Goal: Task Accomplishment & Management: Manage account settings

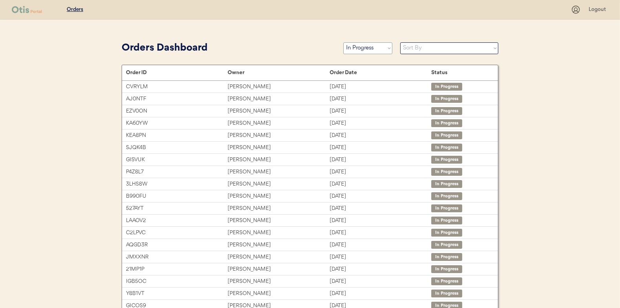
click at [356, 51] on select "Status On Hold New In Progress Complete Pending HW Consent Cancelled" at bounding box center [367, 48] width 49 height 12
click at [343, 42] on select "Status On Hold New In Progress Complete Pending HW Consent Cancelled" at bounding box center [367, 48] width 49 height 12
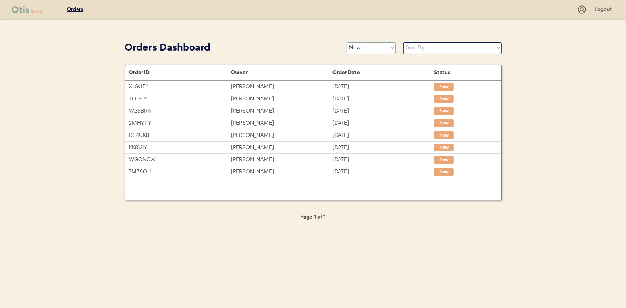
click at [375, 51] on select "Status On Hold New In Progress Complete Pending HW Consent Cancelled" at bounding box center [370, 48] width 49 height 12
select select ""in_progress""
click at [346, 42] on select "Status On Hold New In Progress Complete Pending HW Consent Cancelled" at bounding box center [370, 48] width 49 height 12
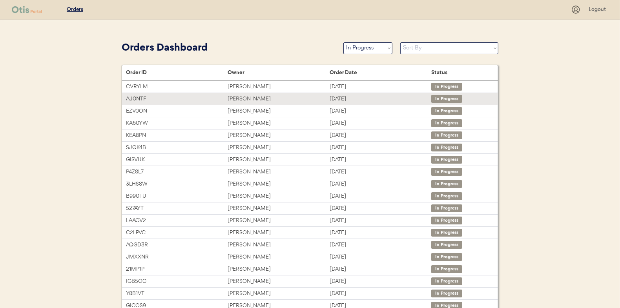
click at [246, 100] on div "Andrea Wise" at bounding box center [279, 99] width 102 height 9
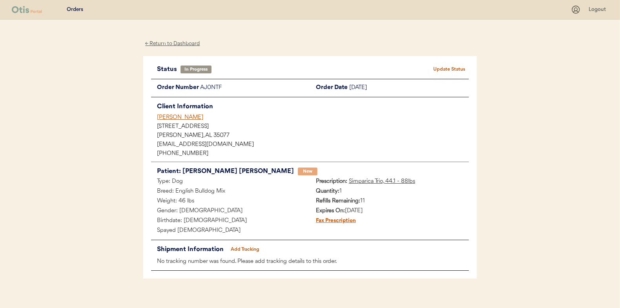
click at [244, 246] on button "Add Tracking" at bounding box center [245, 249] width 39 height 11
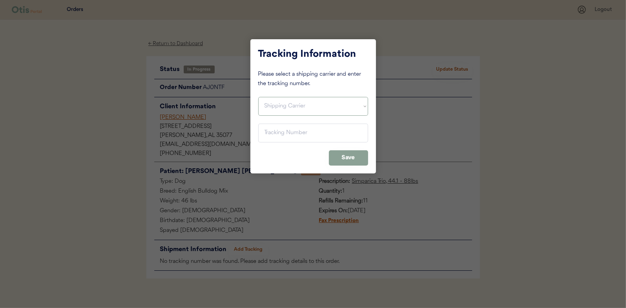
click at [281, 103] on select "Shipping Carrier FedEx FedEx Ground Economy UPS USPS" at bounding box center [313, 106] width 110 height 19
select select ""usps""
click at [258, 97] on select "Shipping Carrier FedEx FedEx Ground Economy UPS USPS" at bounding box center [313, 106] width 110 height 19
click at [273, 137] on input "input" at bounding box center [313, 133] width 110 height 19
paste input "9400150105497024380624"
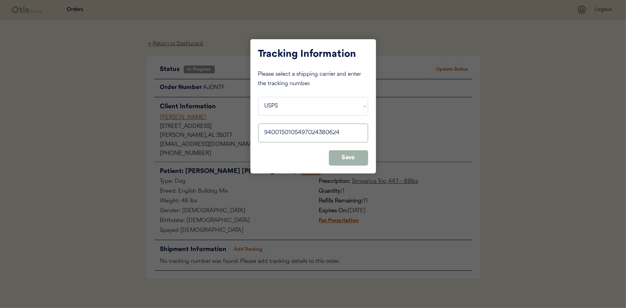
type input "9400150105497024380624"
click at [341, 156] on button "Save" at bounding box center [348, 157] width 39 height 15
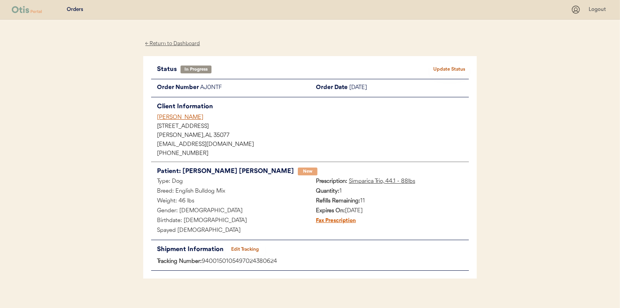
click at [440, 68] on button "Update Status" at bounding box center [449, 69] width 39 height 11
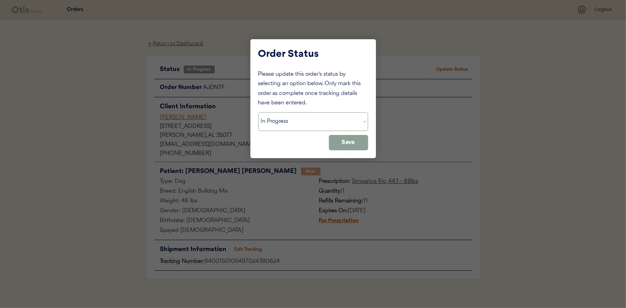
click at [272, 125] on select "Status On Hold New In Progress Complete Pending HW Consent Cancelled" at bounding box center [313, 121] width 110 height 19
select select ""complete""
click at [258, 112] on select "Status On Hold New In Progress Complete Pending HW Consent Cancelled" at bounding box center [313, 121] width 110 height 19
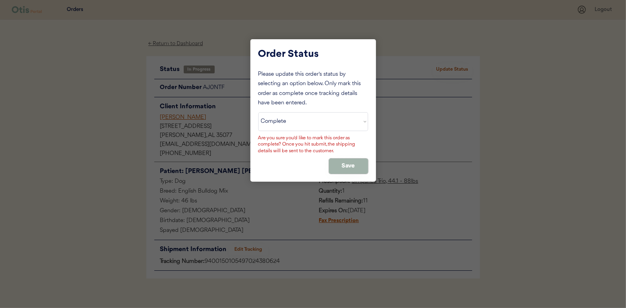
click at [348, 164] on button "Save" at bounding box center [348, 165] width 39 height 15
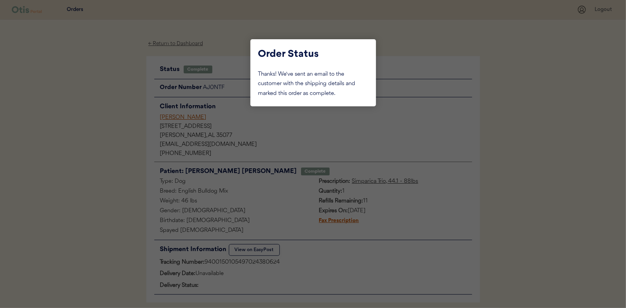
click at [89, 142] on div at bounding box center [313, 154] width 626 height 308
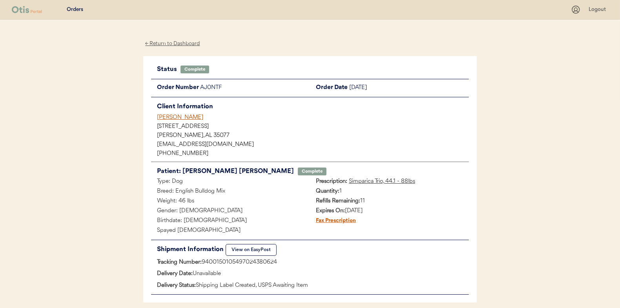
click at [173, 44] on div "← Return to Dashboard" at bounding box center [172, 43] width 59 height 9
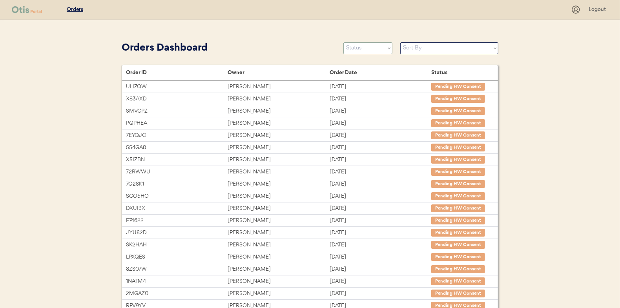
click at [364, 47] on select "Status On Hold New In Progress Complete Pending HW Consent Cancelled" at bounding box center [367, 48] width 49 height 12
select select ""in_progress""
click at [343, 42] on select "Status On Hold New In Progress Complete Pending HW Consent Cancelled" at bounding box center [367, 48] width 49 height 12
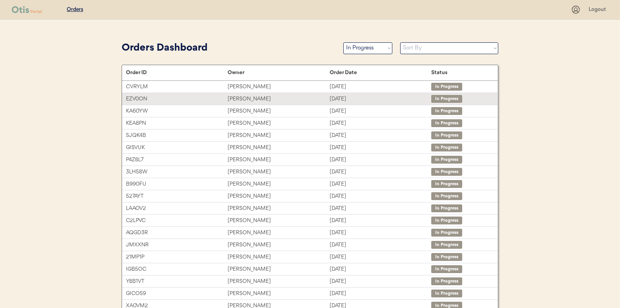
click at [238, 98] on div "Michelle Williams" at bounding box center [279, 99] width 102 height 9
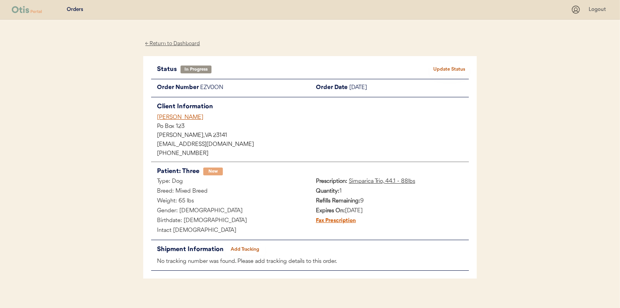
click at [254, 245] on button "Add Tracking" at bounding box center [245, 249] width 39 height 11
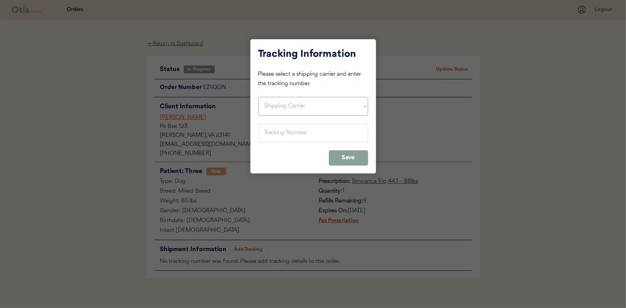
click at [270, 102] on select "Shipping Carrier FedEx FedEx Ground Economy UPS USPS" at bounding box center [313, 106] width 110 height 19
select select ""usps""
click at [258, 97] on select "Shipping Carrier FedEx FedEx Ground Economy UPS USPS" at bounding box center [313, 106] width 110 height 19
click at [270, 131] on input "input" at bounding box center [313, 133] width 110 height 19
paste input "9400150105496025863563"
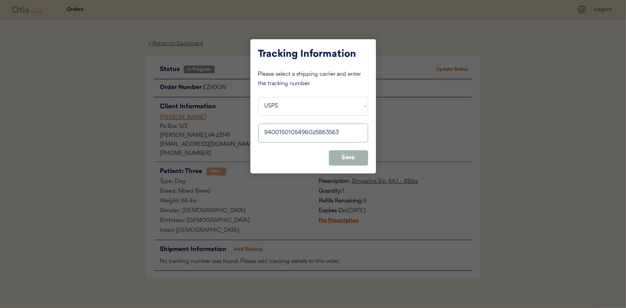
type input "9400150105496025863563"
click at [346, 156] on button "Save" at bounding box center [348, 157] width 39 height 15
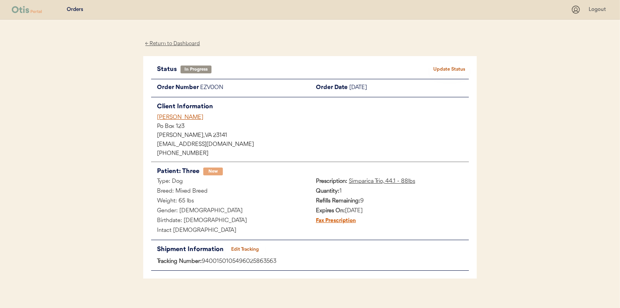
click at [447, 65] on button "Update Status" at bounding box center [449, 69] width 39 height 11
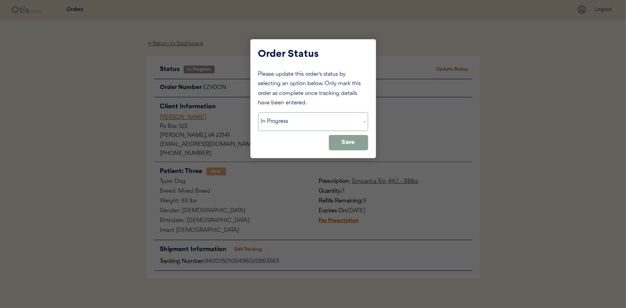
click at [290, 124] on select "Status On Hold New In Progress Complete Pending HW Consent Cancelled" at bounding box center [313, 121] width 110 height 19
select select ""complete""
click at [258, 112] on select "Status On Hold New In Progress Complete Pending HW Consent Cancelled" at bounding box center [313, 121] width 110 height 19
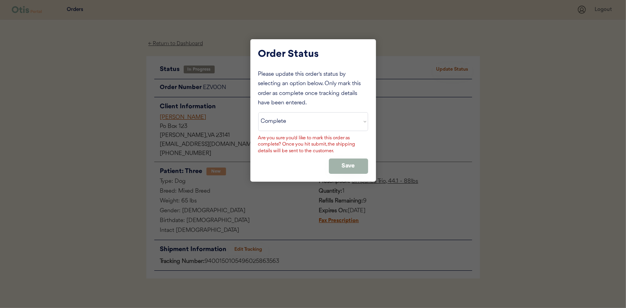
click at [360, 158] on button "Save" at bounding box center [348, 165] width 39 height 15
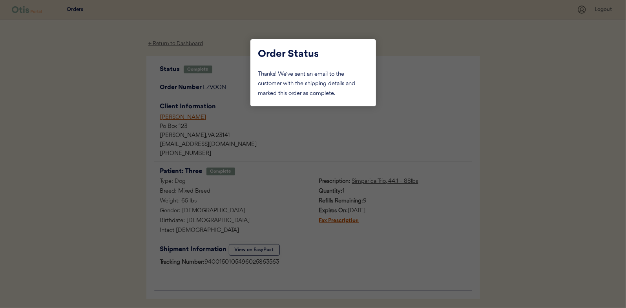
click at [115, 113] on div at bounding box center [313, 154] width 626 height 308
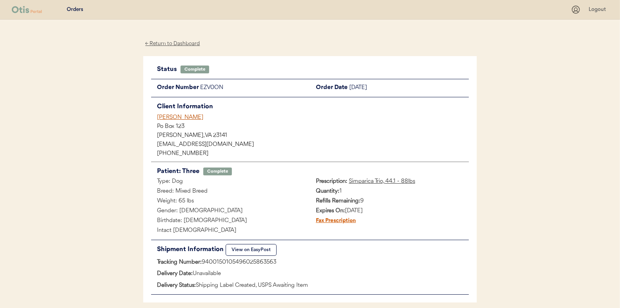
click at [169, 44] on div "← Return to Dashboard" at bounding box center [172, 43] width 59 height 9
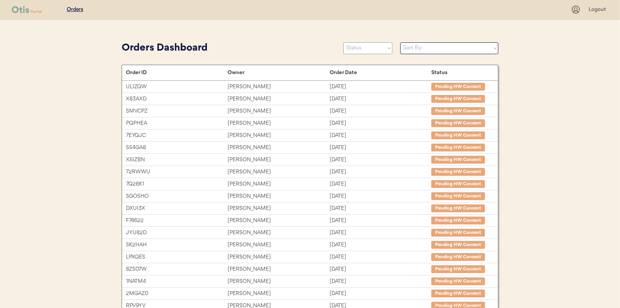
drag, startPoint x: 369, startPoint y: 48, endPoint x: 363, endPoint y: 53, distance: 7.8
click at [368, 48] on select "Status On Hold New In Progress Complete Pending HW Consent Cancelled" at bounding box center [367, 48] width 49 height 12
select select ""in_progress""
click at [343, 42] on select "Status On Hold New In Progress Complete Pending HW Consent Cancelled" at bounding box center [367, 48] width 49 height 12
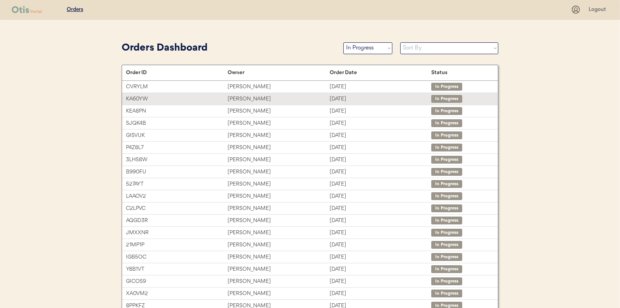
click at [244, 98] on div "[PERSON_NAME]" at bounding box center [279, 99] width 102 height 9
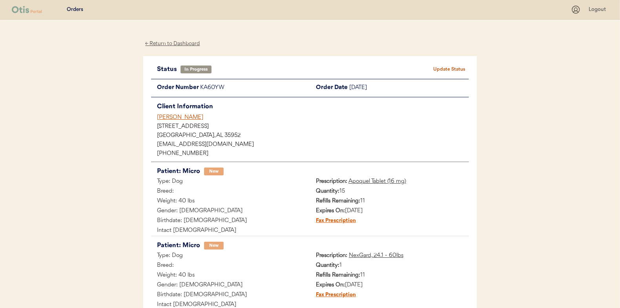
scroll to position [39, 0]
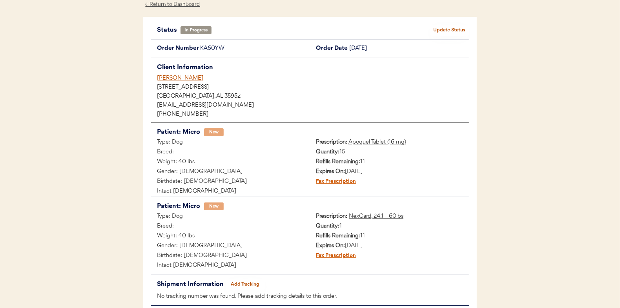
click at [246, 282] on button "Add Tracking" at bounding box center [245, 284] width 39 height 11
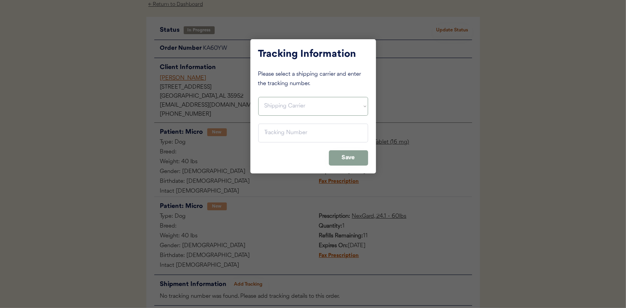
click at [275, 103] on select "Shipping Carrier FedEx FedEx Ground Economy UPS USPS" at bounding box center [313, 106] width 110 height 19
select select ""usps""
click at [258, 97] on select "Shipping Carrier FedEx FedEx Ground Economy UPS USPS" at bounding box center [313, 106] width 110 height 19
click at [274, 128] on input "input" at bounding box center [313, 133] width 110 height 19
paste input "9400150105798024237049"
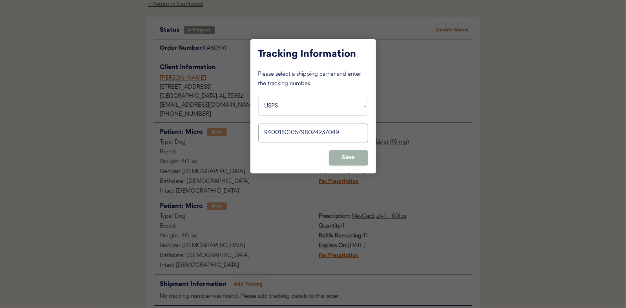
type input "9400150105798024237049"
click at [350, 155] on button "Save" at bounding box center [348, 157] width 39 height 15
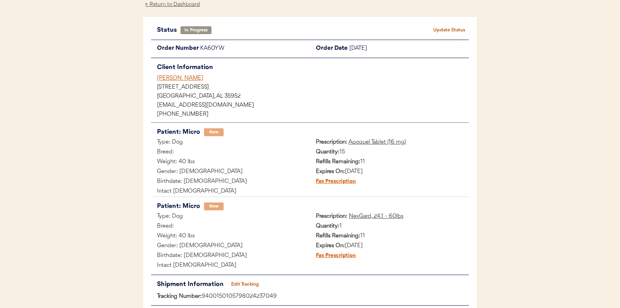
click at [444, 26] on button "Update Status" at bounding box center [449, 30] width 39 height 11
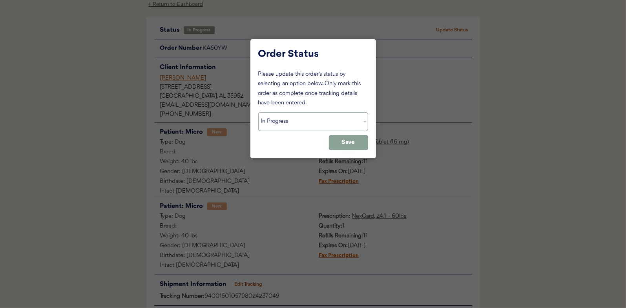
click at [277, 119] on select "Status On Hold New In Progress Complete Pending HW Consent Cancelled" at bounding box center [313, 121] width 110 height 19
select select ""complete""
click at [258, 112] on select "Status On Hold New In Progress Complete Pending HW Consent Cancelled" at bounding box center [313, 121] width 110 height 19
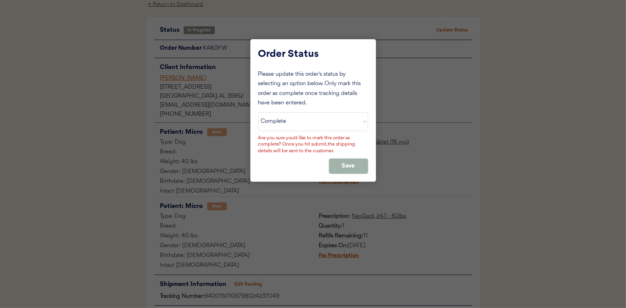
click at [343, 165] on button "Save" at bounding box center [348, 165] width 39 height 15
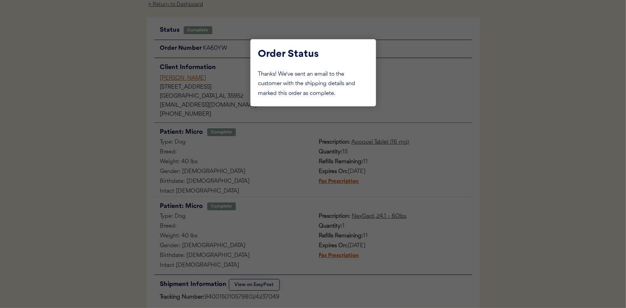
click at [84, 143] on div at bounding box center [313, 154] width 626 height 308
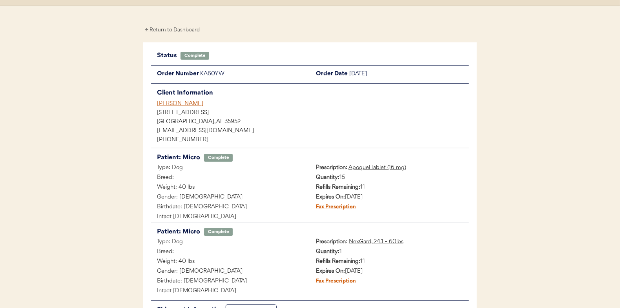
scroll to position [0, 0]
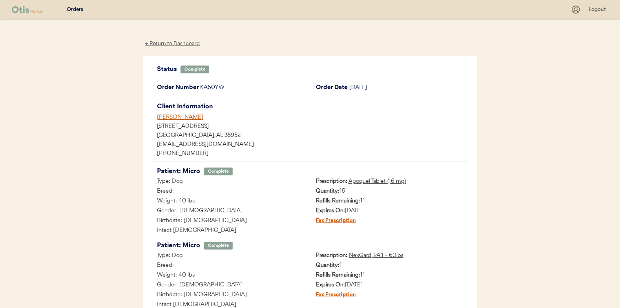
click at [164, 44] on div "← Return to Dashboard" at bounding box center [172, 43] width 59 height 9
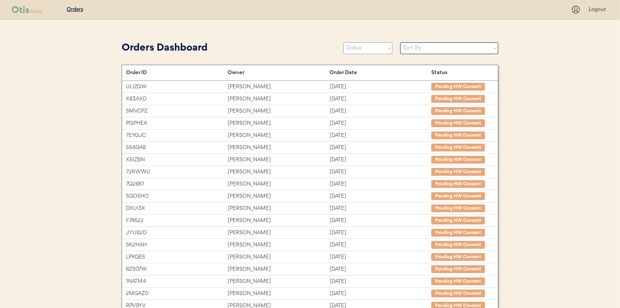
click at [373, 44] on select "Status On Hold New In Progress Complete Pending HW Consent Cancelled" at bounding box center [367, 48] width 49 height 12
select select ""in_progress""
click at [343, 42] on select "Status On Hold New In Progress Complete Pending HW Consent Cancelled" at bounding box center [367, 48] width 49 height 12
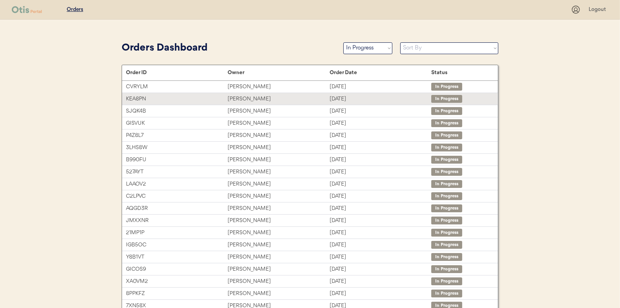
click at [244, 96] on div "Belinda Estes" at bounding box center [279, 99] width 102 height 9
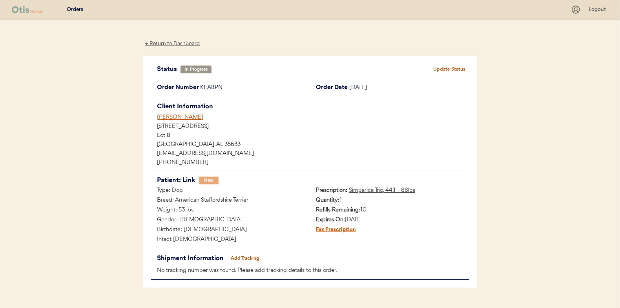
click at [255, 259] on button "Add Tracking" at bounding box center [245, 258] width 39 height 11
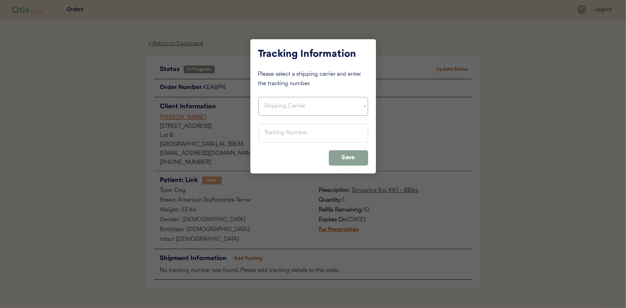
click at [273, 109] on select "Shipping Carrier FedEx FedEx Ground Economy UPS USPS" at bounding box center [313, 106] width 110 height 19
select select ""usps""
click at [258, 97] on select "Shipping Carrier FedEx FedEx Ground Economy UPS USPS" at bounding box center [313, 106] width 110 height 19
click at [269, 130] on input "input" at bounding box center [313, 133] width 110 height 19
paste input "9400150105799024214023"
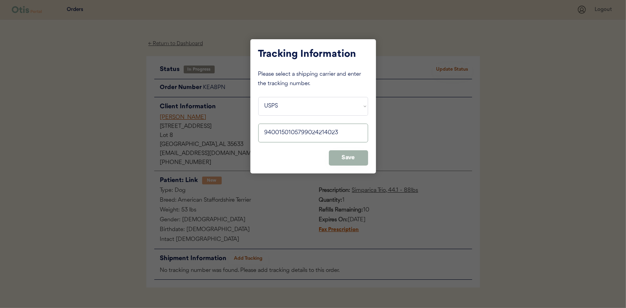
type input "9400150105799024214023"
click at [348, 160] on button "Save" at bounding box center [348, 157] width 39 height 15
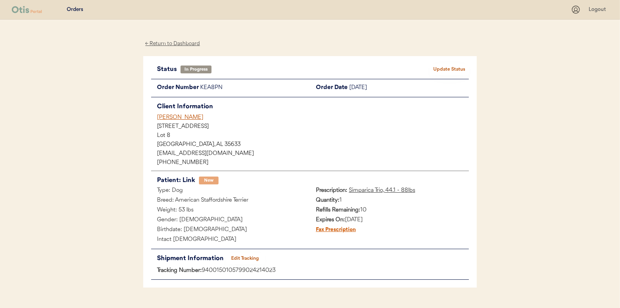
click at [448, 70] on button "Update Status" at bounding box center [449, 69] width 39 height 11
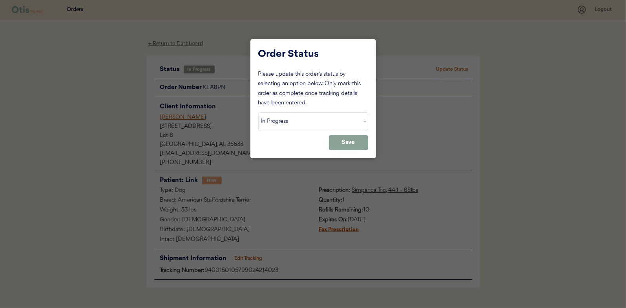
click at [276, 117] on select "Status On Hold New In Progress Complete Pending HW Consent Cancelled" at bounding box center [313, 121] width 110 height 19
select select ""complete""
click at [258, 112] on select "Status On Hold New In Progress Complete Pending HW Consent Cancelled" at bounding box center [313, 121] width 110 height 19
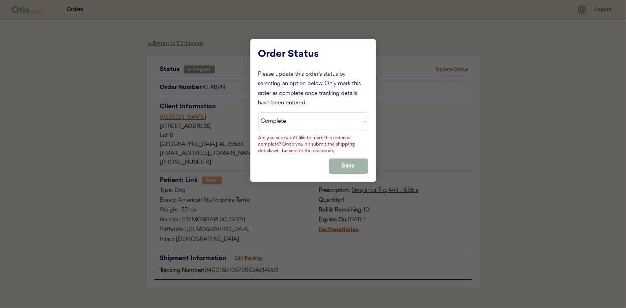
click at [352, 164] on button "Save" at bounding box center [348, 165] width 39 height 15
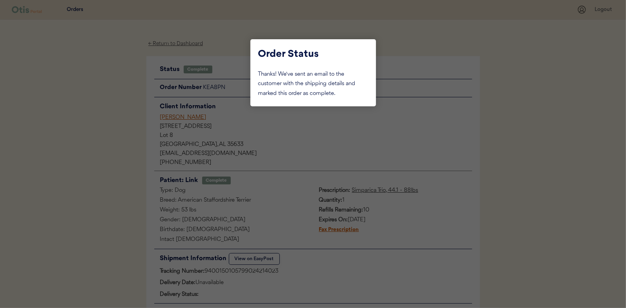
click at [123, 83] on div at bounding box center [313, 154] width 626 height 308
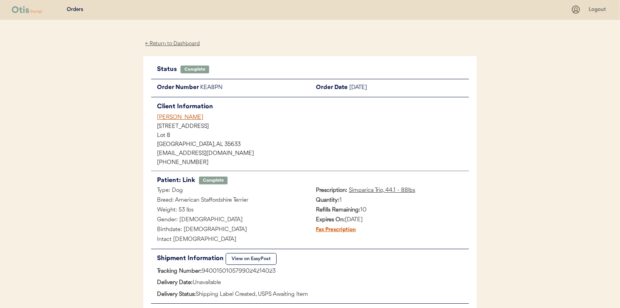
click at [163, 42] on div "← Return to Dashboard" at bounding box center [172, 43] width 59 height 9
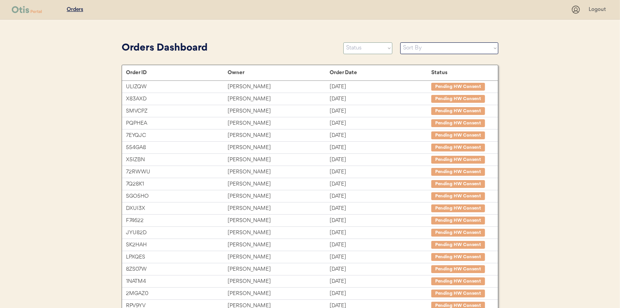
click at [367, 49] on select "Status On Hold New In Progress Complete Pending HW Consent Cancelled" at bounding box center [367, 48] width 49 height 12
select select ""in_progress""
click at [343, 42] on select "Status On Hold New In Progress Complete Pending HW Consent Cancelled" at bounding box center [367, 48] width 49 height 12
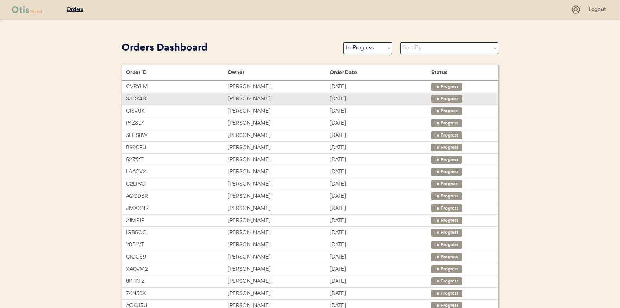
click at [248, 97] on div "[PERSON_NAME]" at bounding box center [279, 99] width 102 height 9
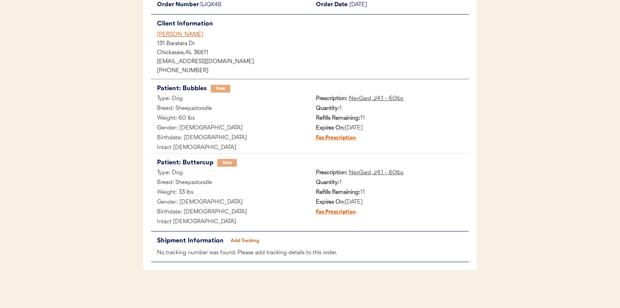
scroll to position [84, 0]
click at [257, 240] on button "Add Tracking" at bounding box center [245, 240] width 39 height 11
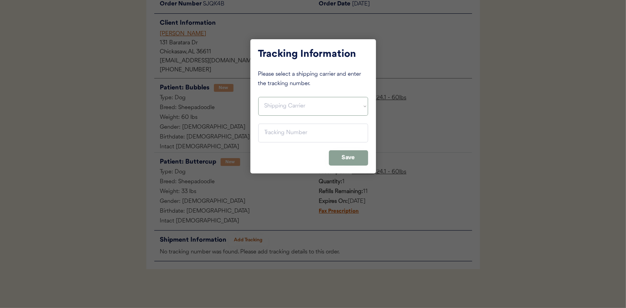
click at [270, 107] on select "Shipping Carrier FedEx FedEx Ground Economy UPS USPS" at bounding box center [313, 106] width 110 height 19
select select ""usps""
click at [258, 97] on select "Shipping Carrier FedEx FedEx Ground Economy UPS USPS" at bounding box center [313, 106] width 110 height 19
click at [271, 134] on input "input" at bounding box center [313, 133] width 110 height 19
paste input "9400150105800024208117"
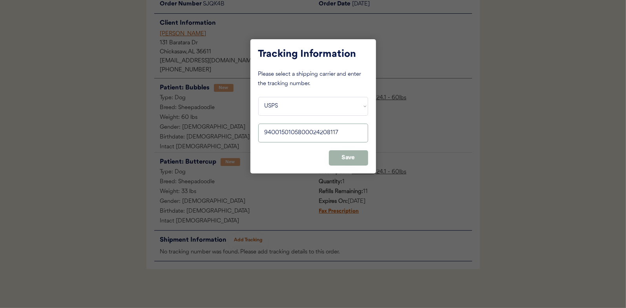
type input "9400150105800024208117"
click at [344, 157] on button "Save" at bounding box center [348, 157] width 39 height 15
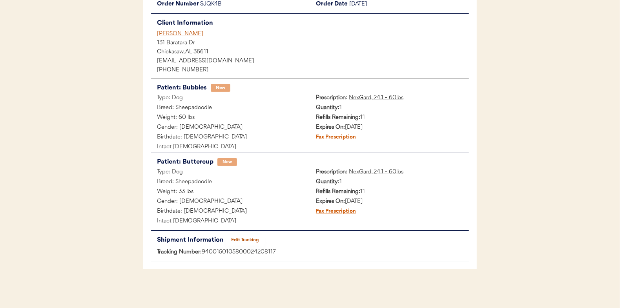
scroll to position [0, 0]
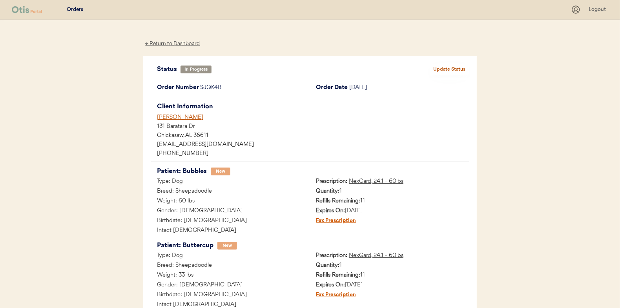
click at [453, 65] on button "Update Status" at bounding box center [449, 69] width 39 height 11
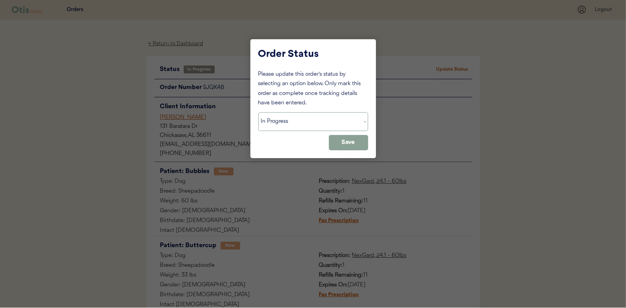
click at [303, 123] on select "Status On Hold New In Progress Complete Pending HW Consent Cancelled" at bounding box center [313, 121] width 110 height 19
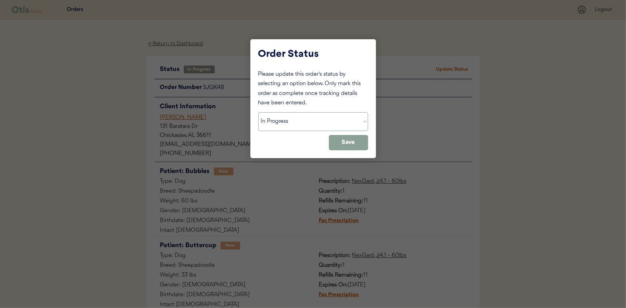
select select ""complete""
click at [258, 112] on select "Status On Hold New In Progress Complete Pending HW Consent Cancelled" at bounding box center [313, 121] width 110 height 19
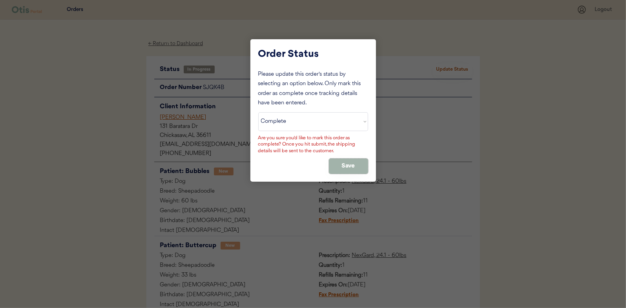
click at [356, 160] on button "Save" at bounding box center [348, 165] width 39 height 15
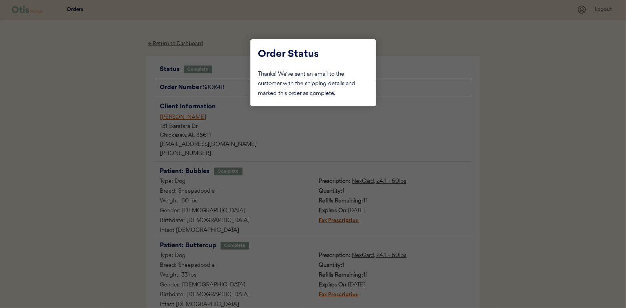
click at [122, 105] on div at bounding box center [313, 154] width 626 height 308
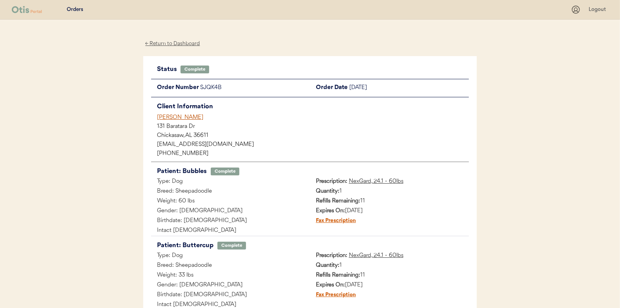
click at [178, 39] on div "← Return to Dashboard" at bounding box center [172, 43] width 59 height 9
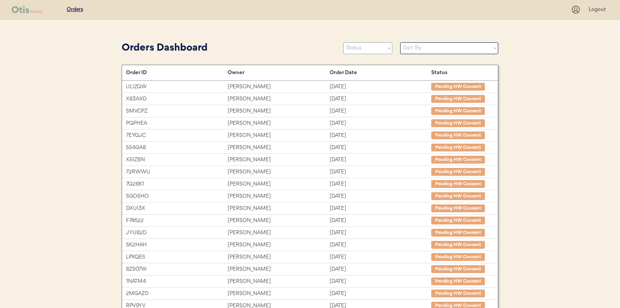
click at [357, 48] on select "Status On Hold New In Progress Complete Pending HW Consent Cancelled" at bounding box center [367, 48] width 49 height 12
select select ""in_progress""
click at [343, 42] on select "Status On Hold New In Progress Complete Pending HW Consent Cancelled" at bounding box center [367, 48] width 49 height 12
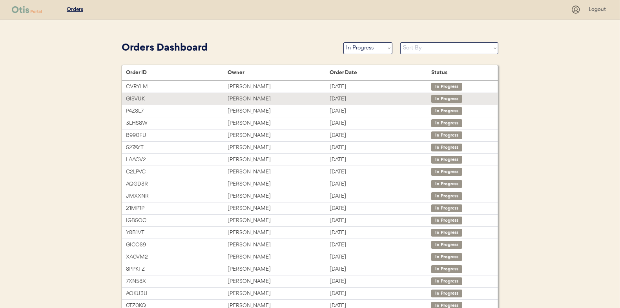
click at [250, 98] on div "[PERSON_NAME]" at bounding box center [279, 99] width 102 height 9
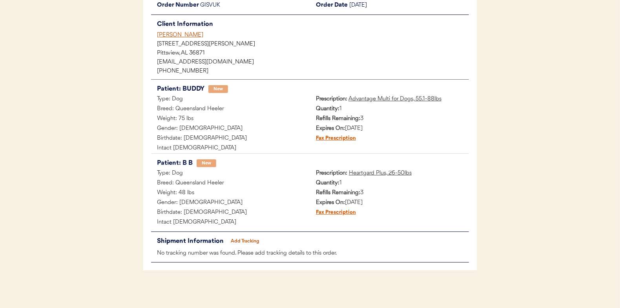
scroll to position [84, 0]
click at [243, 239] on button "Add Tracking" at bounding box center [245, 240] width 39 height 11
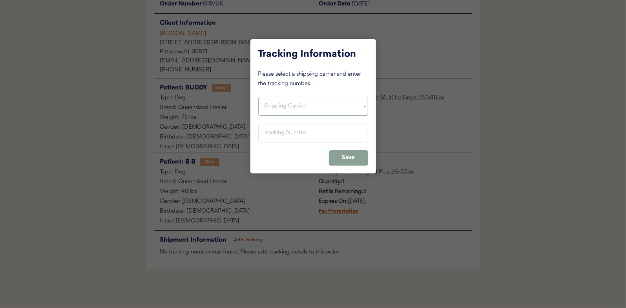
click at [280, 105] on select "Shipping Carrier FedEx FedEx Ground Economy UPS USPS" at bounding box center [313, 106] width 110 height 19
select select ""usps""
click at [258, 97] on select "Shipping Carrier FedEx FedEx Ground Economy UPS USPS" at bounding box center [313, 106] width 110 height 19
click at [273, 133] on input "input" at bounding box center [313, 133] width 110 height 19
paste input "9400150105497024376146"
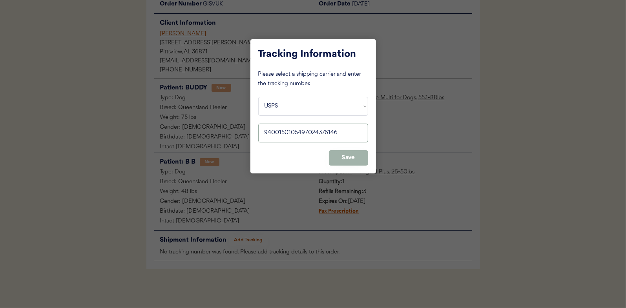
type input "9400150105497024376146"
click at [359, 158] on button "Save" at bounding box center [348, 157] width 39 height 15
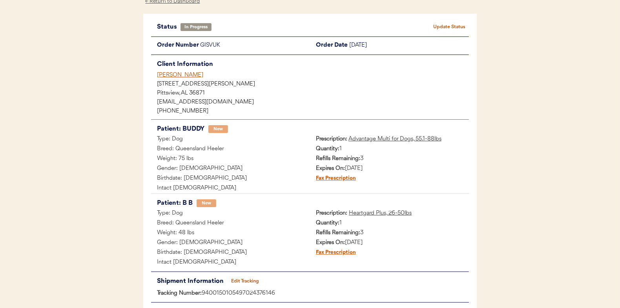
scroll to position [0, 0]
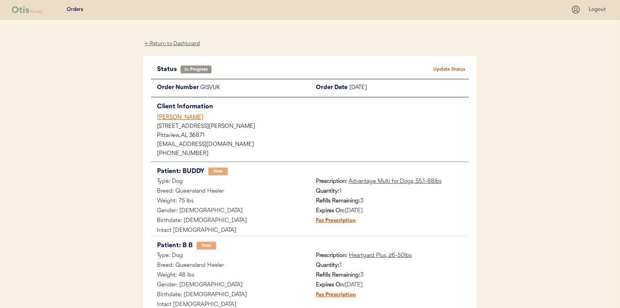
click at [444, 66] on button "Update Status" at bounding box center [449, 69] width 39 height 11
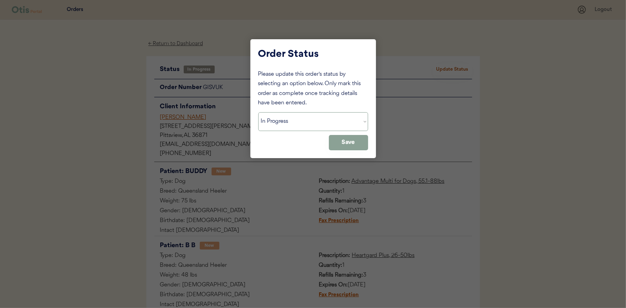
click at [274, 113] on select "Status On Hold New In Progress Complete Pending HW Consent Cancelled" at bounding box center [313, 121] width 110 height 19
select select ""complete""
click at [258, 112] on select "Status On Hold New In Progress Complete Pending HW Consent Cancelled" at bounding box center [313, 121] width 110 height 19
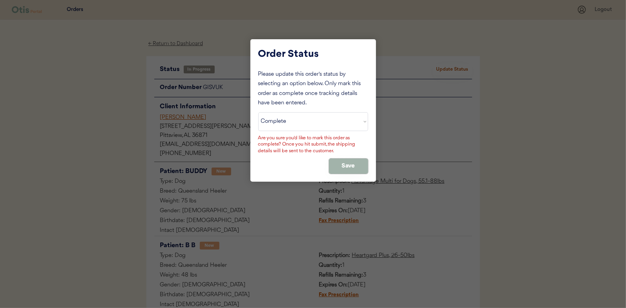
click at [338, 166] on button "Save" at bounding box center [348, 165] width 39 height 15
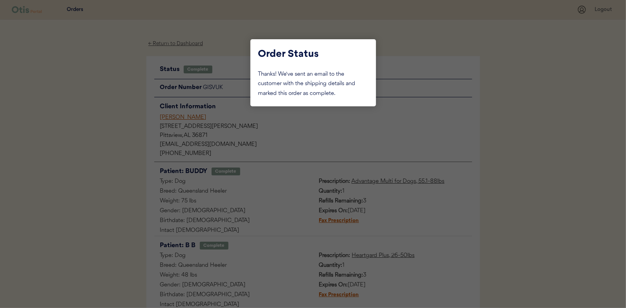
click at [107, 106] on div at bounding box center [313, 154] width 626 height 308
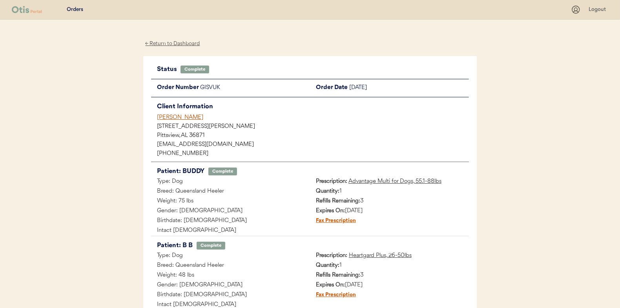
click at [167, 41] on div "← Return to Dashboard" at bounding box center [172, 43] width 59 height 9
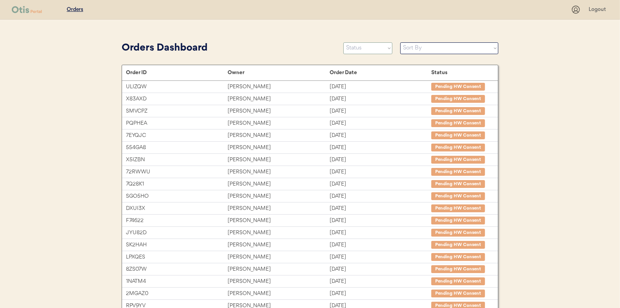
click at [351, 49] on select "Status On Hold New In Progress Complete Pending HW Consent Cancelled" at bounding box center [367, 48] width 49 height 12
select select ""in_progress""
click at [343, 42] on select "Status On Hold New In Progress Complete Pending HW Consent Cancelled" at bounding box center [367, 48] width 49 height 12
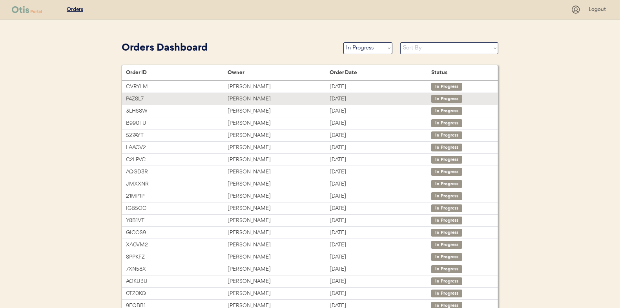
click at [236, 98] on div "Karmen Heyloun" at bounding box center [279, 99] width 102 height 9
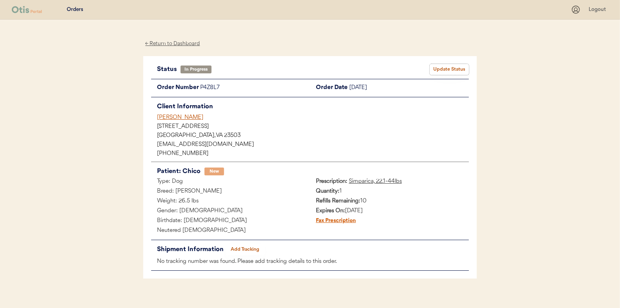
click at [454, 70] on button "Update Status" at bounding box center [449, 69] width 39 height 11
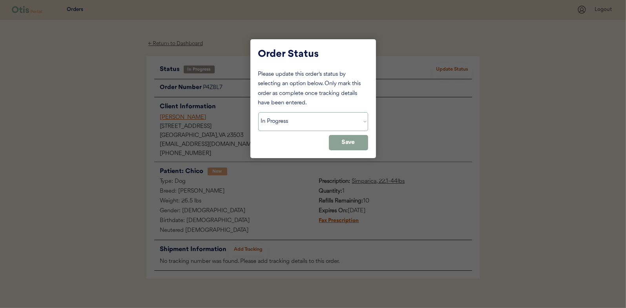
click at [264, 120] on select "Status On Hold New In Progress Complete Pending HW Consent Cancelled" at bounding box center [313, 121] width 110 height 19
select select ""complete""
click at [258, 112] on select "Status On Hold New In Progress Complete Pending HW Consent Cancelled" at bounding box center [313, 121] width 110 height 19
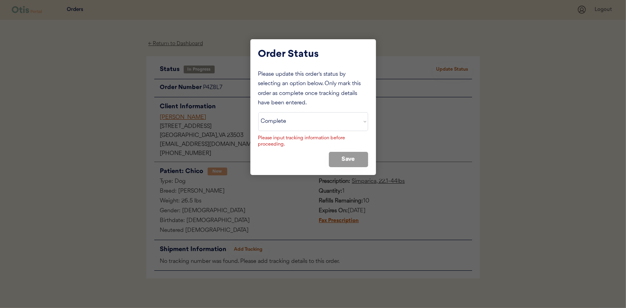
click at [129, 164] on div at bounding box center [313, 154] width 626 height 308
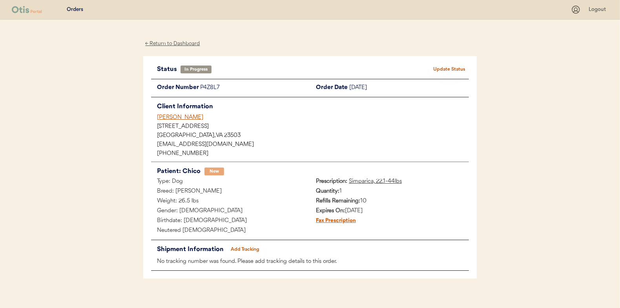
click at [241, 248] on button "Add Tracking" at bounding box center [245, 249] width 39 height 11
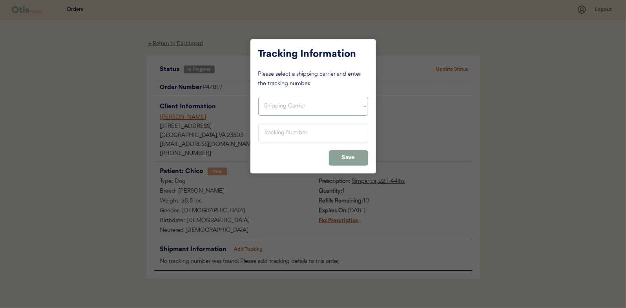
click at [271, 104] on select "Shipping Carrier FedEx FedEx Ground Economy UPS USPS" at bounding box center [313, 106] width 110 height 19
select select ""usps""
click at [258, 97] on select "Shipping Carrier FedEx FedEx Ground Economy UPS USPS" at bounding box center [313, 106] width 110 height 19
click at [269, 131] on input "input" at bounding box center [313, 133] width 110 height 19
paste input "9400150105496025887927"
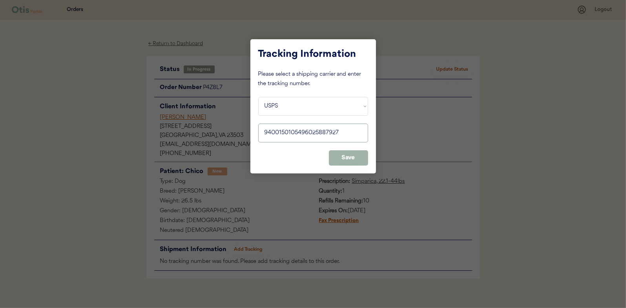
type input "9400150105496025887927"
click at [347, 162] on button "Save" at bounding box center [348, 157] width 39 height 15
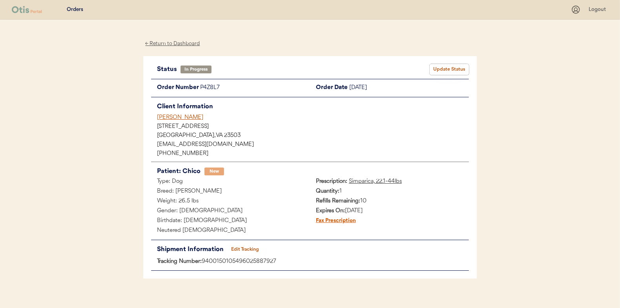
click at [459, 68] on button "Update Status" at bounding box center [449, 69] width 39 height 11
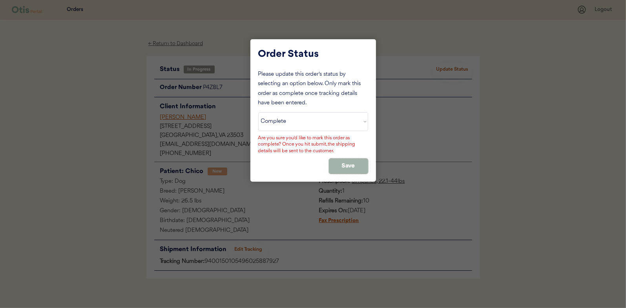
click at [350, 167] on button "Save" at bounding box center [348, 165] width 39 height 15
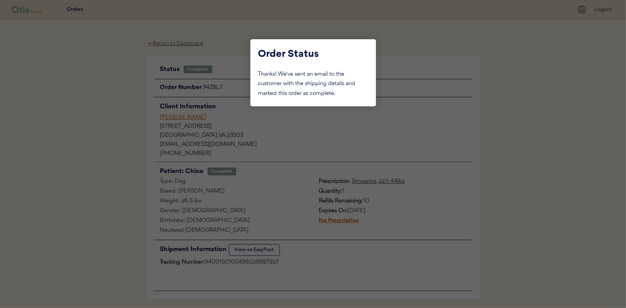
click at [106, 77] on div at bounding box center [313, 154] width 626 height 308
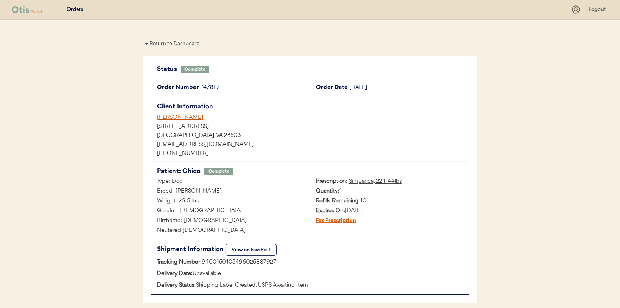
click at [157, 45] on div "← Return to Dashboard" at bounding box center [172, 43] width 59 height 9
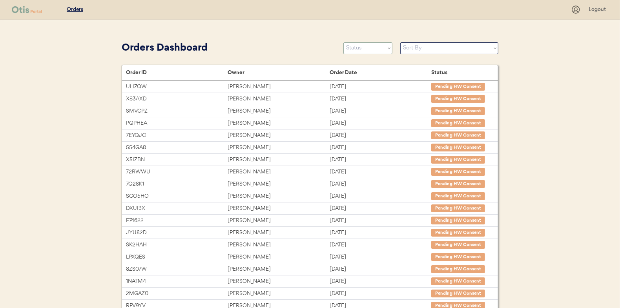
click at [365, 47] on select "Status On Hold New In Progress Complete Pending HW Consent Cancelled" at bounding box center [367, 48] width 49 height 12
select select ""in_progress""
click at [343, 42] on select "Status On Hold New In Progress Complete Pending HW Consent Cancelled" at bounding box center [367, 48] width 49 height 12
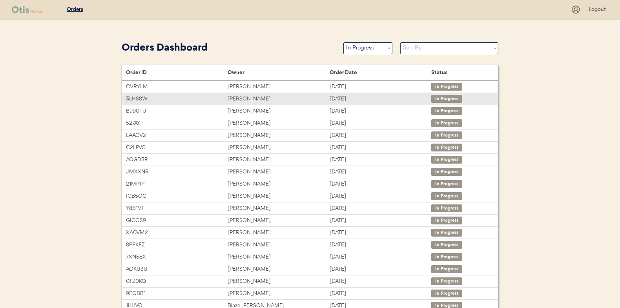
click at [233, 99] on div "Robert Dollar" at bounding box center [279, 99] width 102 height 9
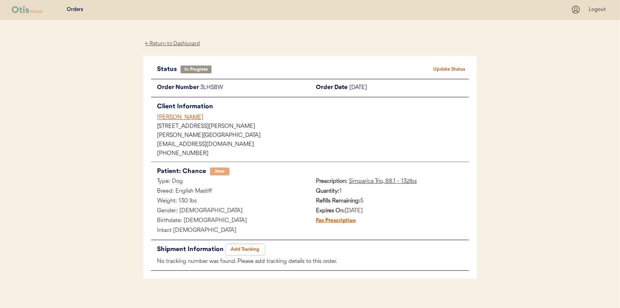
click at [251, 248] on button "Add Tracking" at bounding box center [245, 249] width 39 height 11
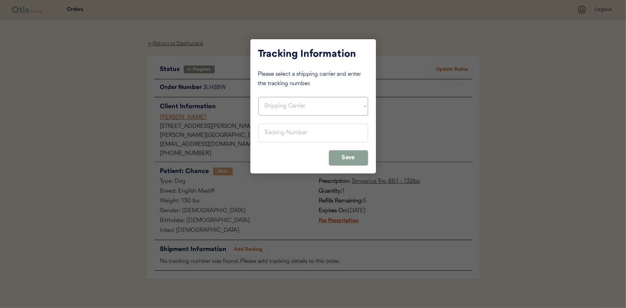
click at [280, 106] on select "Shipping Carrier FedEx FedEx Ground Economy UPS USPS" at bounding box center [313, 106] width 110 height 19
select select ""usps""
click at [258, 97] on select "Shipping Carrier FedEx FedEx Ground Economy UPS USPS" at bounding box center [313, 106] width 110 height 19
click at [274, 132] on input "input" at bounding box center [313, 133] width 110 height 19
paste input "9400150105800024215733"
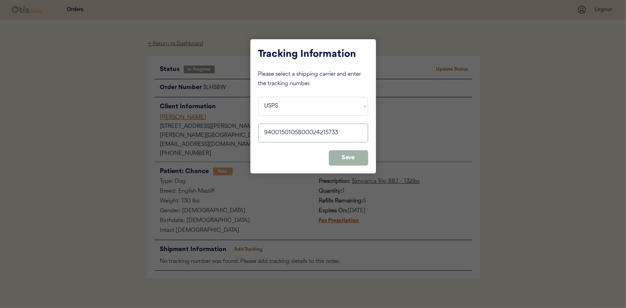
type input "9400150105800024215733"
click at [349, 153] on button "Save" at bounding box center [348, 157] width 39 height 15
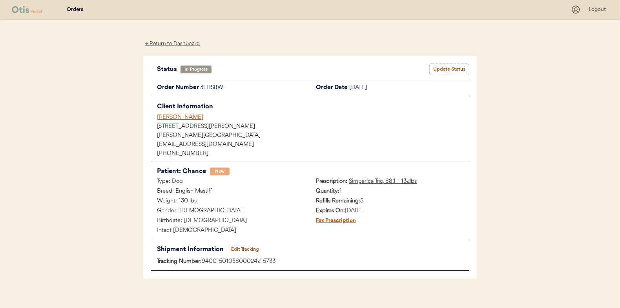
click at [458, 67] on button "Update Status" at bounding box center [449, 69] width 39 height 11
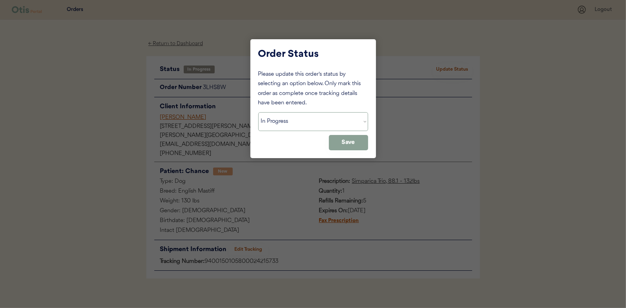
click at [283, 124] on select "Status On Hold New In Progress Complete Pending HW Consent Cancelled" at bounding box center [313, 121] width 110 height 19
select select ""complete""
click at [258, 112] on select "Status On Hold New In Progress Complete Pending HW Consent Cancelled" at bounding box center [313, 121] width 110 height 19
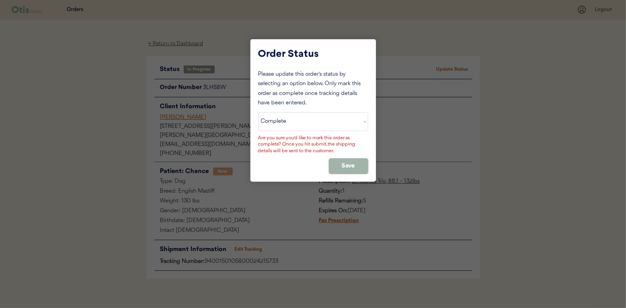
click at [343, 168] on button "Save" at bounding box center [348, 165] width 39 height 15
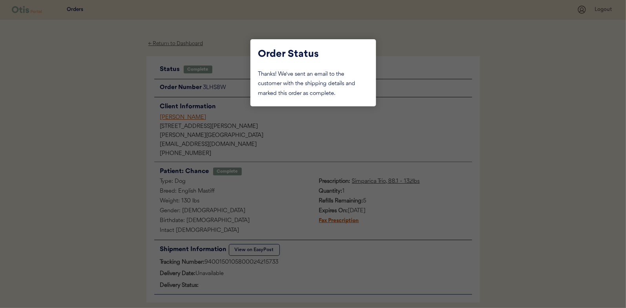
click at [101, 106] on div at bounding box center [313, 154] width 626 height 308
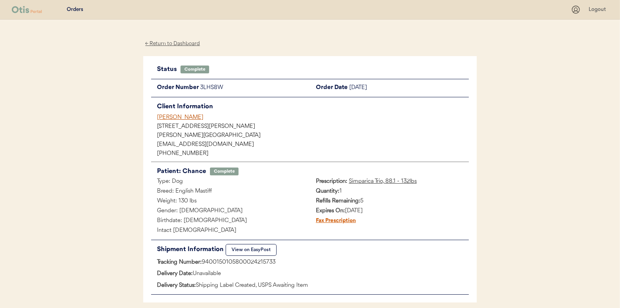
click at [158, 46] on div "← Return to Dashboard" at bounding box center [172, 43] width 59 height 9
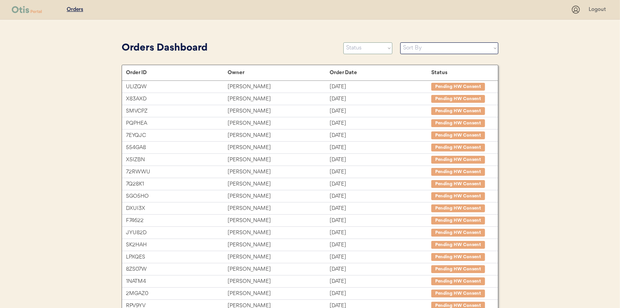
click at [360, 50] on select "Status On Hold New In Progress Complete Pending HW Consent Cancelled" at bounding box center [367, 48] width 49 height 12
select select ""in_progress""
click at [343, 42] on select "Status On Hold New In Progress Complete Pending HW Consent Cancelled" at bounding box center [367, 48] width 49 height 12
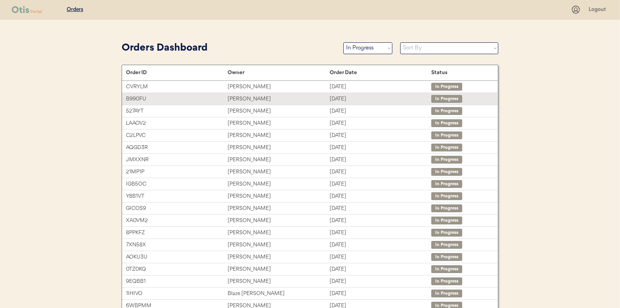
click at [246, 98] on div "[PERSON_NAME]" at bounding box center [279, 99] width 102 height 9
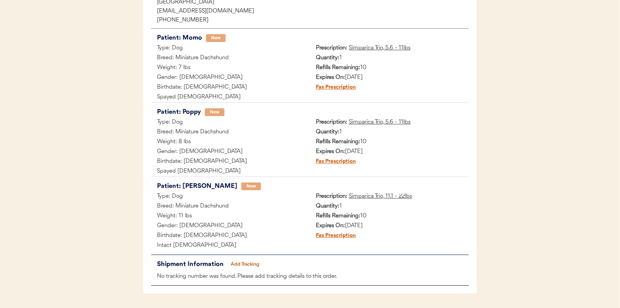
scroll to position [157, 0]
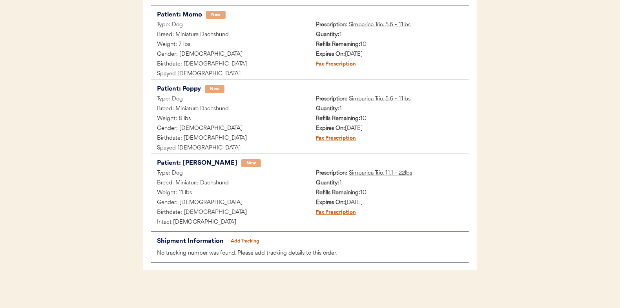
click at [242, 237] on button "Add Tracking" at bounding box center [245, 241] width 39 height 11
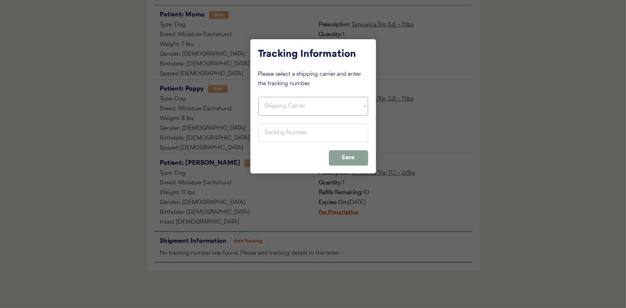
click at [282, 102] on select "Shipping Carrier FedEx FedEx Ground Economy UPS USPS" at bounding box center [313, 106] width 110 height 19
select select ""usps""
click at [258, 97] on select "Shipping Carrier FedEx FedEx Ground Economy UPS USPS" at bounding box center [313, 106] width 110 height 19
click at [273, 135] on input "input" at bounding box center [313, 133] width 110 height 19
paste input "9400150105798024247451"
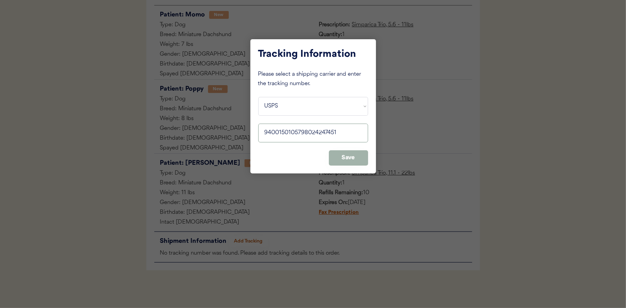
type input "9400150105798024247451"
click at [350, 158] on button "Save" at bounding box center [348, 157] width 39 height 15
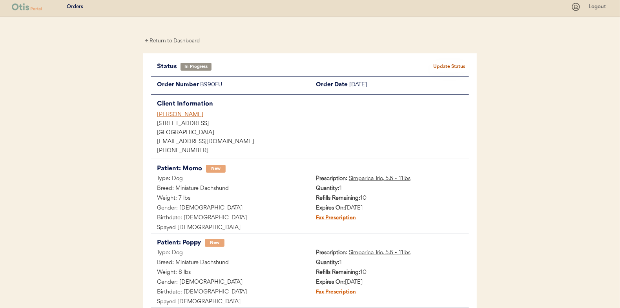
scroll to position [0, 0]
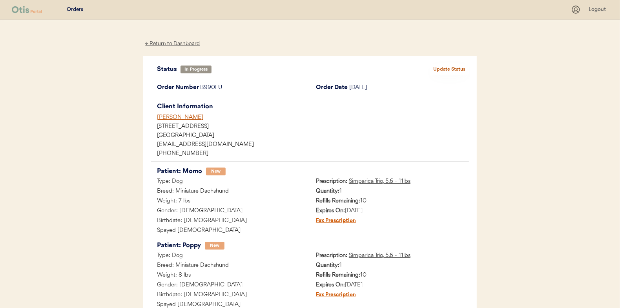
click at [451, 66] on button "Update Status" at bounding box center [449, 69] width 39 height 11
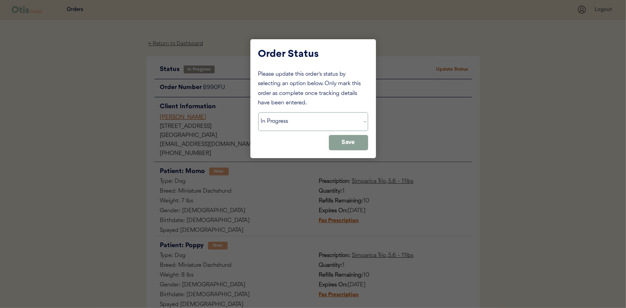
click at [302, 124] on select "Status On Hold New In Progress Complete Pending HW Consent Cancelled" at bounding box center [313, 121] width 110 height 19
select select ""complete""
click at [258, 112] on select "Status On Hold New In Progress Complete Pending HW Consent Cancelled" at bounding box center [313, 121] width 110 height 19
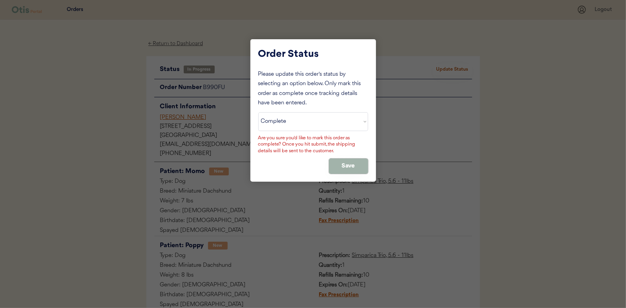
click at [335, 168] on button "Save" at bounding box center [348, 165] width 39 height 15
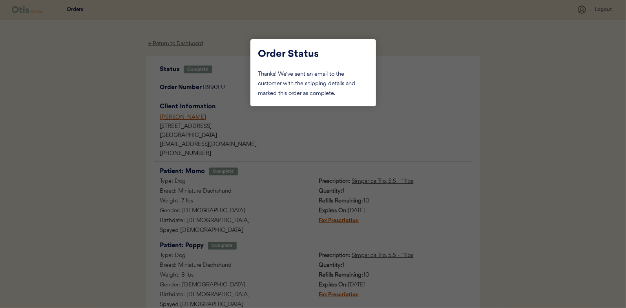
click at [117, 107] on div at bounding box center [313, 154] width 626 height 308
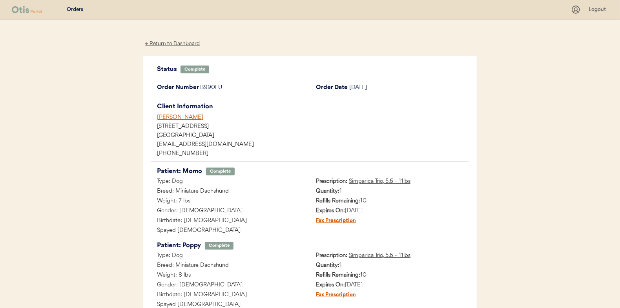
click at [180, 44] on div "← Return to Dashboard" at bounding box center [172, 43] width 59 height 9
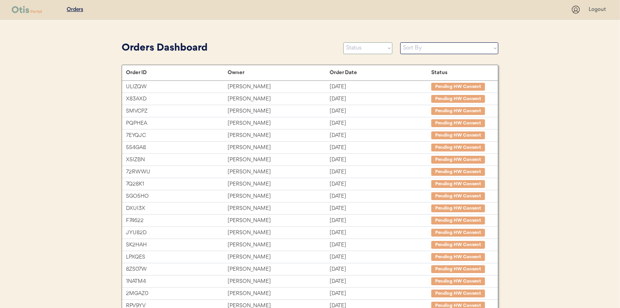
click at [362, 42] on select "Status On Hold New In Progress Complete Pending HW Consent Cancelled" at bounding box center [367, 48] width 49 height 12
select select ""in_progress""
click at [343, 42] on select "Status On Hold New In Progress Complete Pending HW Consent Cancelled" at bounding box center [367, 48] width 49 height 12
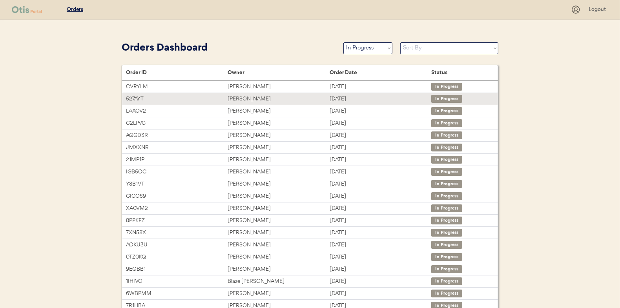
click at [247, 98] on div "Juliana Murphy" at bounding box center [279, 99] width 102 height 9
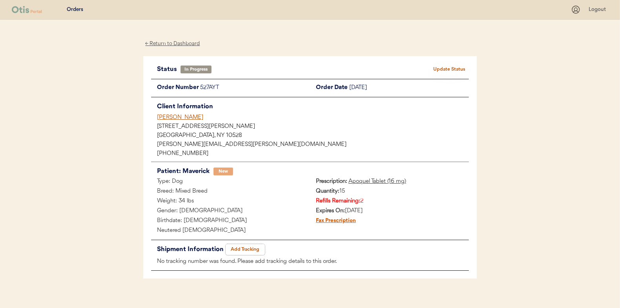
click at [245, 246] on button "Add Tracking" at bounding box center [245, 249] width 39 height 11
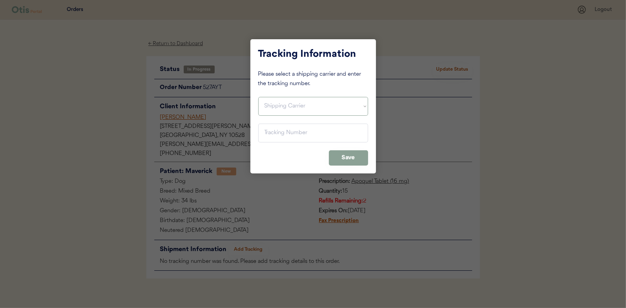
click at [283, 100] on select "Shipping Carrier FedEx FedEx Ground Economy UPS USPS" at bounding box center [313, 106] width 110 height 19
select select ""usps""
click at [258, 97] on select "Shipping Carrier FedEx FedEx Ground Economy UPS USPS" at bounding box center [313, 106] width 110 height 19
click at [275, 137] on input "input" at bounding box center [313, 133] width 110 height 19
paste input "9400150105497024389122"
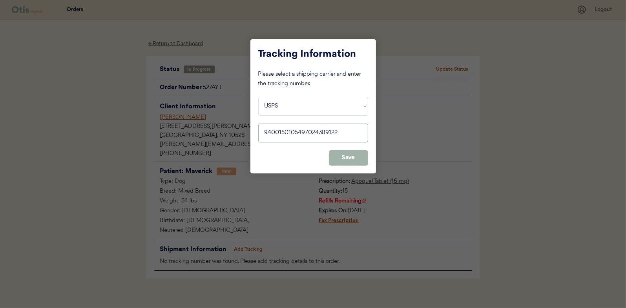
type input "9400150105497024389122"
drag, startPoint x: 351, startPoint y: 153, endPoint x: 387, endPoint y: 123, distance: 46.5
click at [351, 153] on button "Save" at bounding box center [348, 157] width 39 height 15
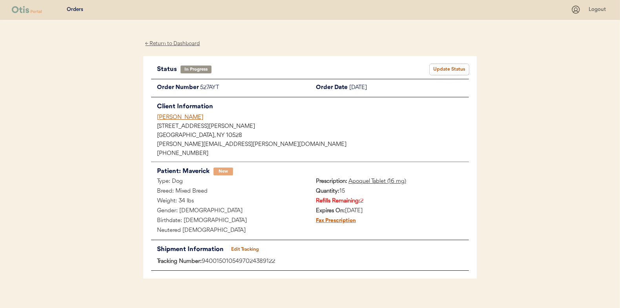
click at [450, 69] on button "Update Status" at bounding box center [449, 69] width 39 height 11
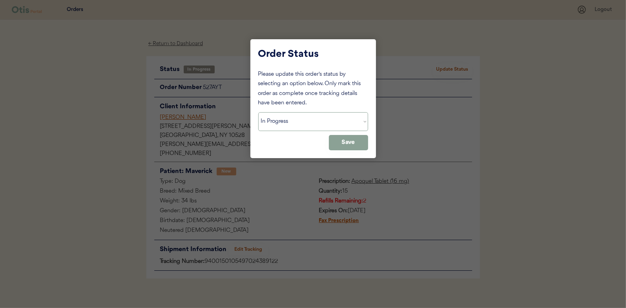
click at [276, 119] on select "Status On Hold New In Progress Complete Pending HW Consent Cancelled" at bounding box center [313, 121] width 110 height 19
select select ""complete""
click at [258, 112] on select "Status On Hold New In Progress Complete Pending HW Consent Cancelled" at bounding box center [313, 121] width 110 height 19
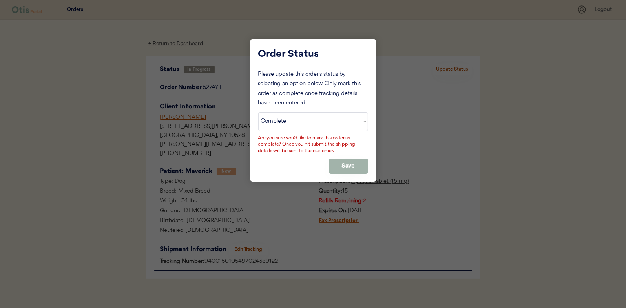
click at [339, 169] on button "Save" at bounding box center [348, 165] width 39 height 15
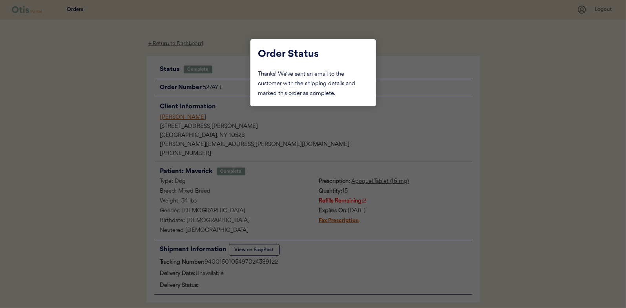
click at [113, 101] on div at bounding box center [313, 154] width 626 height 308
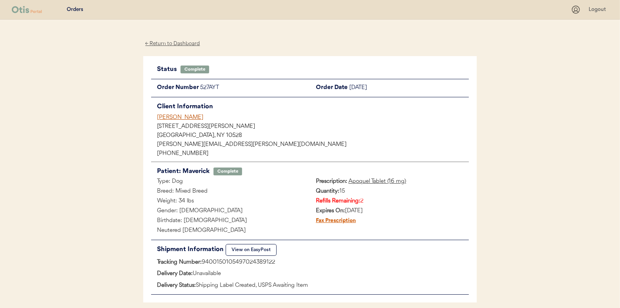
click at [169, 42] on div "← Return to Dashboard" at bounding box center [172, 43] width 59 height 9
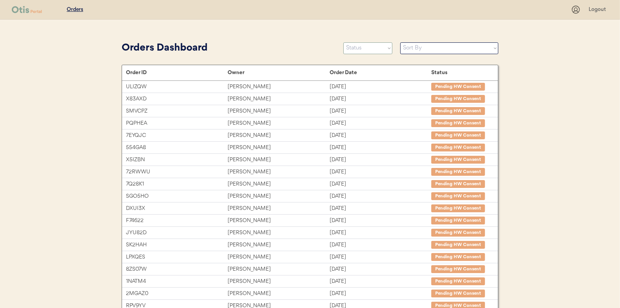
click at [359, 47] on select "Status On Hold New In Progress Complete Pending HW Consent Cancelled" at bounding box center [367, 48] width 49 height 12
select select ""in_progress""
click at [343, 42] on select "Status On Hold New In Progress Complete Pending HW Consent Cancelled" at bounding box center [367, 48] width 49 height 12
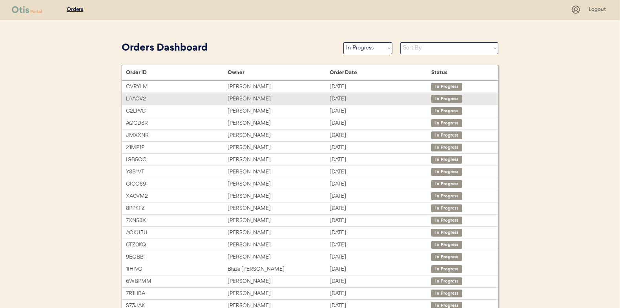
click at [242, 100] on div "[PERSON_NAME]" at bounding box center [279, 99] width 102 height 9
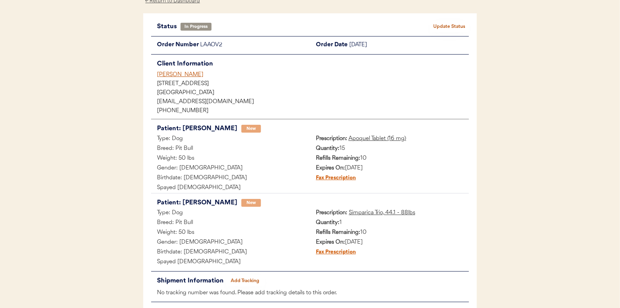
scroll to position [84, 0]
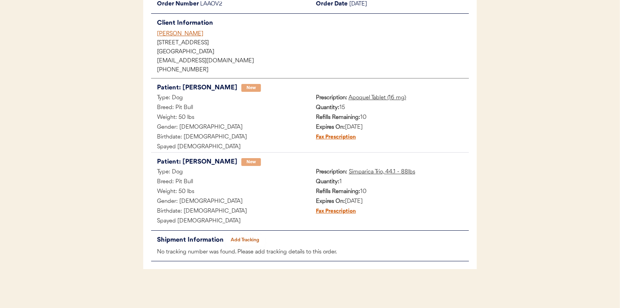
click at [250, 236] on button "Add Tracking" at bounding box center [245, 240] width 39 height 11
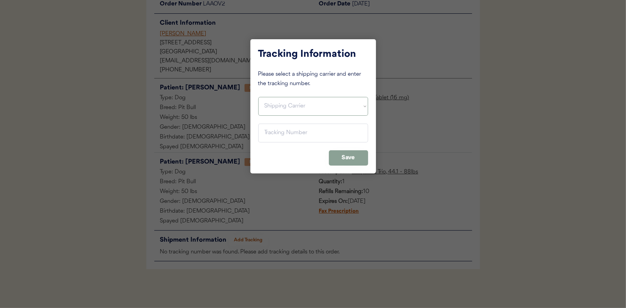
click at [274, 103] on select "Shipping Carrier FedEx FedEx Ground Economy UPS USPS" at bounding box center [313, 106] width 110 height 19
select select ""usps""
click at [258, 97] on select "Shipping Carrier FedEx FedEx Ground Economy UPS USPS" at bounding box center [313, 106] width 110 height 19
click at [272, 136] on input "input" at bounding box center [313, 133] width 110 height 19
paste input "9400150105496025872299"
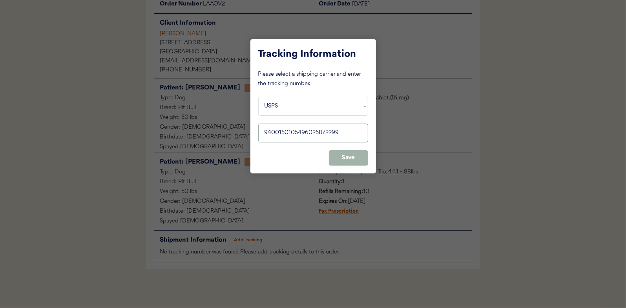
type input "9400150105496025872299"
click at [355, 155] on button "Save" at bounding box center [348, 157] width 39 height 15
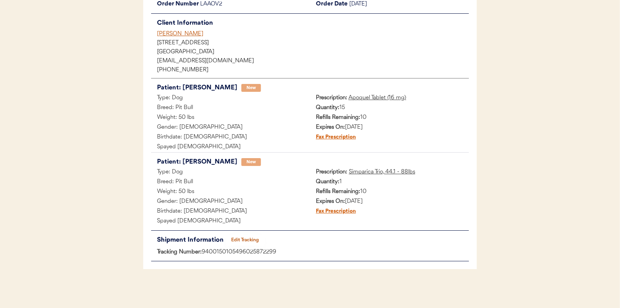
scroll to position [0, 0]
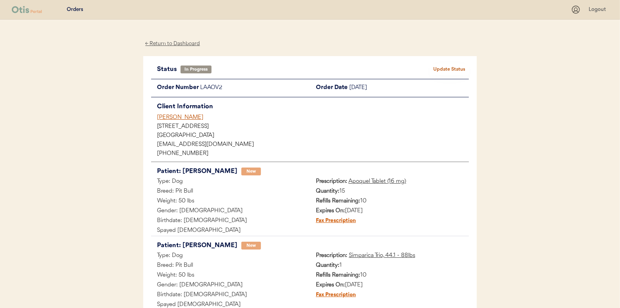
click at [446, 66] on button "Update Status" at bounding box center [449, 69] width 39 height 11
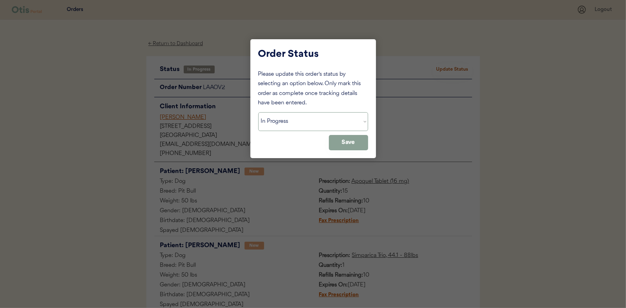
click at [290, 119] on select "Status On Hold New In Progress Complete Pending HW Consent Cancelled" at bounding box center [313, 121] width 110 height 19
select select ""complete""
click at [258, 112] on select "Status On Hold New In Progress Complete Pending HW Consent Cancelled" at bounding box center [313, 121] width 110 height 19
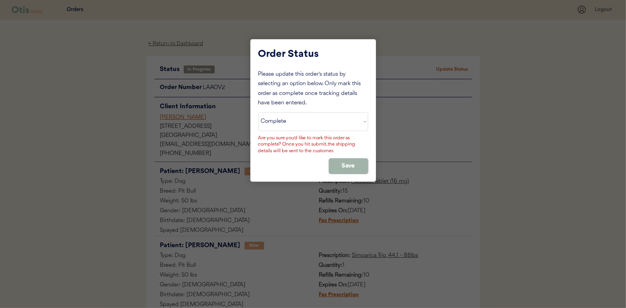
click at [339, 164] on button "Save" at bounding box center [348, 165] width 39 height 15
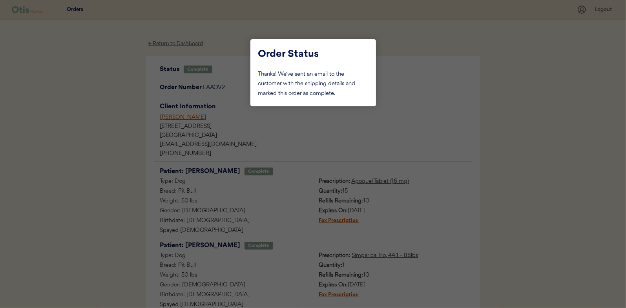
click at [120, 124] on div at bounding box center [313, 154] width 626 height 308
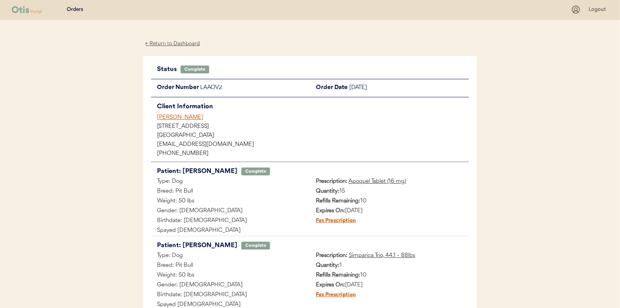
click at [175, 44] on div "← Return to Dashboard" at bounding box center [172, 43] width 59 height 9
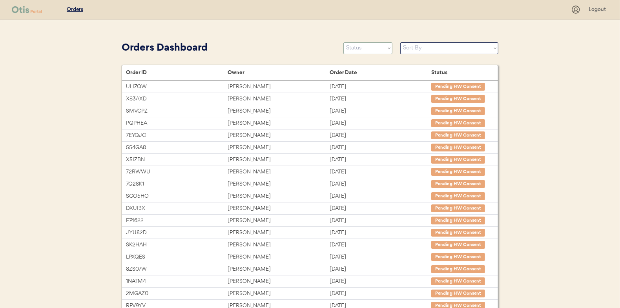
click at [352, 47] on select "Status On Hold New In Progress Complete Pending HW Consent Cancelled" at bounding box center [367, 48] width 49 height 12
select select ""in_progress""
click at [343, 42] on select "Status On Hold New In Progress Complete Pending HW Consent Cancelled" at bounding box center [367, 48] width 49 height 12
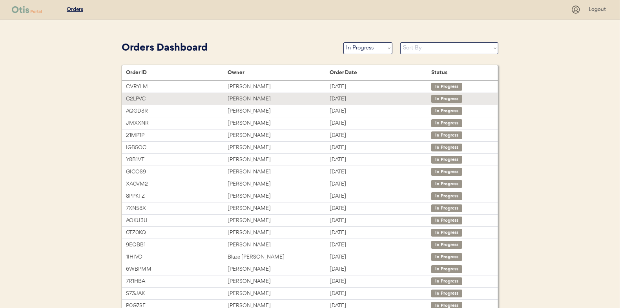
click at [248, 98] on div "[PERSON_NAME]" at bounding box center [279, 99] width 102 height 9
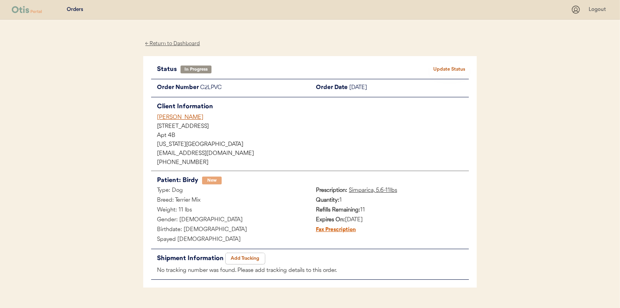
click at [240, 255] on button "Add Tracking" at bounding box center [245, 258] width 39 height 11
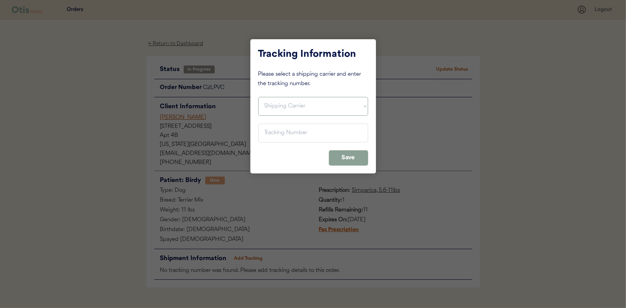
click at [277, 100] on select "Shipping Carrier FedEx FedEx Ground Economy UPS USPS" at bounding box center [313, 106] width 110 height 19
select select ""usps""
click at [258, 97] on select "Shipping Carrier FedEx FedEx Ground Economy UPS USPS" at bounding box center [313, 106] width 110 height 19
click at [267, 129] on input "input" at bounding box center [313, 133] width 110 height 19
paste input "9400150105497024403484"
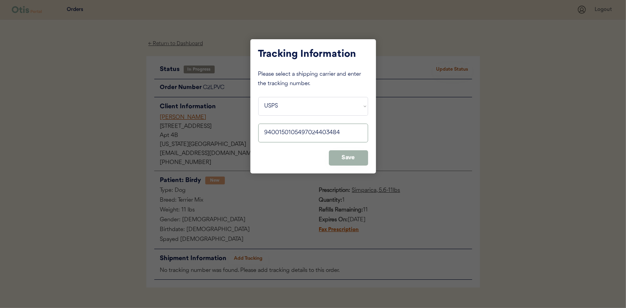
type input "9400150105497024403484"
click at [355, 157] on button "Save" at bounding box center [348, 157] width 39 height 15
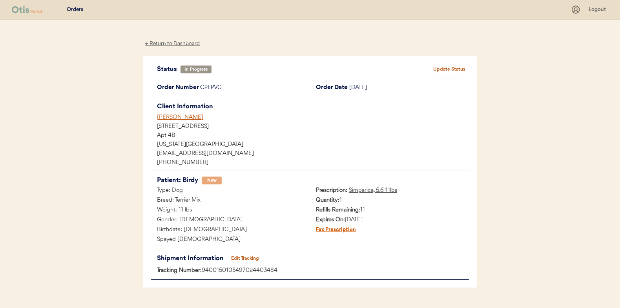
click at [445, 68] on button "Update Status" at bounding box center [449, 69] width 39 height 11
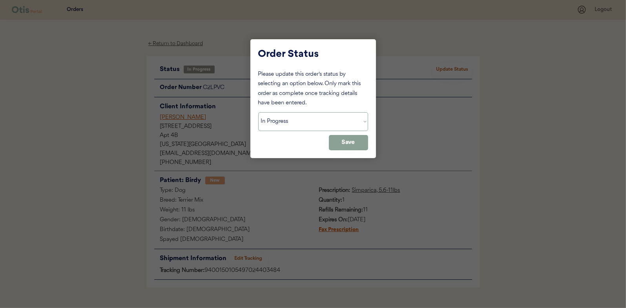
click at [288, 120] on select "Status On Hold New In Progress Complete Pending HW Consent Cancelled" at bounding box center [313, 121] width 110 height 19
select select ""complete""
click at [258, 112] on select "Status On Hold New In Progress Complete Pending HW Consent Cancelled" at bounding box center [313, 121] width 110 height 19
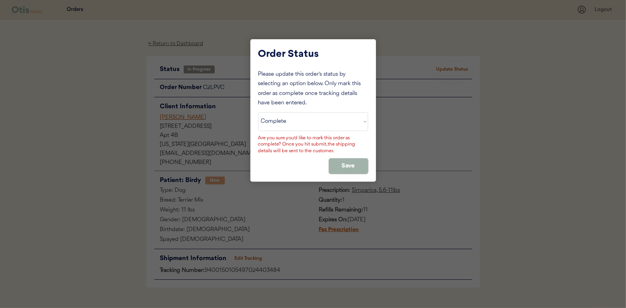
click at [351, 164] on button "Save" at bounding box center [348, 165] width 39 height 15
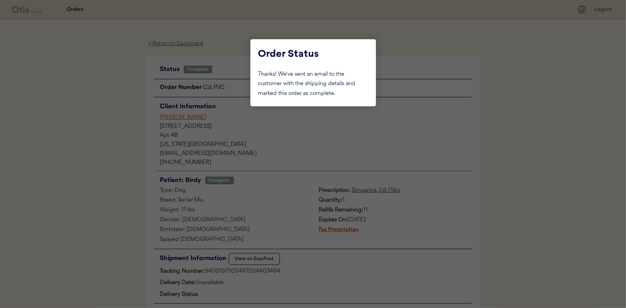
click at [122, 119] on div at bounding box center [313, 154] width 626 height 308
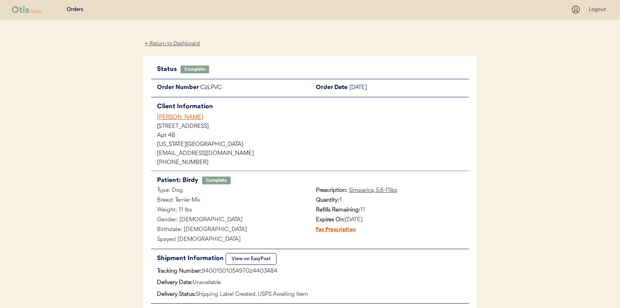
click at [169, 43] on div "← Return to Dashboard" at bounding box center [172, 43] width 59 height 9
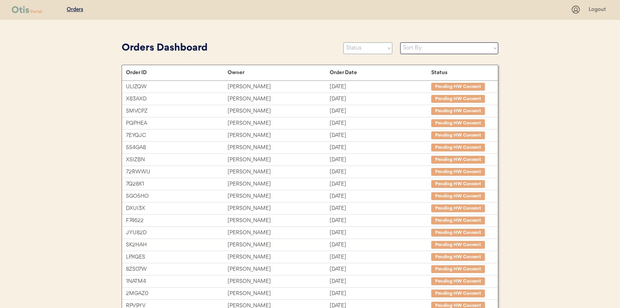
click at [359, 47] on select "Status On Hold New In Progress Complete Pending HW Consent Cancelled" at bounding box center [367, 48] width 49 height 12
select select ""in_progress""
click at [343, 42] on select "Status On Hold New In Progress Complete Pending HW Consent Cancelled" at bounding box center [367, 48] width 49 height 12
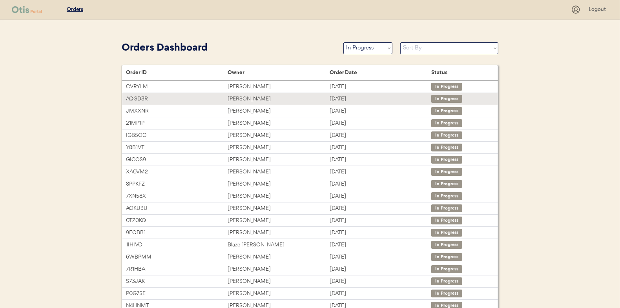
click at [244, 98] on div "[PERSON_NAME]" at bounding box center [279, 99] width 102 height 9
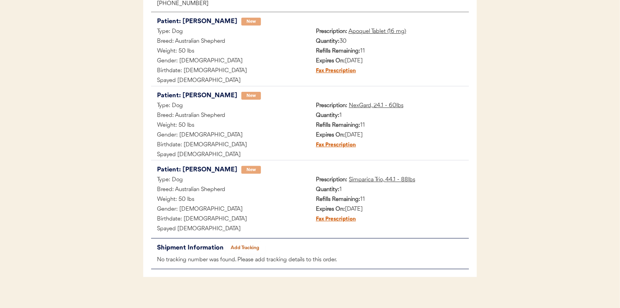
scroll to position [167, 0]
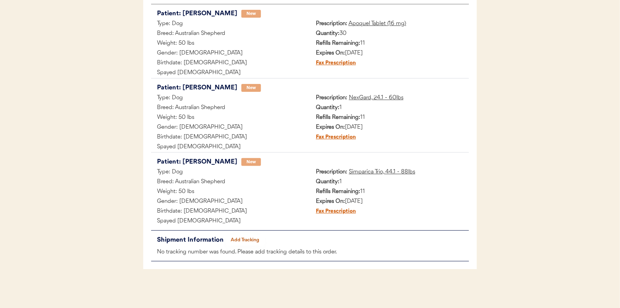
click at [253, 235] on button "Add Tracking" at bounding box center [245, 240] width 39 height 11
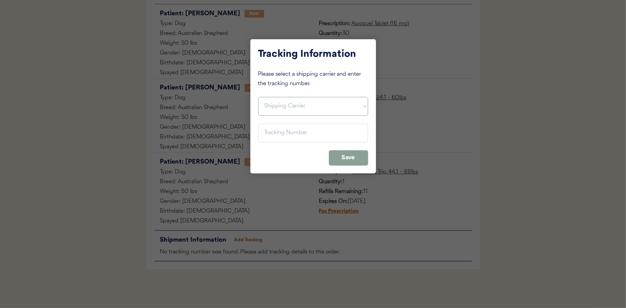
drag, startPoint x: 288, startPoint y: 104, endPoint x: 282, endPoint y: 105, distance: 6.0
click at [288, 104] on select "Shipping Carrier FedEx FedEx Ground Economy UPS USPS" at bounding box center [313, 106] width 110 height 19
select select ""usps""
click at [258, 97] on select "Shipping Carrier FedEx FedEx Ground Economy UPS USPS" at bounding box center [313, 106] width 110 height 19
click at [270, 135] on input "input" at bounding box center [313, 133] width 110 height 19
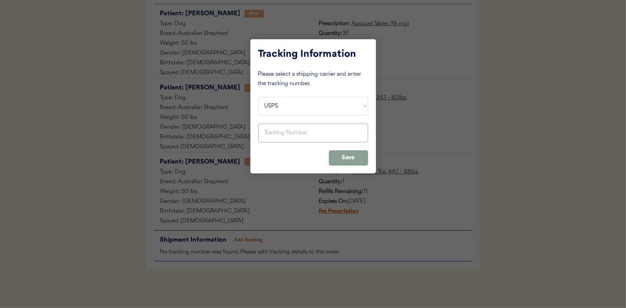
paste input "9400150105497024397073"
type input "9400150105497024397073"
click at [349, 157] on button "Save" at bounding box center [348, 157] width 39 height 15
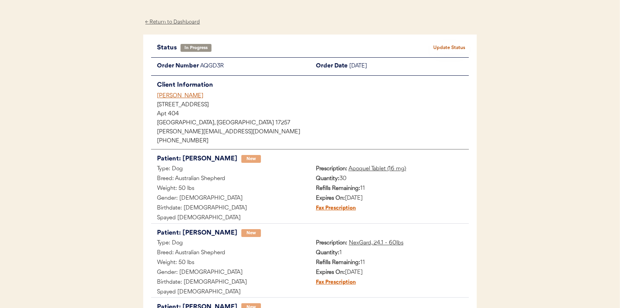
scroll to position [0, 0]
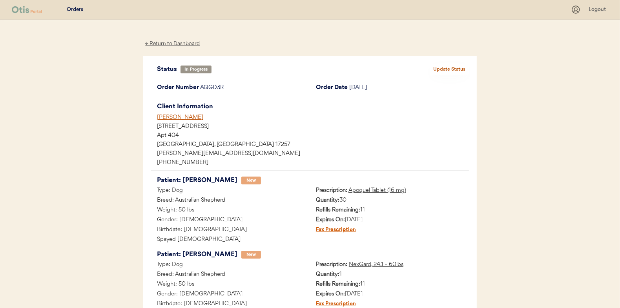
click at [446, 69] on button "Update Status" at bounding box center [449, 69] width 39 height 11
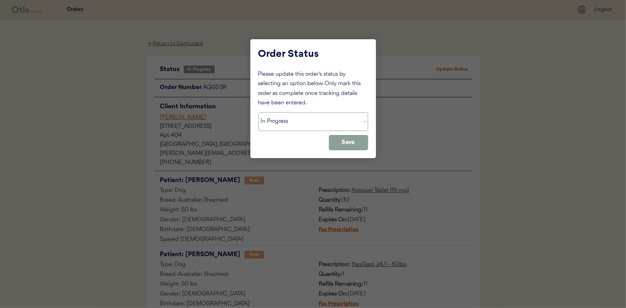
click at [281, 122] on select "Status On Hold New In Progress Complete Pending HW Consent Cancelled" at bounding box center [313, 121] width 110 height 19
select select ""complete""
click at [258, 112] on select "Status On Hold New In Progress Complete Pending HW Consent Cancelled" at bounding box center [313, 121] width 110 height 19
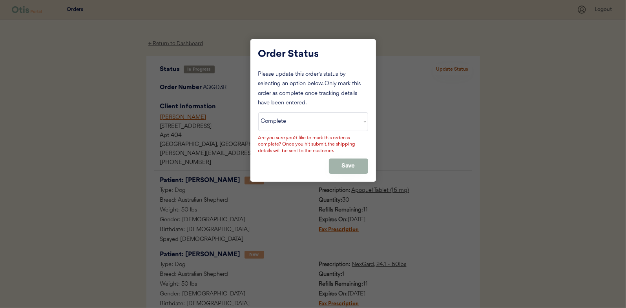
drag, startPoint x: 348, startPoint y: 164, endPoint x: 277, endPoint y: 115, distance: 86.0
click at [348, 164] on button "Save" at bounding box center [348, 165] width 39 height 15
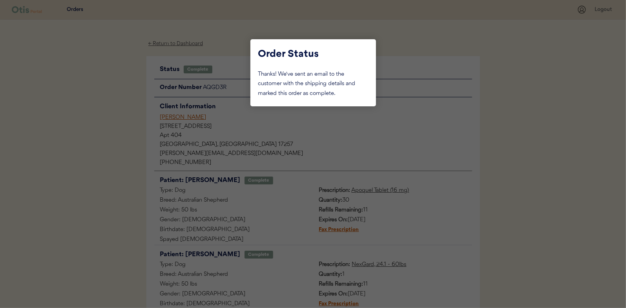
drag, startPoint x: 126, startPoint y: 88, endPoint x: 144, endPoint y: 55, distance: 37.2
click at [125, 88] on div at bounding box center [313, 154] width 626 height 308
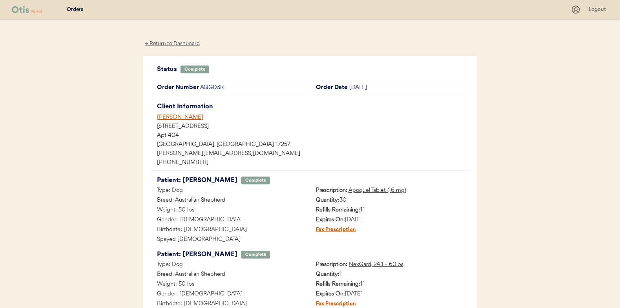
click at [163, 41] on div "← Return to Dashboard" at bounding box center [172, 43] width 59 height 9
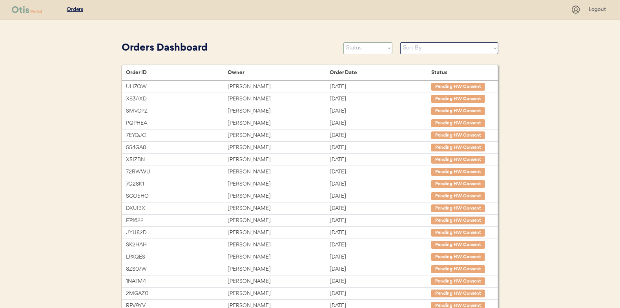
click at [357, 48] on select "Status On Hold New In Progress Complete Pending HW Consent Cancelled" at bounding box center [367, 48] width 49 height 12
select select ""in_progress""
click at [343, 42] on select "Status On Hold New In Progress Complete Pending HW Consent Cancelled" at bounding box center [367, 48] width 49 height 12
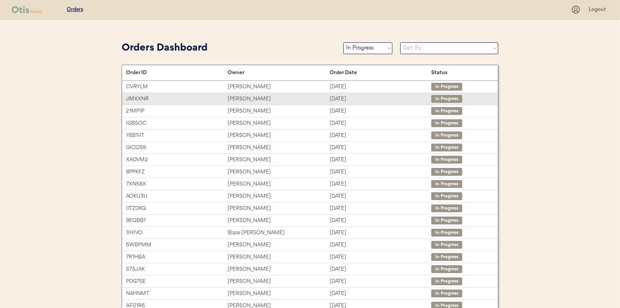
click at [237, 96] on div "Suzy Shirley" at bounding box center [279, 99] width 102 height 9
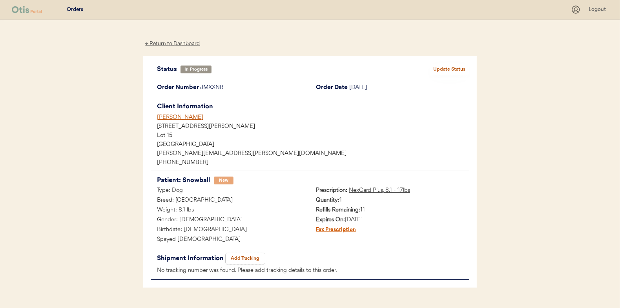
click at [244, 255] on button "Add Tracking" at bounding box center [245, 258] width 39 height 11
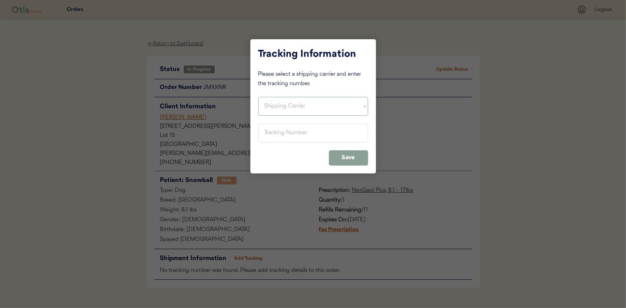
click at [283, 102] on select "Shipping Carrier FedEx FedEx Ground Economy UPS USPS" at bounding box center [313, 106] width 110 height 19
select select ""usps""
click at [258, 97] on select "Shipping Carrier FedEx FedEx Ground Economy UPS USPS" at bounding box center [313, 106] width 110 height 19
click at [273, 133] on input "input" at bounding box center [313, 133] width 110 height 19
paste input "9400150105800024198128"
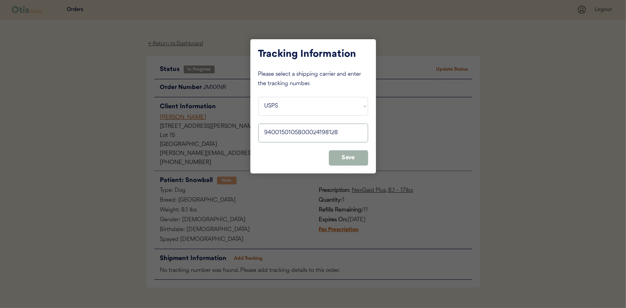
type input "9400150105800024198128"
click at [343, 157] on button "Save" at bounding box center [348, 157] width 39 height 15
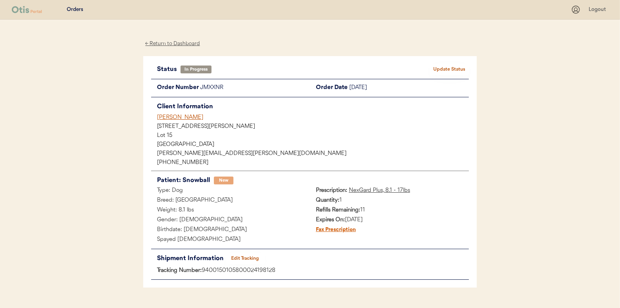
click at [450, 68] on button "Update Status" at bounding box center [449, 69] width 39 height 11
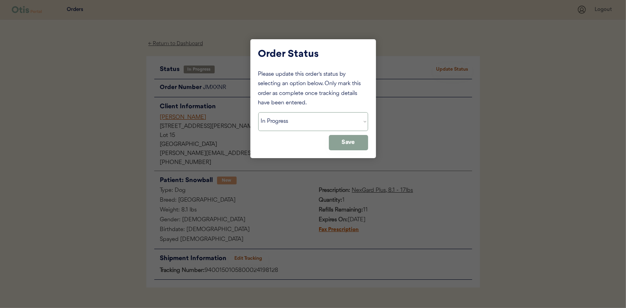
click at [279, 121] on select "Status On Hold New In Progress Complete Pending HW Consent Cancelled" at bounding box center [313, 121] width 110 height 19
select select ""complete""
click at [258, 112] on select "Status On Hold New In Progress Complete Pending HW Consent Cancelled" at bounding box center [313, 121] width 110 height 19
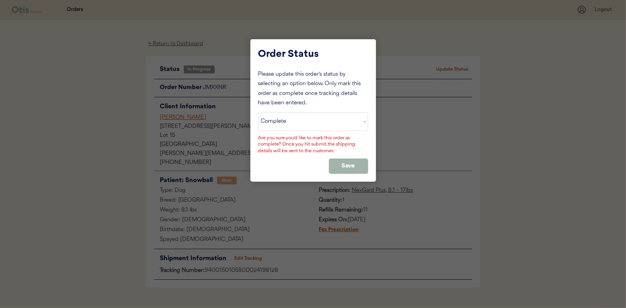
click at [341, 163] on button "Save" at bounding box center [348, 165] width 39 height 15
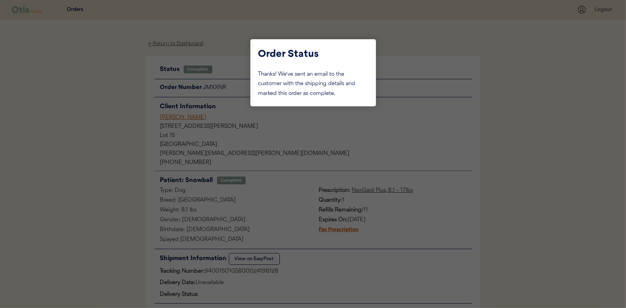
click at [119, 92] on div at bounding box center [313, 154] width 626 height 308
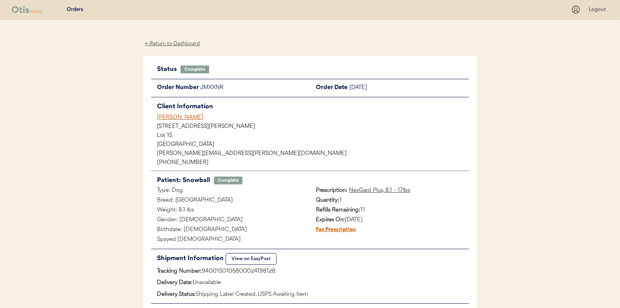
click at [182, 44] on div "← Return to Dashboard" at bounding box center [172, 43] width 59 height 9
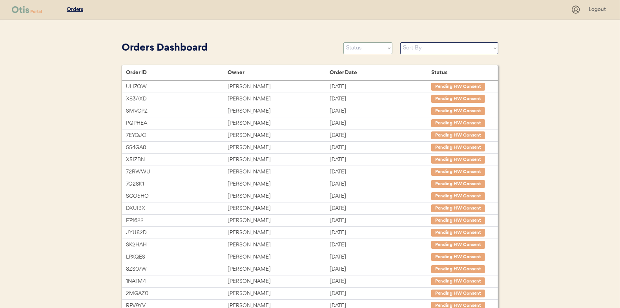
click at [365, 46] on select "Status On Hold New In Progress Complete Pending HW Consent Cancelled" at bounding box center [367, 48] width 49 height 12
select select ""in_progress""
click at [343, 42] on select "Status On Hold New In Progress Complete Pending HW Consent Cancelled" at bounding box center [367, 48] width 49 height 12
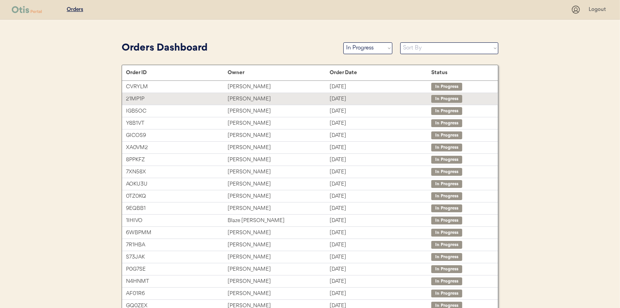
click at [241, 96] on div "[PERSON_NAME]" at bounding box center [279, 99] width 102 height 9
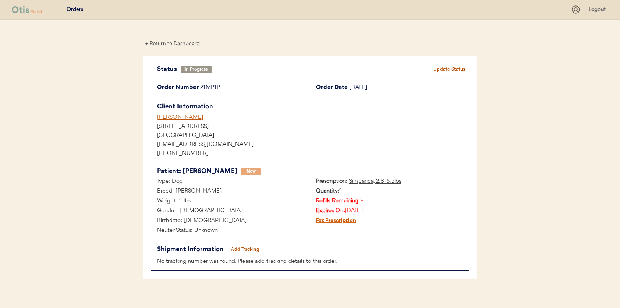
click at [246, 244] on button "Add Tracking" at bounding box center [245, 249] width 39 height 11
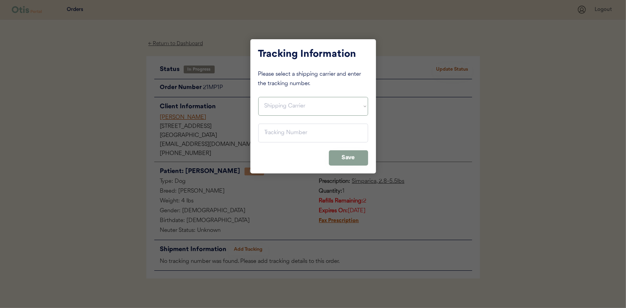
click at [276, 106] on select "Shipping Carrier FedEx FedEx Ground Economy UPS USPS" at bounding box center [313, 106] width 110 height 19
select select ""usps""
click at [258, 97] on select "Shipping Carrier FedEx FedEx Ground Economy UPS USPS" at bounding box center [313, 106] width 110 height 19
click at [270, 133] on input "input" at bounding box center [313, 133] width 110 height 19
paste input "9400150105799024193687"
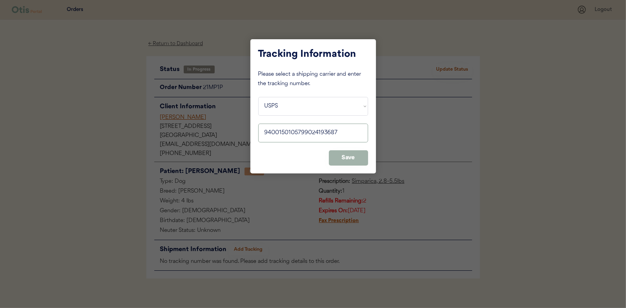
type input "9400150105799024193687"
click at [349, 156] on button "Save" at bounding box center [348, 157] width 39 height 15
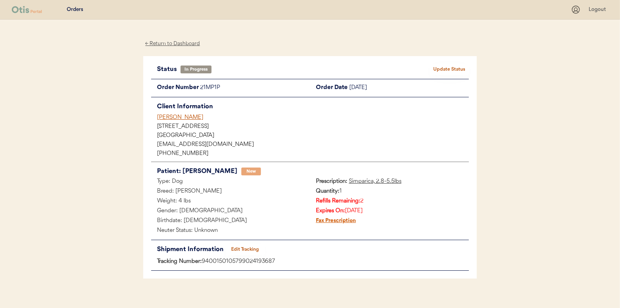
click at [451, 68] on button "Update Status" at bounding box center [449, 69] width 39 height 11
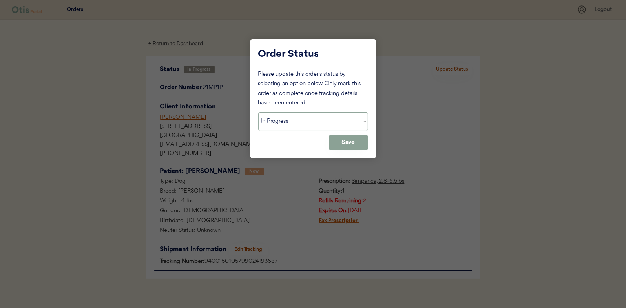
click at [276, 120] on select "Status On Hold New In Progress Complete Pending HW Consent Cancelled" at bounding box center [313, 121] width 110 height 19
select select ""complete""
click at [258, 112] on select "Status On Hold New In Progress Complete Pending HW Consent Cancelled" at bounding box center [313, 121] width 110 height 19
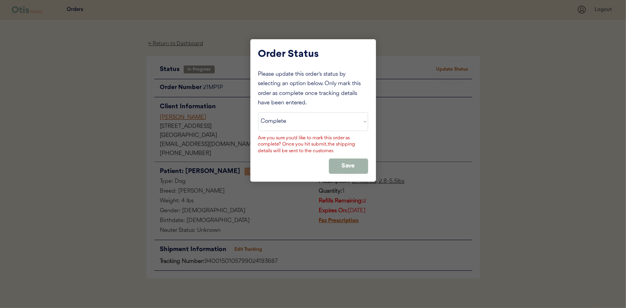
click at [339, 162] on button "Save" at bounding box center [348, 165] width 39 height 15
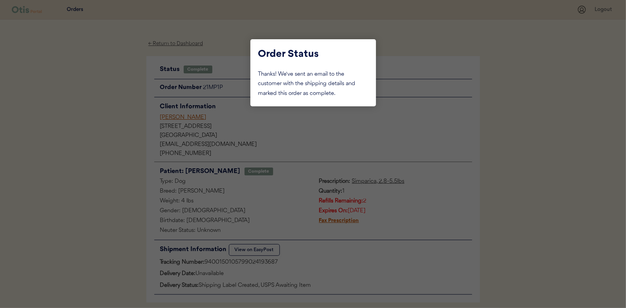
click at [120, 123] on div at bounding box center [313, 154] width 626 height 308
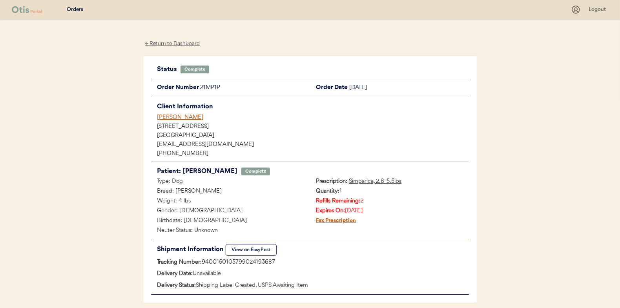
click at [171, 43] on div "← Return to Dashboard" at bounding box center [172, 43] width 59 height 9
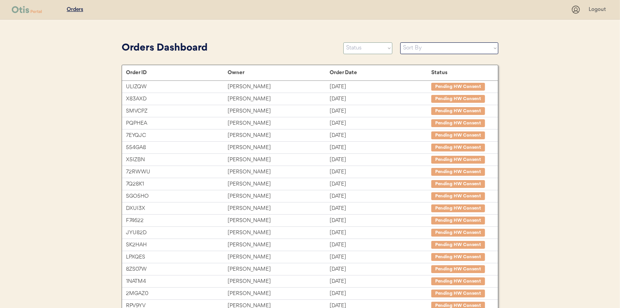
click at [352, 45] on select "Status On Hold New In Progress Complete Pending HW Consent Cancelled" at bounding box center [367, 48] width 49 height 12
select select ""in_progress""
click at [343, 42] on select "Status On Hold New In Progress Complete Pending HW Consent Cancelled" at bounding box center [367, 48] width 49 height 12
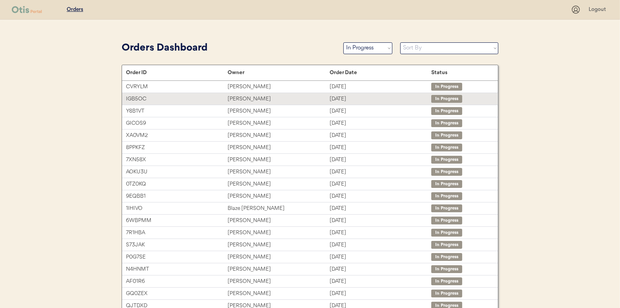
click at [252, 97] on div "Diego Pacheco" at bounding box center [279, 99] width 102 height 9
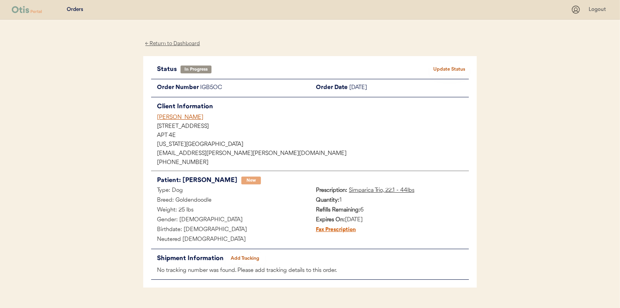
click at [244, 258] on button "Add Tracking" at bounding box center [245, 258] width 39 height 11
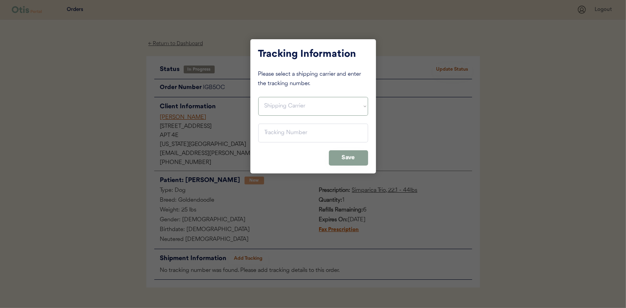
click at [272, 107] on select "Shipping Carrier FedEx FedEx Ground Economy UPS USPS" at bounding box center [313, 106] width 110 height 19
select select ""usps""
click at [258, 97] on select "Shipping Carrier FedEx FedEx Ground Economy UPS USPS" at bounding box center [313, 106] width 110 height 19
click at [276, 132] on input "input" at bounding box center [313, 133] width 110 height 19
paste input "9400150105496025854325"
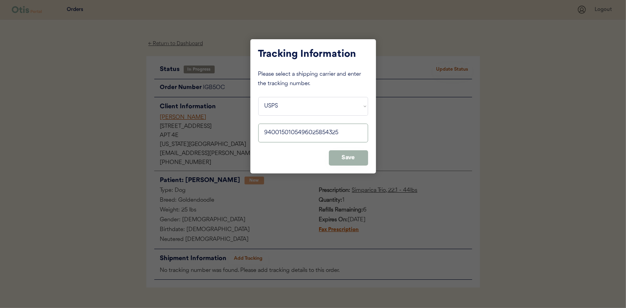
type input "9400150105496025854325"
drag, startPoint x: 351, startPoint y: 160, endPoint x: 395, endPoint y: 133, distance: 51.4
click at [351, 160] on button "Save" at bounding box center [348, 157] width 39 height 15
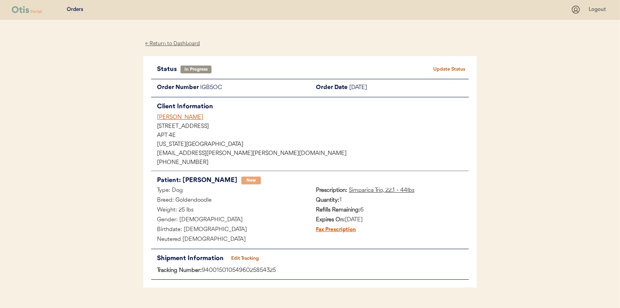
click at [444, 68] on button "Update Status" at bounding box center [449, 69] width 39 height 11
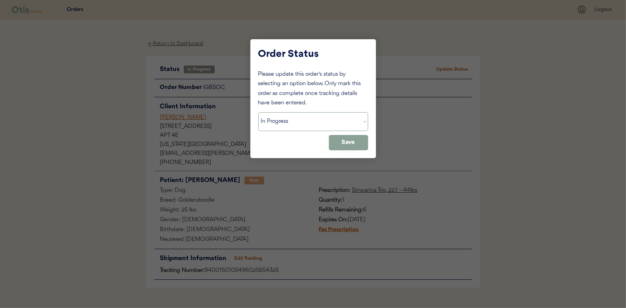
click at [287, 119] on select "Status On Hold New In Progress Complete Pending HW Consent Cancelled" at bounding box center [313, 121] width 110 height 19
select select ""complete""
click at [258, 112] on select "Status On Hold New In Progress Complete Pending HW Consent Cancelled" at bounding box center [313, 121] width 110 height 19
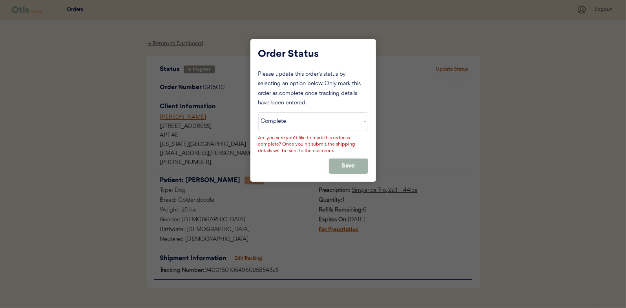
click at [335, 165] on button "Save" at bounding box center [348, 165] width 39 height 15
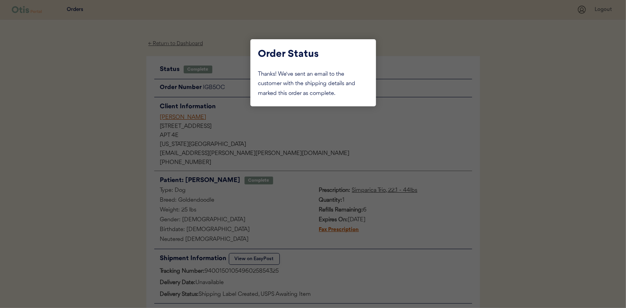
drag, startPoint x: 86, startPoint y: 120, endPoint x: 154, endPoint y: 47, distance: 99.4
click at [87, 119] on div at bounding box center [313, 154] width 626 height 308
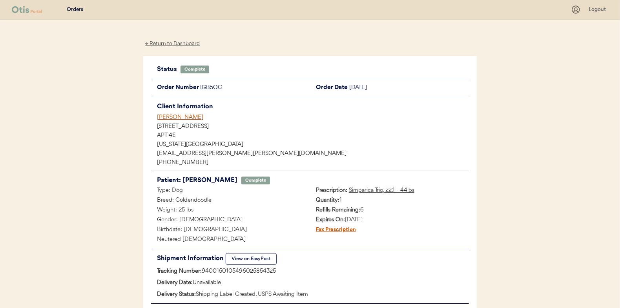
click at [171, 42] on div "← Return to Dashboard" at bounding box center [172, 43] width 59 height 9
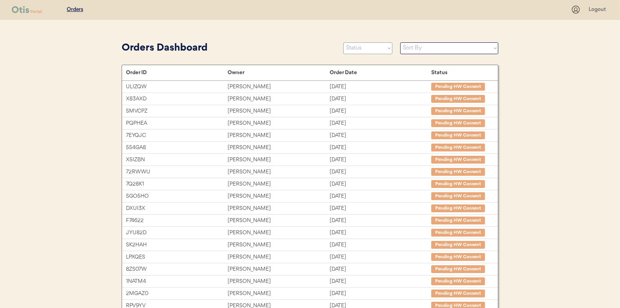
click at [369, 50] on select "Status On Hold New In Progress Complete Pending HW Consent Cancelled" at bounding box center [367, 48] width 49 height 12
select select ""in_progress""
click at [343, 42] on select "Status On Hold New In Progress Complete Pending HW Consent Cancelled" at bounding box center [367, 48] width 49 height 12
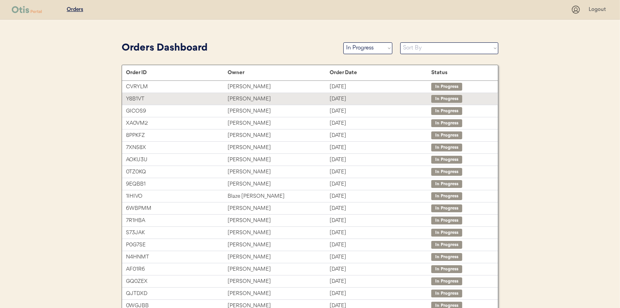
click at [243, 95] on div "[PERSON_NAME]" at bounding box center [279, 99] width 102 height 9
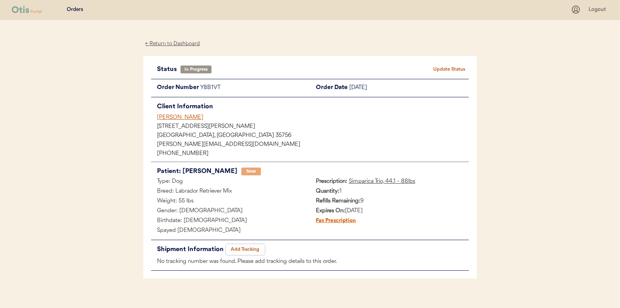
click at [243, 248] on button "Add Tracking" at bounding box center [245, 249] width 39 height 11
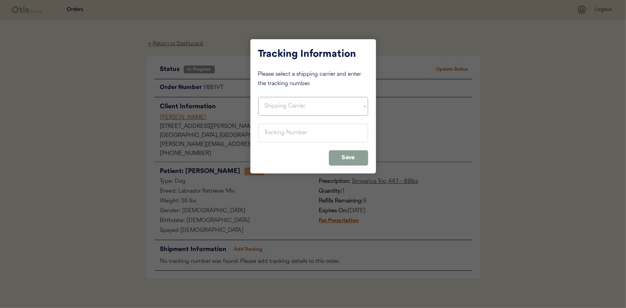
click at [277, 101] on select "Shipping Carrier FedEx FedEx Ground Economy UPS USPS" at bounding box center [313, 106] width 110 height 19
select select ""usps""
click at [258, 97] on select "Shipping Carrier FedEx FedEx Ground Economy UPS USPS" at bounding box center [313, 106] width 110 height 19
click at [271, 138] on input "input" at bounding box center [313, 133] width 110 height 19
paste input "9400150105799024194479"
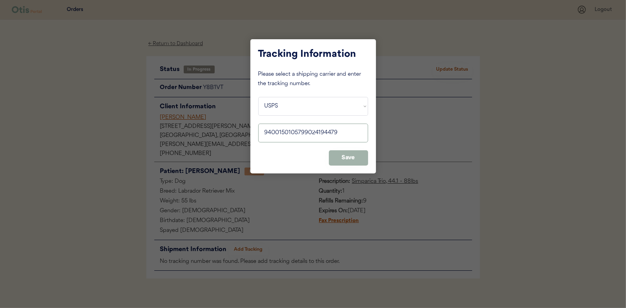
type input "9400150105799024194479"
click at [341, 156] on button "Save" at bounding box center [348, 157] width 39 height 15
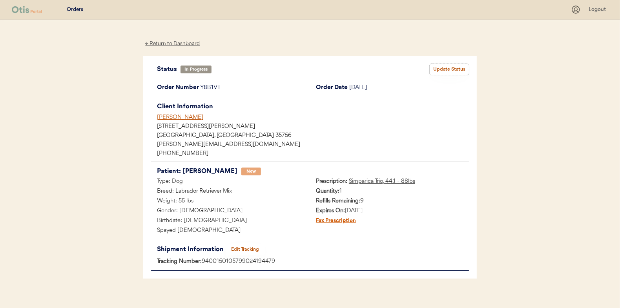
click at [444, 70] on button "Update Status" at bounding box center [449, 69] width 39 height 11
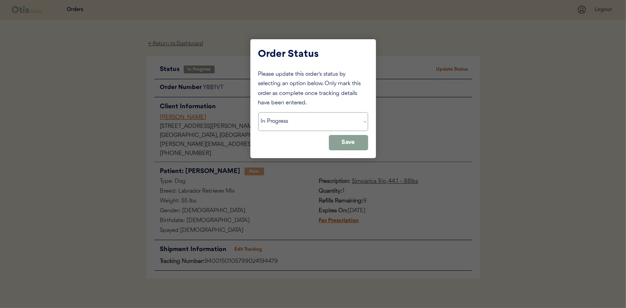
click at [290, 121] on select "Status On Hold New In Progress Complete Pending HW Consent Cancelled" at bounding box center [313, 121] width 110 height 19
select select ""complete""
click at [258, 112] on select "Status On Hold New In Progress Complete Pending HW Consent Cancelled" at bounding box center [313, 121] width 110 height 19
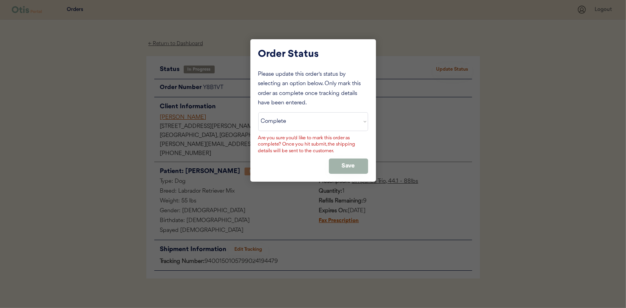
click at [342, 161] on button "Save" at bounding box center [348, 165] width 39 height 15
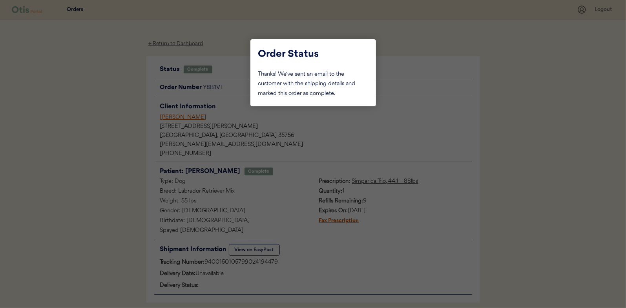
click at [117, 93] on div at bounding box center [313, 154] width 626 height 308
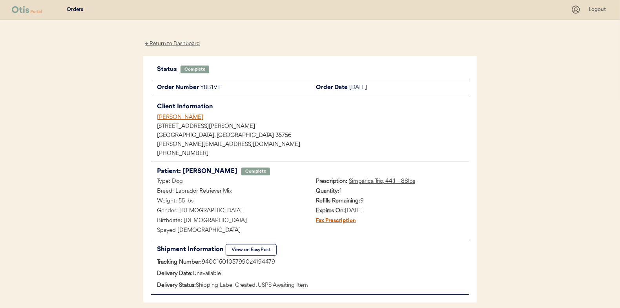
click at [160, 42] on div "← Return to Dashboard" at bounding box center [172, 43] width 59 height 9
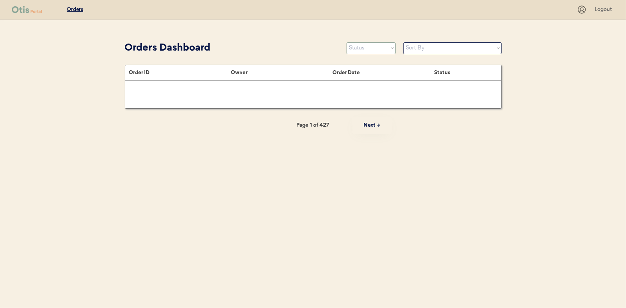
click at [357, 47] on select "Status On Hold New In Progress Complete Pending HW Consent Cancelled" at bounding box center [370, 48] width 49 height 12
select select ""in_progress""
click at [346, 42] on select "Status On Hold New In Progress Complete Pending HW Consent Cancelled" at bounding box center [370, 48] width 49 height 12
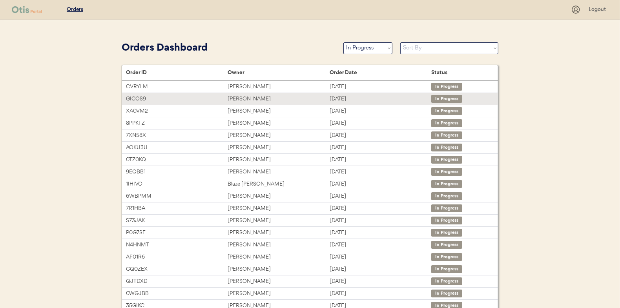
click at [256, 96] on div "[PERSON_NAME]" at bounding box center [279, 99] width 102 height 9
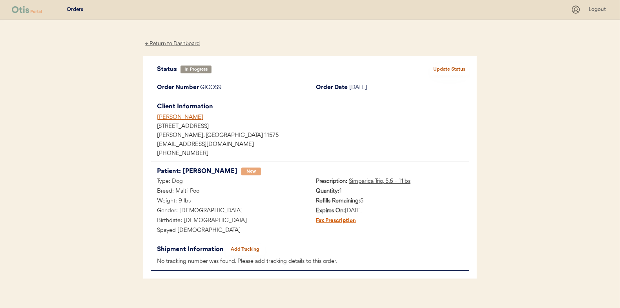
click at [249, 246] on button "Add Tracking" at bounding box center [245, 249] width 39 height 11
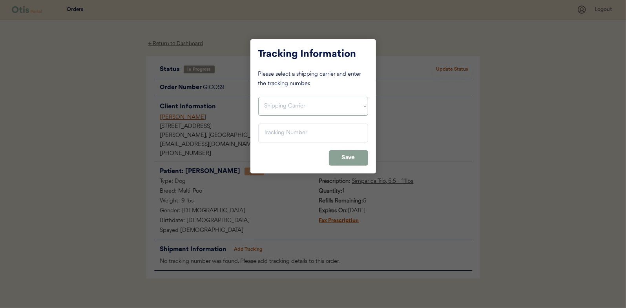
click at [269, 104] on select "Shipping Carrier FedEx FedEx Ground Economy UPS USPS" at bounding box center [313, 106] width 110 height 19
select select ""usps""
click at [258, 97] on select "Shipping Carrier FedEx FedEx Ground Economy UPS USPS" at bounding box center [313, 106] width 110 height 19
click at [274, 133] on input "input" at bounding box center [313, 133] width 110 height 19
paste input "9400150105798024254022"
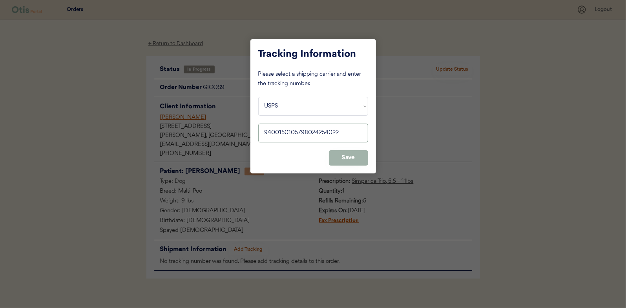
type input "9400150105798024254022"
click at [350, 158] on button "Save" at bounding box center [348, 157] width 39 height 15
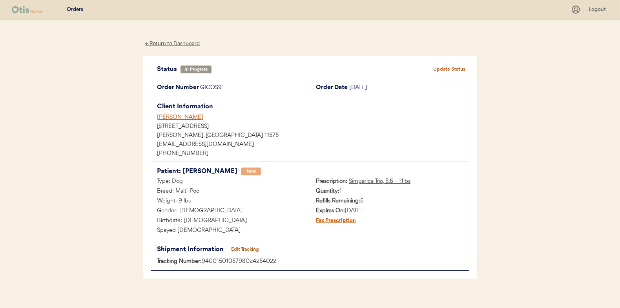
click at [449, 67] on button "Update Status" at bounding box center [449, 69] width 39 height 11
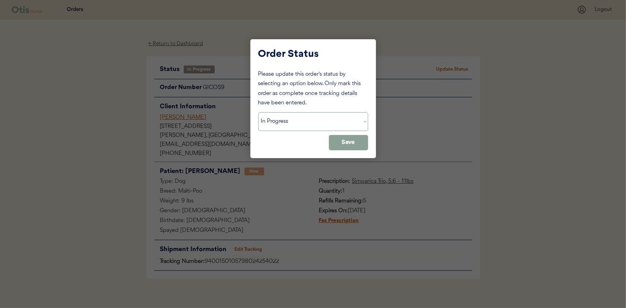
click at [284, 125] on select "Status On Hold New In Progress Complete Pending HW Consent Cancelled" at bounding box center [313, 121] width 110 height 19
select select ""complete""
click at [258, 112] on select "Status On Hold New In Progress Complete Pending HW Consent Cancelled" at bounding box center [313, 121] width 110 height 19
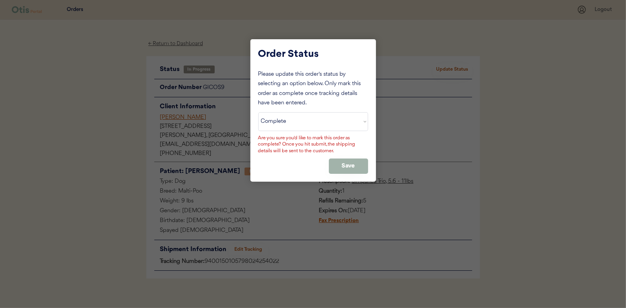
click at [348, 161] on button "Save" at bounding box center [348, 165] width 39 height 15
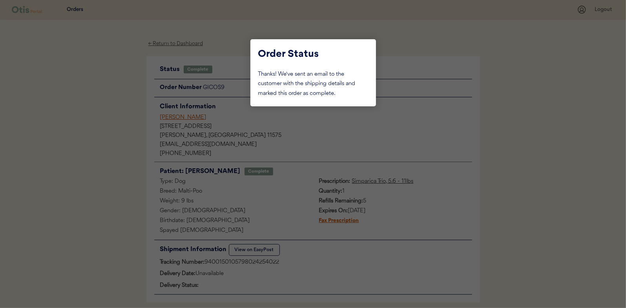
click at [114, 117] on div at bounding box center [313, 154] width 626 height 308
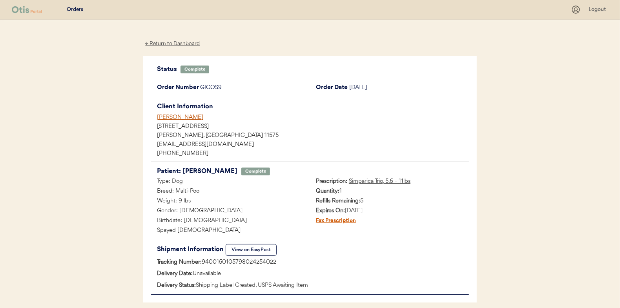
click at [166, 43] on div "← Return to Dashboard" at bounding box center [172, 43] width 59 height 9
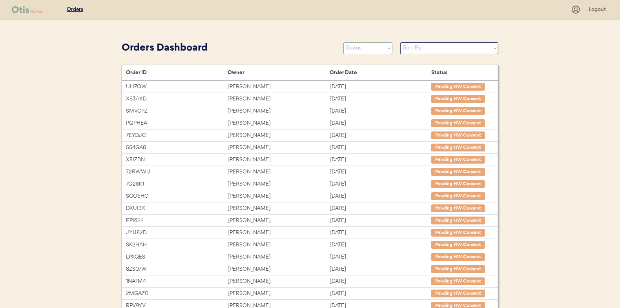
click at [361, 52] on select "Status On Hold New In Progress Complete Pending HW Consent Cancelled" at bounding box center [367, 48] width 49 height 12
select select ""in_progress""
click at [343, 42] on select "Status On Hold New In Progress Complete Pending HW Consent Cancelled" at bounding box center [367, 48] width 49 height 12
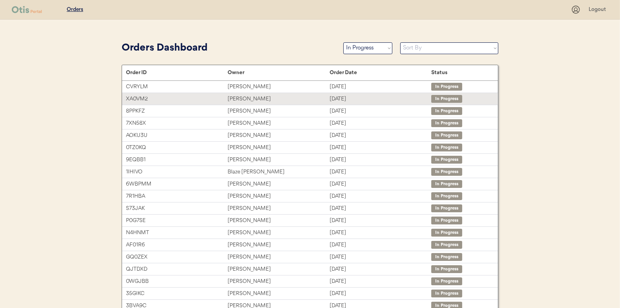
click at [241, 99] on div "[PERSON_NAME]" at bounding box center [279, 99] width 102 height 9
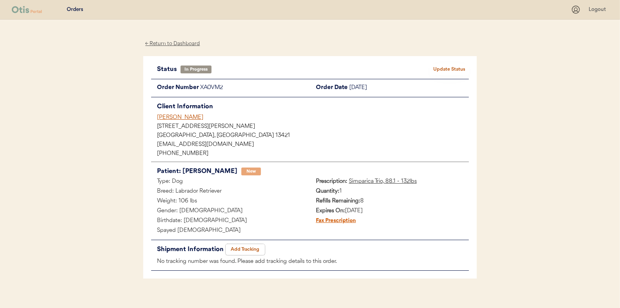
click at [244, 245] on button "Add Tracking" at bounding box center [245, 249] width 39 height 11
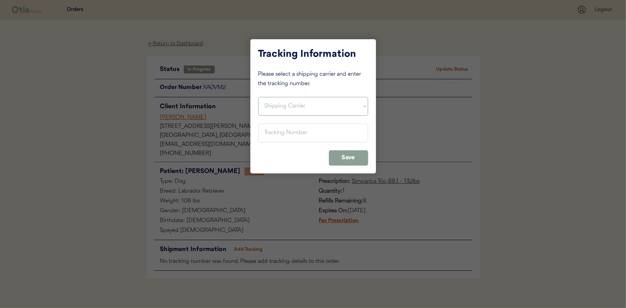
click at [273, 106] on select "Shipping Carrier FedEx FedEx Ground Economy UPS USPS" at bounding box center [313, 106] width 110 height 19
select select ""usps""
click at [258, 97] on select "Shipping Carrier FedEx FedEx Ground Economy UPS USPS" at bounding box center [313, 106] width 110 height 19
click at [268, 135] on input "input" at bounding box center [313, 133] width 110 height 19
paste input "9400150105799024230214"
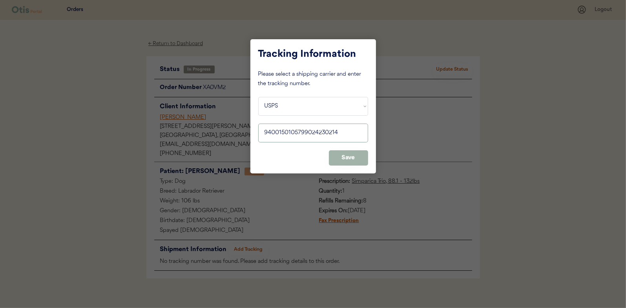
type input "9400150105799024230214"
click at [354, 155] on button "Save" at bounding box center [348, 157] width 39 height 15
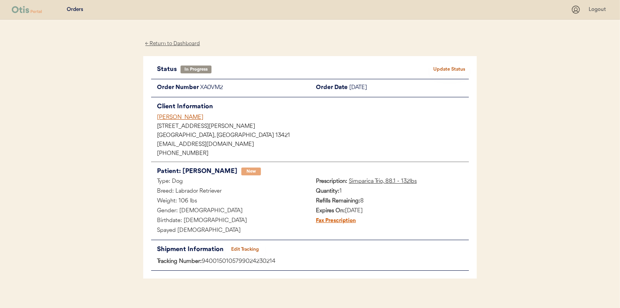
click at [444, 66] on button "Update Status" at bounding box center [449, 69] width 39 height 11
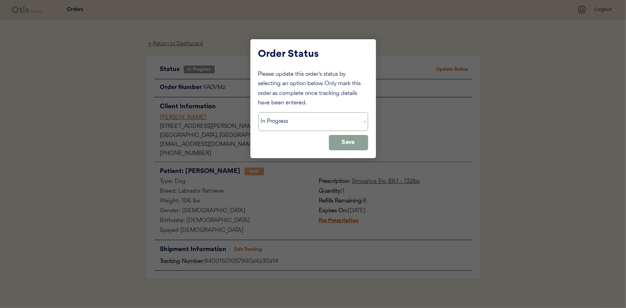
click at [282, 120] on select "Status On Hold New In Progress Complete Pending HW Consent Cancelled" at bounding box center [313, 121] width 110 height 19
select select ""complete""
click at [258, 112] on select "Status On Hold New In Progress Complete Pending HW Consent Cancelled" at bounding box center [313, 121] width 110 height 19
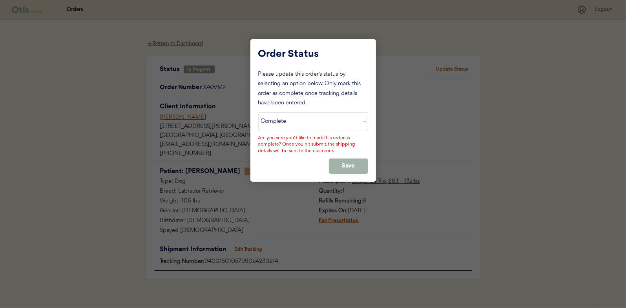
click at [343, 164] on button "Save" at bounding box center [348, 165] width 39 height 15
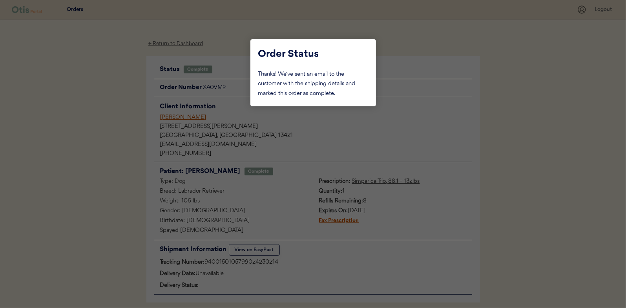
click at [103, 109] on div at bounding box center [313, 154] width 626 height 308
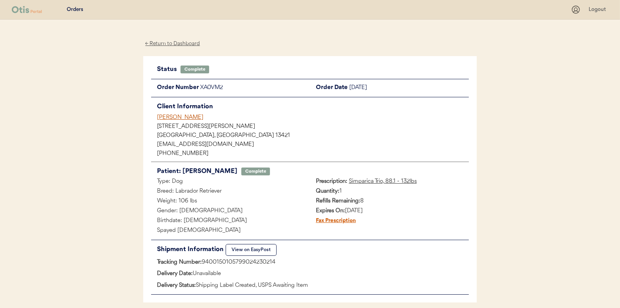
click at [175, 41] on div "← Return to Dashboard" at bounding box center [172, 43] width 59 height 9
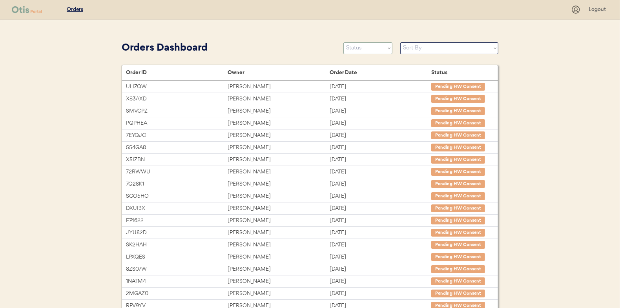
click at [354, 48] on select "Status On Hold New In Progress Complete Pending HW Consent Cancelled" at bounding box center [367, 48] width 49 height 12
select select ""in_progress""
click at [343, 42] on select "Status On Hold New In Progress Complete Pending HW Consent Cancelled" at bounding box center [367, 48] width 49 height 12
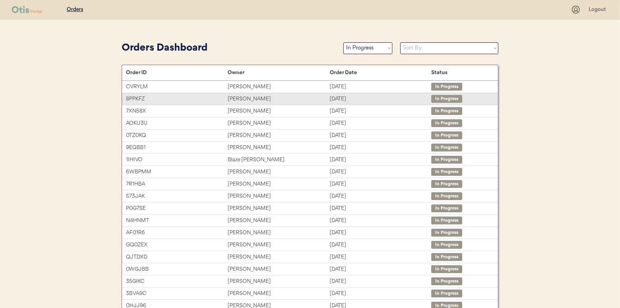
click at [250, 98] on div "[PERSON_NAME]" at bounding box center [279, 99] width 102 height 9
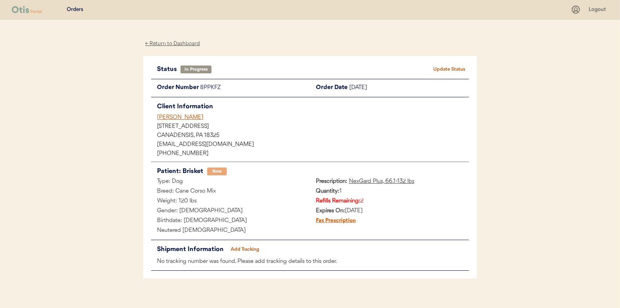
click at [247, 249] on button "Add Tracking" at bounding box center [245, 249] width 39 height 11
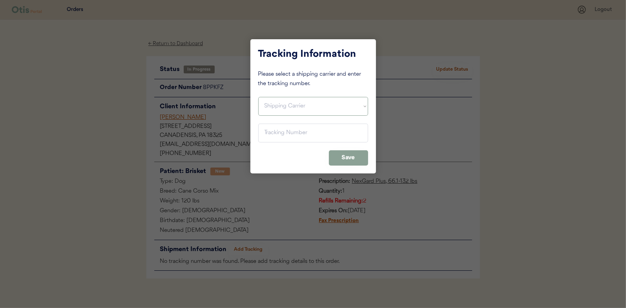
click at [276, 102] on select "Shipping Carrier FedEx FedEx Ground Economy UPS USPS" at bounding box center [313, 106] width 110 height 19
select select ""usps""
click at [258, 97] on select "Shipping Carrier FedEx FedEx Ground Economy UPS USPS" at bounding box center [313, 106] width 110 height 19
click at [273, 131] on input "input" at bounding box center [313, 133] width 110 height 19
paste input "9400150105800024223844"
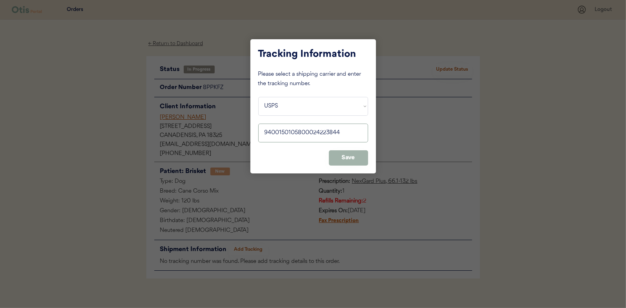
type input "9400150105800024223844"
click at [355, 151] on button "Save" at bounding box center [348, 157] width 39 height 15
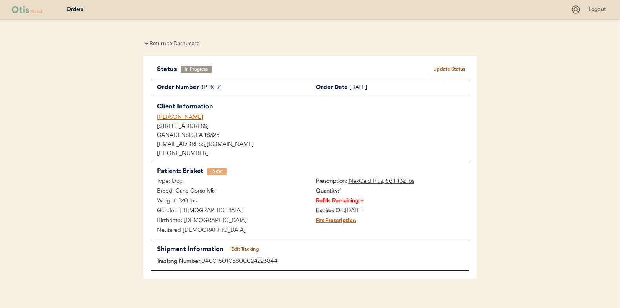
click at [447, 67] on button "Update Status" at bounding box center [449, 69] width 39 height 11
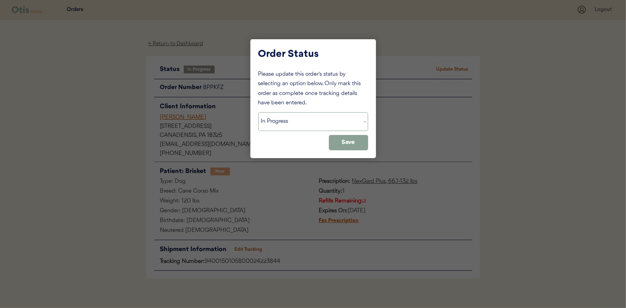
click at [277, 125] on select "Status On Hold New In Progress Complete Pending HW Consent Cancelled" at bounding box center [313, 121] width 110 height 19
select select ""complete""
click at [258, 112] on select "Status On Hold New In Progress Complete Pending HW Consent Cancelled" at bounding box center [313, 121] width 110 height 19
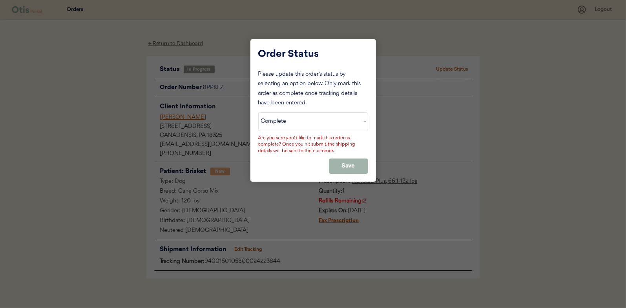
click at [344, 164] on button "Save" at bounding box center [348, 165] width 39 height 15
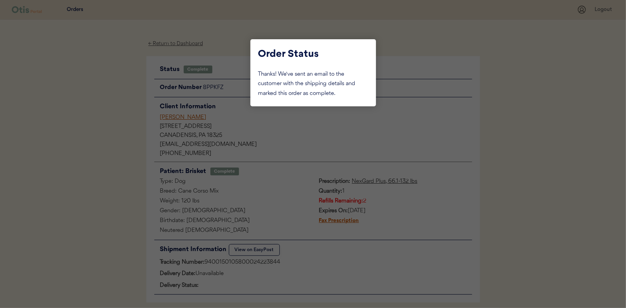
click at [105, 145] on div at bounding box center [313, 154] width 626 height 308
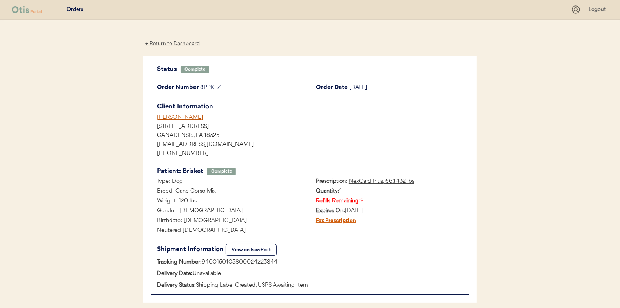
click at [167, 43] on div "← Return to Dashboard" at bounding box center [172, 43] width 59 height 9
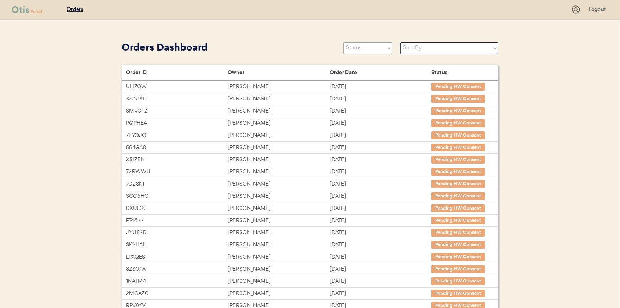
click at [365, 47] on select "Status On Hold New In Progress Complete Pending HW Consent Cancelled" at bounding box center [367, 48] width 49 height 12
select select ""in_progress""
click at [343, 42] on select "Status On Hold New In Progress Complete Pending HW Consent Cancelled" at bounding box center [367, 48] width 49 height 12
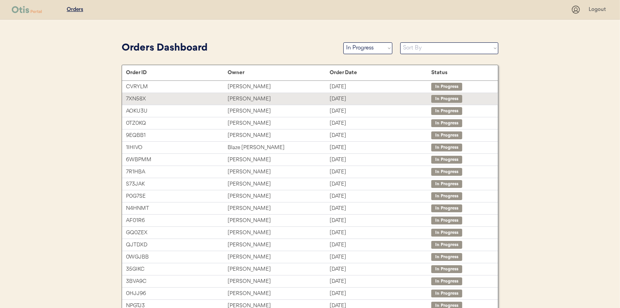
click at [249, 98] on div "[PERSON_NAME]" at bounding box center [279, 99] width 102 height 9
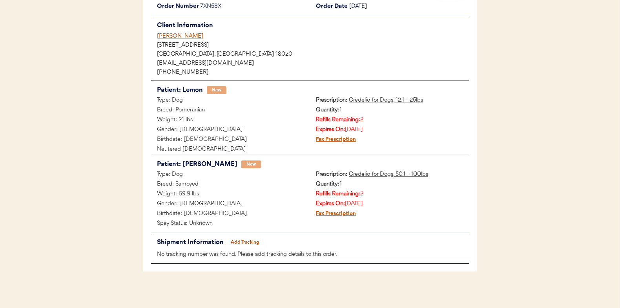
scroll to position [84, 0]
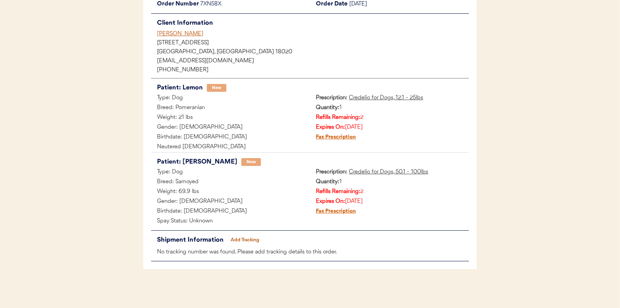
click at [248, 235] on button "Add Tracking" at bounding box center [245, 240] width 39 height 11
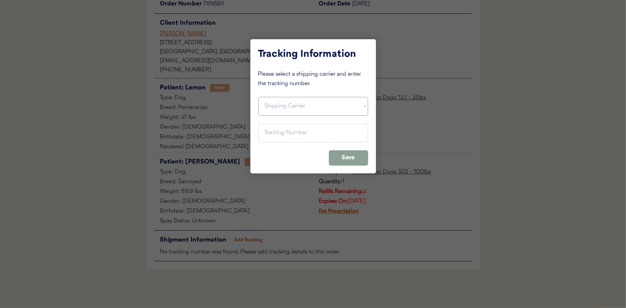
click at [279, 103] on select "Shipping Carrier FedEx FedEx Ground Economy UPS USPS" at bounding box center [313, 106] width 110 height 19
select select ""usps""
click at [258, 97] on select "Shipping Carrier FedEx FedEx Ground Economy UPS USPS" at bounding box center [313, 106] width 110 height 19
click at [273, 134] on input "input" at bounding box center [313, 133] width 110 height 19
paste input "9400150105798024241312"
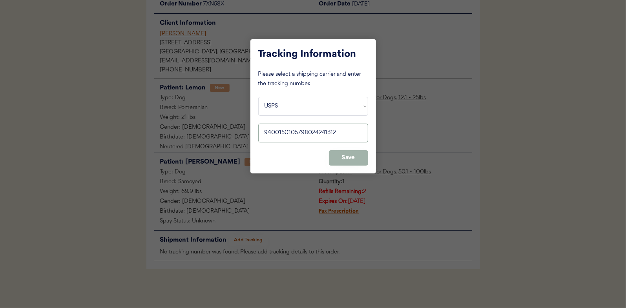
type input "9400150105798024241312"
click at [351, 157] on button "Save" at bounding box center [348, 157] width 39 height 15
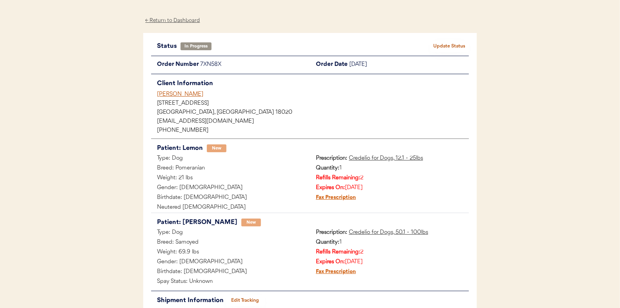
scroll to position [0, 0]
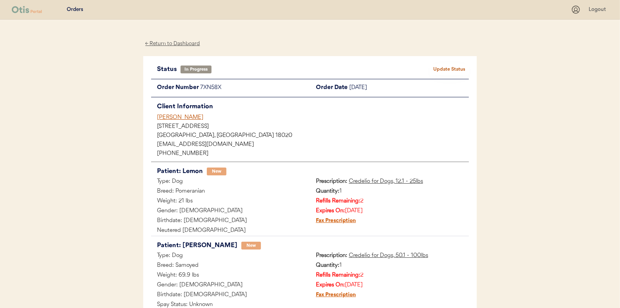
click at [455, 64] on button "Update Status" at bounding box center [449, 69] width 39 height 11
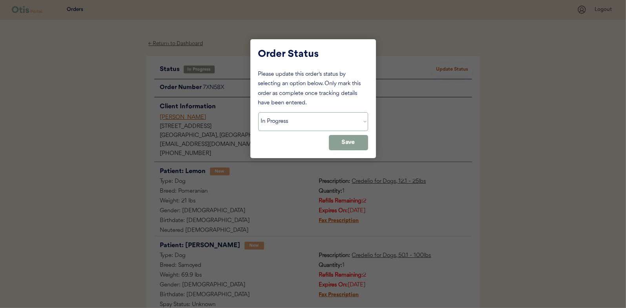
click at [278, 122] on select "Status On Hold New In Progress Complete Pending HW Consent Cancelled" at bounding box center [313, 121] width 110 height 19
select select ""complete""
click at [258, 112] on select "Status On Hold New In Progress Complete Pending HW Consent Cancelled" at bounding box center [313, 121] width 110 height 19
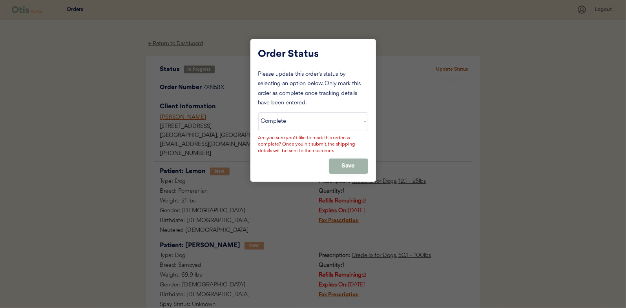
click at [353, 167] on button "Save" at bounding box center [348, 165] width 39 height 15
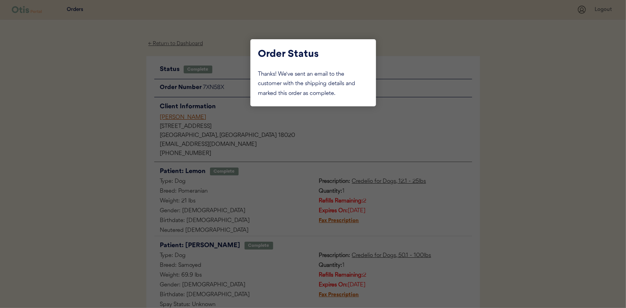
click at [105, 127] on div at bounding box center [313, 154] width 626 height 308
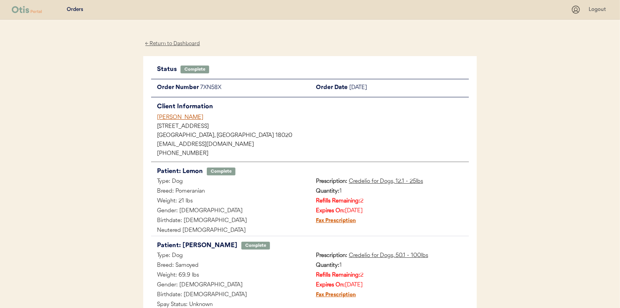
click at [172, 42] on div "← Return to Dashboard" at bounding box center [172, 43] width 59 height 9
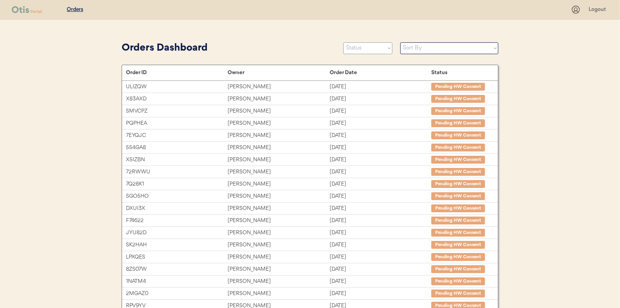
click at [365, 44] on select "Status On Hold New In Progress Complete Pending HW Consent Cancelled" at bounding box center [367, 48] width 49 height 12
select select ""in_progress""
click at [343, 42] on select "Status On Hold New In Progress Complete Pending HW Consent Cancelled" at bounding box center [367, 48] width 49 height 12
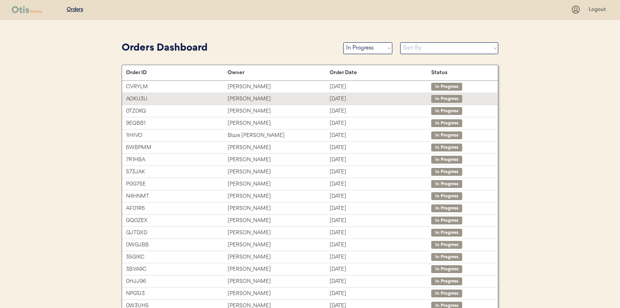
click at [251, 99] on div "[PERSON_NAME]" at bounding box center [279, 99] width 102 height 9
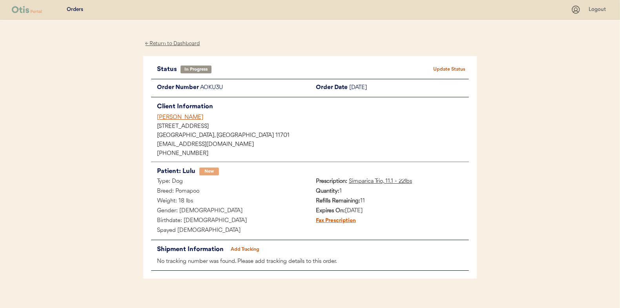
click at [247, 248] on button "Add Tracking" at bounding box center [245, 249] width 39 height 11
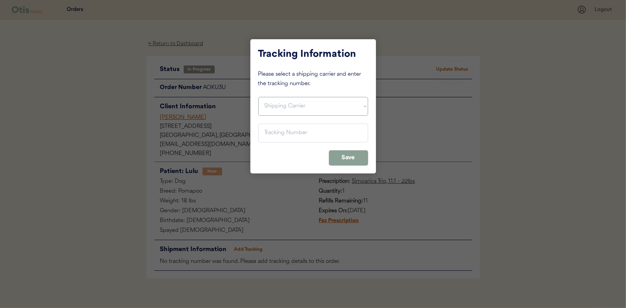
click at [282, 105] on select "Shipping Carrier FedEx FedEx Ground Economy UPS USPS" at bounding box center [313, 106] width 110 height 19
select select ""ups""
click at [258, 97] on select "Shipping Carrier FedEx FedEx Ground Economy UPS USPS" at bounding box center [313, 106] width 110 height 19
click at [270, 127] on input "input" at bounding box center [313, 133] width 110 height 19
paste input "1Z16X77E0209566880"
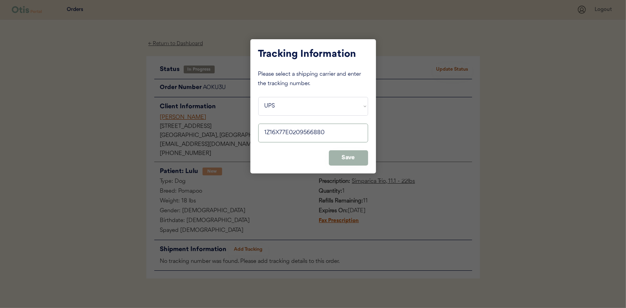
type input "1Z16X77E0209566880"
click at [348, 157] on button "Save" at bounding box center [348, 157] width 39 height 15
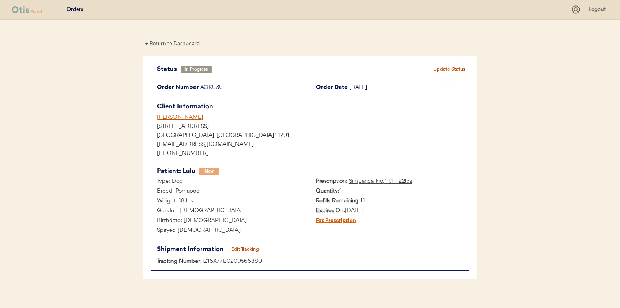
click at [448, 66] on button "Update Status" at bounding box center [449, 69] width 39 height 11
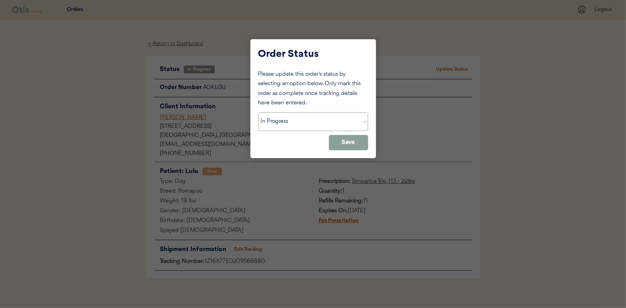
click at [301, 124] on select "Status On Hold New In Progress Complete Pending HW Consent Cancelled" at bounding box center [313, 121] width 110 height 19
select select ""complete""
click at [258, 112] on select "Status On Hold New In Progress Complete Pending HW Consent Cancelled" at bounding box center [313, 121] width 110 height 19
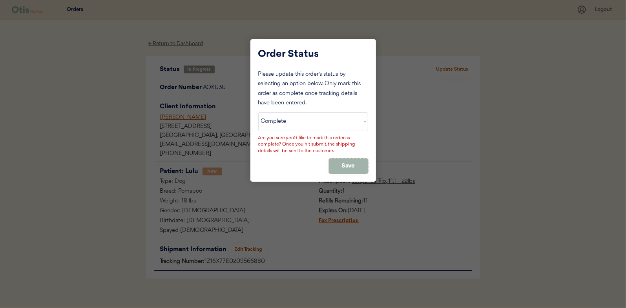
click at [345, 165] on button "Save" at bounding box center [348, 165] width 39 height 15
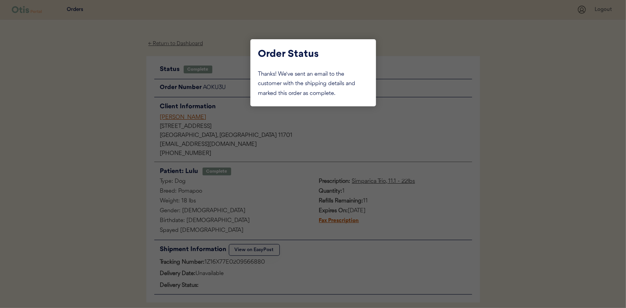
click at [123, 110] on div at bounding box center [313, 154] width 626 height 308
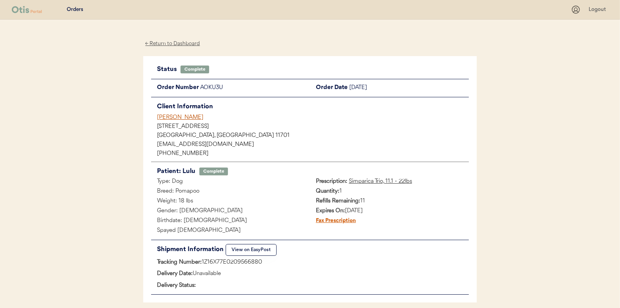
click at [172, 44] on div "← Return to Dashboard" at bounding box center [172, 43] width 59 height 9
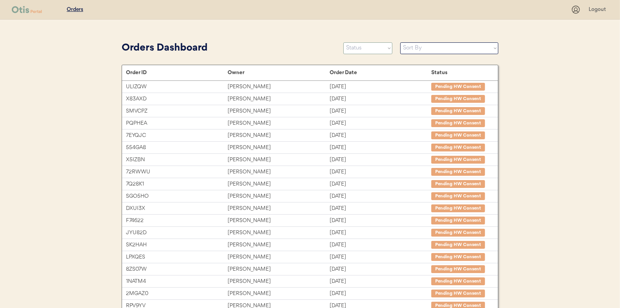
click at [369, 42] on select "Status On Hold New In Progress Complete Pending HW Consent Cancelled" at bounding box center [367, 48] width 49 height 12
select select ""in_progress""
click at [343, 42] on select "Status On Hold New In Progress Complete Pending HW Consent Cancelled" at bounding box center [367, 48] width 49 height 12
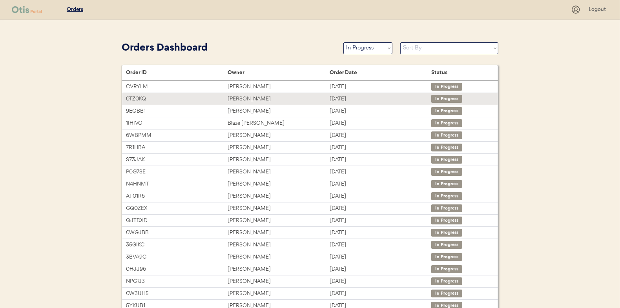
click at [243, 97] on div "[PERSON_NAME]" at bounding box center [279, 99] width 102 height 9
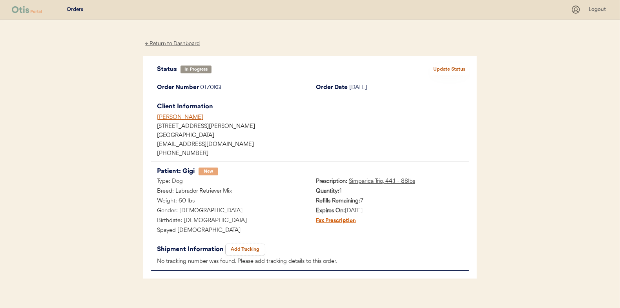
click at [240, 246] on button "Add Tracking" at bounding box center [245, 249] width 39 height 11
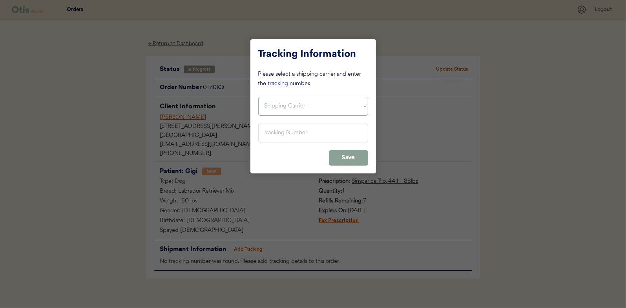
click at [278, 105] on select "Shipping Carrier FedEx FedEx Ground Economy UPS USPS" at bounding box center [313, 106] width 110 height 19
select select ""usps""
click at [258, 97] on select "Shipping Carrier FedEx FedEx Ground Economy UPS USPS" at bounding box center [313, 106] width 110 height 19
click at [268, 133] on input "input" at bounding box center [313, 133] width 110 height 19
paste input "9400150105800024226517"
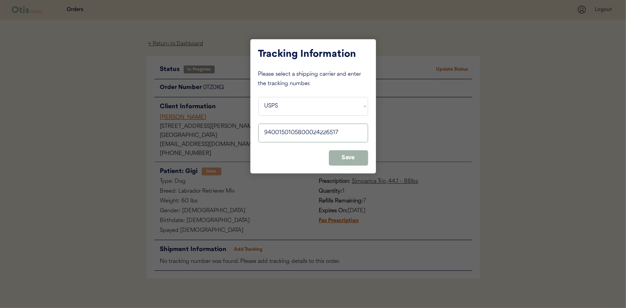
type input "9400150105800024226517"
click at [350, 154] on button "Save" at bounding box center [348, 157] width 39 height 15
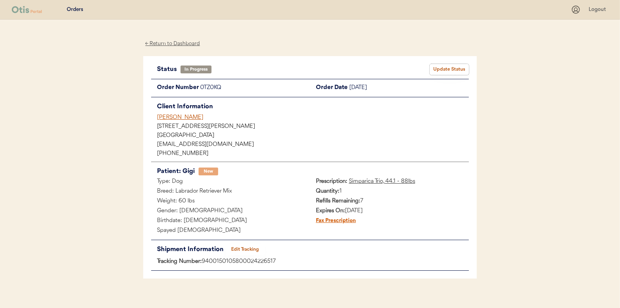
click at [448, 66] on button "Update Status" at bounding box center [449, 69] width 39 height 11
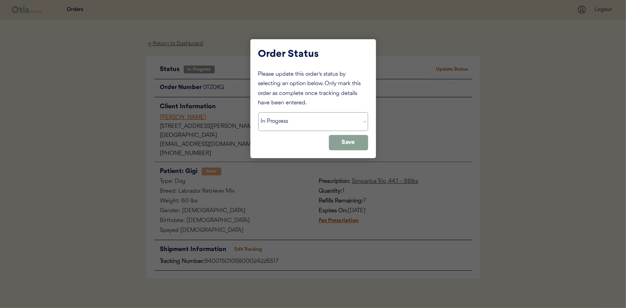
click at [280, 124] on select "Status On Hold New In Progress Complete Pending HW Consent Cancelled" at bounding box center [313, 121] width 110 height 19
select select ""complete""
click at [258, 112] on select "Status On Hold New In Progress Complete Pending HW Consent Cancelled" at bounding box center [313, 121] width 110 height 19
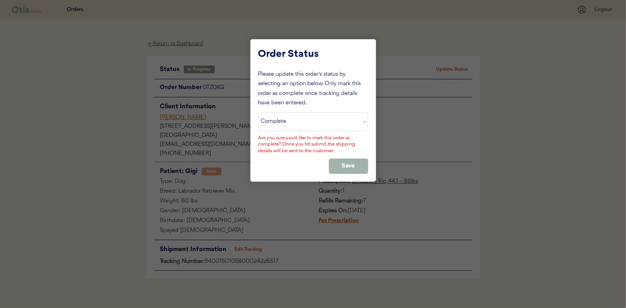
click at [354, 168] on button "Save" at bounding box center [348, 165] width 39 height 15
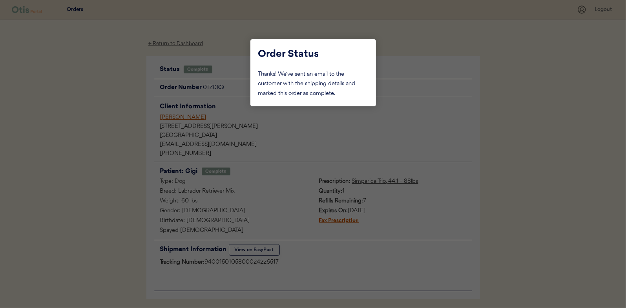
click at [113, 122] on div at bounding box center [313, 154] width 626 height 308
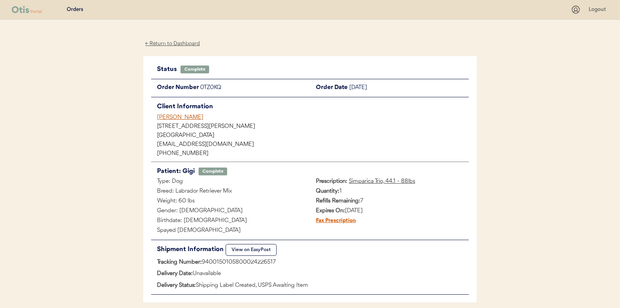
click at [171, 45] on div "← Return to Dashboard" at bounding box center [172, 43] width 59 height 9
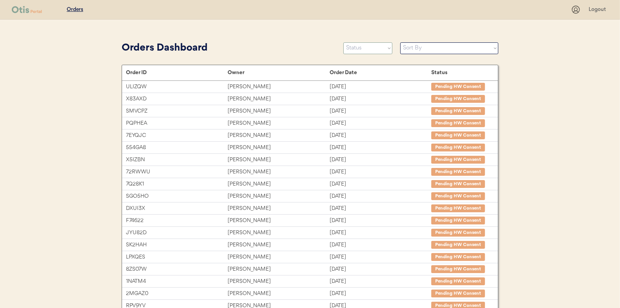
click at [365, 46] on select "Status On Hold New In Progress Complete Pending HW Consent Cancelled" at bounding box center [367, 48] width 49 height 12
select select ""in_progress""
click at [343, 42] on select "Status On Hold New In Progress Complete Pending HW Consent Cancelled" at bounding box center [367, 48] width 49 height 12
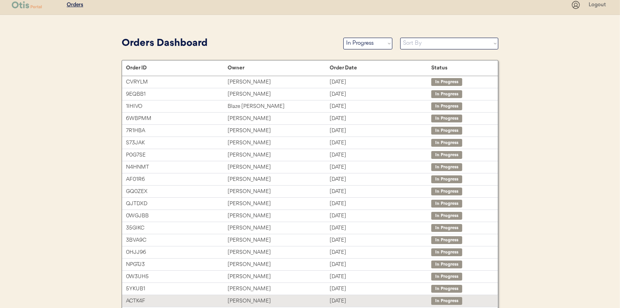
scroll to position [3, 0]
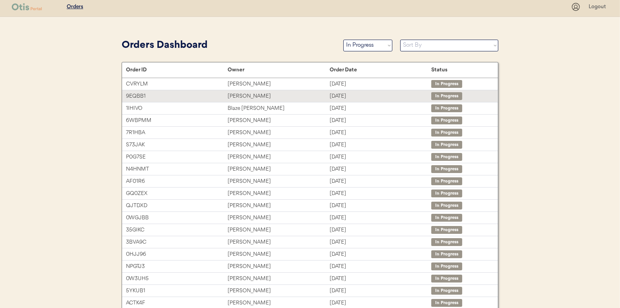
click at [241, 96] on div "Jessica Vincent" at bounding box center [279, 96] width 102 height 9
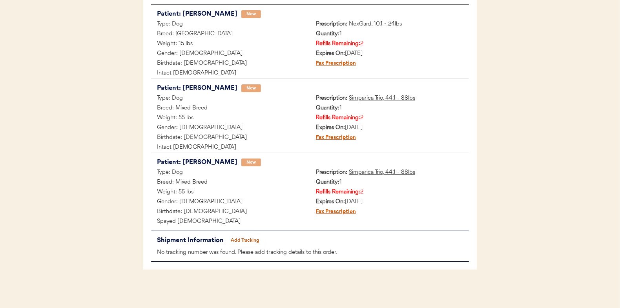
scroll to position [158, 0]
click at [243, 240] on button "Add Tracking" at bounding box center [245, 240] width 39 height 11
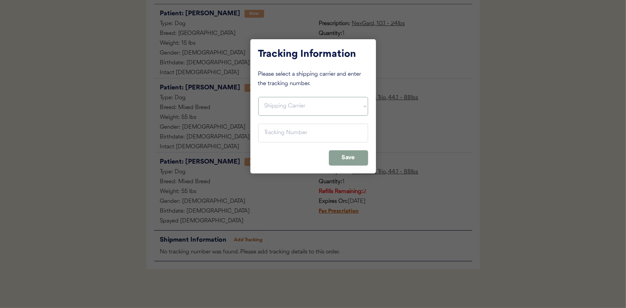
click at [272, 102] on select "Shipping Carrier FedEx FedEx Ground Economy UPS USPS" at bounding box center [313, 106] width 110 height 19
select select ""usps""
click at [258, 97] on select "Shipping Carrier FedEx FedEx Ground Economy UPS USPS" at bounding box center [313, 106] width 110 height 19
click at [270, 132] on input "input" at bounding box center [313, 133] width 110 height 19
paste input "9400150105800024205956"
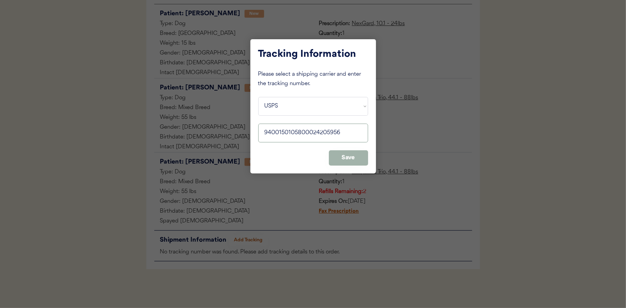
type input "9400150105800024205956"
click at [349, 154] on button "Save" at bounding box center [348, 157] width 39 height 15
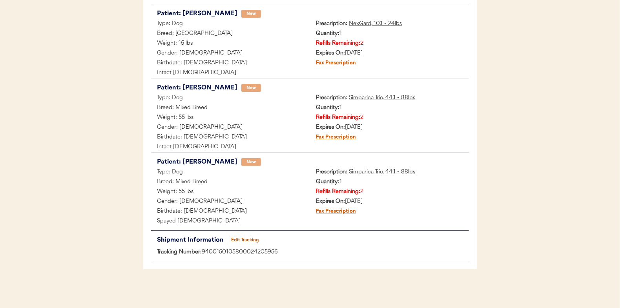
scroll to position [0, 0]
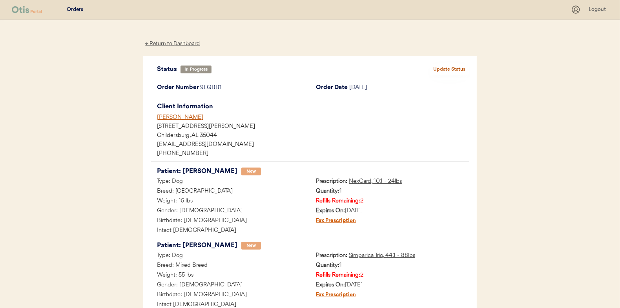
click at [444, 67] on button "Update Status" at bounding box center [449, 69] width 39 height 11
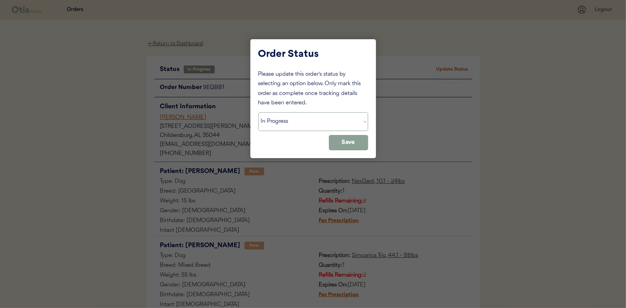
click at [291, 120] on select "Status On Hold New In Progress Complete Pending HW Consent Cancelled" at bounding box center [313, 121] width 110 height 19
select select ""complete""
click at [258, 112] on select "Status On Hold New In Progress Complete Pending HW Consent Cancelled" at bounding box center [313, 121] width 110 height 19
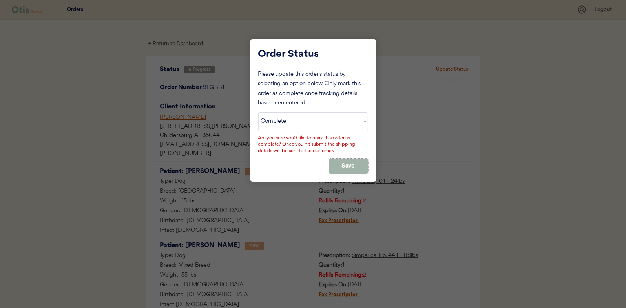
click at [345, 164] on button "Save" at bounding box center [348, 165] width 39 height 15
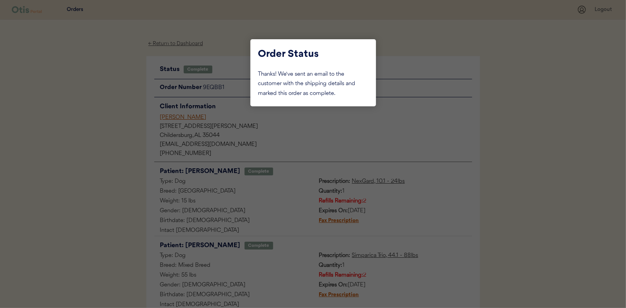
click at [123, 109] on div at bounding box center [313, 154] width 626 height 308
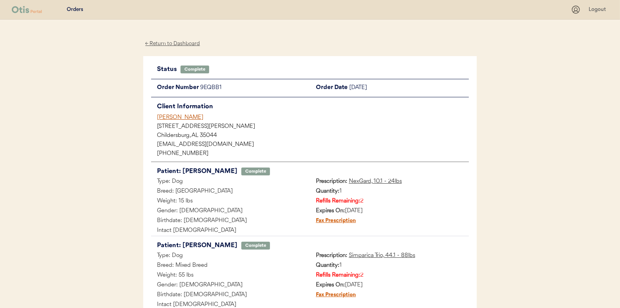
click at [162, 44] on div "← Return to Dashboard" at bounding box center [172, 43] width 59 height 9
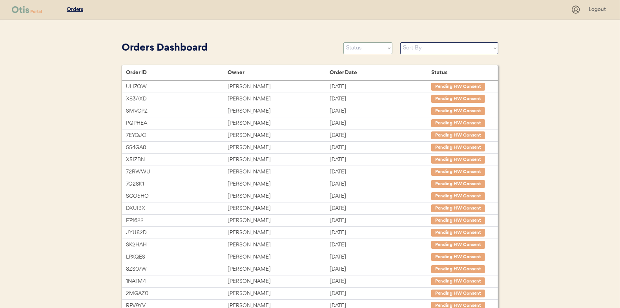
click at [362, 49] on select "Status On Hold New In Progress Complete Pending HW Consent Cancelled" at bounding box center [367, 48] width 49 height 12
select select ""in_progress""
click at [343, 42] on select "Status On Hold New In Progress Complete Pending HW Consent Cancelled" at bounding box center [367, 48] width 49 height 12
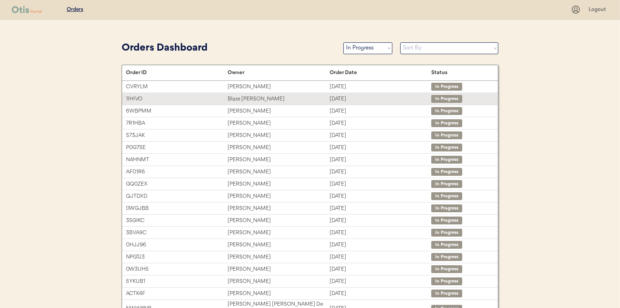
click at [242, 97] on div "Blaze [PERSON_NAME]" at bounding box center [279, 99] width 102 height 9
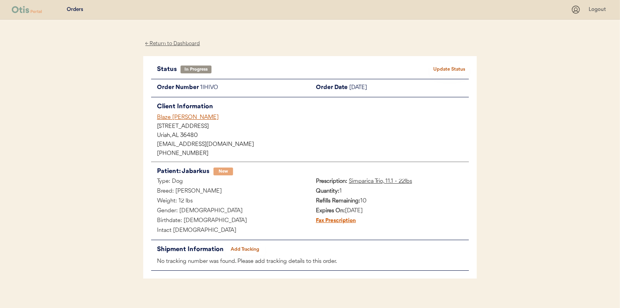
click at [255, 253] on button "Add Tracking" at bounding box center [245, 249] width 39 height 11
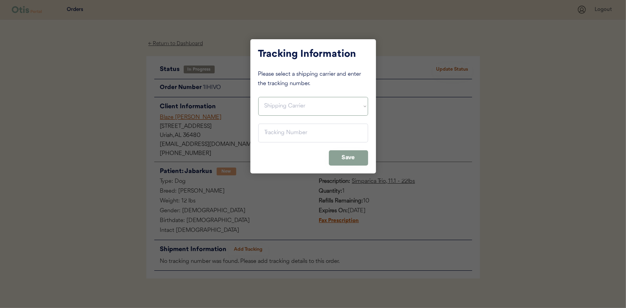
click at [276, 104] on select "Shipping Carrier FedEx FedEx Ground Economy UPS USPS" at bounding box center [313, 106] width 110 height 19
select select ""usps""
click at [258, 97] on select "Shipping Carrier FedEx FedEx Ground Economy UPS USPS" at bounding box center [313, 106] width 110 height 19
click at [273, 133] on input "input" at bounding box center [313, 133] width 110 height 19
paste input "9400150105798024221383"
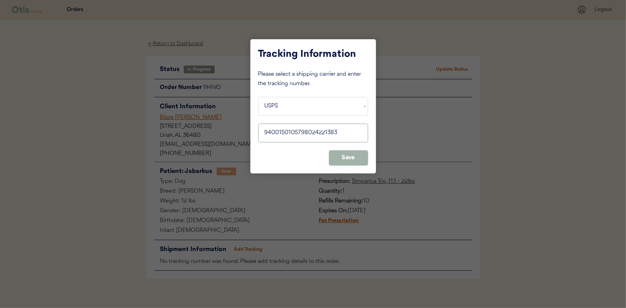
type input "9400150105798024221383"
click at [356, 158] on button "Save" at bounding box center [348, 157] width 39 height 15
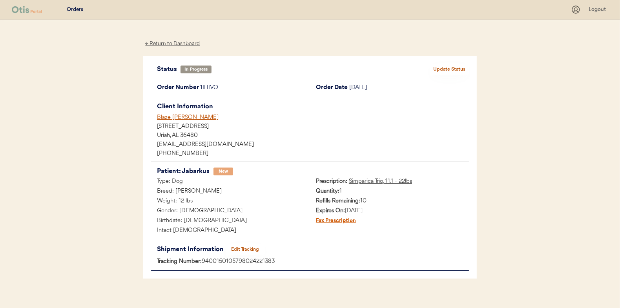
click at [456, 69] on button "Update Status" at bounding box center [449, 69] width 39 height 11
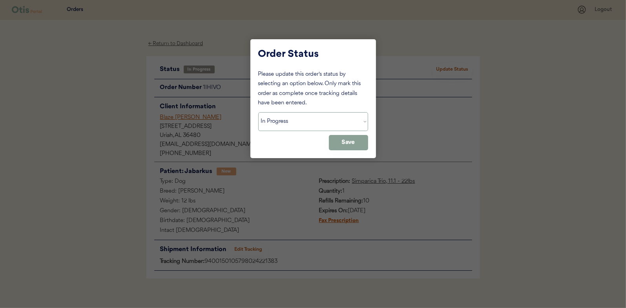
click at [290, 124] on select "Status On Hold New In Progress Complete Pending HW Consent Cancelled" at bounding box center [313, 121] width 110 height 19
select select ""complete""
click at [258, 112] on select "Status On Hold New In Progress Complete Pending HW Consent Cancelled" at bounding box center [313, 121] width 110 height 19
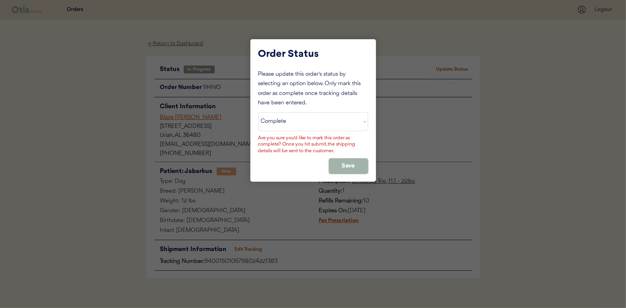
click at [347, 166] on button "Save" at bounding box center [348, 165] width 39 height 15
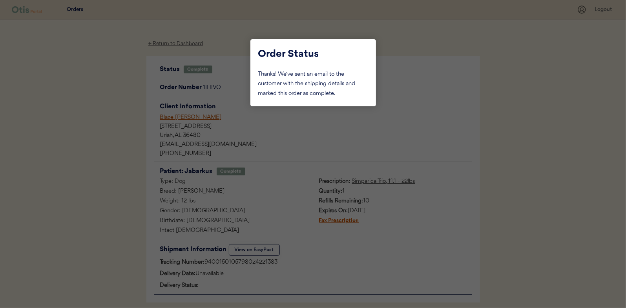
click at [96, 105] on div at bounding box center [313, 154] width 626 height 308
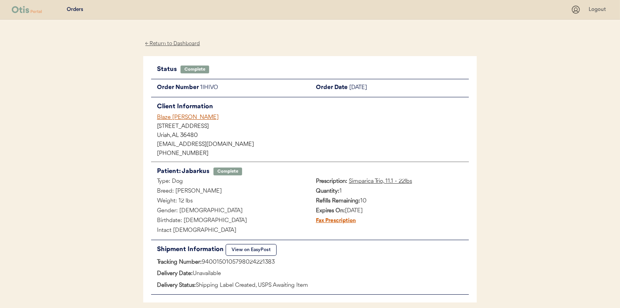
click at [168, 42] on div "← Return to Dashboard" at bounding box center [172, 43] width 59 height 9
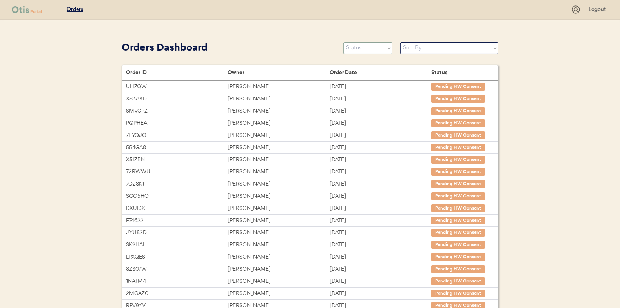
click at [371, 49] on select "Status On Hold New In Progress Complete Pending HW Consent Cancelled" at bounding box center [367, 48] width 49 height 12
select select ""in_progress""
click at [343, 42] on select "Status On Hold New In Progress Complete Pending HW Consent Cancelled" at bounding box center [367, 48] width 49 height 12
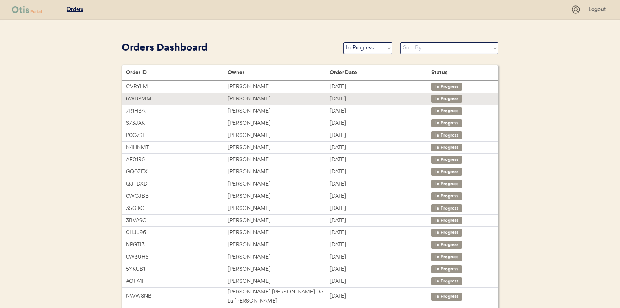
click at [240, 98] on div "Megan Russ" at bounding box center [279, 99] width 102 height 9
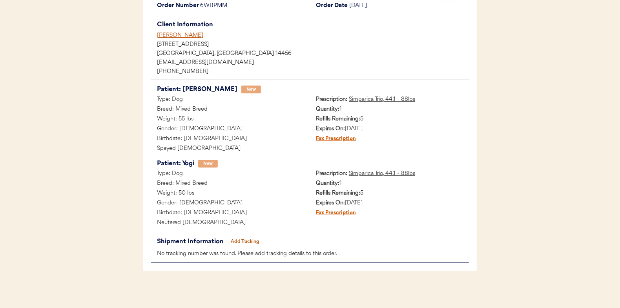
scroll to position [84, 0]
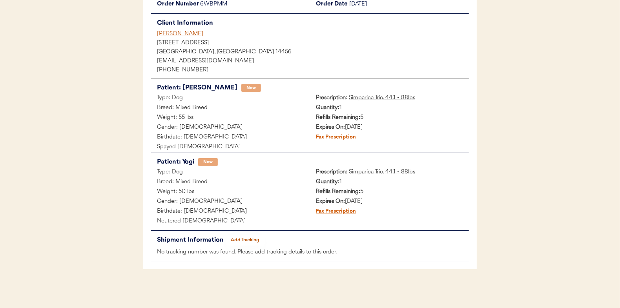
click at [244, 238] on button "Add Tracking" at bounding box center [245, 240] width 39 height 11
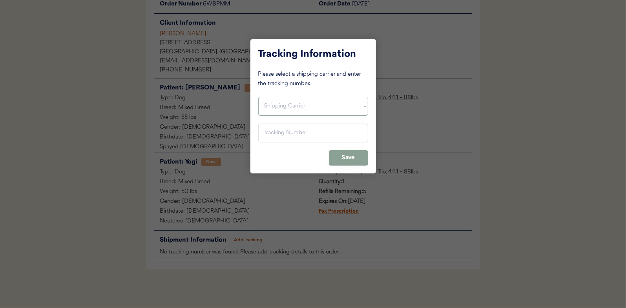
click at [270, 106] on select "Shipping Carrier FedEx FedEx Ground Economy UPS USPS" at bounding box center [313, 106] width 110 height 19
select select ""usps""
click at [258, 97] on select "Shipping Carrier FedEx FedEx Ground Economy UPS USPS" at bounding box center [313, 106] width 110 height 19
click at [265, 130] on input "input" at bounding box center [313, 133] width 110 height 19
paste input "9400150105496025858323"
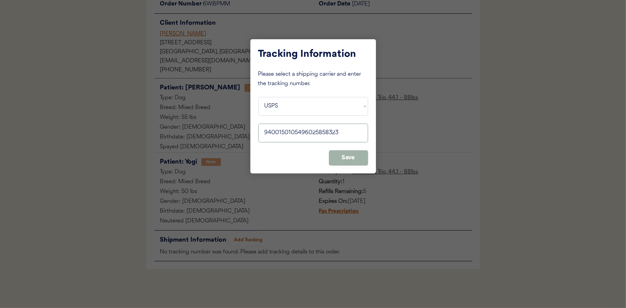
type input "9400150105496025858323"
click at [342, 156] on button "Save" at bounding box center [348, 157] width 39 height 15
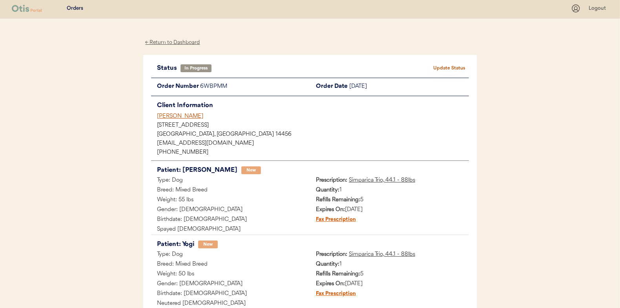
scroll to position [0, 0]
click at [444, 70] on button "Update Status" at bounding box center [449, 69] width 39 height 11
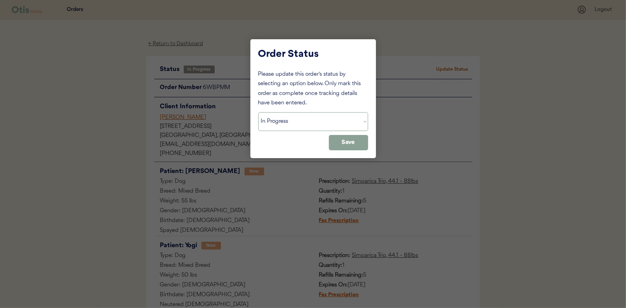
click at [291, 118] on select "Status On Hold New In Progress Complete Pending HW Consent Cancelled" at bounding box center [313, 121] width 110 height 19
select select ""complete""
click at [258, 112] on select "Status On Hold New In Progress Complete Pending HW Consent Cancelled" at bounding box center [313, 121] width 110 height 19
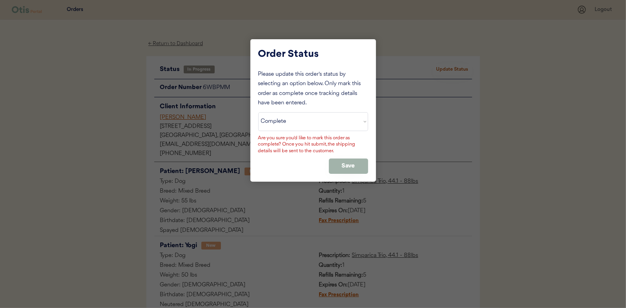
click at [345, 166] on button "Save" at bounding box center [348, 165] width 39 height 15
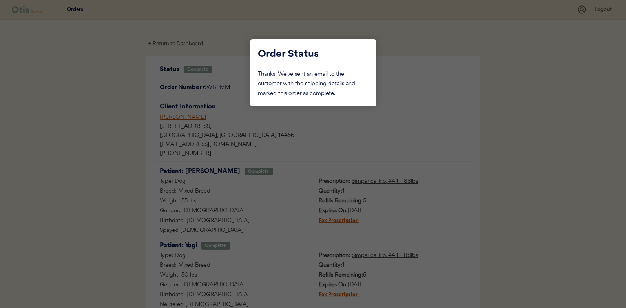
click at [116, 107] on div at bounding box center [313, 154] width 626 height 308
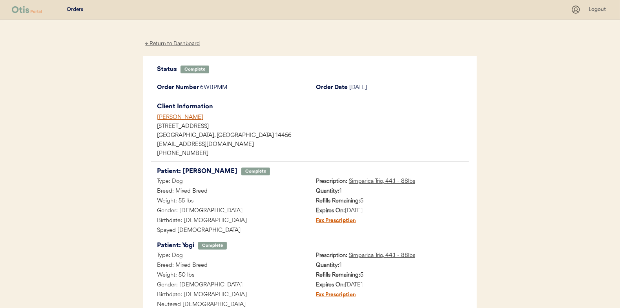
click at [167, 41] on div "← Return to Dashboard" at bounding box center [172, 43] width 59 height 9
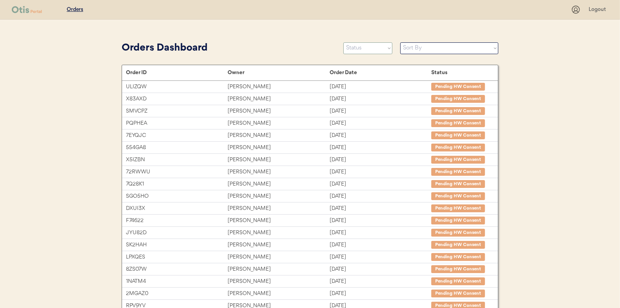
click at [359, 51] on select "Status On Hold New In Progress Complete Pending HW Consent Cancelled" at bounding box center [367, 48] width 49 height 12
select select ""in_progress""
click at [343, 42] on select "Status On Hold New In Progress Complete Pending HW Consent Cancelled" at bounding box center [367, 48] width 49 height 12
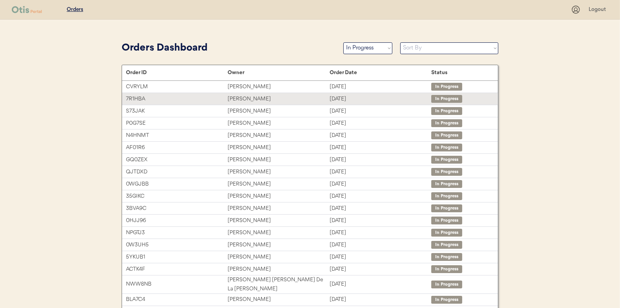
click at [241, 96] on div "[PERSON_NAME]" at bounding box center [279, 99] width 102 height 9
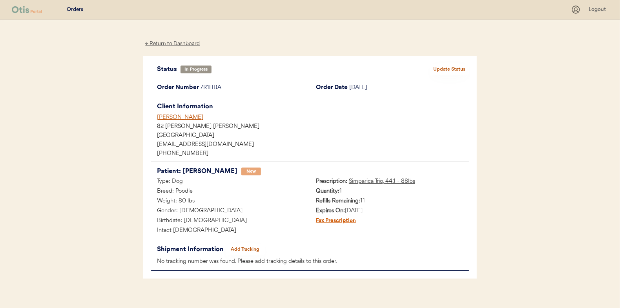
click at [248, 245] on button "Add Tracking" at bounding box center [245, 249] width 39 height 11
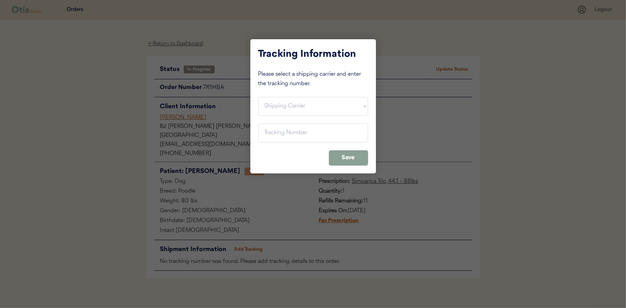
click at [272, 95] on div "Tracking Information Please select a shipping carrier and enter the tracking nu…" at bounding box center [313, 106] width 126 height 134
click at [270, 102] on select "Shipping Carrier FedEx FedEx Ground Economy UPS USPS" at bounding box center [313, 106] width 110 height 19
select select ""usps""
click at [258, 97] on select "Shipping Carrier FedEx FedEx Ground Economy UPS USPS" at bounding box center [313, 106] width 110 height 19
click at [270, 136] on input "input" at bounding box center [313, 133] width 110 height 19
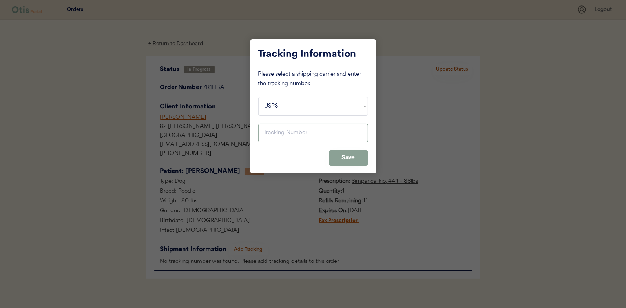
paste input "9400150105497024370694"
type input "9400150105497024370694"
click at [337, 157] on button "Save" at bounding box center [348, 157] width 39 height 15
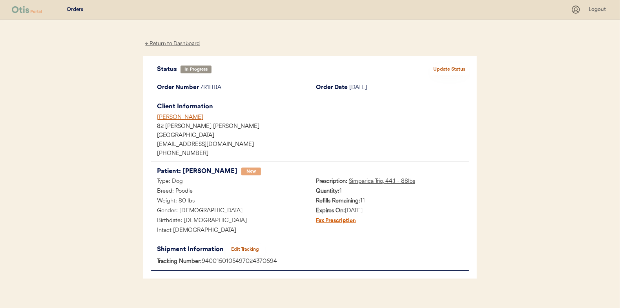
click at [447, 64] on button "Update Status" at bounding box center [449, 69] width 39 height 11
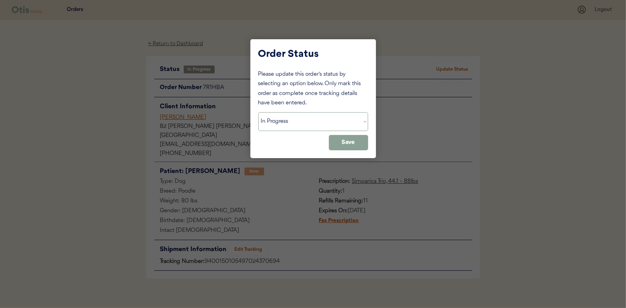
click at [283, 124] on select "Status On Hold New In Progress Complete Pending HW Consent Cancelled" at bounding box center [313, 121] width 110 height 19
select select ""complete""
click at [258, 112] on select "Status On Hold New In Progress Complete Pending HW Consent Cancelled" at bounding box center [313, 121] width 110 height 19
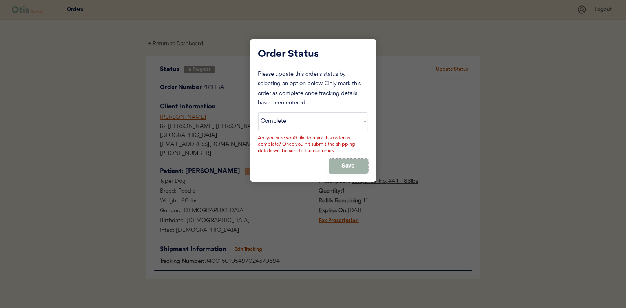
click at [360, 160] on button "Save" at bounding box center [348, 165] width 39 height 15
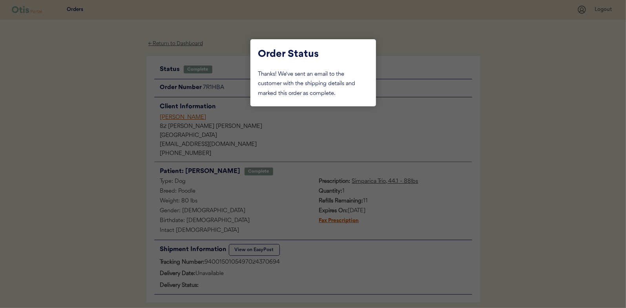
click at [110, 109] on div at bounding box center [313, 154] width 626 height 308
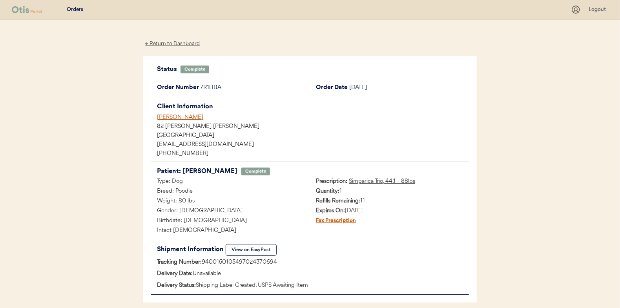
click at [171, 42] on div "← Return to Dashboard" at bounding box center [172, 43] width 59 height 9
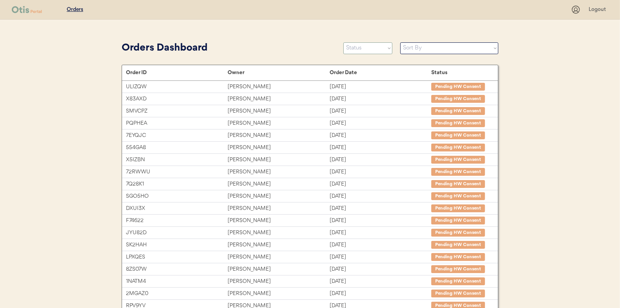
click at [358, 51] on select "Status On Hold New In Progress Complete Pending HW Consent Cancelled" at bounding box center [367, 48] width 49 height 12
select select ""in_progress""
click at [343, 42] on select "Status On Hold New In Progress Complete Pending HW Consent Cancelled" at bounding box center [367, 48] width 49 height 12
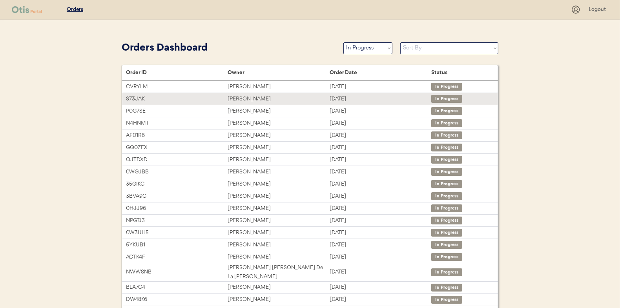
click at [241, 97] on div "[PERSON_NAME]" at bounding box center [279, 99] width 102 height 9
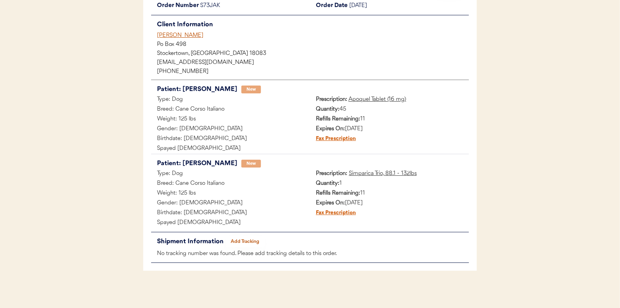
scroll to position [84, 0]
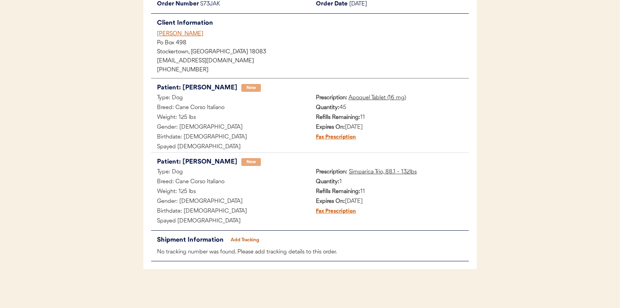
click at [249, 239] on button "Add Tracking" at bounding box center [245, 240] width 39 height 11
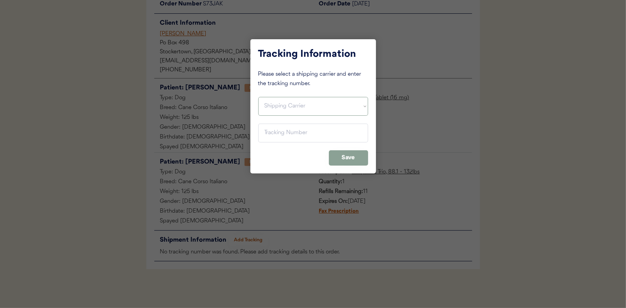
click at [280, 103] on select "Shipping Carrier FedEx FedEx Ground Economy UPS USPS" at bounding box center [313, 106] width 110 height 19
select select ""usps""
click at [258, 97] on select "Shipping Carrier FedEx FedEx Ground Economy UPS USPS" at bounding box center [313, 106] width 110 height 19
click at [274, 134] on input "input" at bounding box center [313, 133] width 110 height 19
paste input "9400150105496025869633"
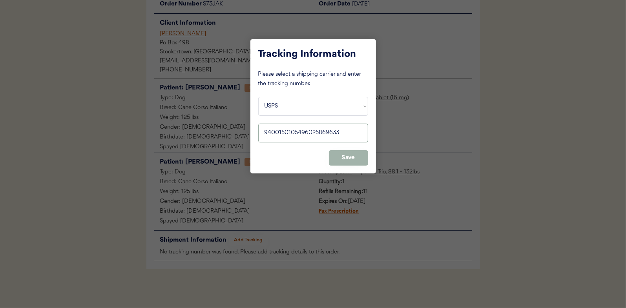
type input "9400150105496025869633"
click at [345, 157] on button "Save" at bounding box center [348, 157] width 39 height 15
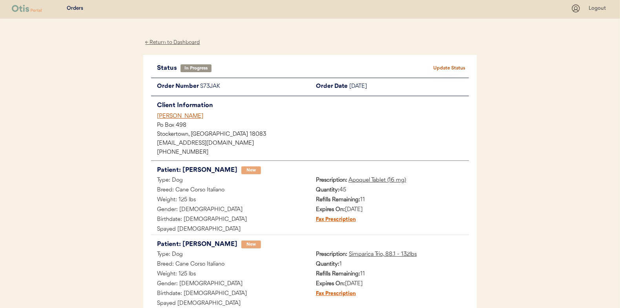
scroll to position [0, 0]
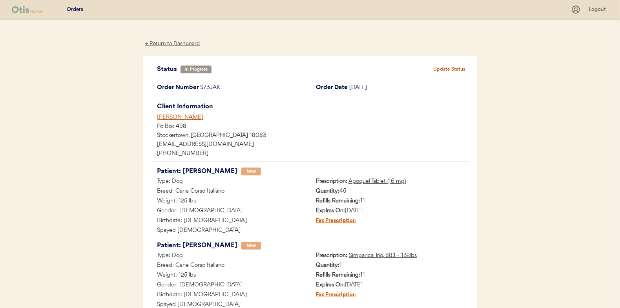
click at [450, 66] on button "Update Status" at bounding box center [449, 69] width 39 height 11
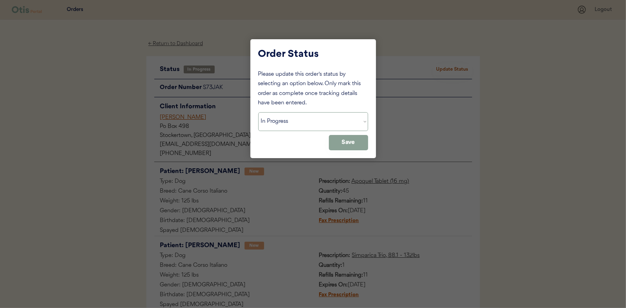
click at [285, 122] on select "Status On Hold New In Progress Complete Pending HW Consent Cancelled" at bounding box center [313, 121] width 110 height 19
select select ""complete""
click at [258, 112] on select "Status On Hold New In Progress Complete Pending HW Consent Cancelled" at bounding box center [313, 121] width 110 height 19
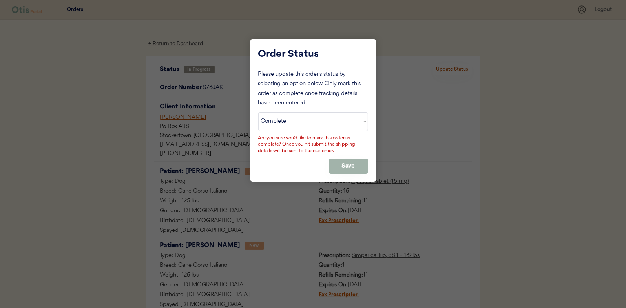
click at [361, 163] on button "Save" at bounding box center [348, 165] width 39 height 15
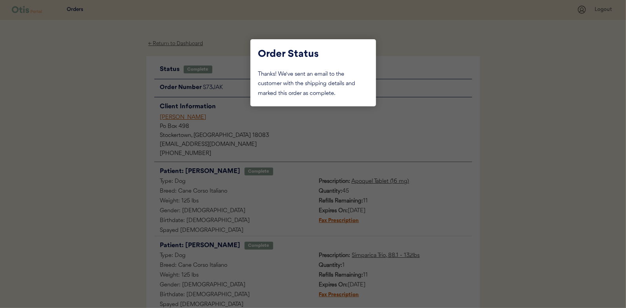
click at [106, 94] on div at bounding box center [313, 154] width 626 height 308
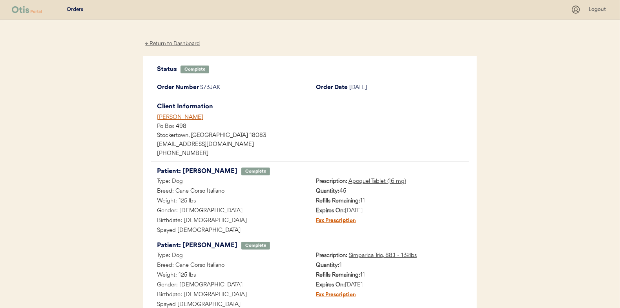
click at [167, 43] on div "← Return to Dashboard" at bounding box center [172, 43] width 59 height 9
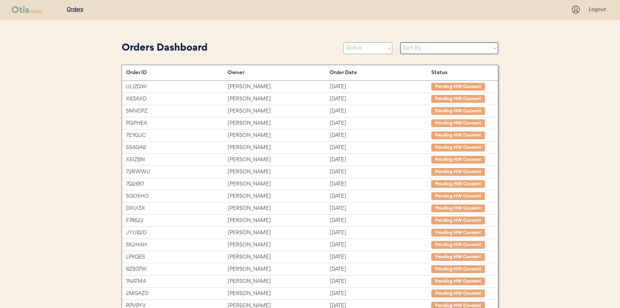
click at [359, 50] on select "Status On Hold New In Progress Complete Pending HW Consent Cancelled" at bounding box center [367, 48] width 49 height 12
select select ""in_progress""
click at [343, 42] on select "Status On Hold New In Progress Complete Pending HW Consent Cancelled" at bounding box center [367, 48] width 49 height 12
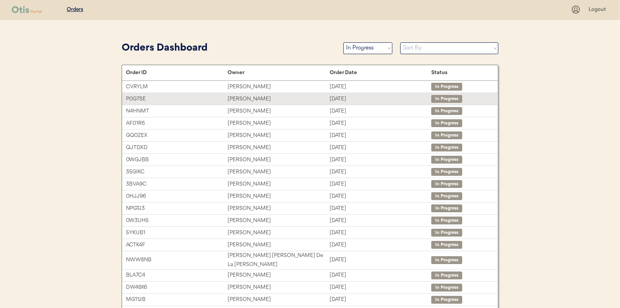
click at [236, 98] on div "[PERSON_NAME]" at bounding box center [279, 99] width 102 height 9
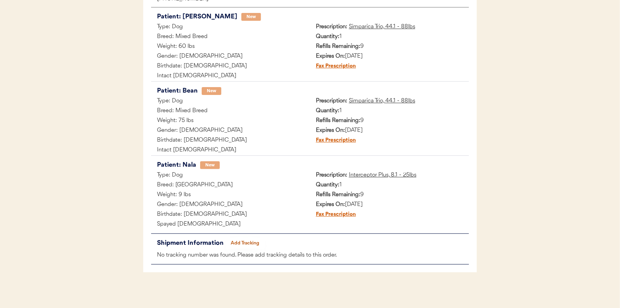
scroll to position [157, 0]
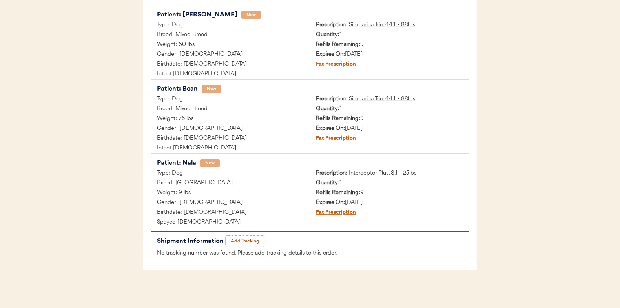
click at [248, 238] on button "Add Tracking" at bounding box center [245, 241] width 39 height 11
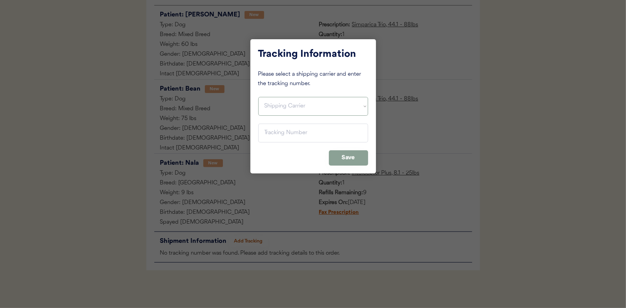
click at [269, 102] on select "Shipping Carrier FedEx FedEx Ground Economy UPS USPS" at bounding box center [313, 106] width 110 height 19
select select ""usps""
click at [258, 97] on select "Shipping Carrier FedEx FedEx Ground Economy UPS USPS" at bounding box center [313, 106] width 110 height 19
click at [270, 135] on input "input" at bounding box center [313, 133] width 110 height 19
paste input "9400150105800024195479"
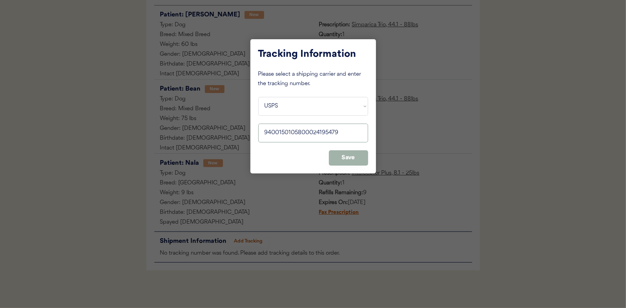
type input "9400150105800024195479"
click at [350, 155] on button "Save" at bounding box center [348, 157] width 39 height 15
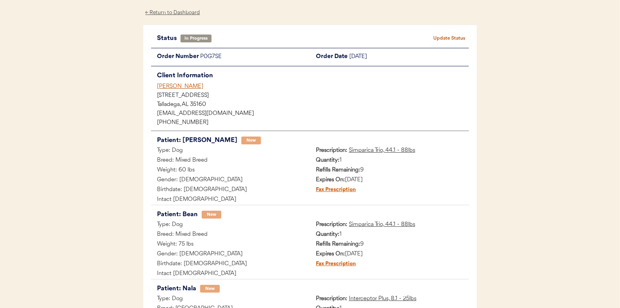
scroll to position [0, 0]
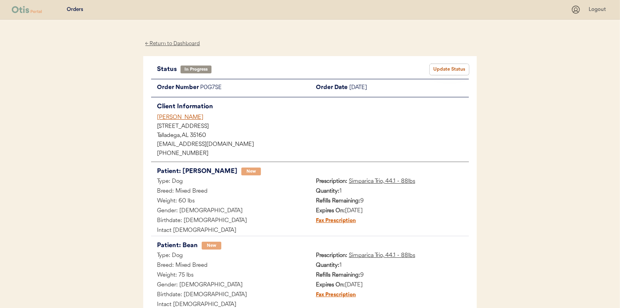
click at [450, 64] on button "Update Status" at bounding box center [449, 69] width 39 height 11
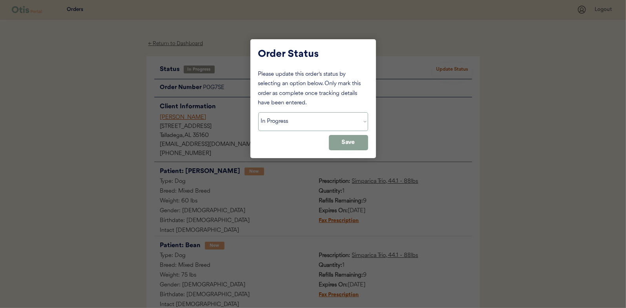
click at [275, 130] on select "Status On Hold New In Progress Complete Pending HW Consent Cancelled" at bounding box center [313, 121] width 110 height 19
select select ""complete""
click at [258, 112] on select "Status On Hold New In Progress Complete Pending HW Consent Cancelled" at bounding box center [313, 121] width 110 height 19
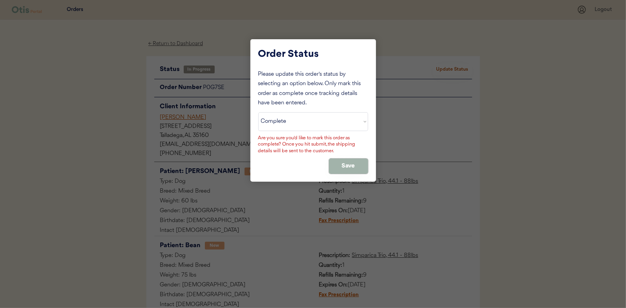
click at [352, 161] on button "Save" at bounding box center [348, 165] width 39 height 15
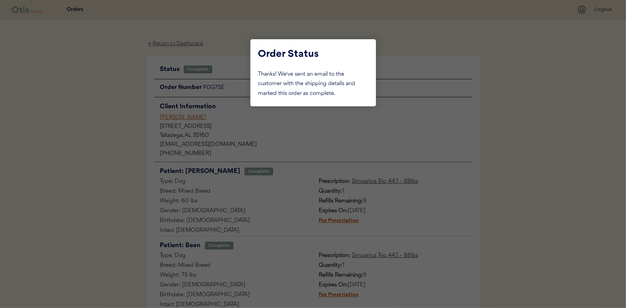
click at [91, 111] on div at bounding box center [313, 154] width 626 height 308
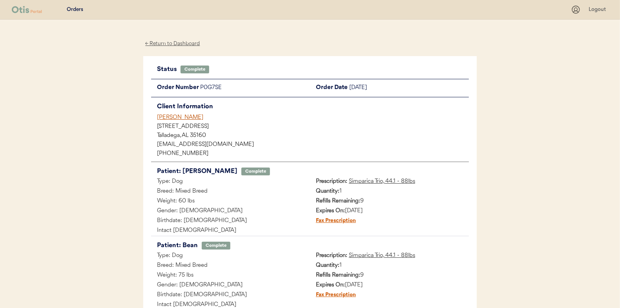
click at [178, 44] on div "← Return to Dashboard" at bounding box center [172, 43] width 59 height 9
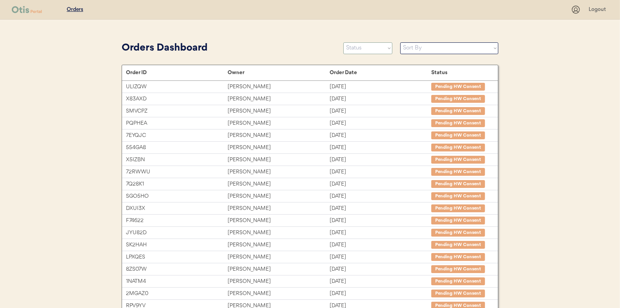
click at [368, 46] on select "Status On Hold New In Progress Complete Pending HW Consent Cancelled" at bounding box center [367, 48] width 49 height 12
select select ""in_progress""
click at [343, 42] on select "Status On Hold New In Progress Complete Pending HW Consent Cancelled" at bounding box center [367, 48] width 49 height 12
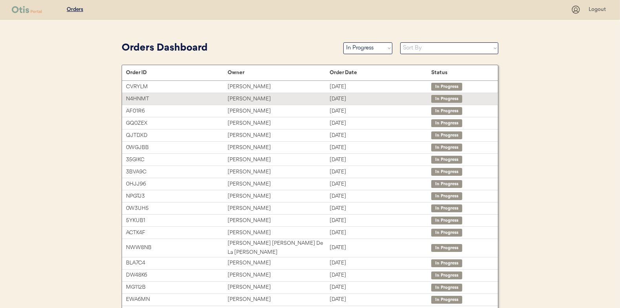
click at [243, 100] on div "[PERSON_NAME]" at bounding box center [279, 99] width 102 height 9
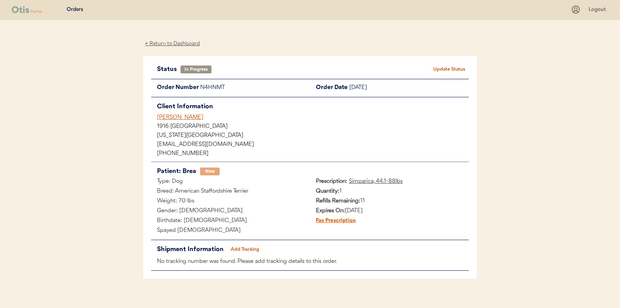
click at [244, 248] on button "Add Tracking" at bounding box center [245, 249] width 39 height 11
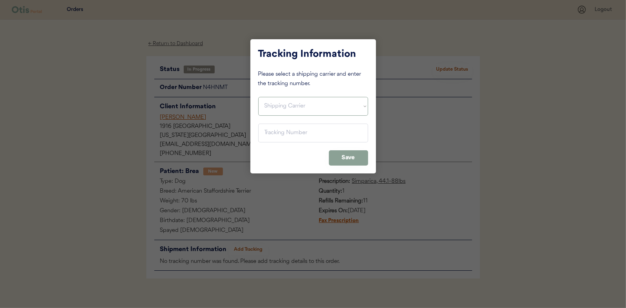
click at [278, 102] on select "Shipping Carrier FedEx FedEx Ground Economy UPS USPS" at bounding box center [313, 106] width 110 height 19
select select ""usps""
click at [258, 97] on select "Shipping Carrier FedEx FedEx Ground Economy UPS USPS" at bounding box center [313, 106] width 110 height 19
click at [275, 129] on input "input" at bounding box center [313, 133] width 110 height 19
paste input "9400150105798024181939"
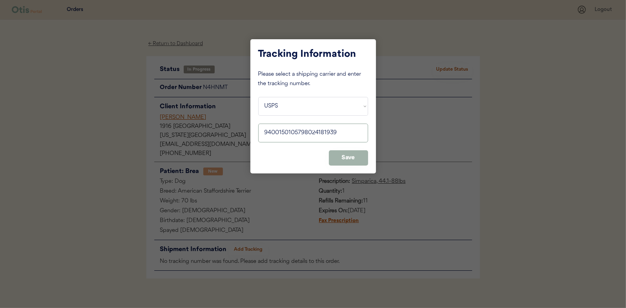
type input "9400150105798024181939"
drag, startPoint x: 354, startPoint y: 157, endPoint x: 359, endPoint y: 151, distance: 8.4
click at [354, 157] on button "Save" at bounding box center [348, 157] width 39 height 15
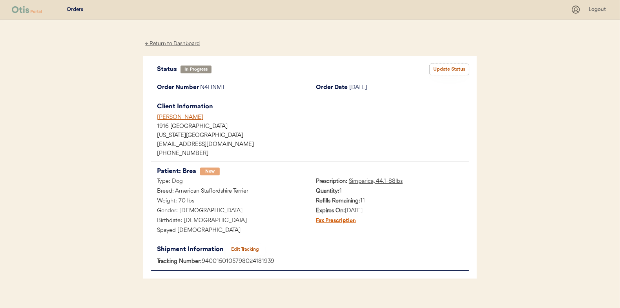
click at [452, 68] on button "Update Status" at bounding box center [449, 69] width 39 height 11
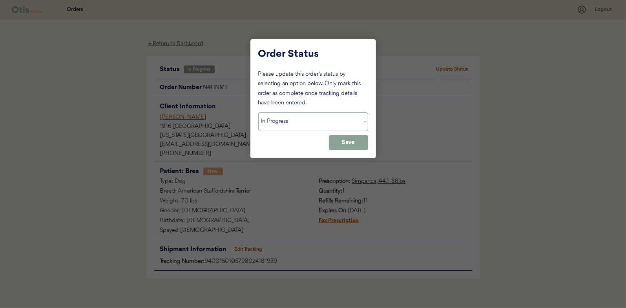
click at [293, 126] on select "Status On Hold New In Progress Complete Pending HW Consent Cancelled" at bounding box center [313, 121] width 110 height 19
select select ""complete""
click at [258, 112] on select "Status On Hold New In Progress Complete Pending HW Consent Cancelled" at bounding box center [313, 121] width 110 height 19
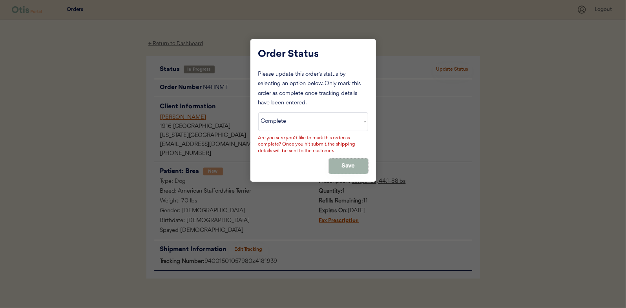
click at [348, 164] on button "Save" at bounding box center [348, 165] width 39 height 15
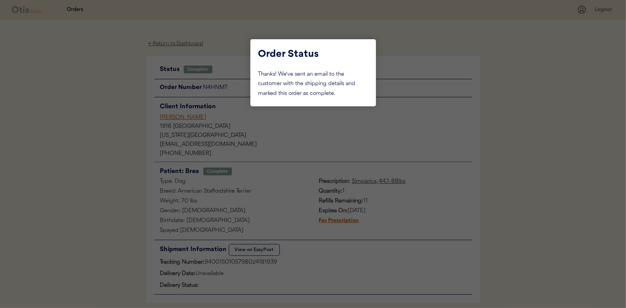
click at [105, 104] on div at bounding box center [313, 154] width 626 height 308
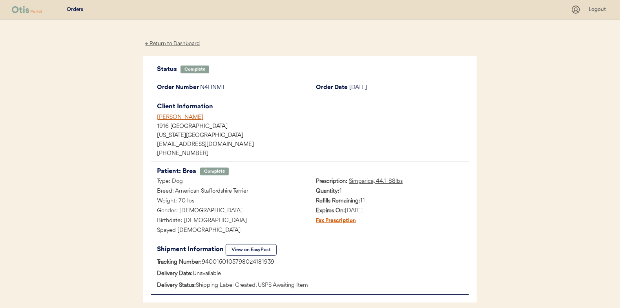
click at [165, 44] on div "← Return to Dashboard" at bounding box center [172, 43] width 59 height 9
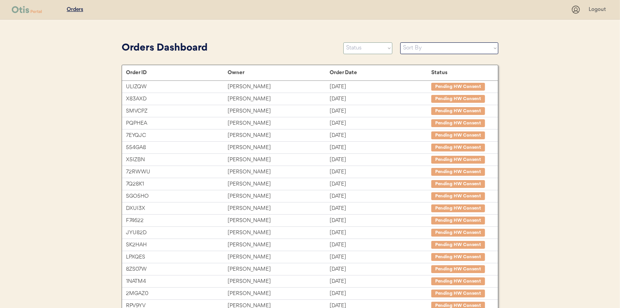
click at [353, 47] on select "Status On Hold New In Progress Complete Pending HW Consent Cancelled" at bounding box center [367, 48] width 49 height 12
select select ""in_progress""
click at [343, 42] on select "Status On Hold New In Progress Complete Pending HW Consent Cancelled" at bounding box center [367, 48] width 49 height 12
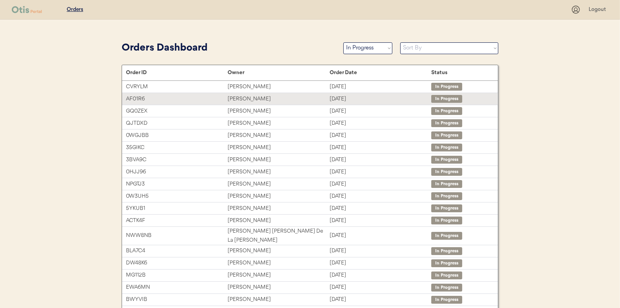
click at [248, 100] on div "[PERSON_NAME]" at bounding box center [279, 99] width 102 height 9
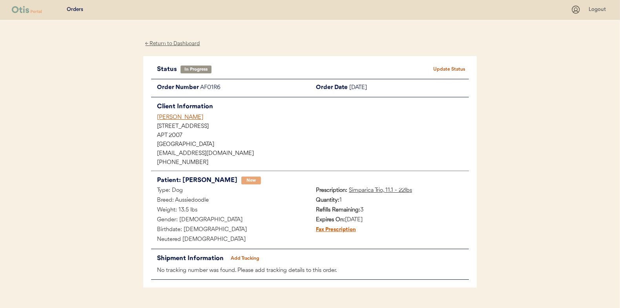
click at [243, 255] on button "Add Tracking" at bounding box center [245, 258] width 39 height 11
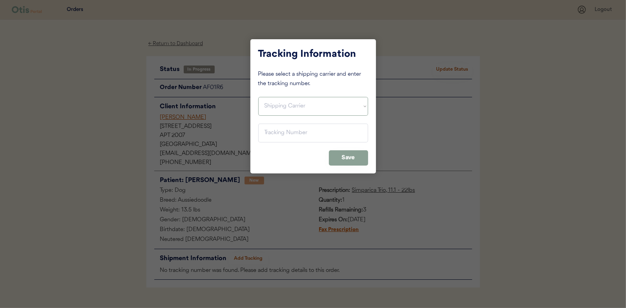
click at [271, 105] on select "Shipping Carrier FedEx FedEx Ground Economy UPS USPS" at bounding box center [313, 106] width 110 height 19
select select ""usps""
click at [258, 97] on select "Shipping Carrier FedEx FedEx Ground Economy UPS USPS" at bounding box center [313, 106] width 110 height 19
click at [272, 133] on input "input" at bounding box center [313, 133] width 110 height 19
paste input "9400150105798024185371"
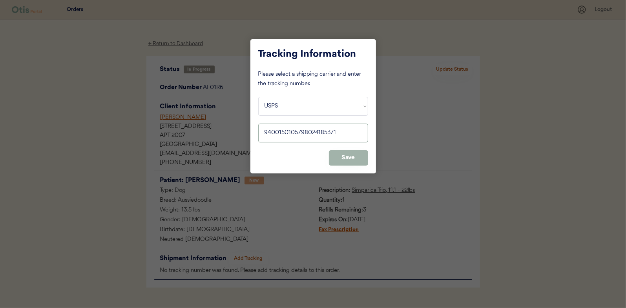
type input "9400150105798024185371"
click at [347, 158] on button "Save" at bounding box center [348, 157] width 39 height 15
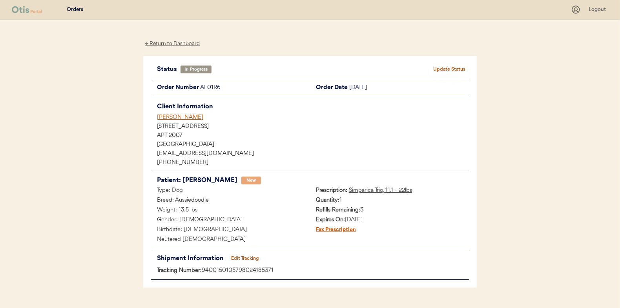
click at [452, 67] on button "Update Status" at bounding box center [449, 69] width 39 height 11
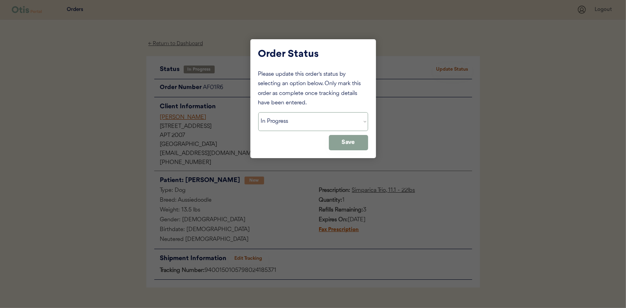
click at [290, 120] on select "Status On Hold New In Progress Complete Pending HW Consent Cancelled" at bounding box center [313, 121] width 110 height 19
select select ""complete""
click at [258, 112] on select "Status On Hold New In Progress Complete Pending HW Consent Cancelled" at bounding box center [313, 121] width 110 height 19
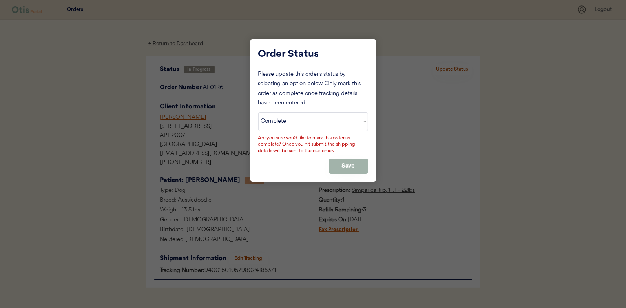
click at [349, 159] on button "Save" at bounding box center [348, 165] width 39 height 15
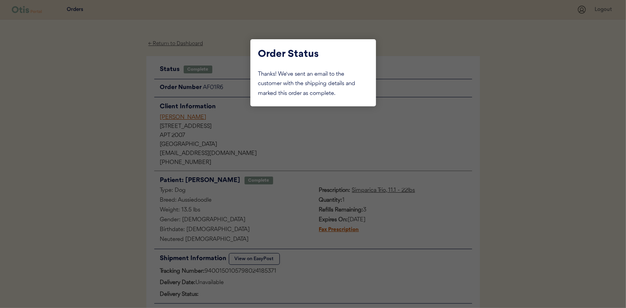
click at [95, 107] on div at bounding box center [313, 154] width 626 height 308
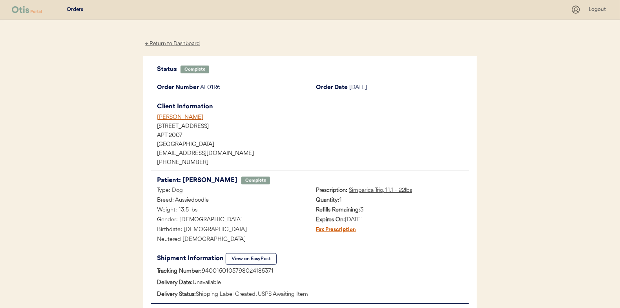
click at [173, 45] on div "← Return to Dashboard" at bounding box center [172, 43] width 59 height 9
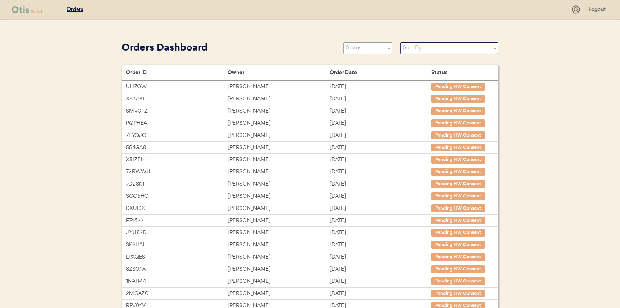
click at [361, 48] on select "Status On Hold New In Progress Complete Pending HW Consent Cancelled" at bounding box center [367, 48] width 49 height 12
select select ""in_progress""
click at [343, 42] on select "Status On Hold New In Progress Complete Pending HW Consent Cancelled" at bounding box center [367, 48] width 49 height 12
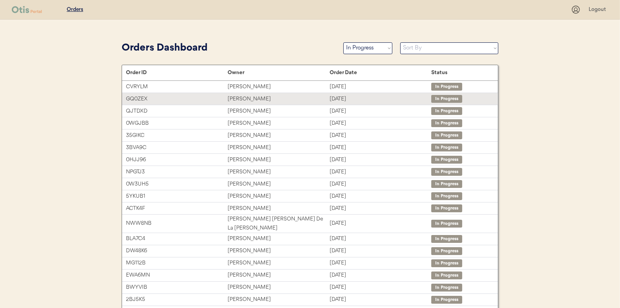
click at [240, 97] on div "[PERSON_NAME]" at bounding box center [279, 99] width 102 height 9
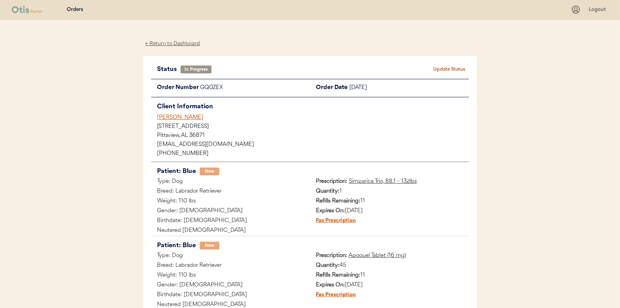
click at [159, 42] on div "← Return to Dashboard" at bounding box center [172, 43] width 59 height 9
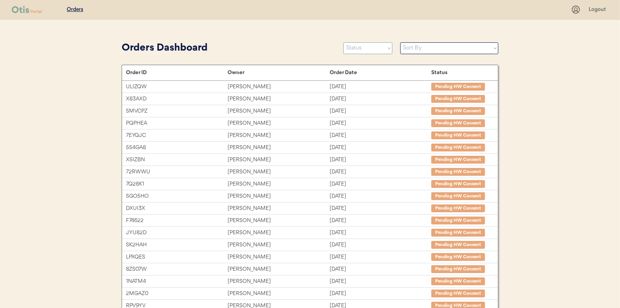
click at [355, 50] on select "Status On Hold New In Progress Complete Pending HW Consent Cancelled" at bounding box center [367, 48] width 49 height 12
select select ""in_progress""
click at [343, 42] on select "Status On Hold New In Progress Complete Pending HW Consent Cancelled" at bounding box center [367, 48] width 49 height 12
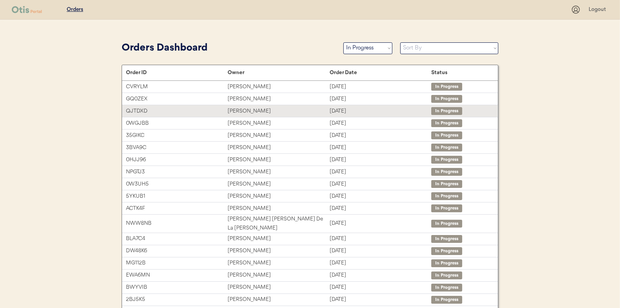
click at [249, 111] on div "Leah Cheng" at bounding box center [279, 111] width 102 height 9
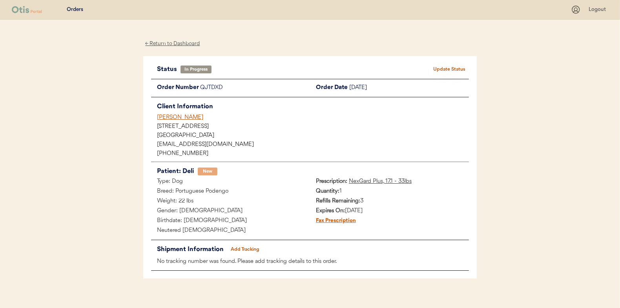
click at [246, 243] on div "Status In Progress Update Status Order Number QJTDXD Order Date August 23, 2025…" at bounding box center [310, 167] width 318 height 207
click at [243, 250] on button "Add Tracking" at bounding box center [245, 249] width 39 height 11
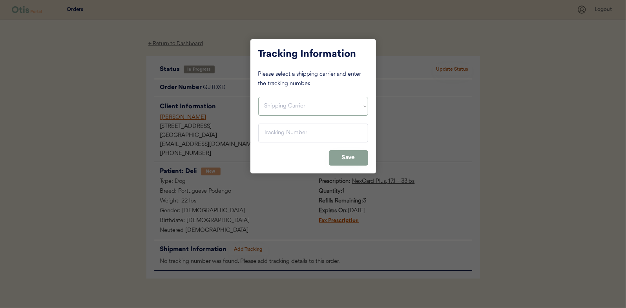
click at [279, 103] on select "Shipping Carrier FedEx FedEx Ground Economy UPS USPS" at bounding box center [313, 106] width 110 height 19
select select ""usps""
click at [258, 97] on select "Shipping Carrier FedEx FedEx Ground Economy UPS USPS" at bounding box center [313, 106] width 110 height 19
click at [270, 140] on input "input" at bounding box center [313, 133] width 110 height 19
paste input "9400150105496025781157"
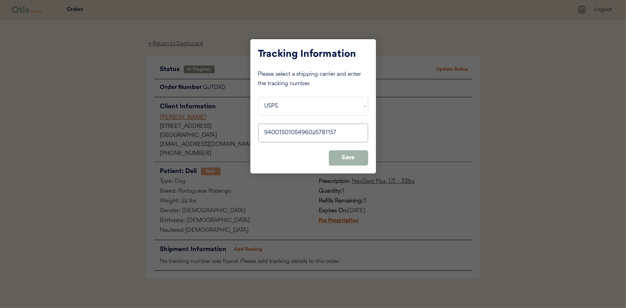
type input "9400150105496025781157"
click at [343, 151] on button "Save" at bounding box center [348, 157] width 39 height 15
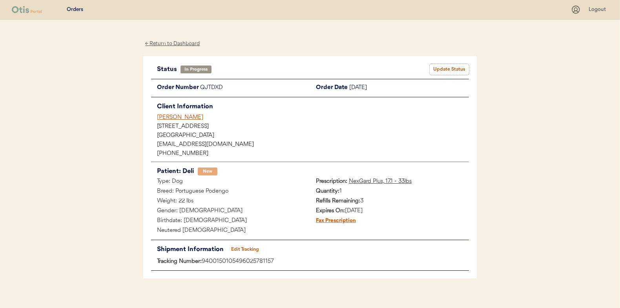
click at [453, 65] on button "Update Status" at bounding box center [449, 69] width 39 height 11
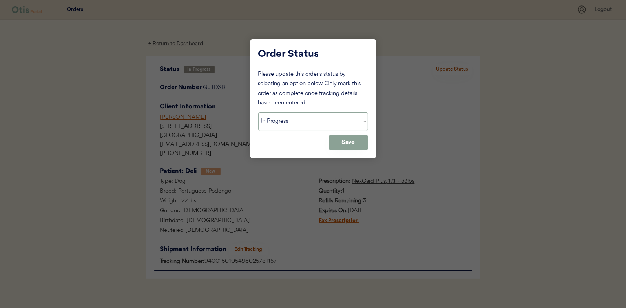
click at [292, 124] on select "Status On Hold New In Progress Complete Pending HW Consent Cancelled" at bounding box center [313, 121] width 110 height 19
select select ""complete""
click at [258, 112] on select "Status On Hold New In Progress Complete Pending HW Consent Cancelled" at bounding box center [313, 121] width 110 height 19
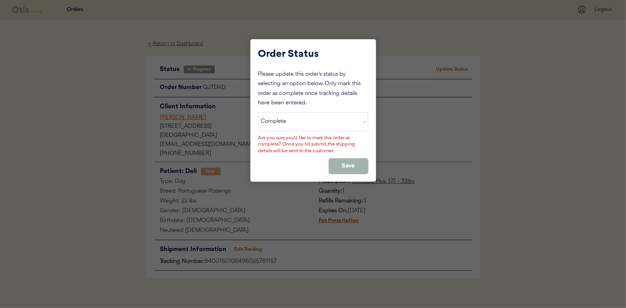
click at [350, 160] on button "Save" at bounding box center [348, 165] width 39 height 15
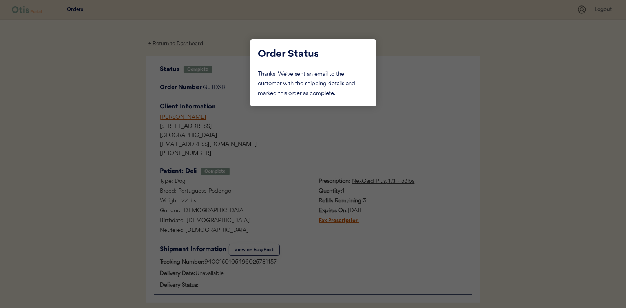
click at [113, 127] on div at bounding box center [313, 154] width 626 height 308
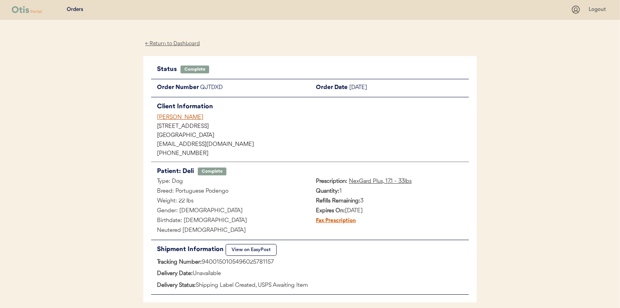
click at [176, 40] on div "← Return to Dashboard" at bounding box center [172, 43] width 59 height 9
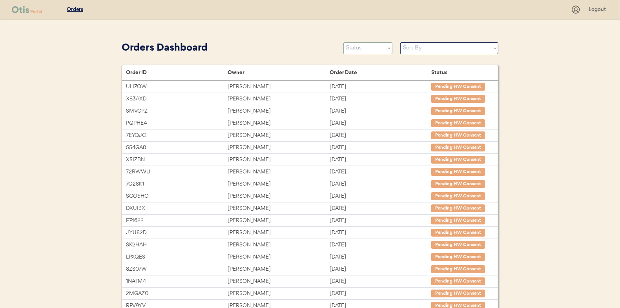
click at [359, 49] on select "Status On Hold New In Progress Complete Pending HW Consent Cancelled" at bounding box center [367, 48] width 49 height 12
select select ""in_progress""
click at [343, 42] on select "Status On Hold New In Progress Complete Pending HW Consent Cancelled" at bounding box center [367, 48] width 49 height 12
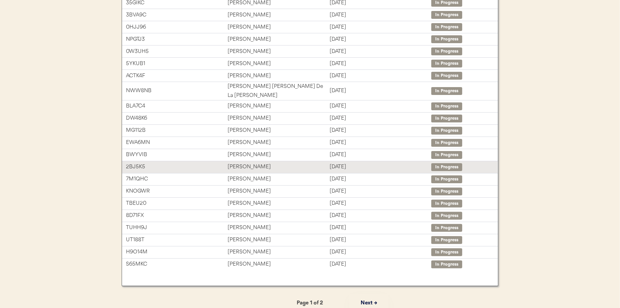
scroll to position [3, 0]
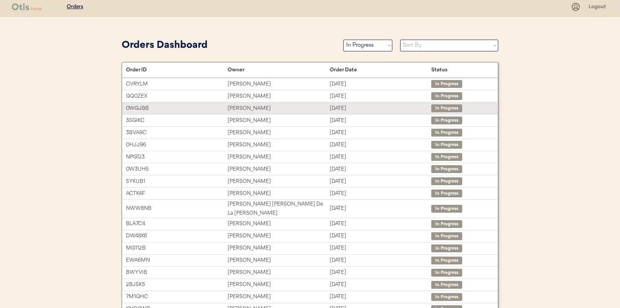
click at [245, 107] on div "[PERSON_NAME]" at bounding box center [279, 108] width 102 height 9
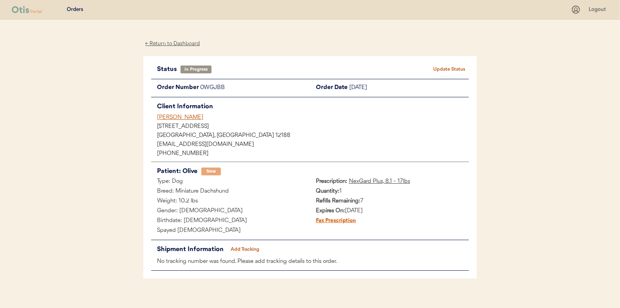
click at [254, 248] on button "Add Tracking" at bounding box center [245, 249] width 39 height 11
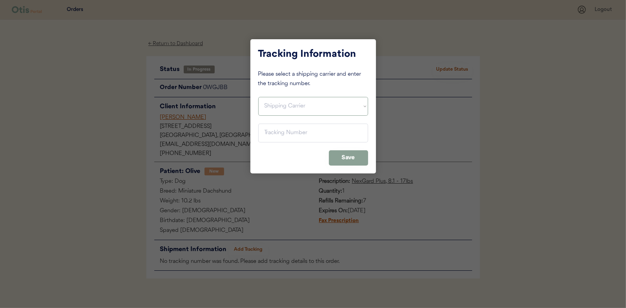
click at [272, 102] on select "Shipping Carrier FedEx FedEx Ground Economy UPS USPS" at bounding box center [313, 106] width 110 height 19
select select ""usps""
click at [258, 97] on select "Shipping Carrier FedEx FedEx Ground Economy UPS USPS" at bounding box center [313, 106] width 110 height 19
click at [270, 136] on input "input" at bounding box center [313, 133] width 110 height 19
paste input "9400150105497024320903"
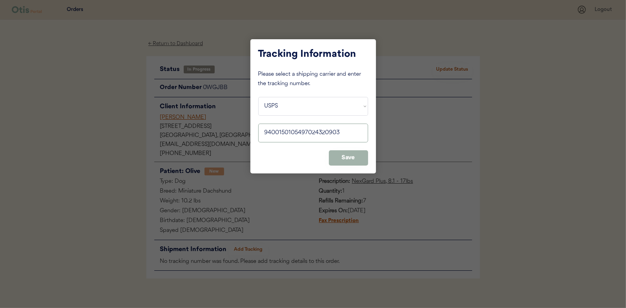
type input "9400150105497024320903"
click at [337, 159] on button "Save" at bounding box center [348, 157] width 39 height 15
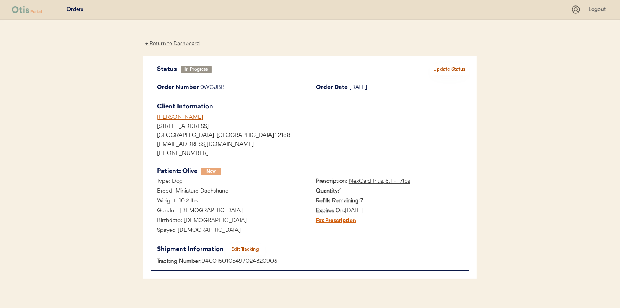
click at [444, 62] on div "Status In Progress Update Status Order Number 0WGJBB Order Date August 23, 2025…" at bounding box center [309, 167] width 333 height 223
click at [444, 64] on button "Update Status" at bounding box center [449, 69] width 39 height 11
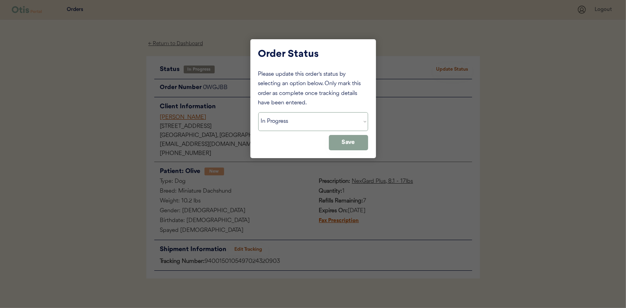
click at [278, 119] on select "Status On Hold New In Progress Complete Pending HW Consent Cancelled" at bounding box center [313, 121] width 110 height 19
select select ""complete""
click at [258, 112] on select "Status On Hold New In Progress Complete Pending HW Consent Cancelled" at bounding box center [313, 121] width 110 height 19
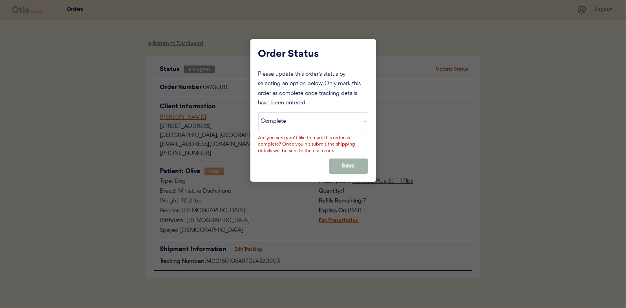
click at [347, 165] on button "Save" at bounding box center [348, 165] width 39 height 15
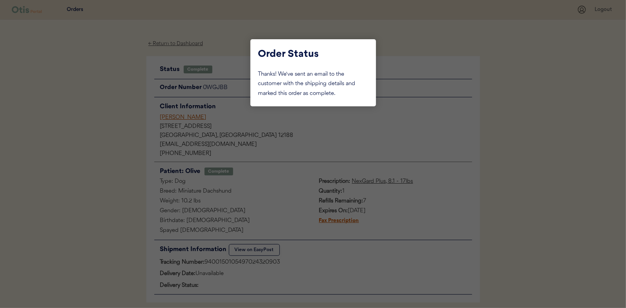
click at [105, 130] on div at bounding box center [313, 154] width 626 height 308
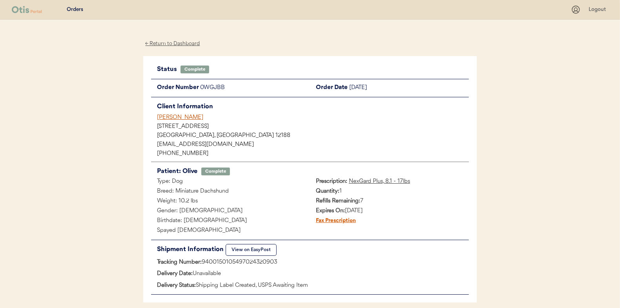
click at [177, 42] on div "← Return to Dashboard" at bounding box center [172, 43] width 59 height 9
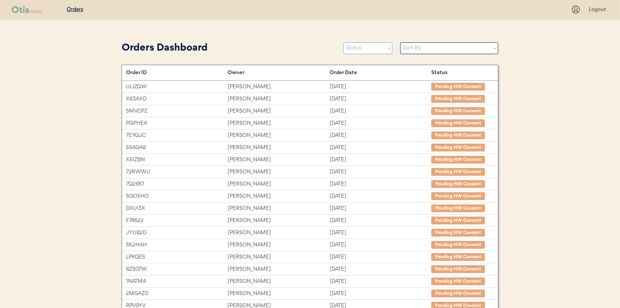
click at [367, 50] on select "Status On Hold New In Progress Complete Pending HW Consent Cancelled" at bounding box center [367, 48] width 49 height 12
select select ""in_progress""
click at [343, 42] on select "Status On Hold New In Progress Complete Pending HW Consent Cancelled" at bounding box center [367, 48] width 49 height 12
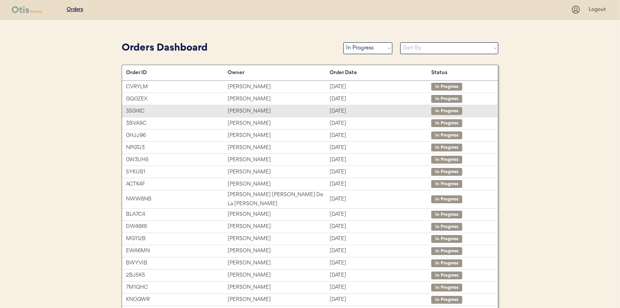
click at [247, 111] on div "[PERSON_NAME]" at bounding box center [279, 111] width 102 height 9
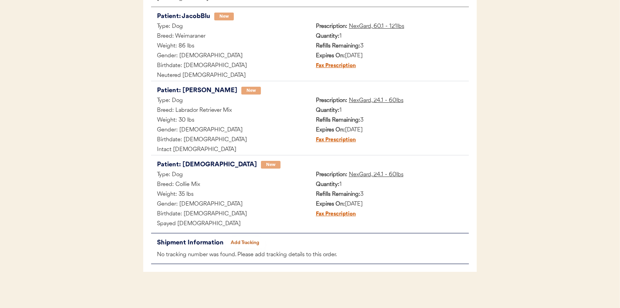
scroll to position [157, 0]
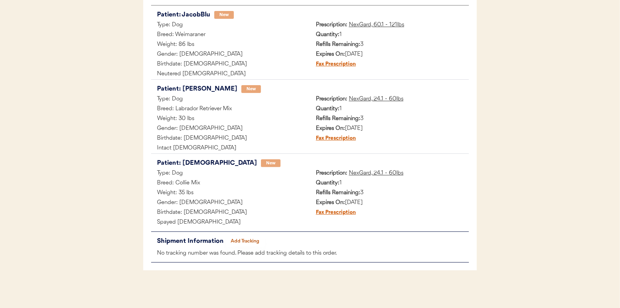
click at [251, 237] on button "Add Tracking" at bounding box center [245, 241] width 39 height 11
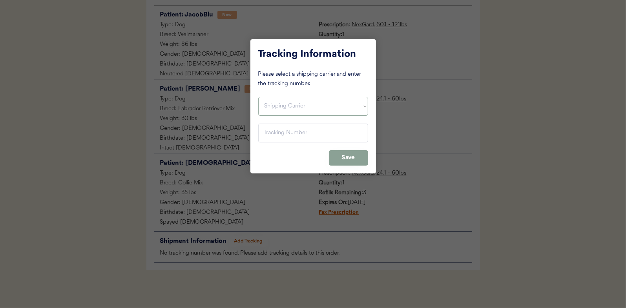
click at [277, 106] on select "Shipping Carrier FedEx FedEx Ground Economy UPS USPS" at bounding box center [313, 106] width 110 height 19
select select ""usps""
click at [258, 97] on select "Shipping Carrier FedEx FedEx Ground Economy UPS USPS" at bounding box center [313, 106] width 110 height 19
click at [272, 134] on input "input" at bounding box center [313, 133] width 110 height 19
paste input "9400150105496025787791"
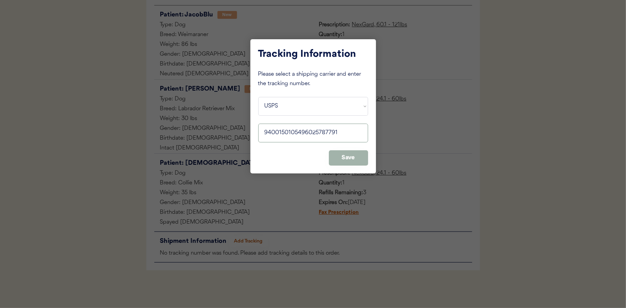
type input "9400150105496025787791"
click at [346, 153] on button "Save" at bounding box center [348, 157] width 39 height 15
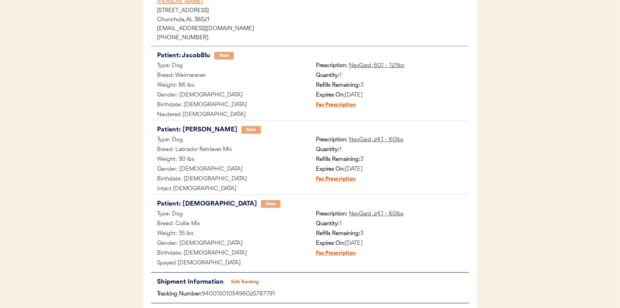
scroll to position [0, 0]
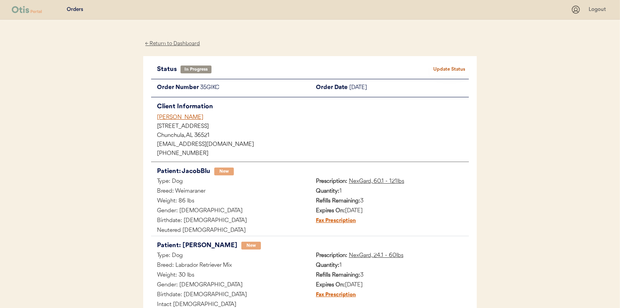
click at [442, 67] on button "Update Status" at bounding box center [449, 69] width 39 height 11
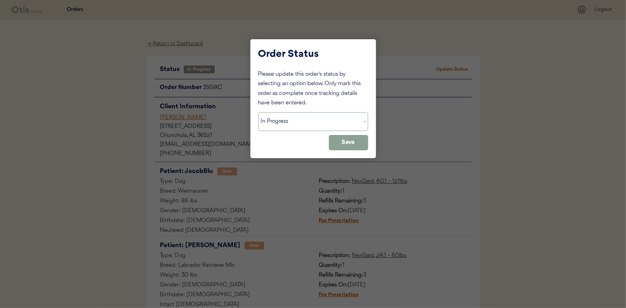
click at [283, 124] on select "Status On Hold New In Progress Complete Pending HW Consent Cancelled" at bounding box center [313, 121] width 110 height 19
select select ""complete""
click at [258, 112] on select "Status On Hold New In Progress Complete Pending HW Consent Cancelled" at bounding box center [313, 121] width 110 height 19
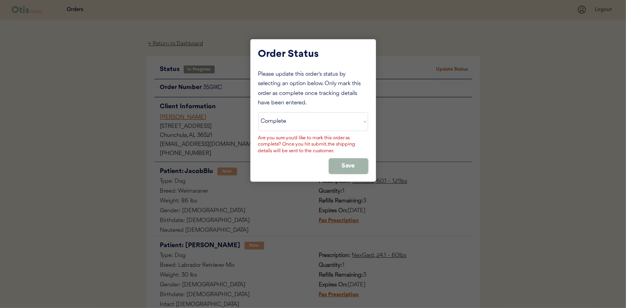
click at [349, 159] on button "Save" at bounding box center [348, 165] width 39 height 15
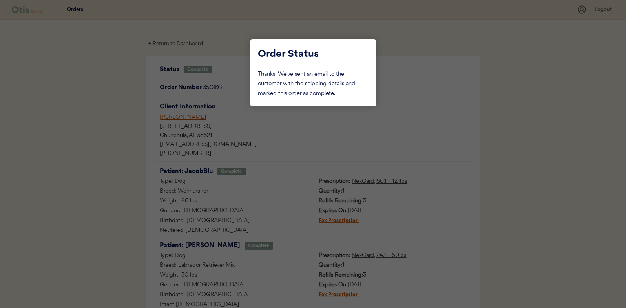
click at [130, 102] on div at bounding box center [313, 154] width 626 height 308
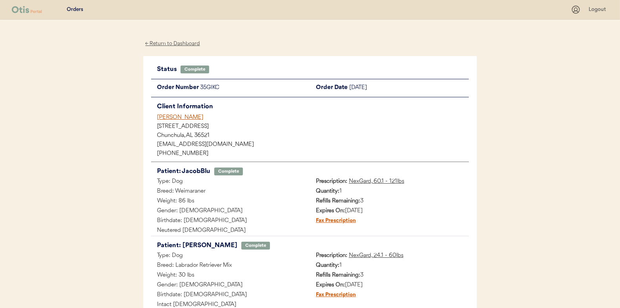
click at [173, 43] on div "← Return to Dashboard" at bounding box center [172, 43] width 59 height 9
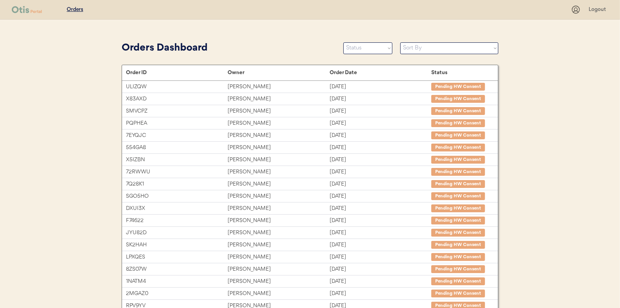
click at [337, 44] on div "Orders Dashboard Status On Hold New In Progress Complete Pending HW Consent Can…" at bounding box center [310, 48] width 377 height 18
click at [352, 46] on select "Status On Hold New In Progress Complete Pending HW Consent Cancelled" at bounding box center [367, 48] width 49 height 12
select select ""in_progress""
click at [343, 42] on select "Status On Hold New In Progress Complete Pending HW Consent Cancelled" at bounding box center [367, 48] width 49 height 12
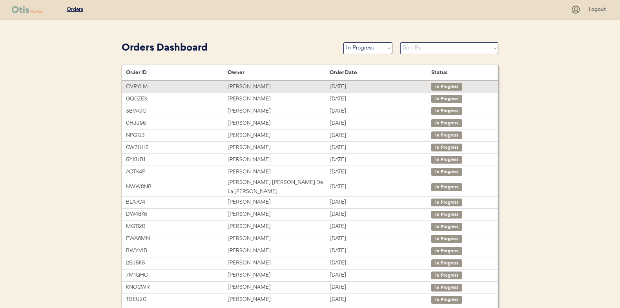
click at [234, 87] on div "Julia Jones" at bounding box center [279, 86] width 102 height 9
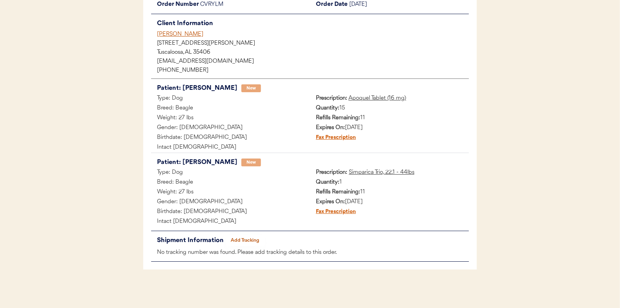
scroll to position [84, 0]
click at [240, 237] on button "Add Tracking" at bounding box center [245, 240] width 39 height 11
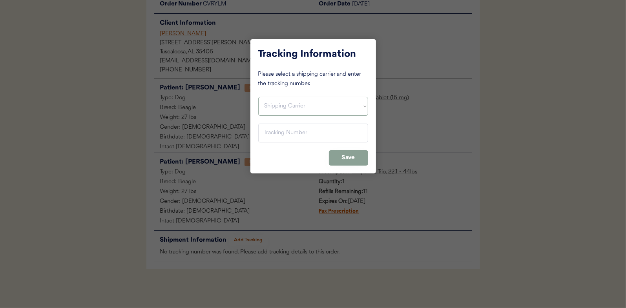
click at [276, 106] on select "Shipping Carrier FedEx FedEx Ground Economy UPS USPS" at bounding box center [313, 106] width 110 height 19
select select ""ups""
click at [258, 97] on select "Shipping Carrier FedEx FedEx Ground Economy UPS USPS" at bounding box center [313, 106] width 110 height 19
click at [271, 132] on input "input" at bounding box center [313, 133] width 110 height 19
paste input "1Z16X77E0209566960"
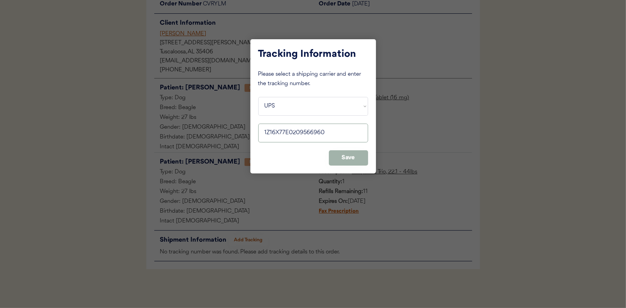
type input "1Z16X77E0209566960"
click at [346, 155] on button "Save" at bounding box center [348, 157] width 39 height 15
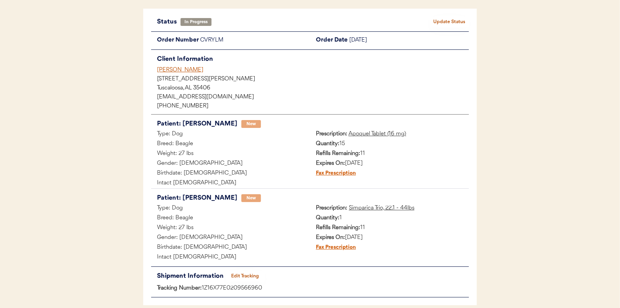
scroll to position [0, 0]
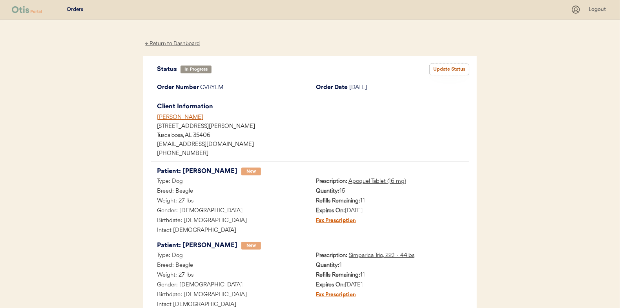
click at [440, 73] on button "Update Status" at bounding box center [449, 69] width 39 height 11
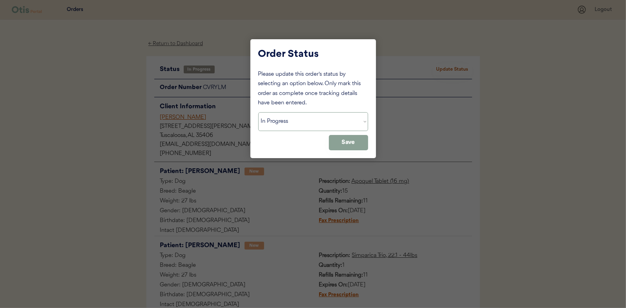
click at [290, 124] on select "Status On Hold New In Progress Complete Pending HW Consent Cancelled" at bounding box center [313, 121] width 110 height 19
select select ""complete""
click at [258, 112] on select "Status On Hold New In Progress Complete Pending HW Consent Cancelled" at bounding box center [313, 121] width 110 height 19
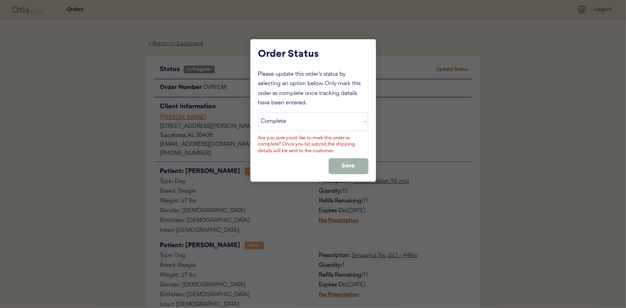
drag, startPoint x: 355, startPoint y: 161, endPoint x: 352, endPoint y: 155, distance: 6.9
click at [355, 161] on button "Save" at bounding box center [348, 165] width 39 height 15
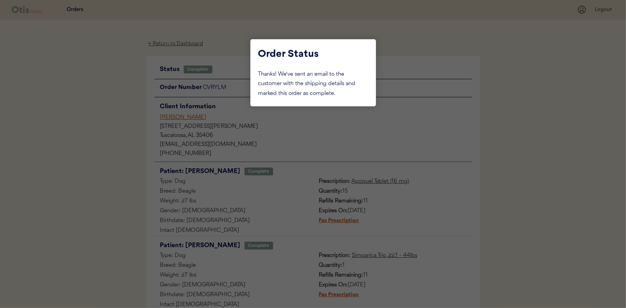
click at [109, 84] on div at bounding box center [313, 154] width 626 height 308
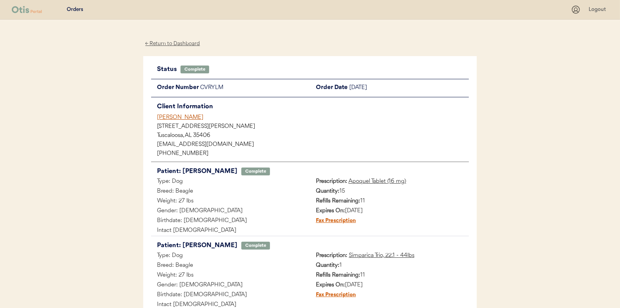
drag, startPoint x: 175, startPoint y: 41, endPoint x: 192, endPoint y: 38, distance: 17.5
click at [175, 41] on div "← Return to Dashboard" at bounding box center [172, 43] width 59 height 9
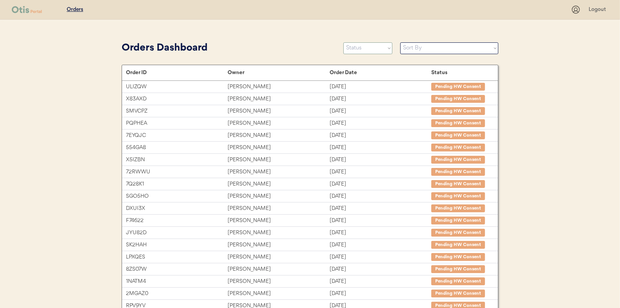
click at [364, 46] on select "Status On Hold New In Progress Complete Pending HW Consent Cancelled" at bounding box center [367, 48] width 49 height 12
select select ""in_progress""
click at [343, 42] on select "Status On Hold New In Progress Complete Pending HW Consent Cancelled" at bounding box center [367, 48] width 49 height 12
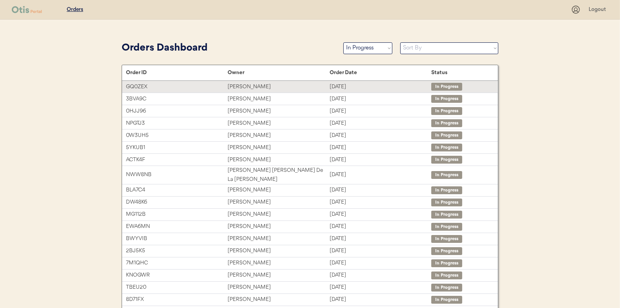
click at [244, 82] on div "[PERSON_NAME]" at bounding box center [279, 86] width 102 height 9
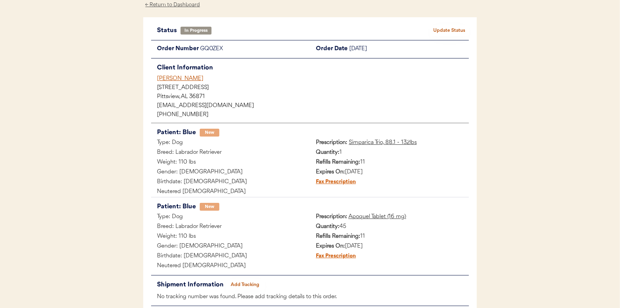
scroll to position [84, 0]
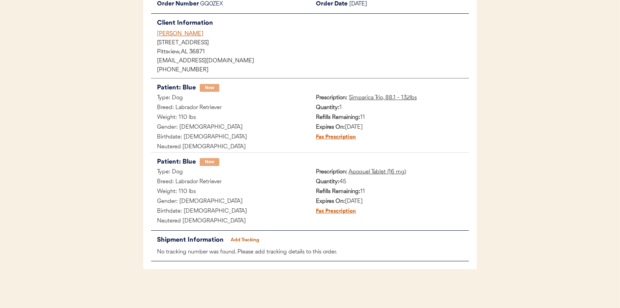
click at [248, 237] on button "Add Tracking" at bounding box center [245, 240] width 39 height 11
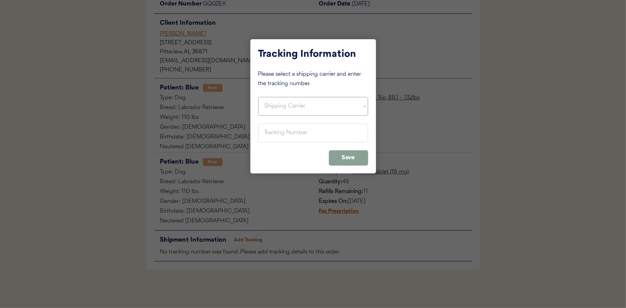
click at [269, 104] on select "Shipping Carrier FedEx FedEx Ground Economy UPS USPS" at bounding box center [313, 106] width 110 height 19
click at [258, 97] on select "Shipping Carrier FedEx FedEx Ground Economy UPS USPS" at bounding box center [313, 106] width 110 height 19
drag, startPoint x: 269, startPoint y: 107, endPoint x: 273, endPoint y: 109, distance: 4.2
click at [269, 107] on select "Shipping Carrier FedEx FedEx Ground Economy UPS USPS" at bounding box center [313, 106] width 110 height 19
select select ""ups""
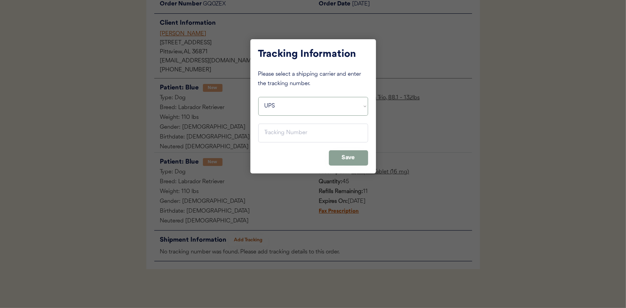
click at [258, 97] on select "Shipping Carrier FedEx FedEx Ground Economy UPS USPS" at bounding box center [313, 106] width 110 height 19
click at [273, 132] on input "input" at bounding box center [313, 133] width 110 height 19
paste input "1Z16X77E0209566951"
type input "1Z16X77E0209566951"
click at [353, 153] on button "Save" at bounding box center [348, 157] width 39 height 15
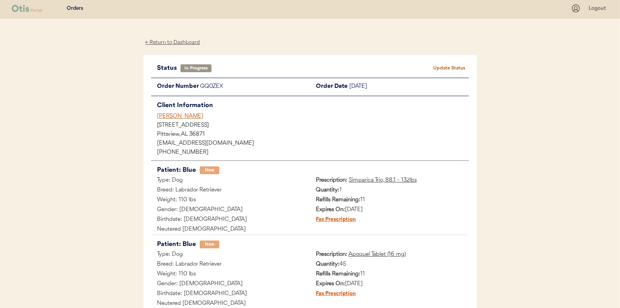
scroll to position [0, 0]
click at [450, 68] on button "Update Status" at bounding box center [449, 69] width 39 height 11
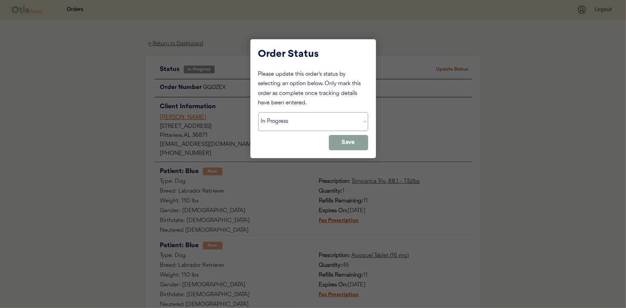
click at [272, 121] on select "Status On Hold New In Progress Complete Pending HW Consent Cancelled" at bounding box center [313, 121] width 110 height 19
select select ""complete""
click at [258, 112] on select "Status On Hold New In Progress Complete Pending HW Consent Cancelled" at bounding box center [313, 121] width 110 height 19
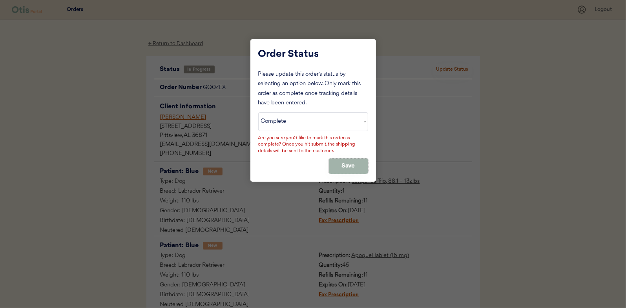
click at [351, 169] on button "Save" at bounding box center [348, 165] width 39 height 15
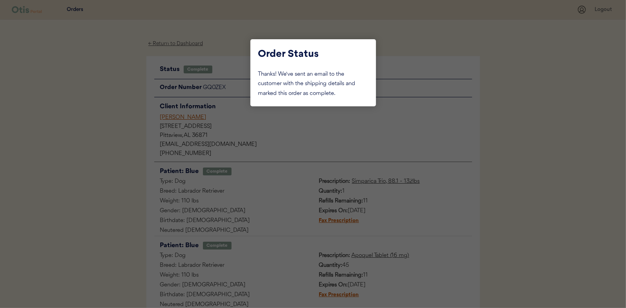
click at [93, 78] on div at bounding box center [313, 154] width 626 height 308
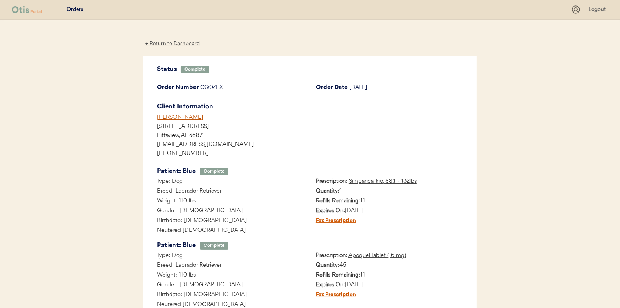
click at [175, 40] on div "← Return to Dashboard" at bounding box center [172, 43] width 59 height 9
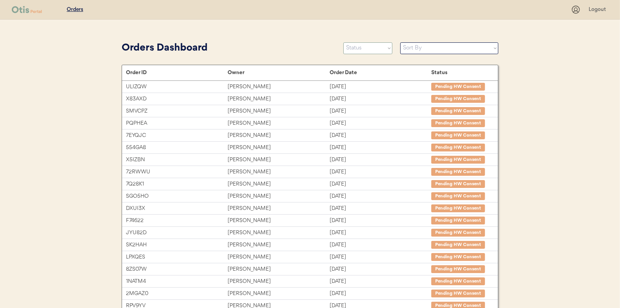
click at [361, 50] on select "Status On Hold New In Progress Complete Pending HW Consent Cancelled" at bounding box center [367, 48] width 49 height 12
select select ""in_progress""
click at [343, 42] on select "Status On Hold New In Progress Complete Pending HW Consent Cancelled" at bounding box center [367, 48] width 49 height 12
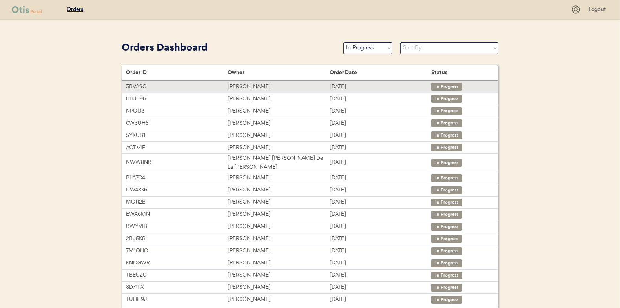
click at [246, 86] on div "[PERSON_NAME]" at bounding box center [279, 86] width 102 height 9
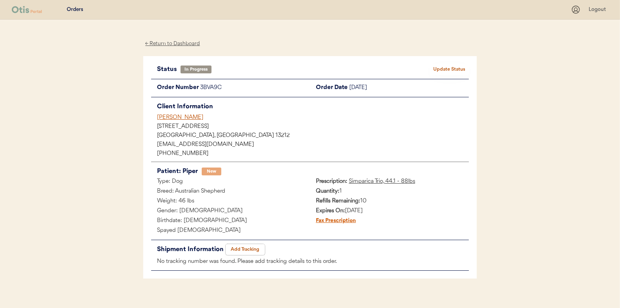
click at [238, 245] on button "Add Tracking" at bounding box center [245, 249] width 39 height 11
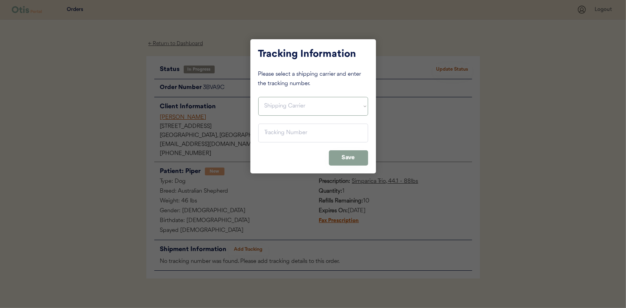
click at [279, 104] on select "Shipping Carrier FedEx FedEx Ground Economy UPS USPS" at bounding box center [313, 106] width 110 height 19
select select ""usps""
click at [258, 97] on select "Shipping Carrier FedEx FedEx Ground Economy UPS USPS" at bounding box center [313, 106] width 110 height 19
click at [264, 130] on input "input" at bounding box center [313, 133] width 110 height 19
paste input "9400150105800024159679"
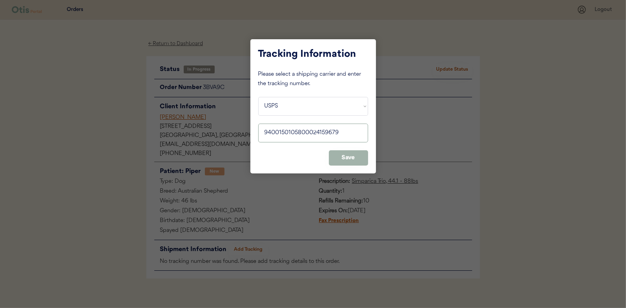
type input "9400150105800024159679"
click at [342, 155] on button "Save" at bounding box center [348, 157] width 39 height 15
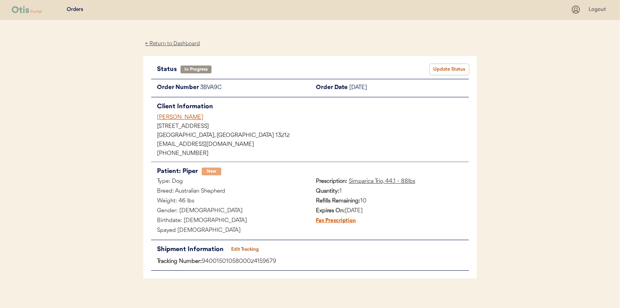
click at [452, 69] on button "Update Status" at bounding box center [449, 69] width 39 height 11
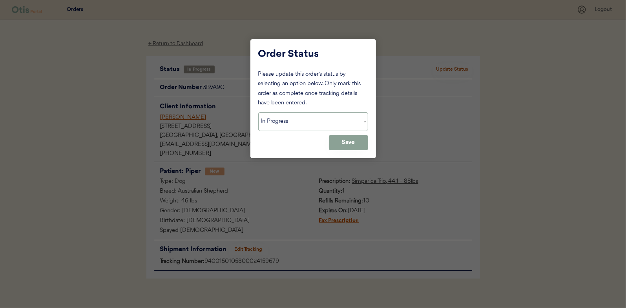
click at [282, 124] on select "Status On Hold New In Progress Complete Pending HW Consent Cancelled" at bounding box center [313, 121] width 110 height 19
select select ""complete""
click at [258, 112] on select "Status On Hold New In Progress Complete Pending HW Consent Cancelled" at bounding box center [313, 121] width 110 height 19
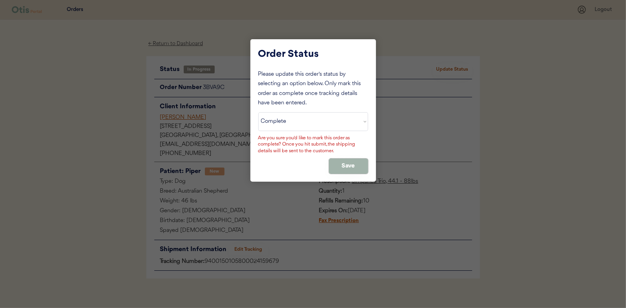
click at [340, 164] on button "Save" at bounding box center [348, 165] width 39 height 15
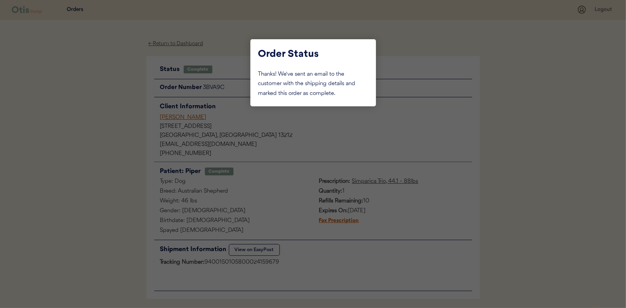
drag, startPoint x: 114, startPoint y: 122, endPoint x: 131, endPoint y: 116, distance: 18.2
click at [122, 119] on div at bounding box center [313, 154] width 626 height 308
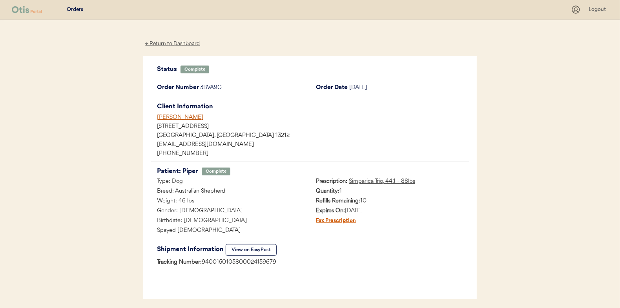
click at [173, 42] on div "← Return to Dashboard" at bounding box center [172, 43] width 59 height 9
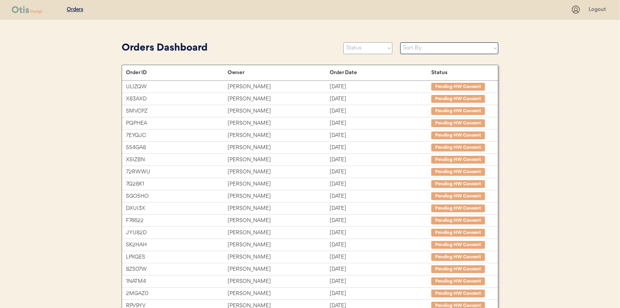
click at [354, 50] on select "Status On Hold New In Progress Complete Pending HW Consent Cancelled" at bounding box center [367, 48] width 49 height 12
select select ""in_progress""
click at [343, 42] on select "Status On Hold New In Progress Complete Pending HW Consent Cancelled" at bounding box center [367, 48] width 49 height 12
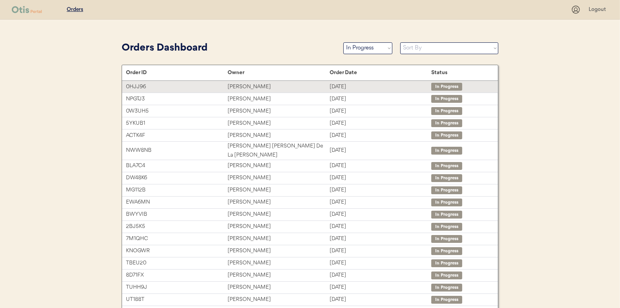
click at [241, 86] on div "[PERSON_NAME]" at bounding box center [279, 86] width 102 height 9
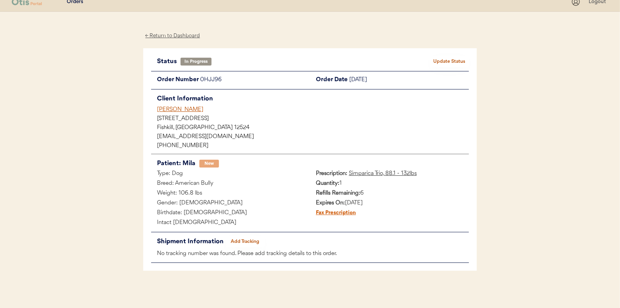
scroll to position [10, 0]
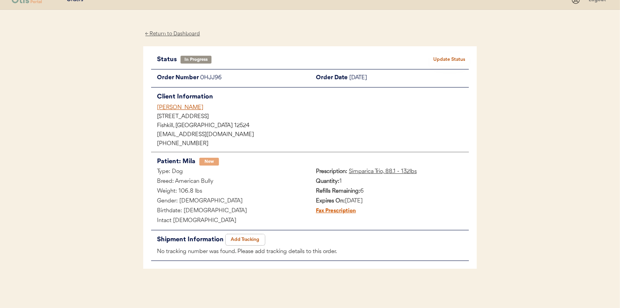
click at [242, 239] on button "Add Tracking" at bounding box center [245, 239] width 39 height 11
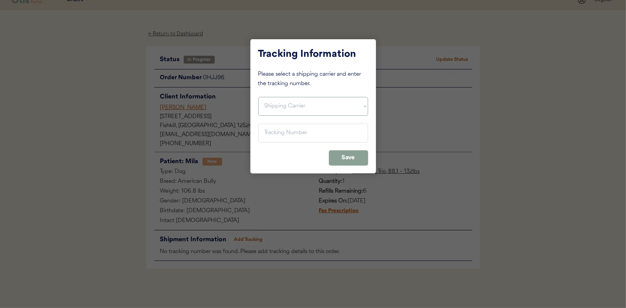
click at [277, 100] on select "Shipping Carrier FedEx FedEx Ground Economy UPS USPS" at bounding box center [313, 106] width 110 height 19
select select ""usps""
click at [258, 97] on select "Shipping Carrier FedEx FedEx Ground Economy UPS USPS" at bounding box center [313, 106] width 110 height 19
click at [270, 135] on input "input" at bounding box center [313, 133] width 110 height 19
paste input "9400150105798024171909"
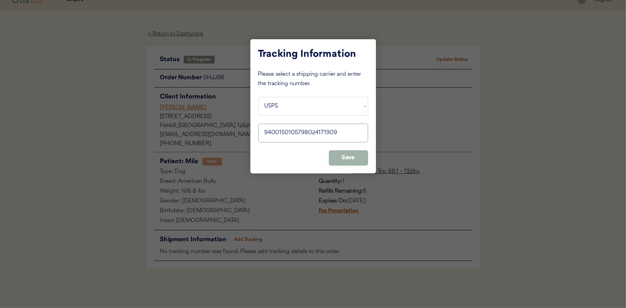
type input "9400150105798024171909"
click at [360, 155] on button "Save" at bounding box center [348, 157] width 39 height 15
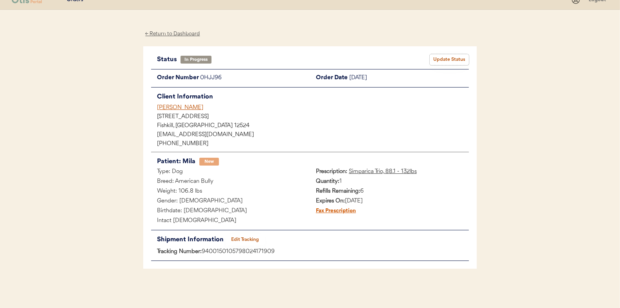
click at [448, 57] on button "Update Status" at bounding box center [449, 59] width 39 height 11
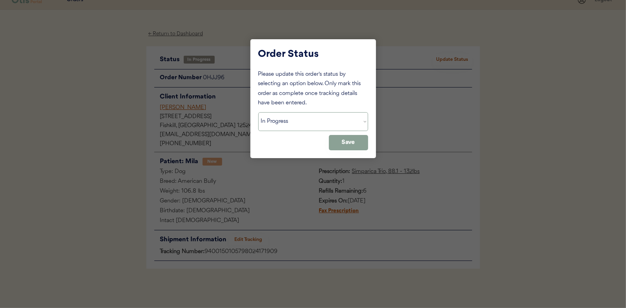
click at [293, 116] on select "Status On Hold New In Progress Complete Pending HW Consent Cancelled" at bounding box center [313, 121] width 110 height 19
select select ""complete""
click at [258, 112] on select "Status On Hold New In Progress Complete Pending HW Consent Cancelled" at bounding box center [313, 121] width 110 height 19
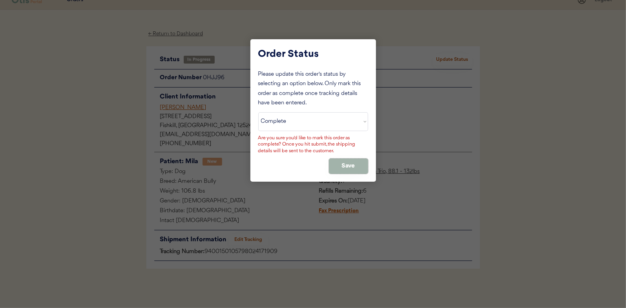
click at [353, 161] on button "Save" at bounding box center [348, 165] width 39 height 15
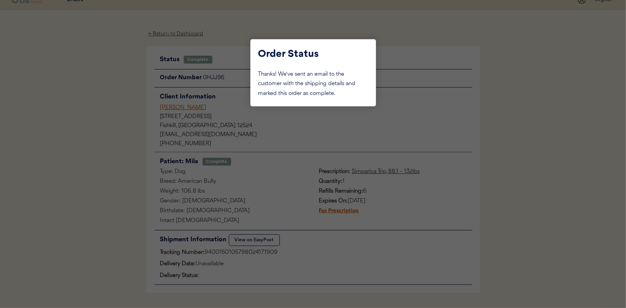
click at [121, 125] on div at bounding box center [313, 154] width 626 height 308
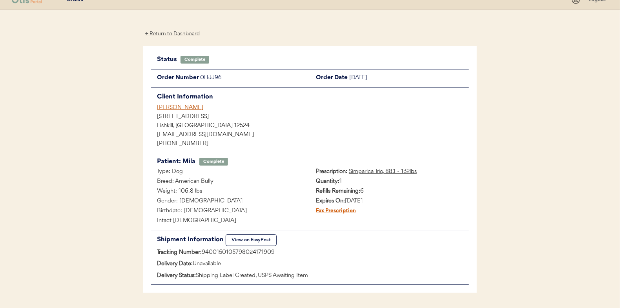
click at [168, 33] on div "← Return to Dashboard" at bounding box center [172, 33] width 59 height 9
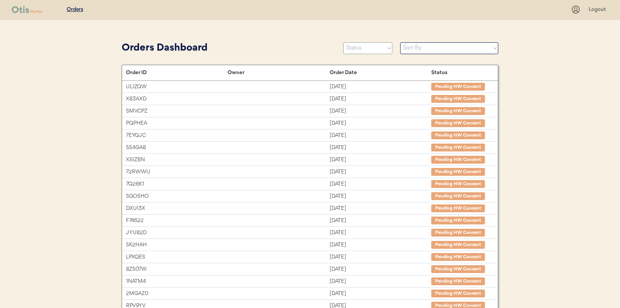
click at [355, 50] on select "Status On Hold New In Progress Complete Pending HW Consent Cancelled" at bounding box center [367, 48] width 49 height 12
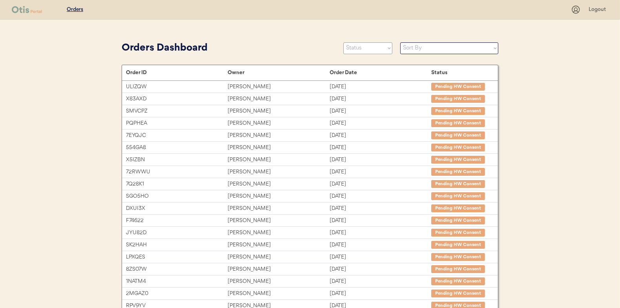
select select ""in_progress""
click at [343, 42] on select "Status On Hold New In Progress Complete Pending HW Consent Cancelled" at bounding box center [367, 48] width 49 height 12
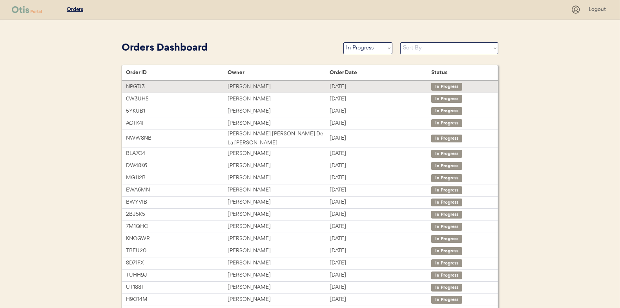
click at [250, 86] on div "Greta Kleckner" at bounding box center [279, 86] width 102 height 9
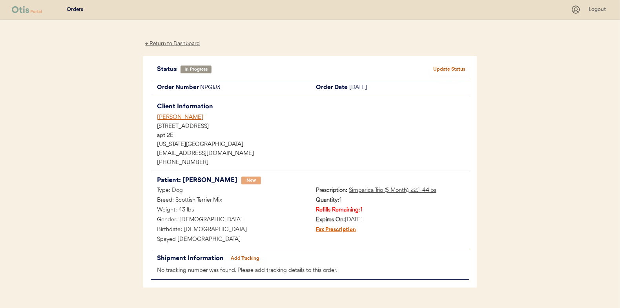
click at [254, 256] on button "Add Tracking" at bounding box center [245, 258] width 39 height 11
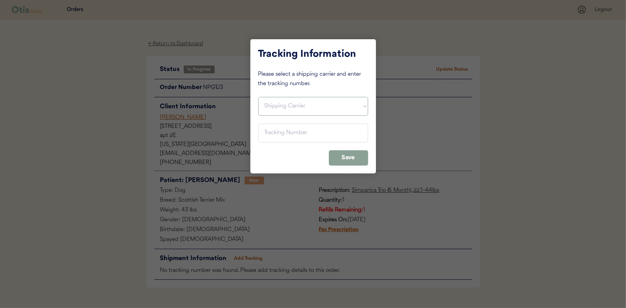
click at [273, 101] on select "Shipping Carrier FedEx FedEx Ground Economy UPS USPS" at bounding box center [313, 106] width 110 height 19
select select ""ups""
click at [258, 97] on select "Shipping Carrier FedEx FedEx Ground Economy UPS USPS" at bounding box center [313, 106] width 110 height 19
click at [266, 130] on input "input" at bounding box center [313, 133] width 110 height 19
paste input "1Z16X77E0209565363"
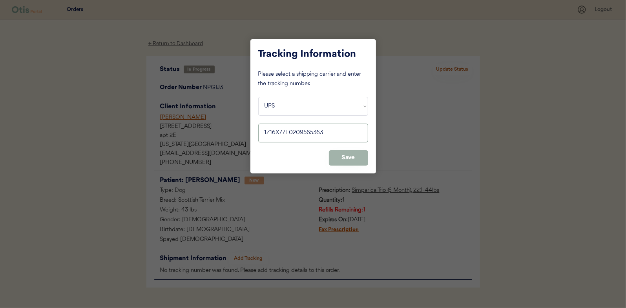
type input "1Z16X77E0209565363"
click at [353, 157] on button "Save" at bounding box center [348, 157] width 39 height 15
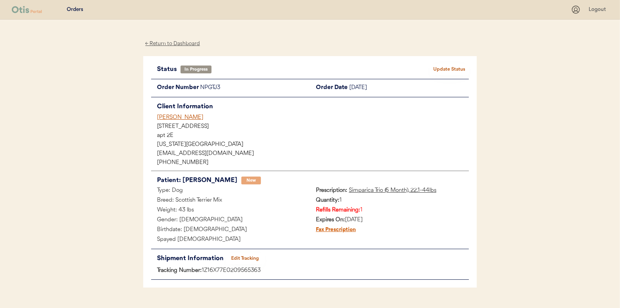
click at [447, 67] on button "Update Status" at bounding box center [449, 69] width 39 height 11
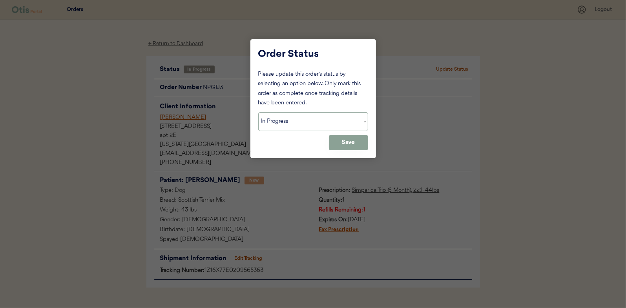
click at [282, 118] on select "Status On Hold New In Progress Complete Pending HW Consent Cancelled" at bounding box center [313, 121] width 110 height 19
select select ""complete""
click at [258, 112] on select "Status On Hold New In Progress Complete Pending HW Consent Cancelled" at bounding box center [313, 121] width 110 height 19
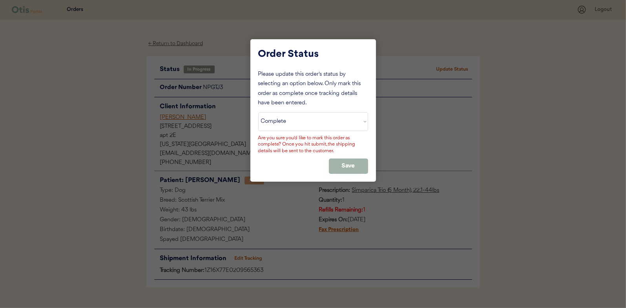
click at [341, 164] on button "Save" at bounding box center [348, 165] width 39 height 15
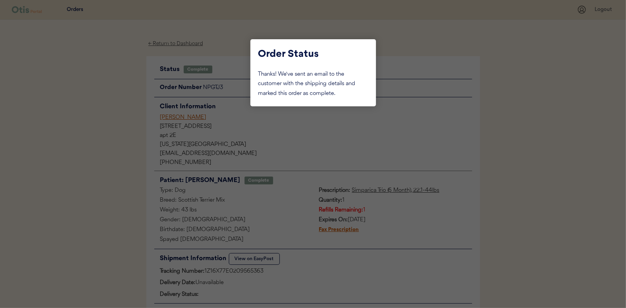
drag, startPoint x: 114, startPoint y: 92, endPoint x: 169, endPoint y: 46, distance: 71.6
click at [114, 92] on div at bounding box center [313, 154] width 626 height 308
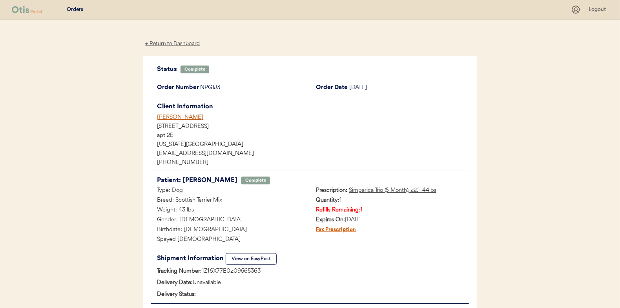
click at [167, 46] on div "← Return to Dashboard" at bounding box center [172, 43] width 59 height 9
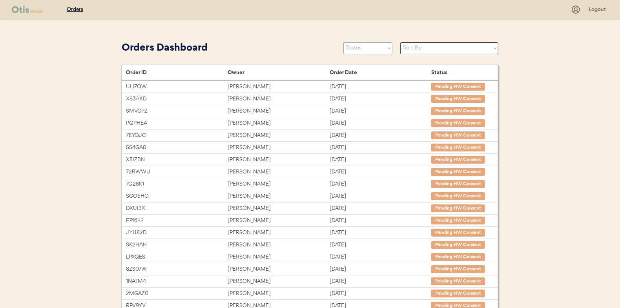
click at [354, 47] on select "Status On Hold New In Progress Complete Pending HW Consent Cancelled" at bounding box center [367, 48] width 49 height 12
select select ""in_progress""
click at [343, 42] on select "Status On Hold New In Progress Complete Pending HW Consent Cancelled" at bounding box center [367, 48] width 49 height 12
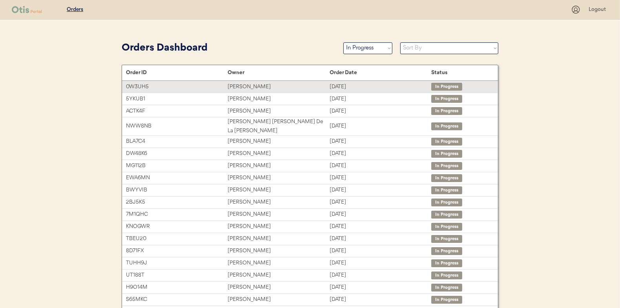
click at [248, 87] on div "[PERSON_NAME]" at bounding box center [279, 86] width 102 height 9
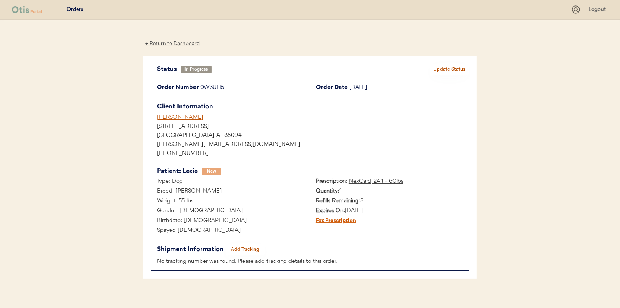
click at [246, 249] on button "Add Tracking" at bounding box center [245, 249] width 39 height 11
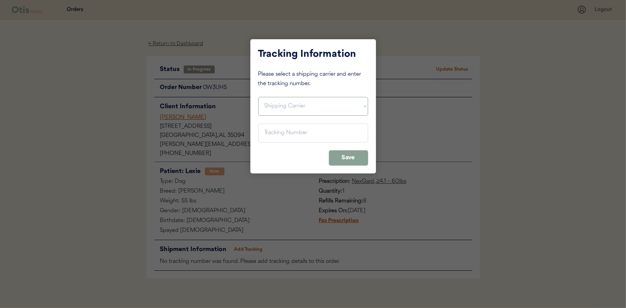
click at [276, 101] on select "Shipping Carrier FedEx FedEx Ground Economy UPS USPS" at bounding box center [313, 106] width 110 height 19
select select ""usps""
click at [258, 97] on select "Shipping Carrier FedEx FedEx Ground Economy UPS USPS" at bounding box center [313, 106] width 110 height 19
click at [266, 136] on input "input" at bounding box center [313, 133] width 110 height 19
paste input "9400150105800024136212"
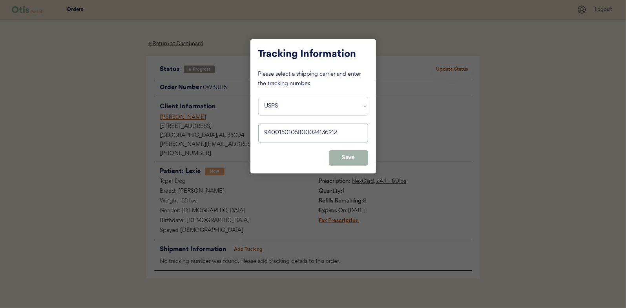
type input "9400150105800024136212"
click at [343, 155] on button "Save" at bounding box center [348, 157] width 39 height 15
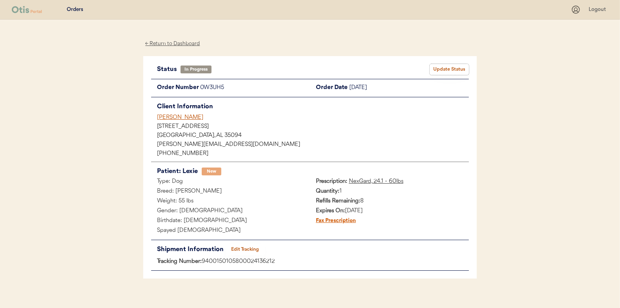
click at [446, 71] on button "Update Status" at bounding box center [449, 69] width 39 height 11
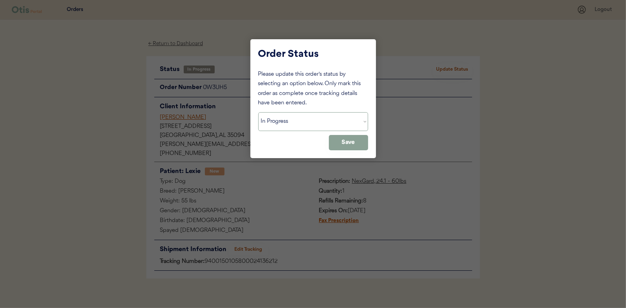
click at [293, 124] on select "Status On Hold New In Progress Complete Pending HW Consent Cancelled" at bounding box center [313, 121] width 110 height 19
select select ""complete""
click at [258, 112] on select "Status On Hold New In Progress Complete Pending HW Consent Cancelled" at bounding box center [313, 121] width 110 height 19
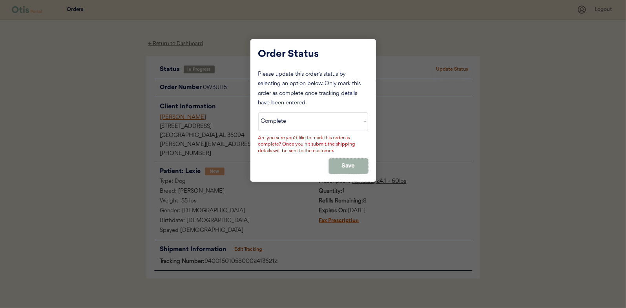
click at [350, 167] on button "Save" at bounding box center [348, 165] width 39 height 15
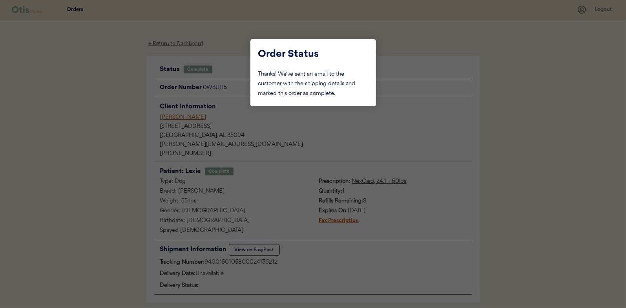
click at [110, 92] on div at bounding box center [313, 154] width 626 height 308
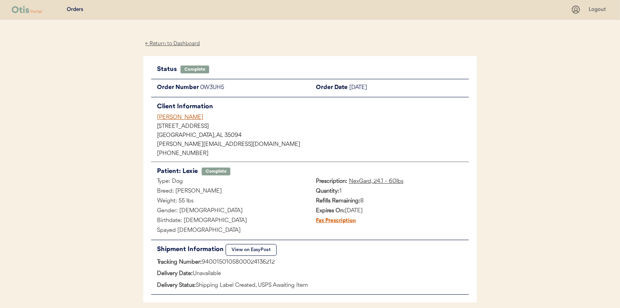
click at [167, 43] on div "← Return to Dashboard" at bounding box center [172, 43] width 59 height 9
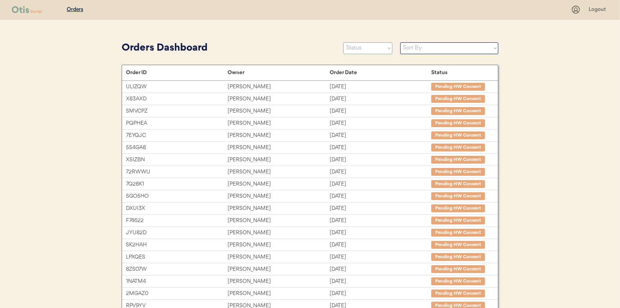
click at [353, 49] on select "Status On Hold New In Progress Complete Pending HW Consent Cancelled" at bounding box center [367, 48] width 49 height 12
select select ""in_progress""
click at [343, 42] on select "Status On Hold New In Progress Complete Pending HW Consent Cancelled" at bounding box center [367, 48] width 49 height 12
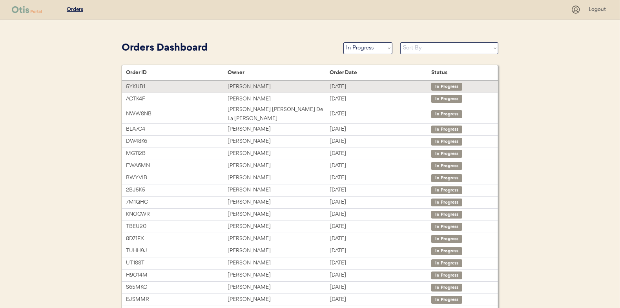
click at [246, 86] on div "[PERSON_NAME]" at bounding box center [279, 86] width 102 height 9
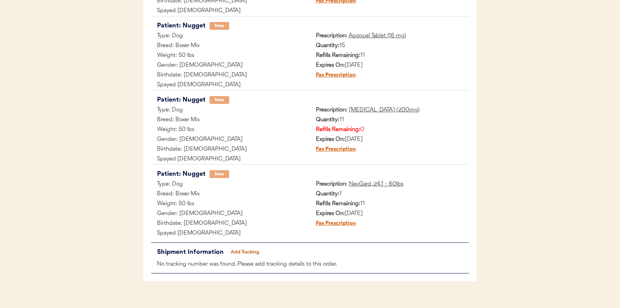
scroll to position [232, 0]
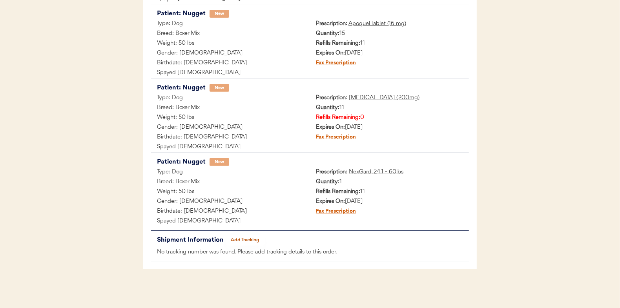
click at [247, 238] on button "Add Tracking" at bounding box center [245, 240] width 39 height 11
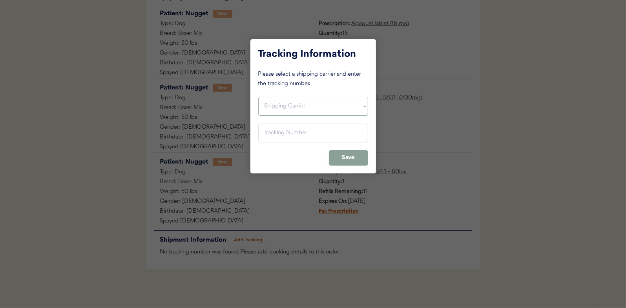
click at [270, 105] on select "Shipping Carrier FedEx FedEx Ground Economy UPS USPS" at bounding box center [313, 106] width 110 height 19
click at [258, 97] on select "Shipping Carrier FedEx FedEx Ground Economy UPS USPS" at bounding box center [313, 106] width 110 height 19
click at [273, 104] on select "Shipping Carrier FedEx FedEx Ground Economy UPS USPS" at bounding box center [313, 106] width 110 height 19
select select ""ups""
click at [258, 97] on select "Shipping Carrier FedEx FedEx Ground Economy UPS USPS" at bounding box center [313, 106] width 110 height 19
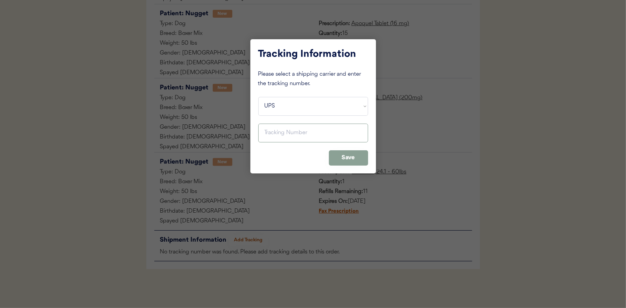
click at [271, 130] on input "input" at bounding box center [313, 133] width 110 height 19
paste input "1Z16X77E0209566997"
type input "1Z16X77E0209566997"
click at [347, 156] on button "Save" at bounding box center [348, 157] width 39 height 15
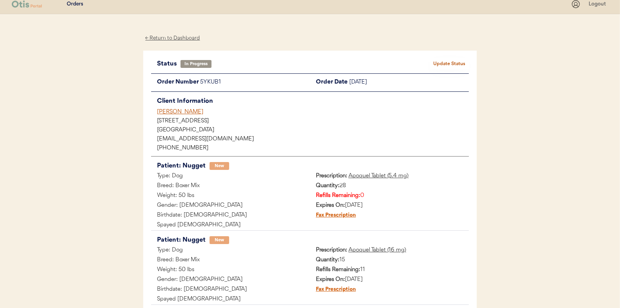
scroll to position [0, 0]
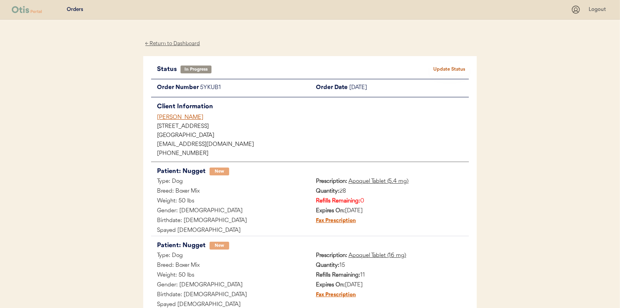
click at [447, 65] on button "Update Status" at bounding box center [449, 69] width 39 height 11
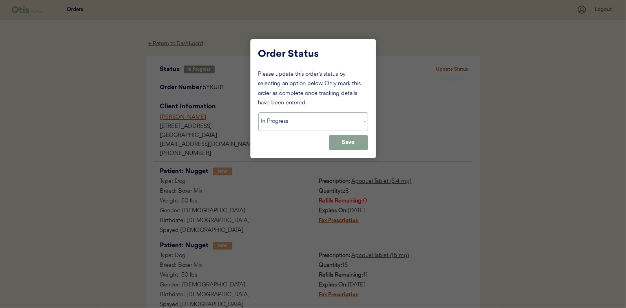
click at [289, 120] on select "Status On Hold New In Progress Complete Pending HW Consent Cancelled" at bounding box center [313, 121] width 110 height 19
select select ""complete""
click at [258, 112] on select "Status On Hold New In Progress Complete Pending HW Consent Cancelled" at bounding box center [313, 121] width 110 height 19
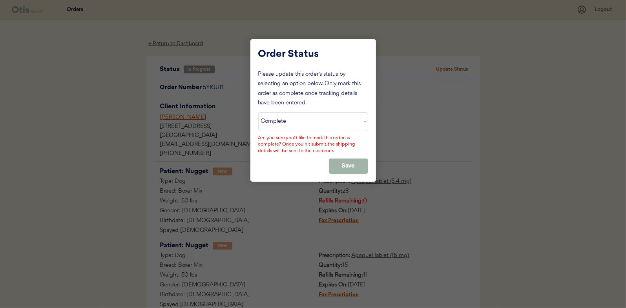
click at [350, 166] on button "Save" at bounding box center [348, 165] width 39 height 15
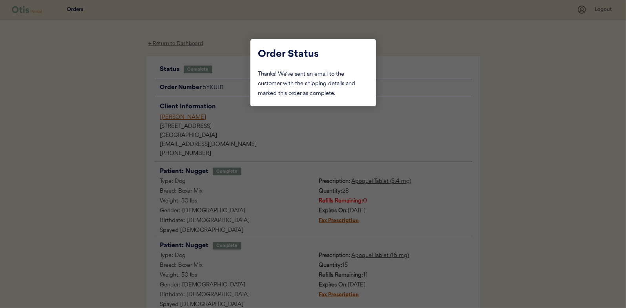
click at [115, 92] on div at bounding box center [313, 154] width 626 height 308
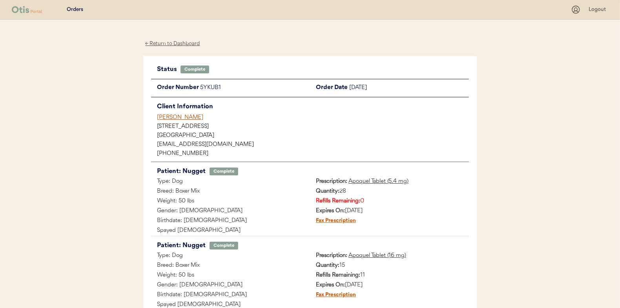
click at [177, 44] on div "← Return to Dashboard" at bounding box center [172, 43] width 59 height 9
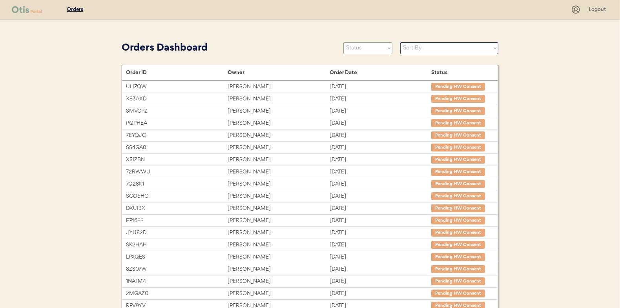
click at [360, 47] on select "Status On Hold New In Progress Complete Pending HW Consent Cancelled" at bounding box center [367, 48] width 49 height 12
select select ""in_progress""
click at [343, 42] on select "Status On Hold New In Progress Complete Pending HW Consent Cancelled" at bounding box center [367, 48] width 49 height 12
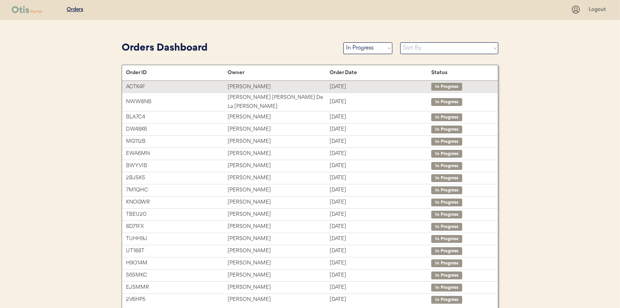
click at [249, 86] on div "[PERSON_NAME]" at bounding box center [279, 86] width 102 height 9
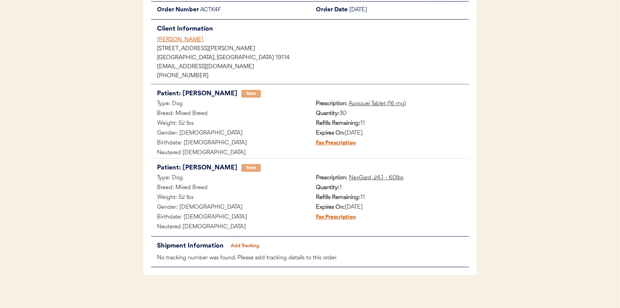
scroll to position [84, 0]
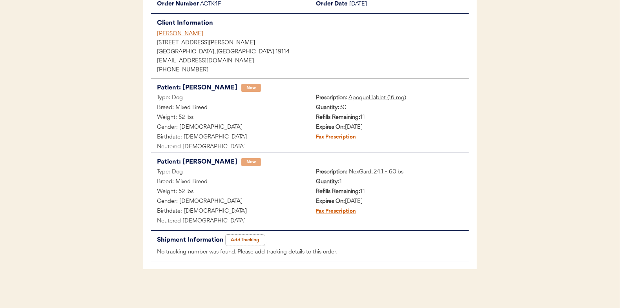
click at [247, 237] on button "Add Tracking" at bounding box center [245, 240] width 39 height 11
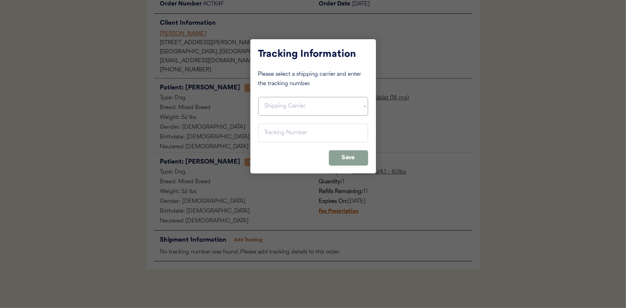
click at [286, 105] on select "Shipping Carrier FedEx FedEx Ground Economy UPS USPS" at bounding box center [313, 106] width 110 height 19
select select ""ups""
click at [258, 97] on select "Shipping Carrier FedEx FedEx Ground Economy UPS USPS" at bounding box center [313, 106] width 110 height 19
click at [273, 131] on input "input" at bounding box center [313, 133] width 110 height 19
paste input "1Z16X77E1309564923"
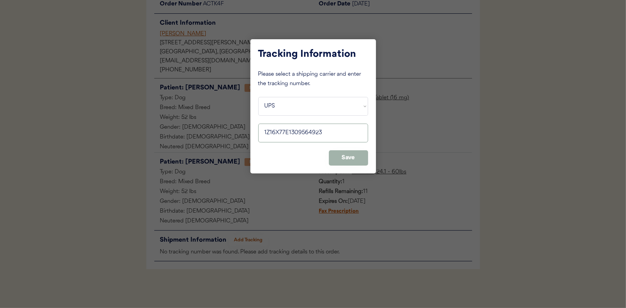
type input "1Z16X77E1309564923"
click at [351, 155] on button "Save" at bounding box center [348, 157] width 39 height 15
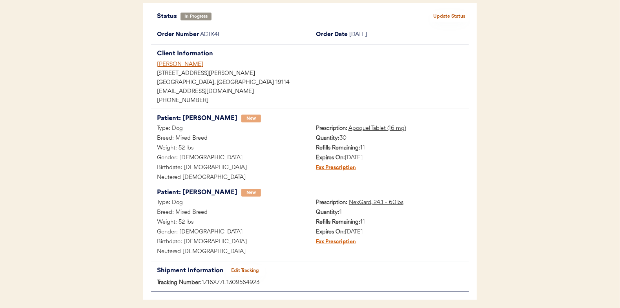
scroll to position [0, 0]
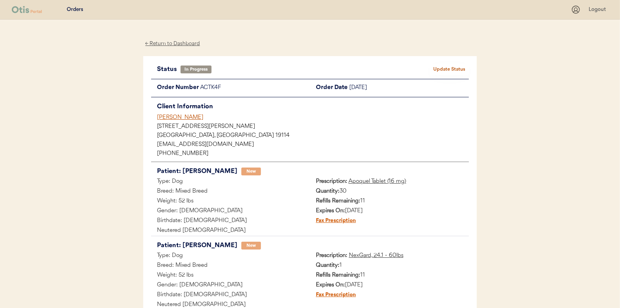
click at [441, 64] on button "Update Status" at bounding box center [449, 69] width 39 height 11
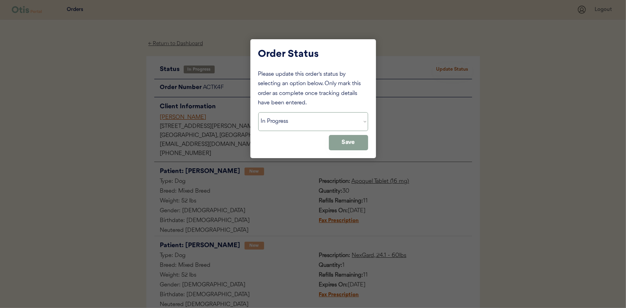
click at [280, 127] on select "Status On Hold New In Progress Complete Pending HW Consent Cancelled" at bounding box center [313, 121] width 110 height 19
select select ""complete""
click at [258, 112] on select "Status On Hold New In Progress Complete Pending HW Consent Cancelled" at bounding box center [313, 121] width 110 height 19
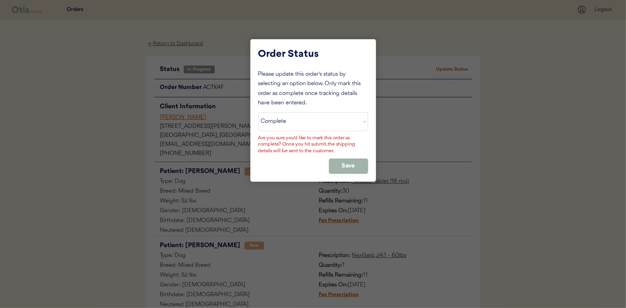
click at [346, 171] on button "Save" at bounding box center [348, 165] width 39 height 15
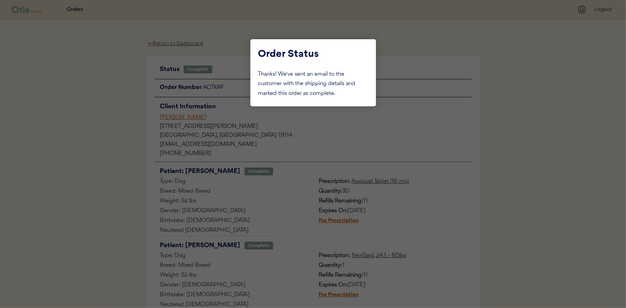
drag, startPoint x: 117, startPoint y: 102, endPoint x: 163, endPoint y: 94, distance: 46.6
click at [118, 102] on div at bounding box center [313, 154] width 626 height 308
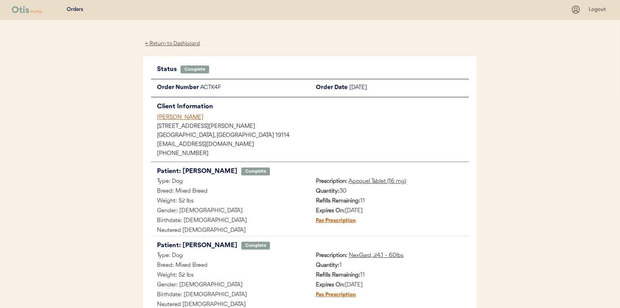
click at [192, 41] on div "← Return to Dashboard" at bounding box center [172, 43] width 59 height 9
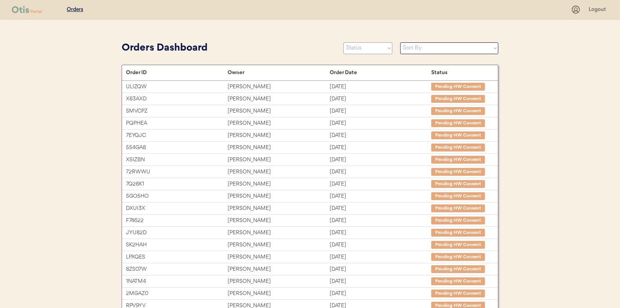
click at [354, 47] on select "Status On Hold New In Progress Complete Pending HW Consent Cancelled" at bounding box center [367, 48] width 49 height 12
select select ""in_progress""
click at [343, 42] on select "Status On Hold New In Progress Complete Pending HW Consent Cancelled" at bounding box center [367, 48] width 49 height 12
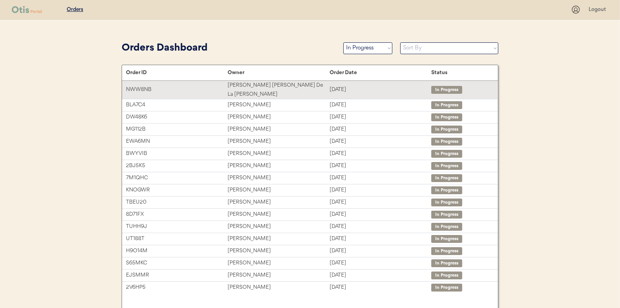
click at [256, 84] on div "[PERSON_NAME] [PERSON_NAME] De La [PERSON_NAME]" at bounding box center [279, 90] width 102 height 18
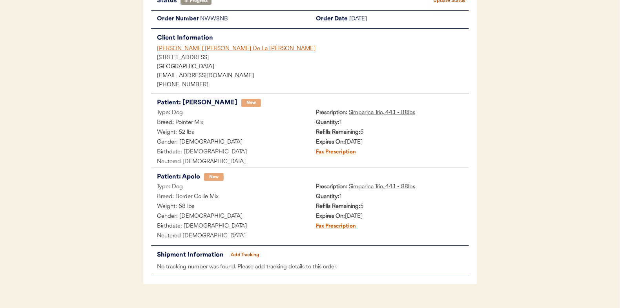
scroll to position [84, 0]
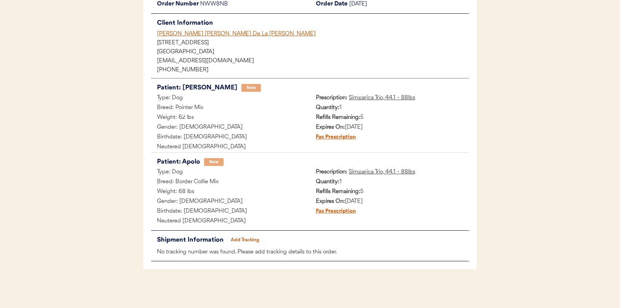
click at [237, 238] on button "Add Tracking" at bounding box center [245, 240] width 39 height 11
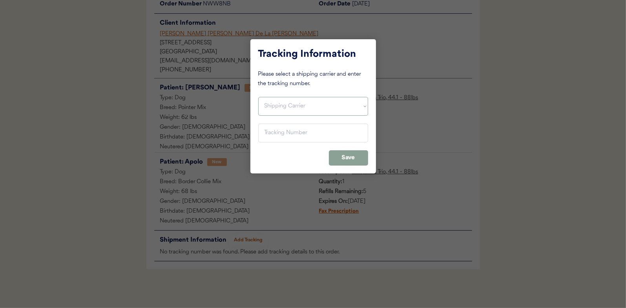
click at [281, 108] on select "Shipping Carrier FedEx FedEx Ground Economy UPS USPS" at bounding box center [313, 106] width 110 height 19
select select ""usps""
click at [258, 97] on select "Shipping Carrier FedEx FedEx Ground Economy UPS USPS" at bounding box center [313, 106] width 110 height 19
click at [271, 131] on input "input" at bounding box center [313, 133] width 110 height 19
paste input "9400150105800024046931"
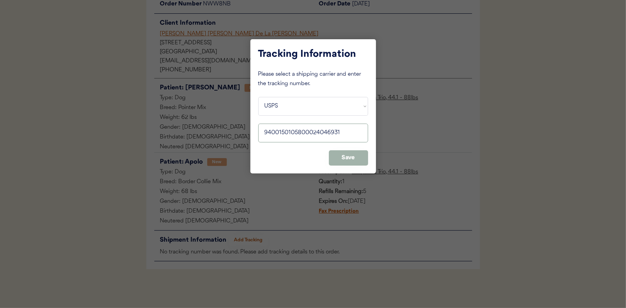
type input "9400150105800024046931"
click at [359, 159] on button "Save" at bounding box center [348, 157] width 39 height 15
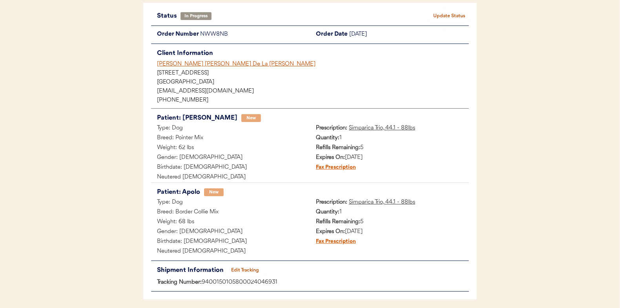
scroll to position [0, 0]
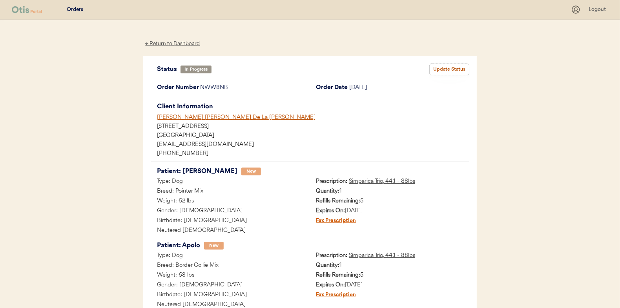
click at [459, 68] on button "Update Status" at bounding box center [449, 69] width 39 height 11
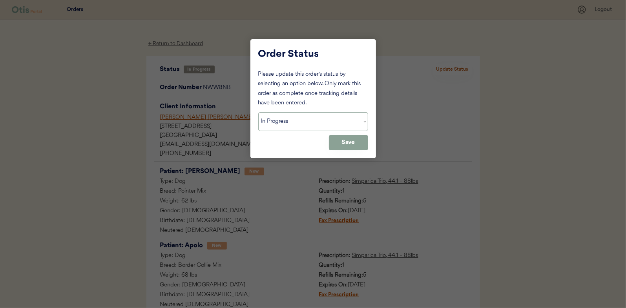
click at [278, 122] on select "Status On Hold New In Progress Complete Pending HW Consent Cancelled" at bounding box center [313, 121] width 110 height 19
select select ""complete""
click at [258, 112] on select "Status On Hold New In Progress Complete Pending HW Consent Cancelled" at bounding box center [313, 121] width 110 height 19
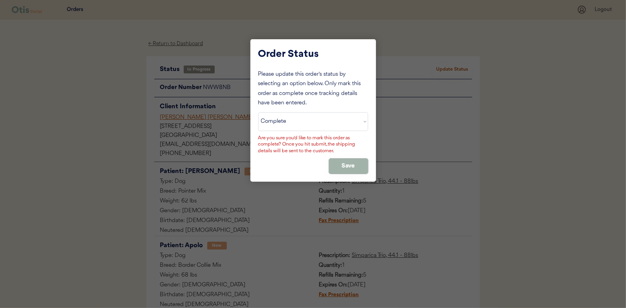
click at [341, 168] on button "Save" at bounding box center [348, 165] width 39 height 15
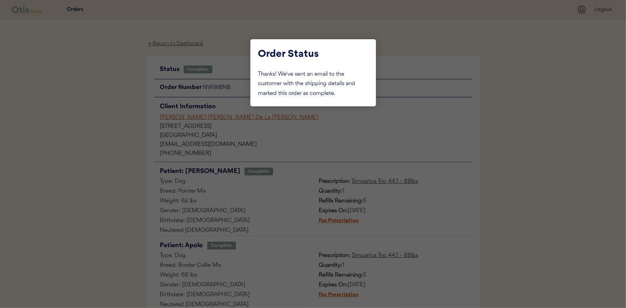
click at [111, 112] on div at bounding box center [313, 154] width 626 height 308
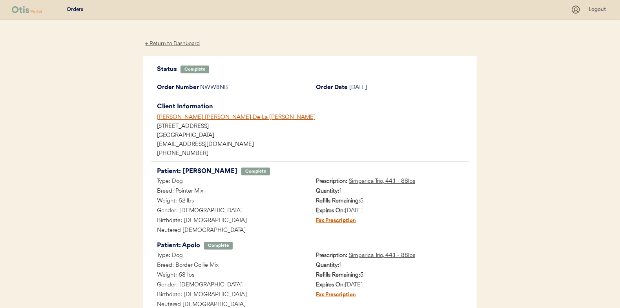
click at [171, 43] on div "← Return to Dashboard" at bounding box center [172, 43] width 59 height 9
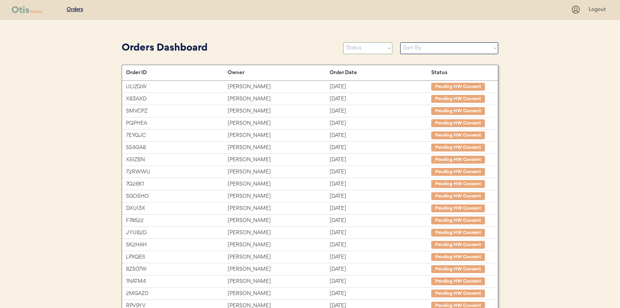
click at [368, 46] on select "Status On Hold New In Progress Complete Pending HW Consent Cancelled" at bounding box center [367, 48] width 49 height 12
select select ""in_progress""
click at [343, 42] on select "Status On Hold New In Progress Complete Pending HW Consent Cancelled" at bounding box center [367, 48] width 49 height 12
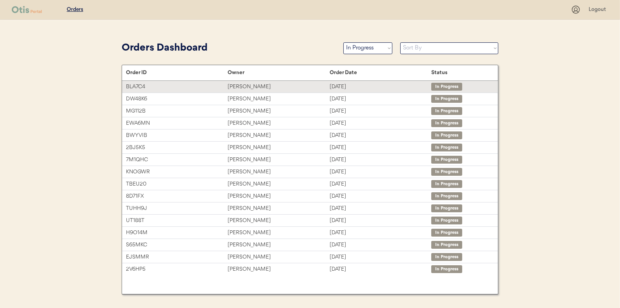
click at [249, 85] on div "[PERSON_NAME]" at bounding box center [279, 86] width 102 height 9
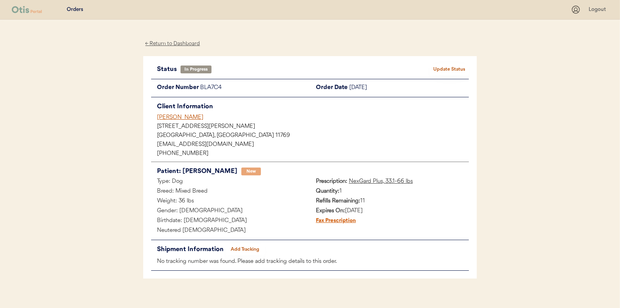
click at [249, 251] on button "Add Tracking" at bounding box center [245, 249] width 39 height 11
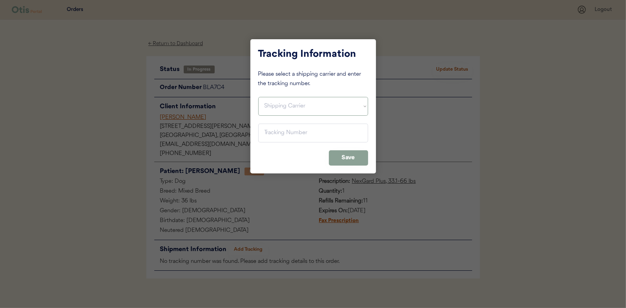
click at [285, 106] on select "Shipping Carrier FedEx FedEx Ground Economy UPS USPS" at bounding box center [313, 106] width 110 height 19
select select ""usps""
click at [258, 97] on select "Shipping Carrier FedEx FedEx Ground Economy UPS USPS" at bounding box center [313, 106] width 110 height 19
click at [268, 135] on input "input" at bounding box center [313, 133] width 110 height 19
paste input "9400150105799024027265"
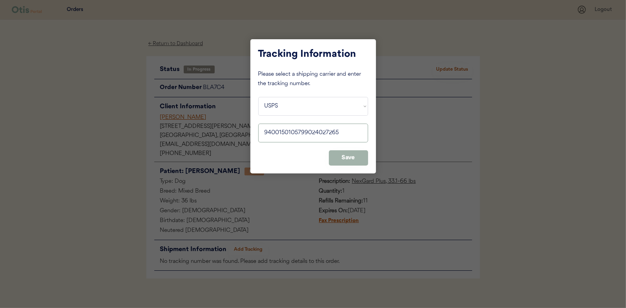
type input "9400150105799024027265"
click at [339, 153] on button "Save" at bounding box center [348, 157] width 39 height 15
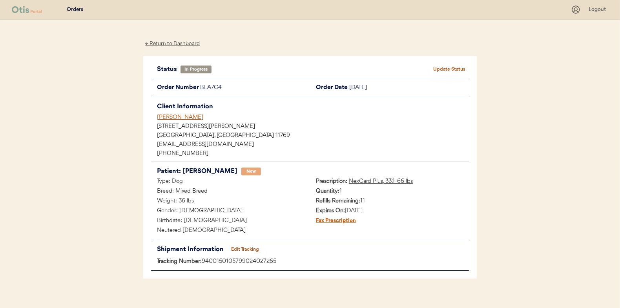
click at [454, 70] on button "Update Status" at bounding box center [449, 69] width 39 height 11
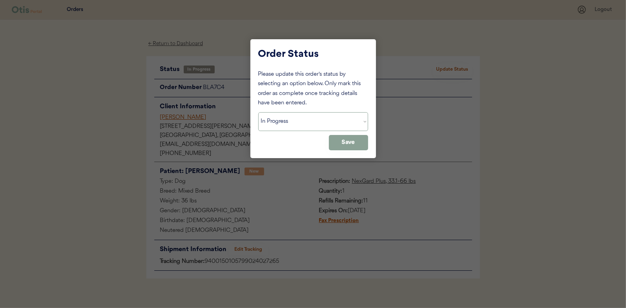
click at [279, 115] on select "Status On Hold New In Progress Complete Pending HW Consent Cancelled" at bounding box center [313, 121] width 110 height 19
select select ""complete""
click at [258, 112] on select "Status On Hold New In Progress Complete Pending HW Consent Cancelled" at bounding box center [313, 121] width 110 height 19
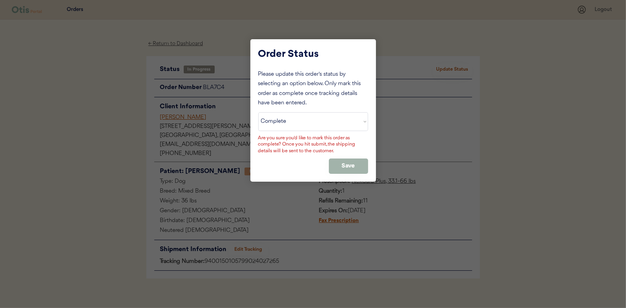
click at [340, 166] on button "Save" at bounding box center [348, 165] width 39 height 15
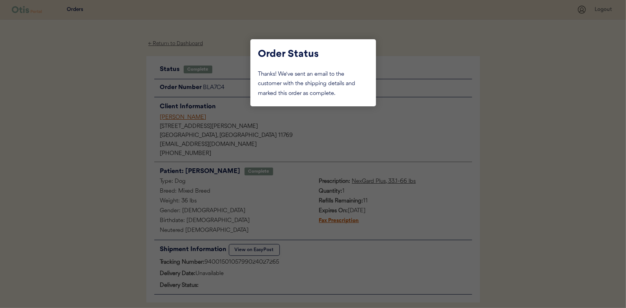
click at [111, 90] on div at bounding box center [313, 154] width 626 height 308
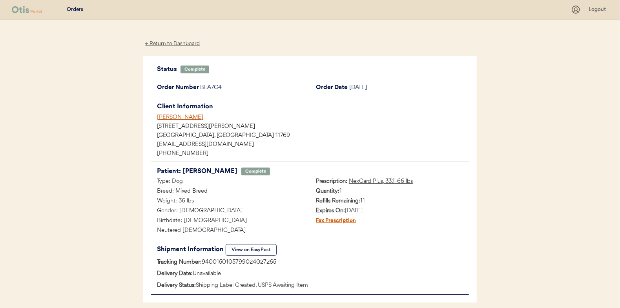
click at [162, 42] on div "← Return to Dashboard" at bounding box center [172, 43] width 59 height 9
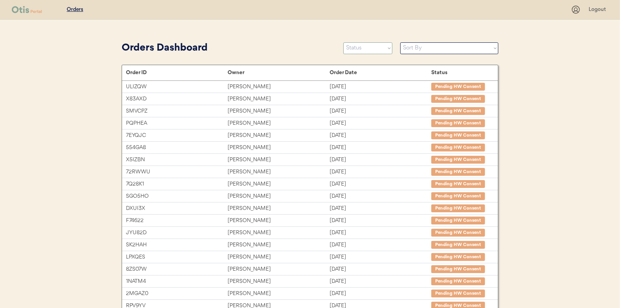
click at [360, 45] on select "Status On Hold New In Progress Complete Pending HW Consent Cancelled" at bounding box center [367, 48] width 49 height 12
select select ""in_progress""
click at [343, 42] on select "Status On Hold New In Progress Complete Pending HW Consent Cancelled" at bounding box center [367, 48] width 49 height 12
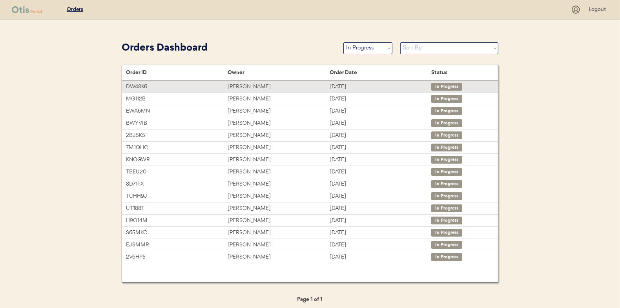
click at [235, 86] on div "[PERSON_NAME]" at bounding box center [279, 86] width 102 height 9
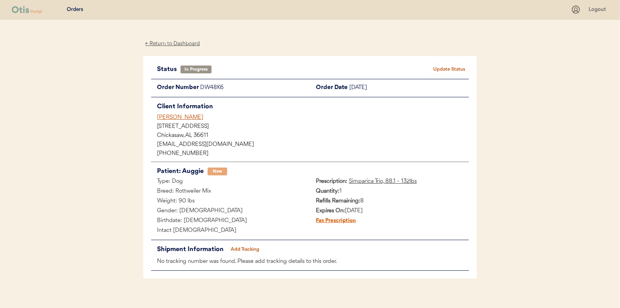
click at [245, 244] on button "Add Tracking" at bounding box center [245, 249] width 39 height 11
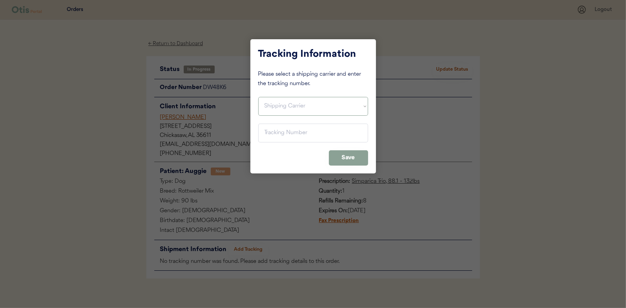
click at [275, 109] on select "Shipping Carrier FedEx FedEx Ground Economy UPS USPS" at bounding box center [313, 106] width 110 height 19
select select ""usps""
click at [258, 97] on select "Shipping Carrier FedEx FedEx Ground Economy UPS USPS" at bounding box center [313, 106] width 110 height 19
click at [270, 132] on input "input" at bounding box center [313, 133] width 110 height 19
paste input "9400150105800024043213"
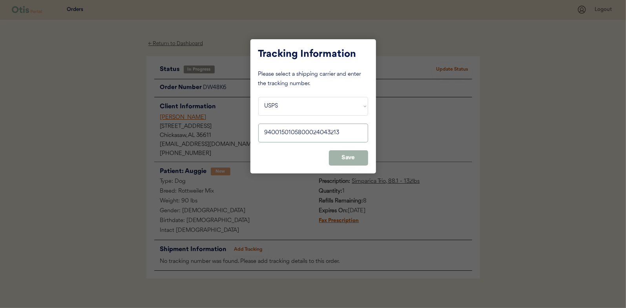
type input "9400150105800024043213"
click at [346, 153] on button "Save" at bounding box center [348, 157] width 39 height 15
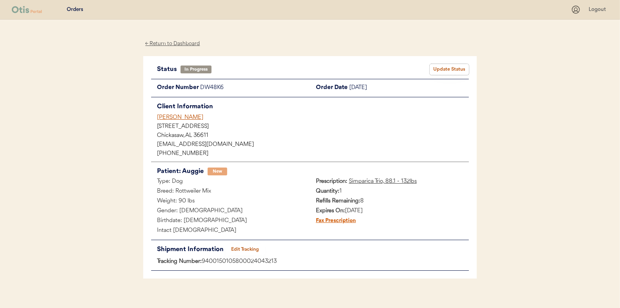
click at [437, 71] on button "Update Status" at bounding box center [449, 69] width 39 height 11
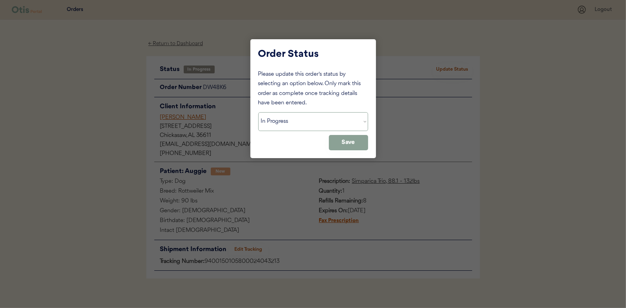
click at [294, 122] on select "Status On Hold New In Progress Complete Pending HW Consent Cancelled" at bounding box center [313, 121] width 110 height 19
select select ""complete""
click at [258, 112] on select "Status On Hold New In Progress Complete Pending HW Consent Cancelled" at bounding box center [313, 121] width 110 height 19
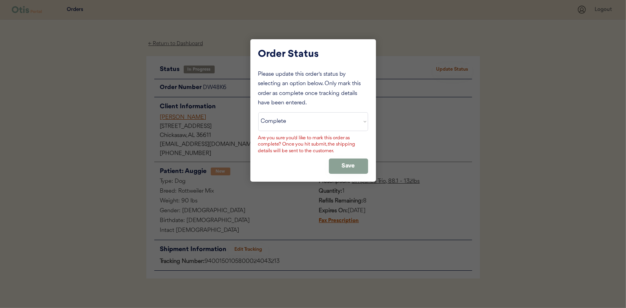
click at [349, 157] on div "Please update this order's status by selecting an option below. Only mark this …" at bounding box center [313, 122] width 110 height 104
click at [345, 166] on button "Save" at bounding box center [348, 165] width 39 height 15
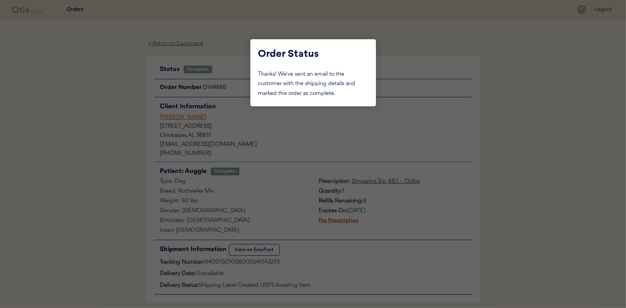
click at [62, 127] on div at bounding box center [313, 154] width 626 height 308
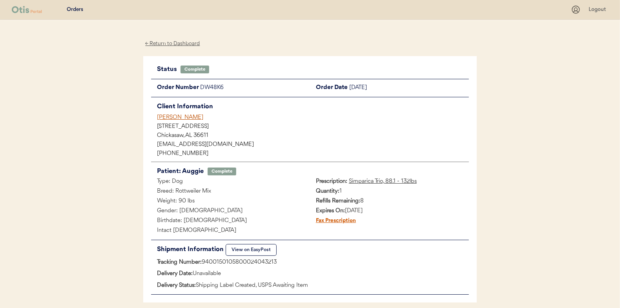
click at [159, 42] on div "← Return to Dashboard" at bounding box center [172, 43] width 59 height 9
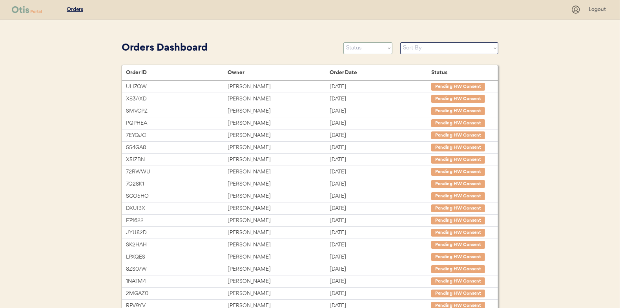
click at [353, 49] on select "Status On Hold New In Progress Complete Pending HW Consent Cancelled" at bounding box center [367, 48] width 49 height 12
select select ""in_progress""
click at [343, 42] on select "Status On Hold New In Progress Complete Pending HW Consent Cancelled" at bounding box center [367, 48] width 49 height 12
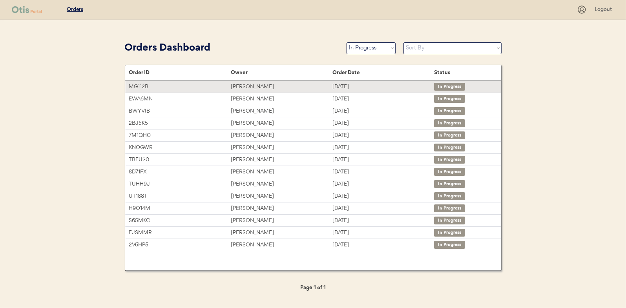
click at [247, 86] on div "Brandi Spears" at bounding box center [282, 86] width 102 height 9
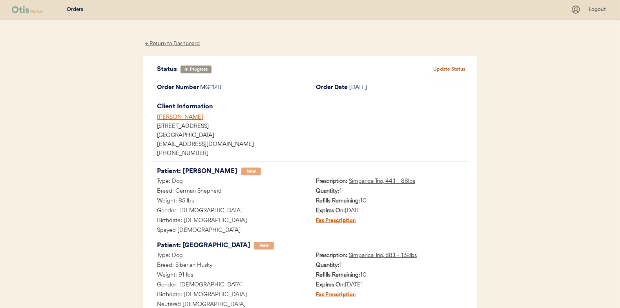
click at [448, 69] on button "Update Status" at bounding box center [449, 69] width 39 height 11
select select ""in_progress""
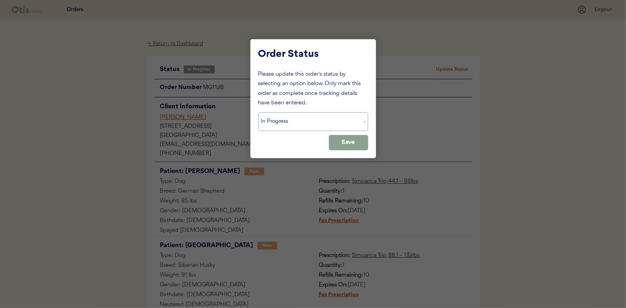
click at [273, 119] on select "Status On Hold New In Progress Complete Pending HW Consent Cancelled" at bounding box center [313, 121] width 110 height 19
click at [118, 137] on div at bounding box center [313, 154] width 626 height 308
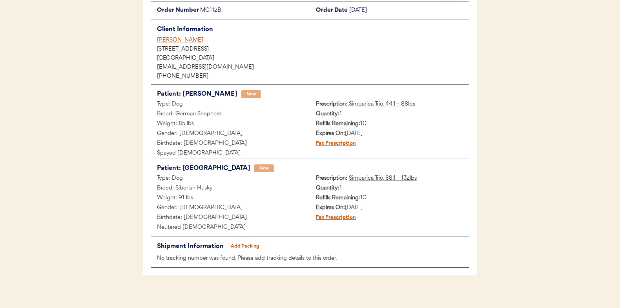
scroll to position [84, 0]
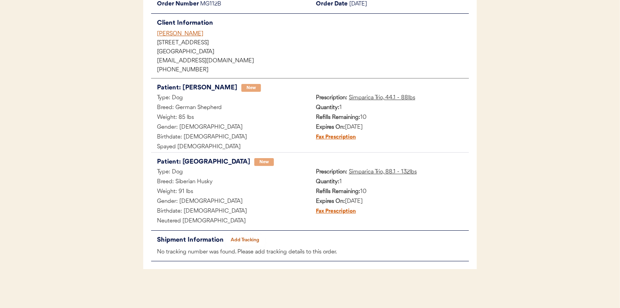
click at [251, 238] on button "Add Tracking" at bounding box center [245, 240] width 39 height 11
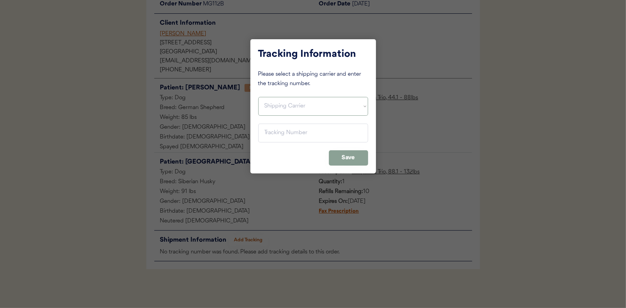
click at [277, 107] on select "Shipping Carrier FedEx FedEx Ground Economy UPS USPS" at bounding box center [313, 106] width 110 height 19
select select ""usps""
click at [258, 97] on select "Shipping Carrier FedEx FedEx Ground Economy UPS USPS" at bounding box center [313, 106] width 110 height 19
click at [270, 130] on input "input" at bounding box center [313, 133] width 110 height 19
paste input "9400150105799024044927"
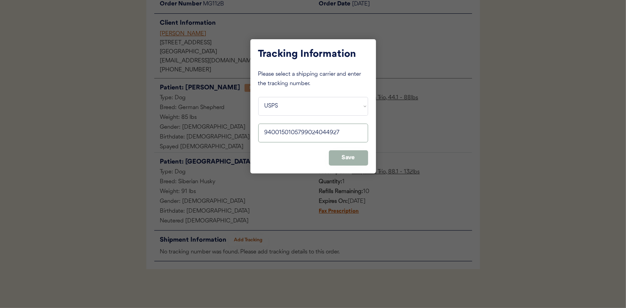
type input "9400150105799024044927"
click at [344, 156] on button "Save" at bounding box center [348, 157] width 39 height 15
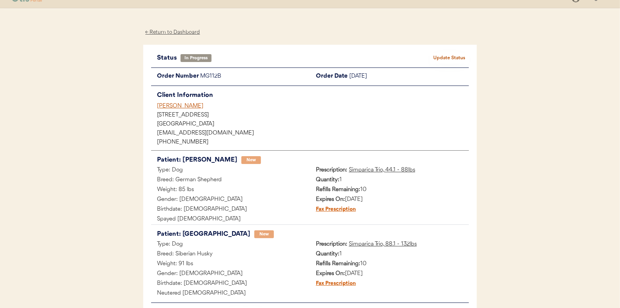
scroll to position [0, 0]
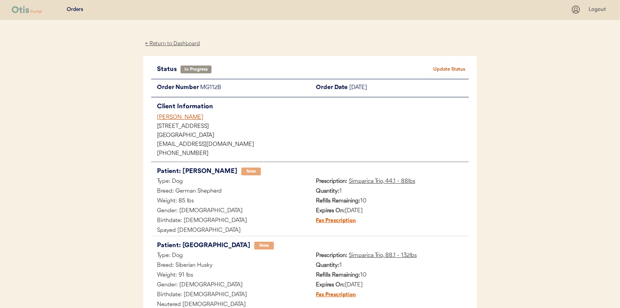
click at [448, 64] on button "Update Status" at bounding box center [449, 69] width 39 height 11
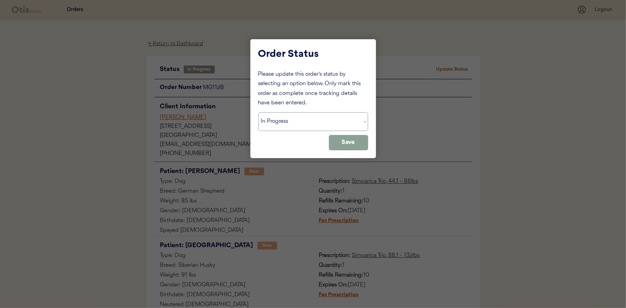
click at [297, 122] on select "Status On Hold New In Progress Complete Pending HW Consent Cancelled" at bounding box center [313, 121] width 110 height 19
select select ""complete""
click at [258, 112] on select "Status On Hold New In Progress Complete Pending HW Consent Cancelled" at bounding box center [313, 121] width 110 height 19
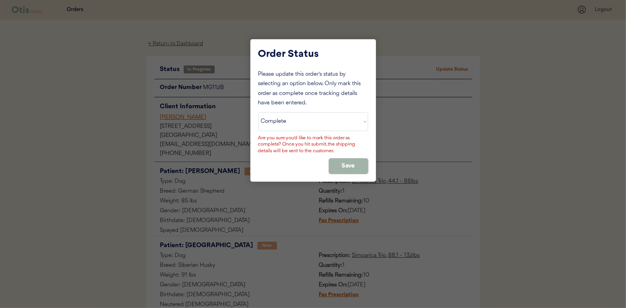
drag, startPoint x: 346, startPoint y: 163, endPoint x: 116, endPoint y: 119, distance: 234.0
click at [345, 163] on button "Save" at bounding box center [348, 165] width 39 height 15
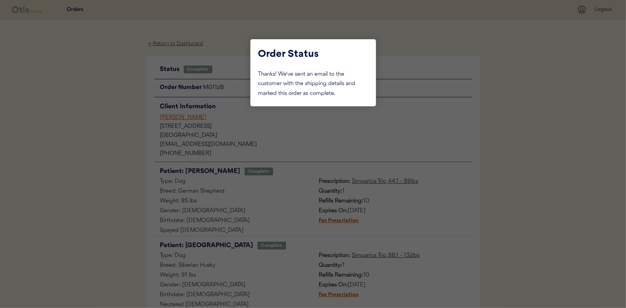
click at [99, 113] on div at bounding box center [313, 154] width 626 height 308
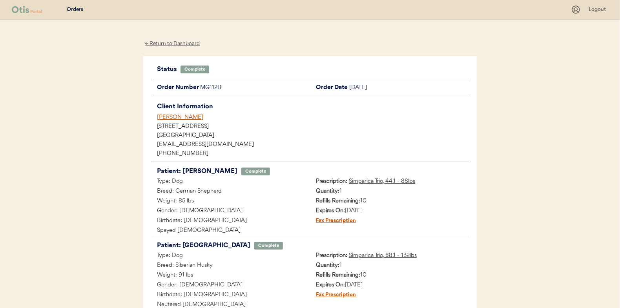
click at [167, 44] on div "← Return to Dashboard" at bounding box center [172, 43] width 59 height 9
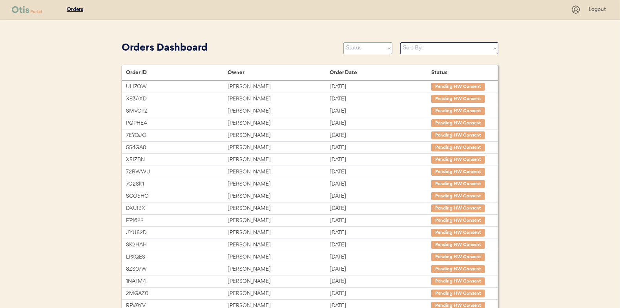
click at [351, 49] on select "Status On Hold New In Progress Complete Pending HW Consent Cancelled" at bounding box center [367, 48] width 49 height 12
select select ""in_progress""
click at [343, 42] on select "Status On Hold New In Progress Complete Pending HW Consent Cancelled" at bounding box center [367, 48] width 49 height 12
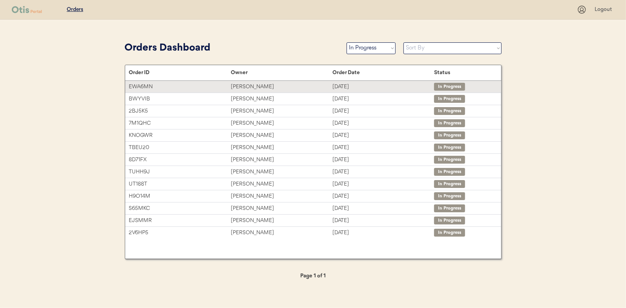
click at [235, 87] on div "[PERSON_NAME]" at bounding box center [282, 86] width 102 height 9
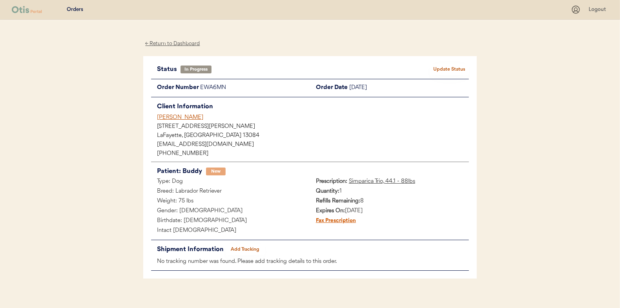
click at [239, 247] on button "Add Tracking" at bounding box center [245, 249] width 39 height 11
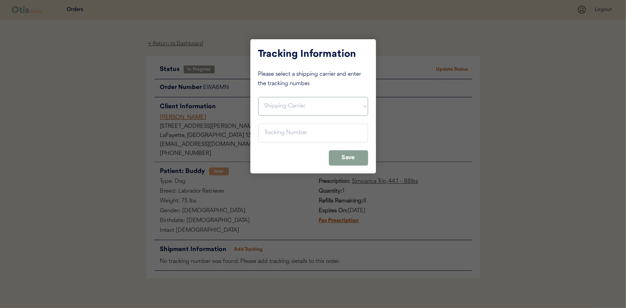
click at [276, 106] on select "Shipping Carrier FedEx FedEx Ground Economy UPS USPS" at bounding box center [313, 106] width 110 height 19
select select ""usps""
click at [258, 97] on select "Shipping Carrier FedEx FedEx Ground Economy UPS USPS" at bounding box center [313, 106] width 110 height 19
click at [269, 133] on input "input" at bounding box center [313, 133] width 110 height 19
paste input "9400150105798024067226"
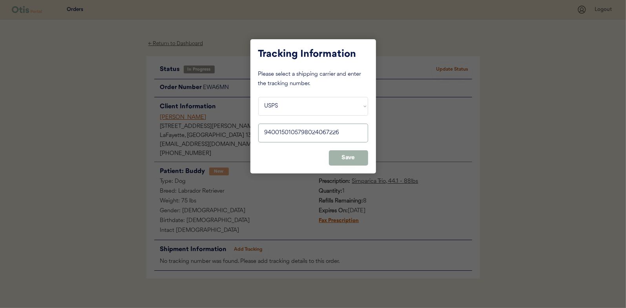
type input "9400150105798024067226"
click at [346, 160] on button "Save" at bounding box center [348, 157] width 39 height 15
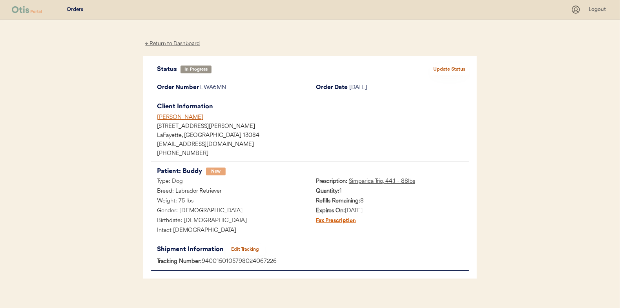
click at [452, 68] on button "Update Status" at bounding box center [449, 69] width 39 height 11
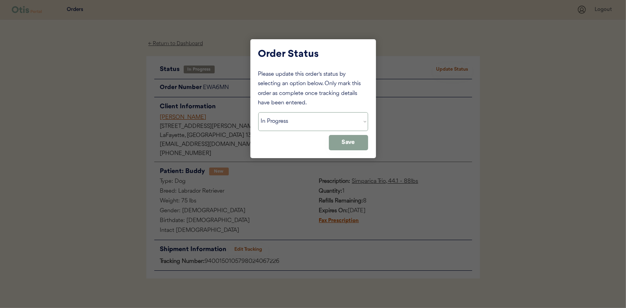
click at [276, 122] on select "Status On Hold New In Progress Complete Pending HW Consent Cancelled" at bounding box center [313, 121] width 110 height 19
select select ""complete""
click at [258, 112] on select "Status On Hold New In Progress Complete Pending HW Consent Cancelled" at bounding box center [313, 121] width 110 height 19
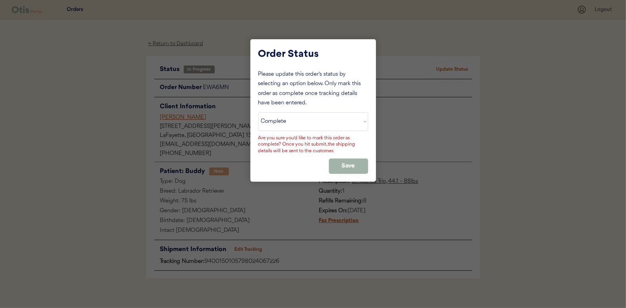
click at [336, 166] on button "Save" at bounding box center [348, 165] width 39 height 15
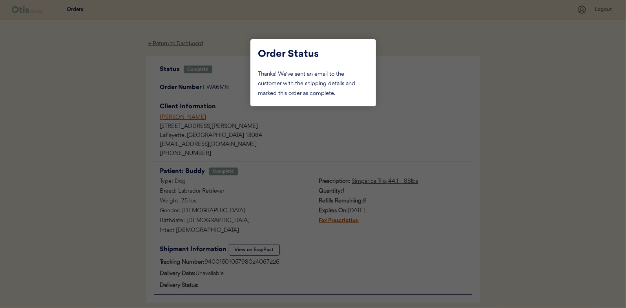
click at [116, 112] on div at bounding box center [313, 154] width 626 height 308
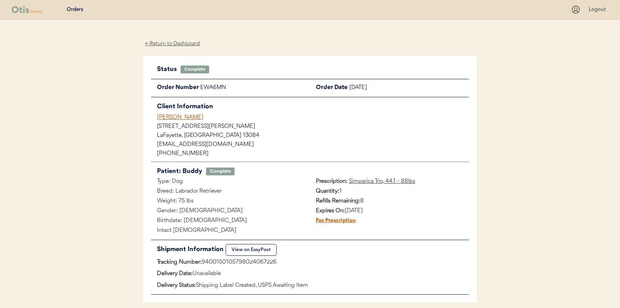
click at [166, 40] on div "← Return to Dashboard" at bounding box center [172, 43] width 59 height 9
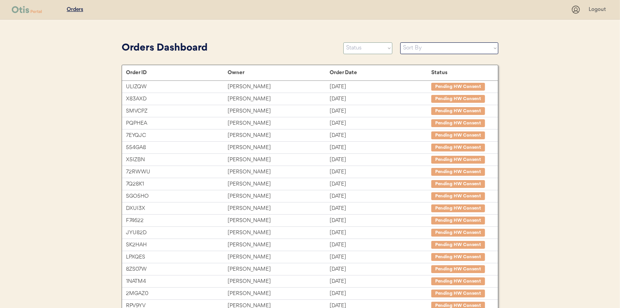
click at [359, 51] on select "Status On Hold New In Progress Complete Pending HW Consent Cancelled" at bounding box center [367, 48] width 49 height 12
select select ""in_progress""
click at [343, 42] on select "Status On Hold New In Progress Complete Pending HW Consent Cancelled" at bounding box center [367, 48] width 49 height 12
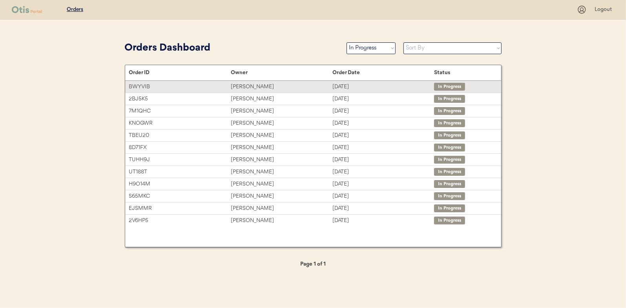
click at [254, 86] on div "[PERSON_NAME]" at bounding box center [282, 86] width 102 height 9
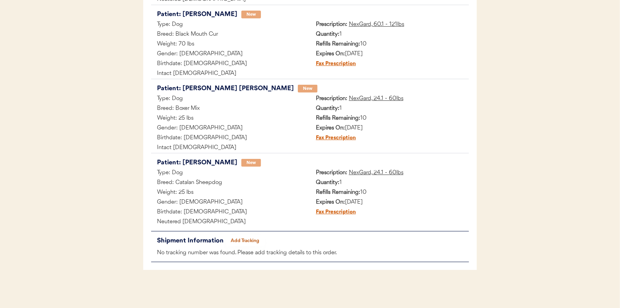
scroll to position [306, 0]
click at [244, 237] on button "Add Tracking" at bounding box center [245, 240] width 39 height 11
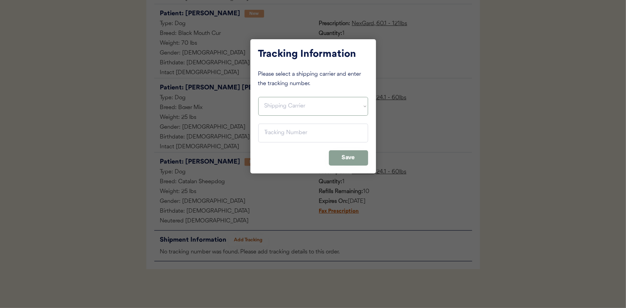
click at [270, 99] on select "Shipping Carrier FedEx FedEx Ground Economy UPS USPS" at bounding box center [313, 106] width 110 height 19
select select ""usps""
click at [258, 97] on select "Shipping Carrier FedEx FedEx Ground Economy UPS USPS" at bounding box center [313, 106] width 110 height 19
click at [278, 133] on input "input" at bounding box center [313, 133] width 110 height 19
type input "9400 1501 0579 9024 0187 06"
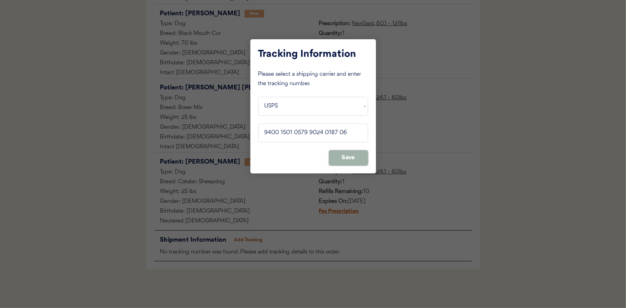
click at [345, 151] on button "Save" at bounding box center [348, 157] width 39 height 15
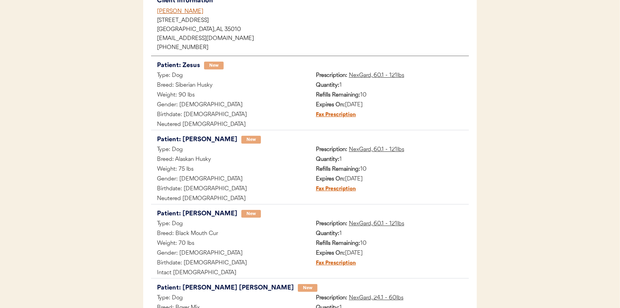
scroll to position [31, 0]
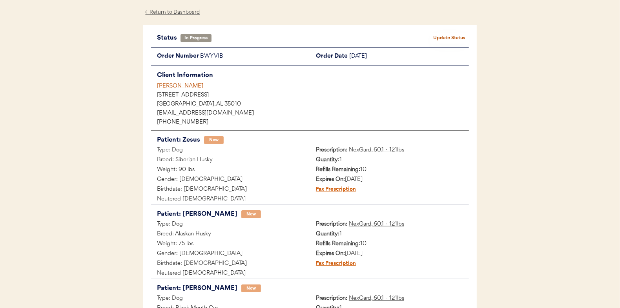
click at [444, 36] on button "Update Status" at bounding box center [449, 38] width 39 height 11
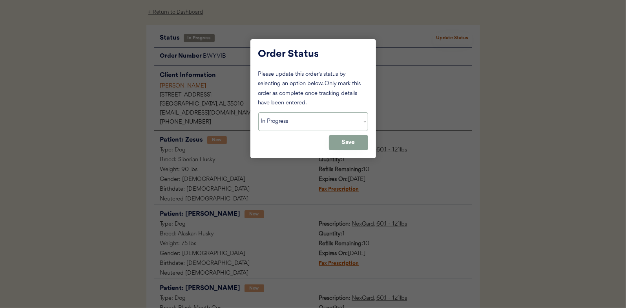
click at [297, 115] on select "Status On Hold New In Progress Complete Pending HW Consent Cancelled" at bounding box center [313, 121] width 110 height 19
select select ""complete""
click at [258, 112] on select "Status On Hold New In Progress Complete Pending HW Consent Cancelled" at bounding box center [313, 121] width 110 height 19
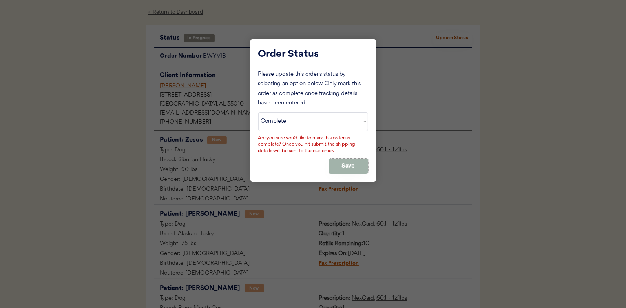
click at [344, 164] on button "Save" at bounding box center [348, 165] width 39 height 15
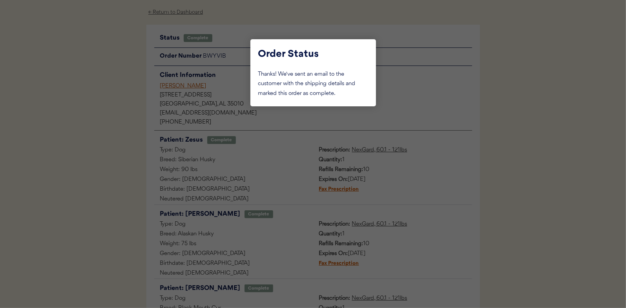
click at [109, 106] on div at bounding box center [313, 154] width 626 height 308
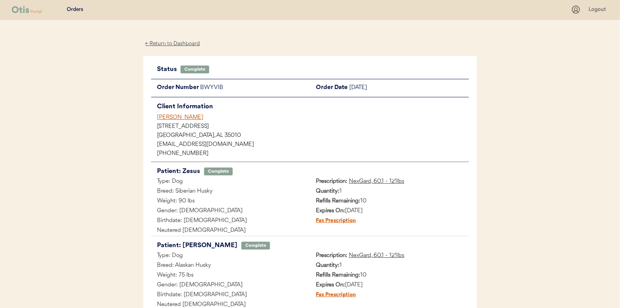
scroll to position [0, 0]
click at [167, 44] on div "← Return to Dashboard" at bounding box center [172, 43] width 59 height 9
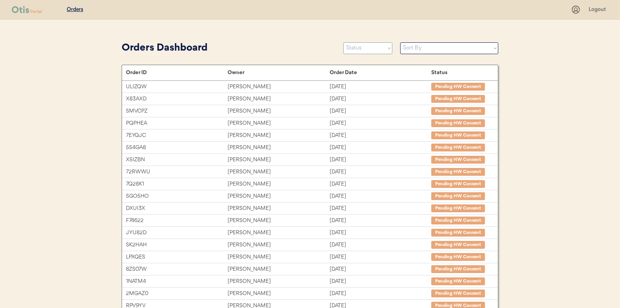
click at [370, 49] on select "Status On Hold New In Progress Complete Pending HW Consent Cancelled" at bounding box center [367, 48] width 49 height 12
select select ""in_progress""
click at [343, 42] on select "Status On Hold New In Progress Complete Pending HW Consent Cancelled" at bounding box center [367, 48] width 49 height 12
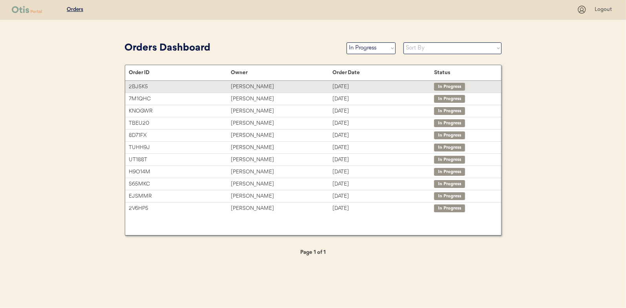
click at [242, 86] on div "[PERSON_NAME]" at bounding box center [282, 86] width 102 height 9
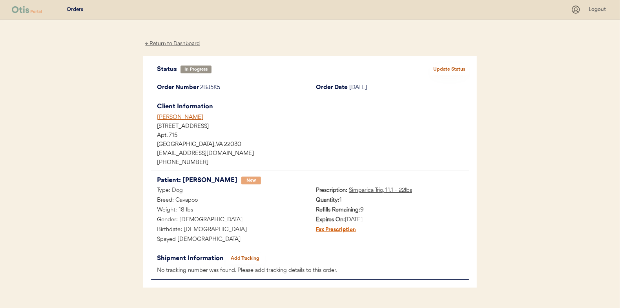
click at [244, 256] on button "Add Tracking" at bounding box center [245, 258] width 39 height 11
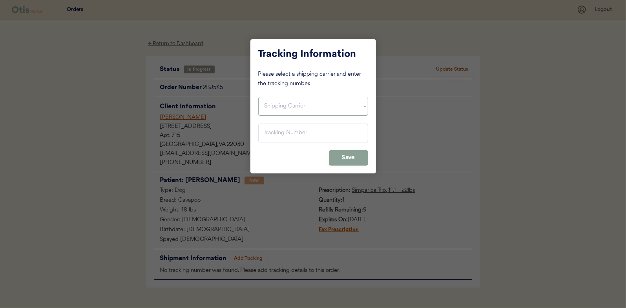
click at [273, 103] on select "Shipping Carrier FedEx FedEx Ground Economy UPS USPS" at bounding box center [313, 106] width 110 height 19
select select ""usps""
click at [258, 97] on select "Shipping Carrier FedEx FedEx Ground Economy UPS USPS" at bounding box center [313, 106] width 110 height 19
click at [275, 137] on input "input" at bounding box center [313, 133] width 110 height 19
paste input "9400150105800024024472"
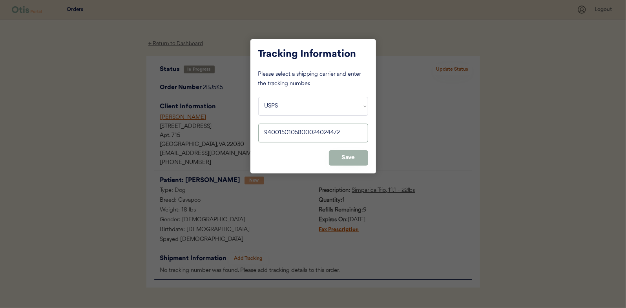
type input "9400150105800024024472"
click at [352, 153] on button "Save" at bounding box center [348, 157] width 39 height 15
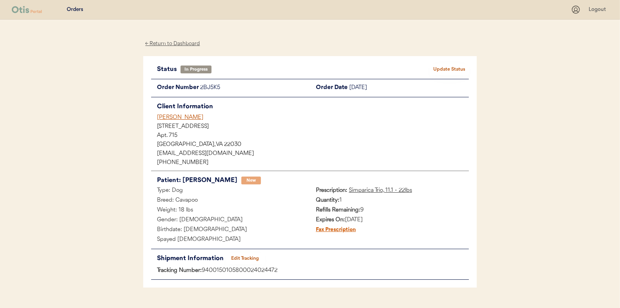
click at [452, 71] on button "Update Status" at bounding box center [449, 69] width 39 height 11
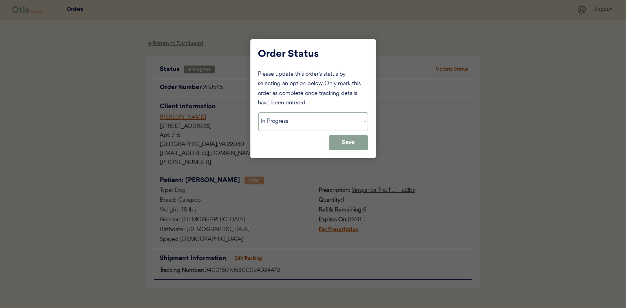
click at [266, 118] on select "Status On Hold New In Progress Complete Pending HW Consent Cancelled" at bounding box center [313, 121] width 110 height 19
select select ""complete""
click at [258, 112] on select "Status On Hold New In Progress Complete Pending HW Consent Cancelled" at bounding box center [313, 121] width 110 height 19
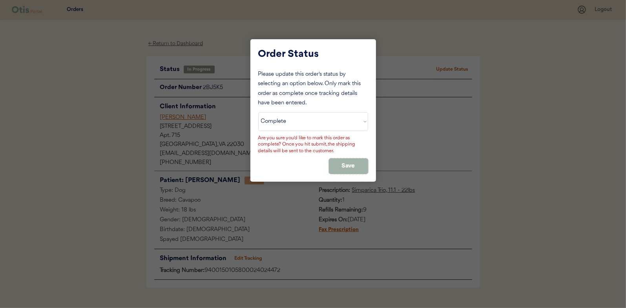
click at [351, 169] on button "Save" at bounding box center [348, 165] width 39 height 15
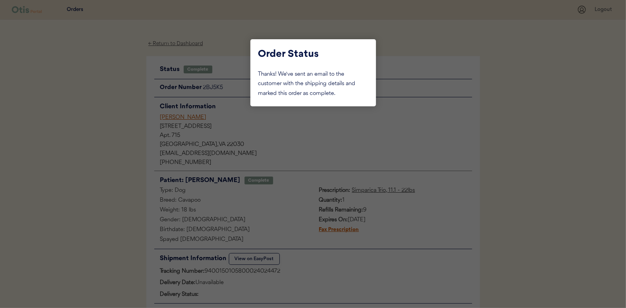
click at [132, 104] on div at bounding box center [313, 154] width 626 height 308
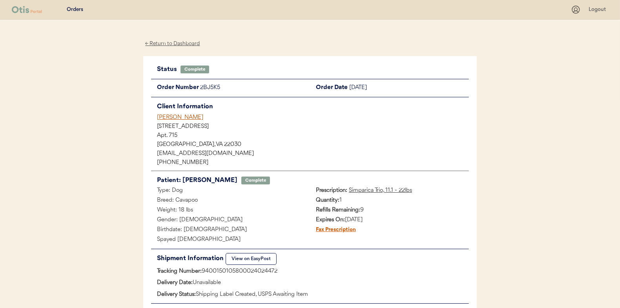
click at [167, 42] on div "← Return to Dashboard" at bounding box center [172, 43] width 59 height 9
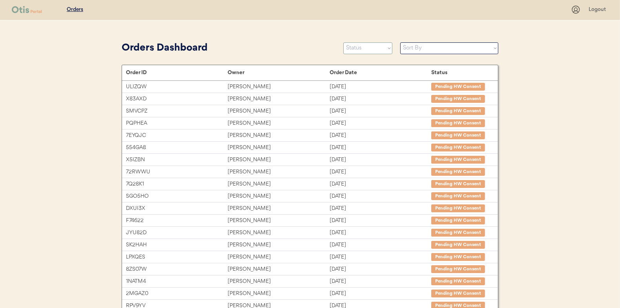
click at [359, 48] on select "Status On Hold New In Progress Complete Pending HW Consent Cancelled" at bounding box center [367, 48] width 49 height 12
select select ""in_progress""
click at [343, 42] on select "Status On Hold New In Progress Complete Pending HW Consent Cancelled" at bounding box center [367, 48] width 49 height 12
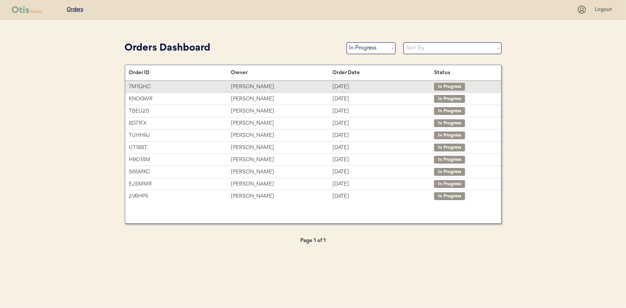
click at [247, 82] on div "[PERSON_NAME]" at bounding box center [282, 86] width 102 height 9
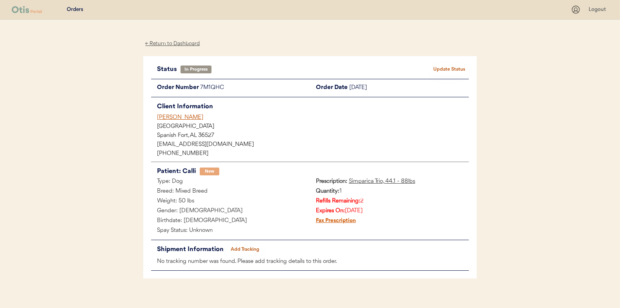
click at [243, 248] on button "Add Tracking" at bounding box center [245, 249] width 39 height 11
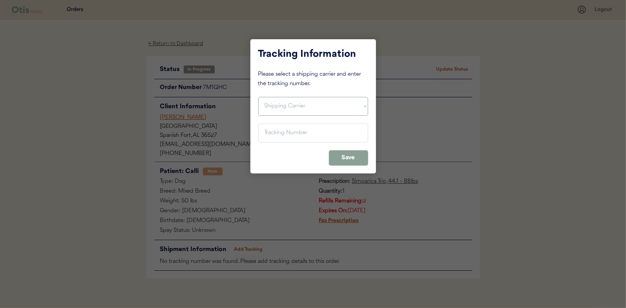
click at [265, 104] on select "Shipping Carrier FedEx FedEx Ground Economy UPS USPS" at bounding box center [313, 106] width 110 height 19
select select ""usps""
click at [258, 97] on select "Shipping Carrier FedEx FedEx Ground Economy UPS USPS" at bounding box center [313, 106] width 110 height 19
click at [280, 128] on input "input" at bounding box center [313, 133] width 110 height 19
paste input "9400150105798024047426"
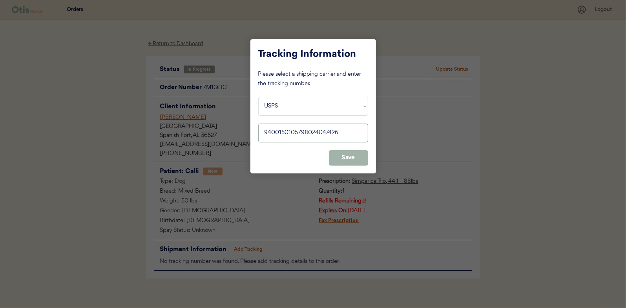
type input "9400150105798024047426"
click at [348, 157] on button "Save" at bounding box center [348, 157] width 39 height 15
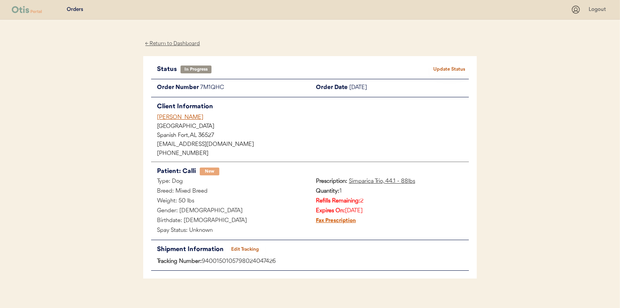
click at [453, 67] on button "Update Status" at bounding box center [449, 69] width 39 height 11
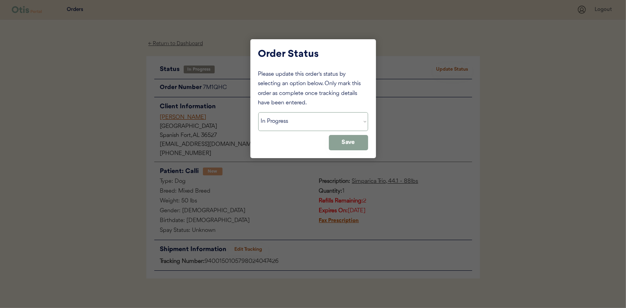
click at [275, 126] on select "Status On Hold New In Progress Complete Pending HW Consent Cancelled" at bounding box center [313, 121] width 110 height 19
select select ""complete""
click at [258, 112] on select "Status On Hold New In Progress Complete Pending HW Consent Cancelled" at bounding box center [313, 121] width 110 height 19
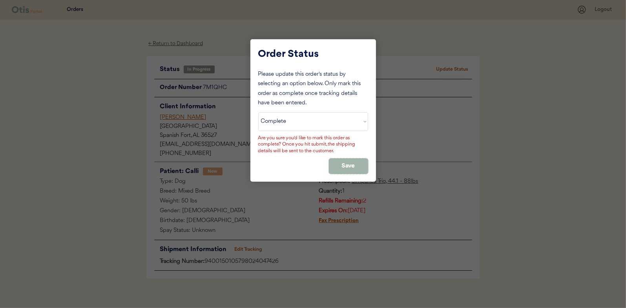
drag, startPoint x: 351, startPoint y: 165, endPoint x: 337, endPoint y: 162, distance: 14.2
click at [351, 165] on button "Save" at bounding box center [348, 165] width 39 height 15
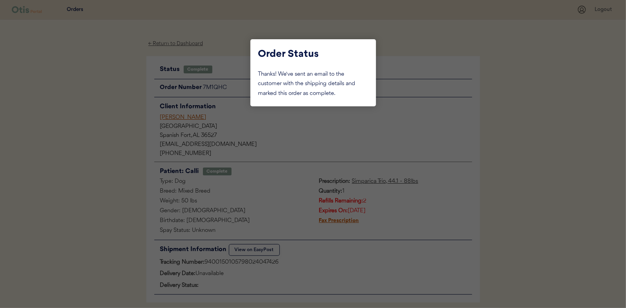
click at [107, 128] on div at bounding box center [313, 154] width 626 height 308
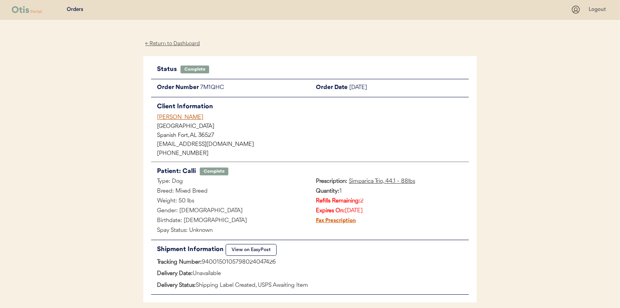
click at [169, 42] on div "← Return to Dashboard" at bounding box center [172, 43] width 59 height 9
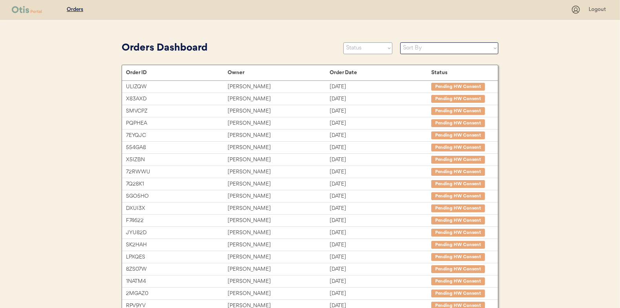
click at [366, 46] on select "Status On Hold New In Progress Complete Pending HW Consent Cancelled" at bounding box center [367, 48] width 49 height 12
select select ""in_progress""
click at [343, 42] on select "Status On Hold New In Progress Complete Pending HW Consent Cancelled" at bounding box center [367, 48] width 49 height 12
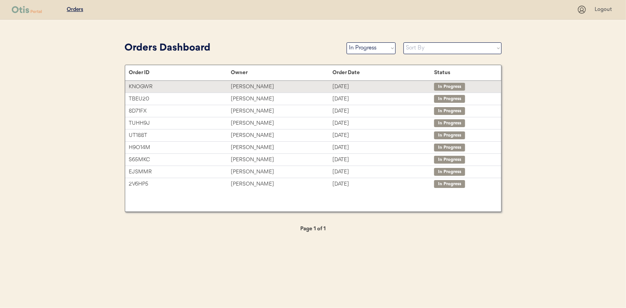
click at [246, 85] on div "[PERSON_NAME]" at bounding box center [282, 86] width 102 height 9
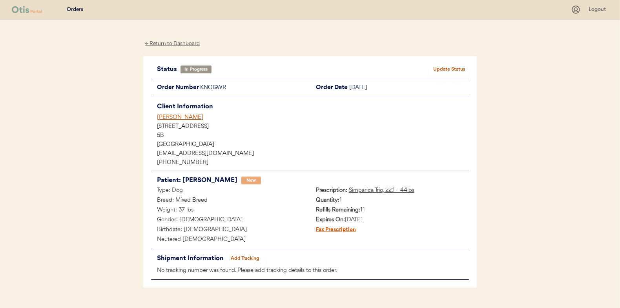
click at [243, 258] on button "Add Tracking" at bounding box center [245, 258] width 39 height 11
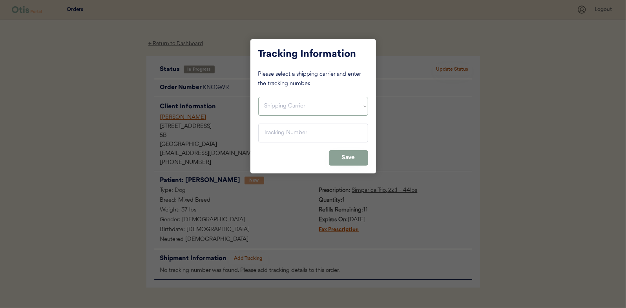
click at [280, 104] on select "Shipping Carrier FedEx FedEx Ground Economy UPS USPS" at bounding box center [313, 106] width 110 height 19
select select ""usps""
click at [258, 97] on select "Shipping Carrier FedEx FedEx Ground Economy UPS USPS" at bounding box center [313, 106] width 110 height 19
click at [269, 127] on input "input" at bounding box center [313, 133] width 110 height 19
paste input "9400150105798024054820"
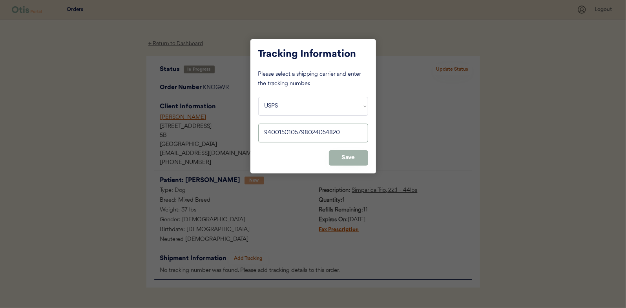
type input "9400150105798024054820"
click at [349, 157] on button "Save" at bounding box center [348, 157] width 39 height 15
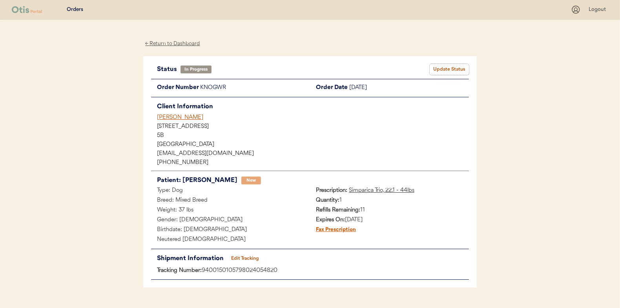
click at [442, 65] on button "Update Status" at bounding box center [449, 69] width 39 height 11
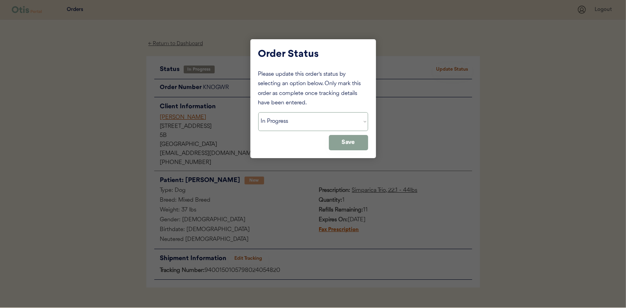
click at [285, 118] on select "Status On Hold New In Progress Complete Pending HW Consent Cancelled" at bounding box center [313, 121] width 110 height 19
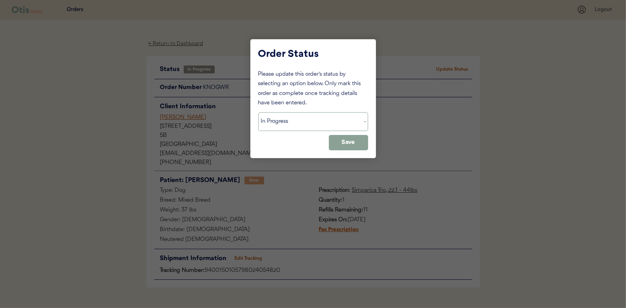
select select ""complete""
click at [258, 112] on select "Status On Hold New In Progress Complete Pending HW Consent Cancelled" at bounding box center [313, 121] width 110 height 19
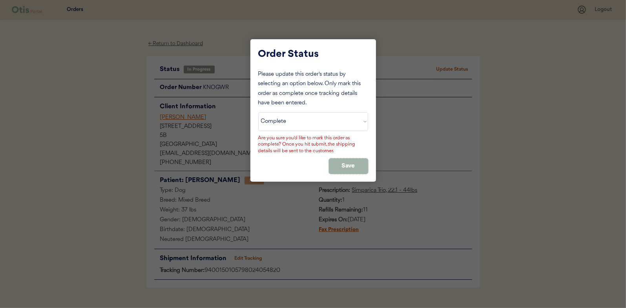
click at [349, 166] on button "Save" at bounding box center [348, 165] width 39 height 15
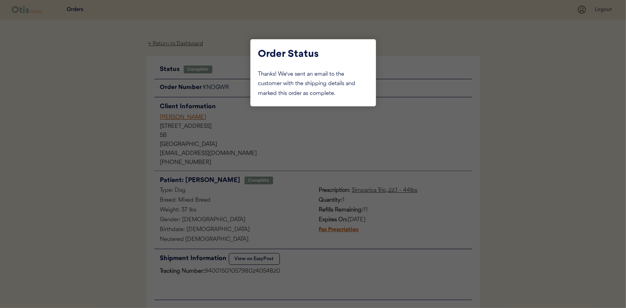
click at [124, 125] on div at bounding box center [313, 154] width 626 height 308
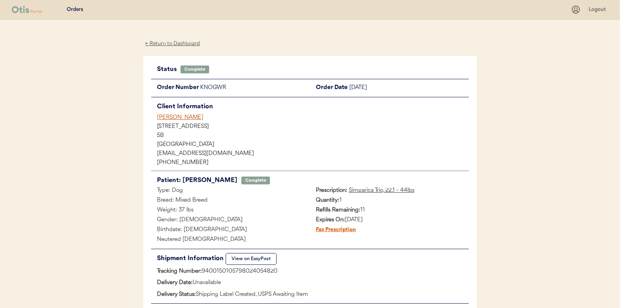
click at [167, 41] on div "← Return to Dashboard" at bounding box center [172, 43] width 59 height 9
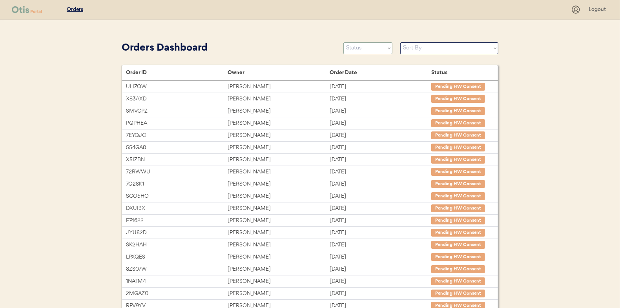
click at [361, 50] on select "Status On Hold New In Progress Complete Pending HW Consent Cancelled" at bounding box center [367, 48] width 49 height 12
select select ""in_progress""
click at [343, 42] on select "Status On Hold New In Progress Complete Pending HW Consent Cancelled" at bounding box center [367, 48] width 49 height 12
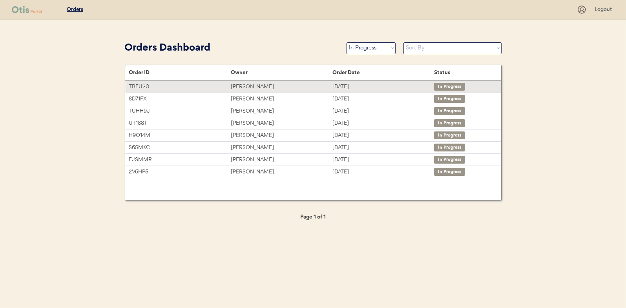
click at [252, 88] on div "[PERSON_NAME]" at bounding box center [282, 86] width 102 height 9
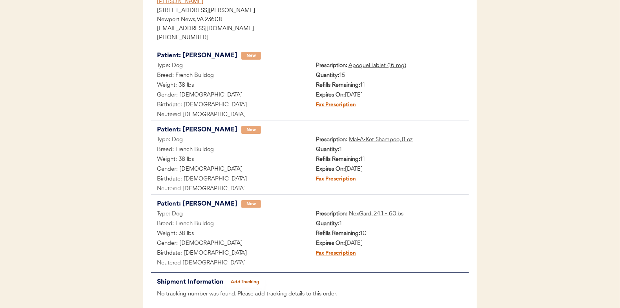
scroll to position [117, 0]
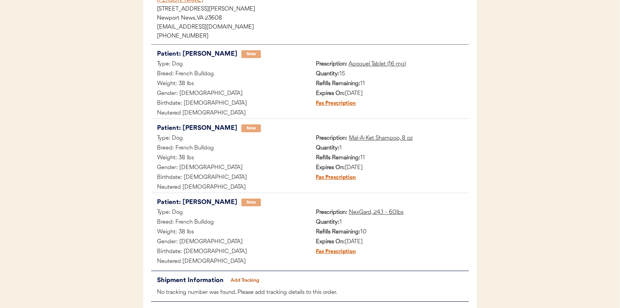
click at [242, 277] on button "Add Tracking" at bounding box center [245, 280] width 39 height 11
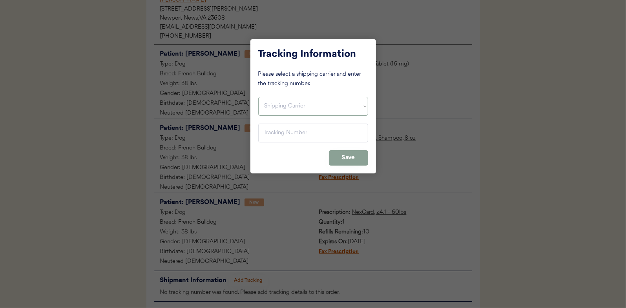
click at [269, 103] on select "Shipping Carrier FedEx FedEx Ground Economy UPS USPS" at bounding box center [313, 106] width 110 height 19
select select ""ups""
click at [258, 97] on select "Shipping Carrier FedEx FedEx Ground Economy UPS USPS" at bounding box center [313, 106] width 110 height 19
click at [268, 133] on input "input" at bounding box center [313, 133] width 110 height 19
paste input "1Z16X77E0209563052"
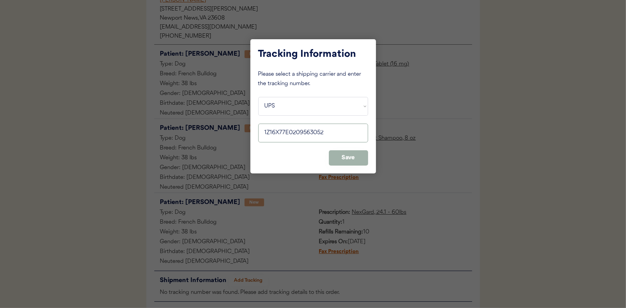
type input "1Z16X77E0209563052"
click at [352, 156] on button "Save" at bounding box center [348, 157] width 39 height 15
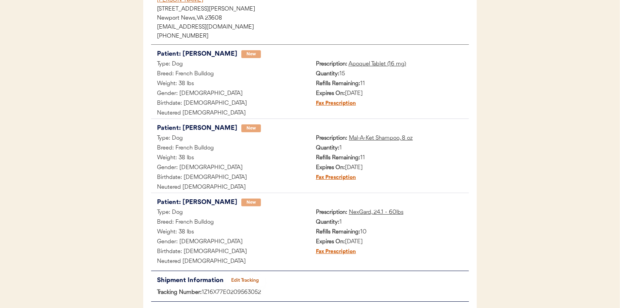
scroll to position [0, 0]
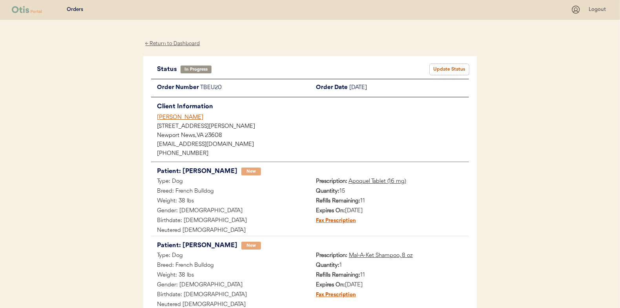
click at [448, 69] on button "Update Status" at bounding box center [449, 69] width 39 height 11
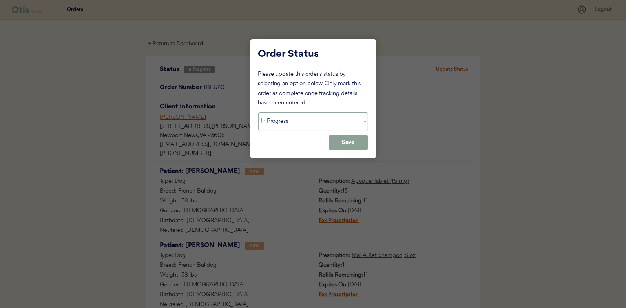
click at [293, 126] on select "Status On Hold New In Progress Complete Pending HW Consent Cancelled" at bounding box center [313, 121] width 110 height 19
select select ""complete""
click at [258, 112] on select "Status On Hold New In Progress Complete Pending HW Consent Cancelled" at bounding box center [313, 121] width 110 height 19
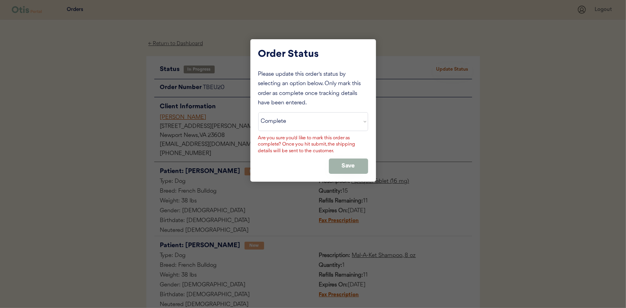
click at [352, 164] on button "Save" at bounding box center [348, 165] width 39 height 15
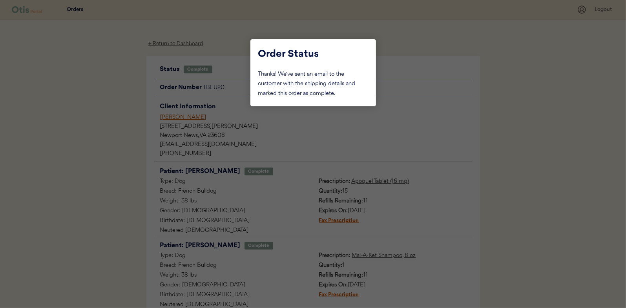
click at [111, 107] on div at bounding box center [313, 154] width 626 height 308
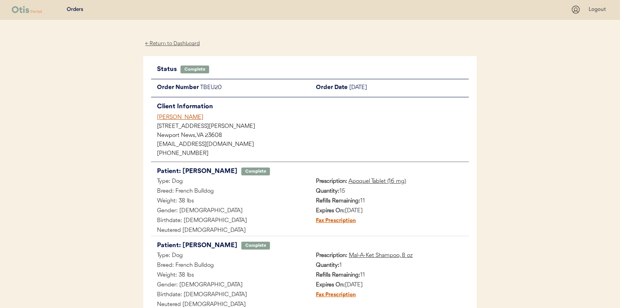
click at [173, 44] on div "← Return to Dashboard" at bounding box center [172, 43] width 59 height 9
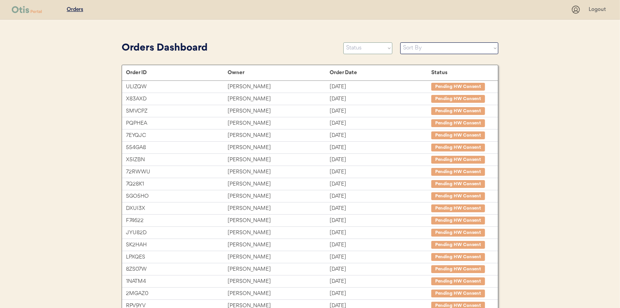
click at [352, 49] on select "Status On Hold New In Progress Complete Pending HW Consent Cancelled" at bounding box center [367, 48] width 49 height 12
select select ""in_progress""
click at [343, 42] on select "Status On Hold New In Progress Complete Pending HW Consent Cancelled" at bounding box center [367, 48] width 49 height 12
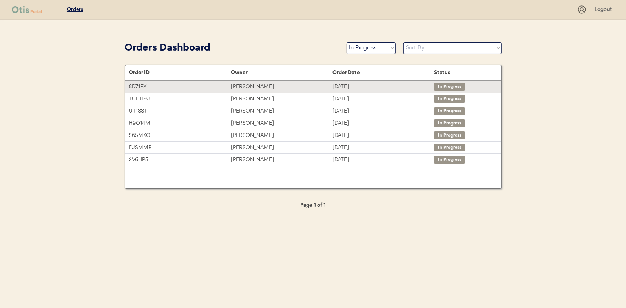
click at [236, 84] on div "[PERSON_NAME]" at bounding box center [282, 86] width 102 height 9
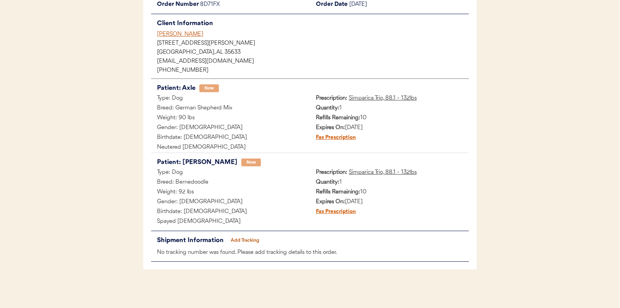
scroll to position [84, 0]
click at [247, 238] on button "Add Tracking" at bounding box center [245, 240] width 39 height 11
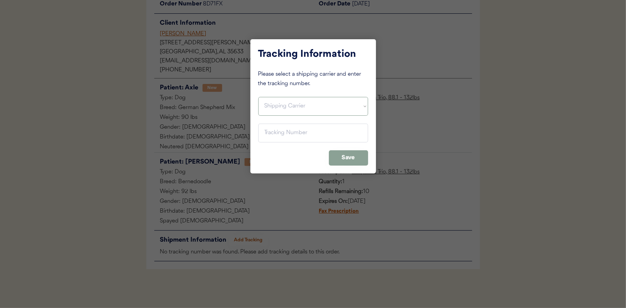
drag, startPoint x: 288, startPoint y: 103, endPoint x: 285, endPoint y: 109, distance: 6.9
click at [288, 103] on select "Shipping Carrier FedEx FedEx Ground Economy UPS USPS" at bounding box center [313, 106] width 110 height 19
select select ""usps""
click at [258, 97] on select "Shipping Carrier FedEx FedEx Ground Economy UPS USPS" at bounding box center [313, 106] width 110 height 19
click at [270, 131] on input "input" at bounding box center [313, 133] width 110 height 19
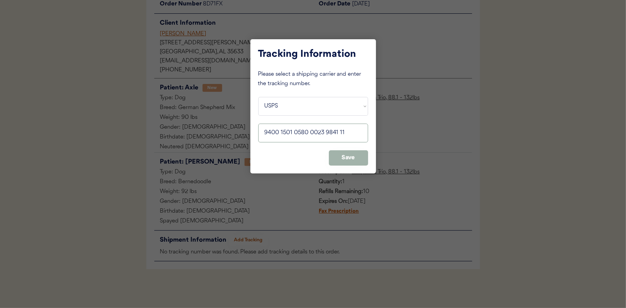
type input "9400 1501 0580 0023 9841 11"
click at [348, 157] on button "Save" at bounding box center [348, 157] width 39 height 15
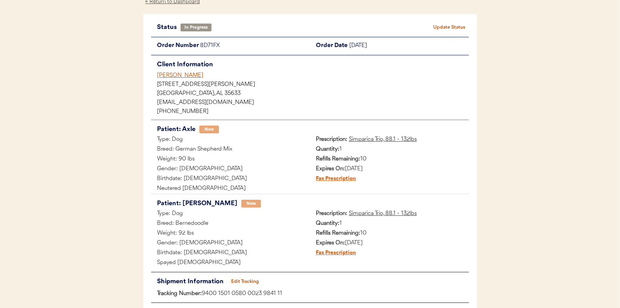
scroll to position [0, 0]
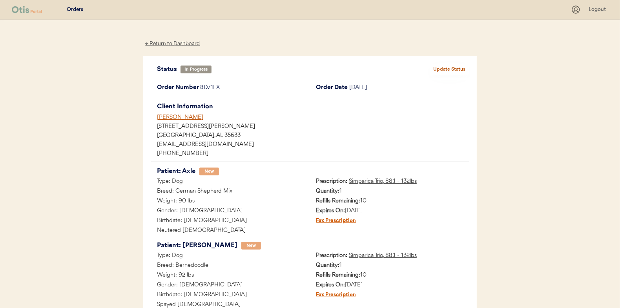
click at [451, 62] on div "Status In Progress Update Status Order Number 8D71FX Order Date August 22, 2025…" at bounding box center [309, 204] width 333 height 297
click at [451, 66] on button "Update Status" at bounding box center [449, 69] width 39 height 11
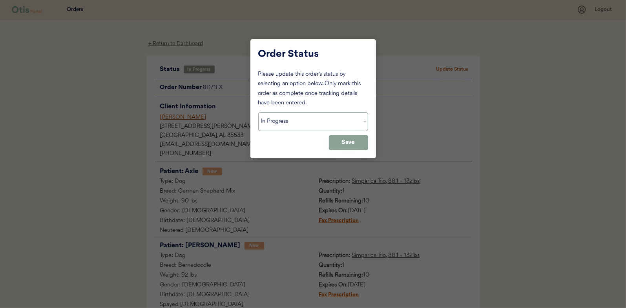
click at [281, 121] on select "Status On Hold New In Progress Complete Pending HW Consent Cancelled" at bounding box center [313, 121] width 110 height 19
select select ""complete""
click at [258, 112] on select "Status On Hold New In Progress Complete Pending HW Consent Cancelled" at bounding box center [313, 121] width 110 height 19
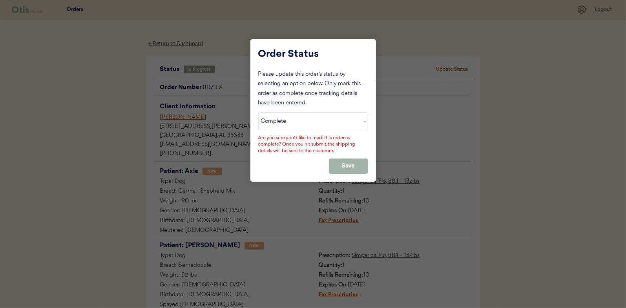
click at [345, 167] on button "Save" at bounding box center [348, 165] width 39 height 15
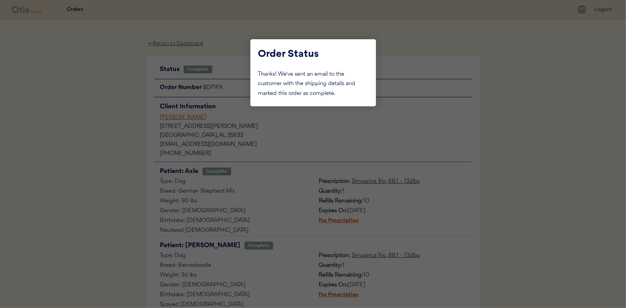
drag, startPoint x: 112, startPoint y: 92, endPoint x: 158, endPoint y: 61, distance: 56.0
click at [115, 90] on div at bounding box center [313, 154] width 626 height 308
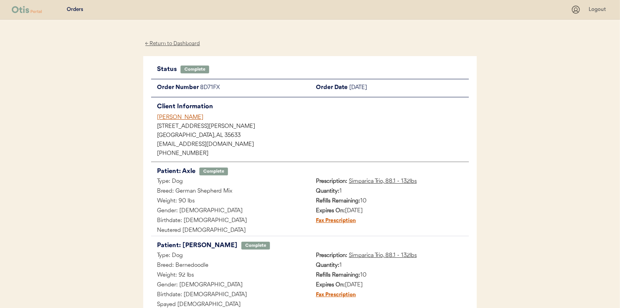
click at [167, 44] on div "← Return to Dashboard" at bounding box center [172, 43] width 59 height 9
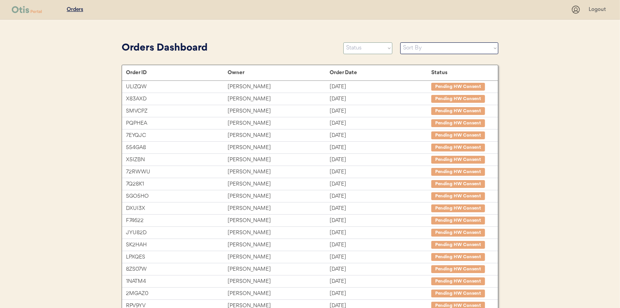
click at [352, 47] on select "Status On Hold New In Progress Complete Pending HW Consent Cancelled" at bounding box center [367, 48] width 49 height 12
select select ""in_progress""
click at [343, 42] on select "Status On Hold New In Progress Complete Pending HW Consent Cancelled" at bounding box center [367, 48] width 49 height 12
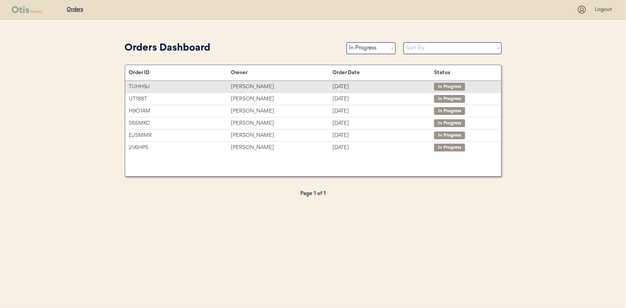
click at [242, 84] on div "[PERSON_NAME]" at bounding box center [282, 86] width 102 height 9
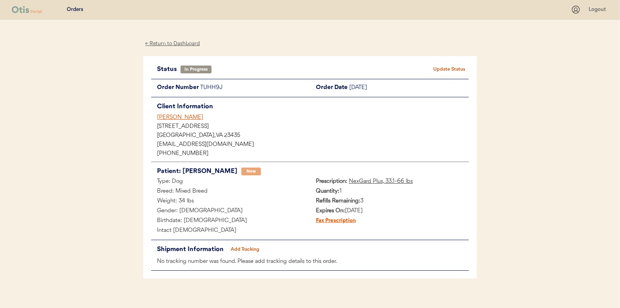
click at [249, 249] on button "Add Tracking" at bounding box center [245, 249] width 39 height 11
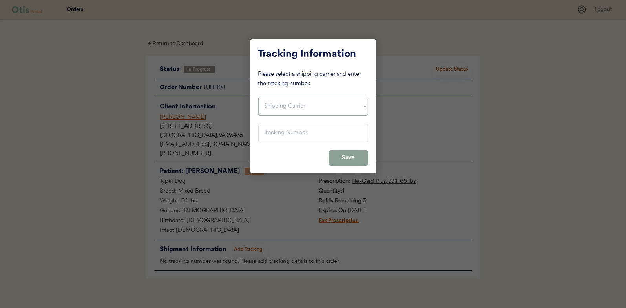
click at [268, 100] on select "Shipping Carrier FedEx FedEx Ground Economy UPS USPS" at bounding box center [313, 106] width 110 height 19
select select ""usps""
click at [258, 97] on select "Shipping Carrier FedEx FedEx Ground Economy UPS USPS" at bounding box center [313, 106] width 110 height 19
click at [274, 136] on input "input" at bounding box center [313, 133] width 110 height 19
type input "9400 1501 0579 8024 0208 70"
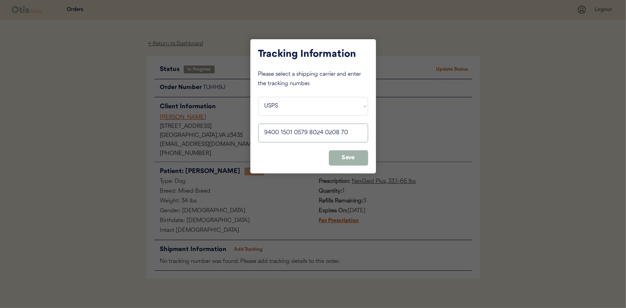
click at [353, 159] on button "Save" at bounding box center [348, 157] width 39 height 15
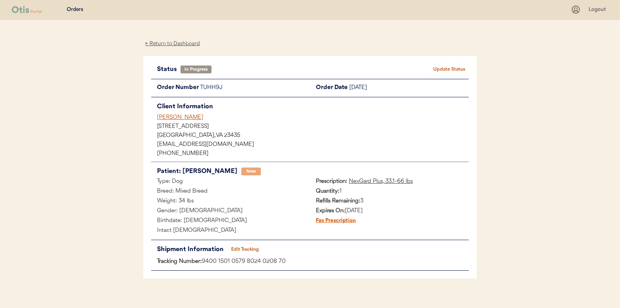
click at [456, 68] on button "Update Status" at bounding box center [449, 69] width 39 height 11
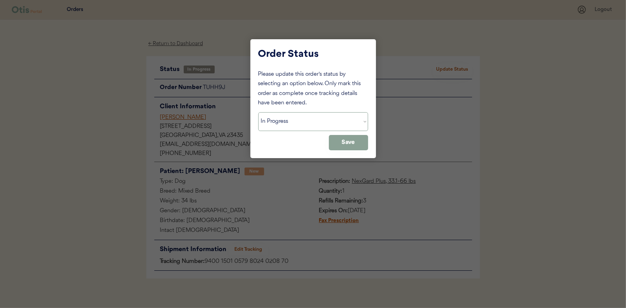
click at [278, 128] on select "Status On Hold New In Progress Complete Pending HW Consent Cancelled" at bounding box center [313, 121] width 110 height 19
select select ""complete""
click at [258, 112] on select "Status On Hold New In Progress Complete Pending HW Consent Cancelled" at bounding box center [313, 121] width 110 height 19
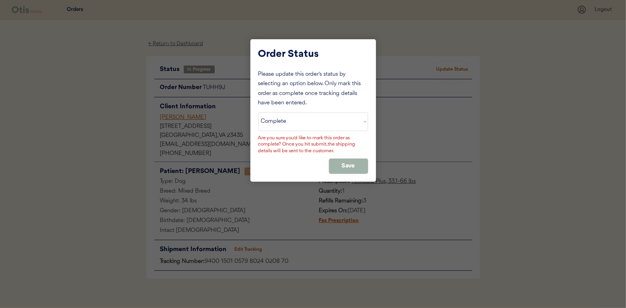
click at [351, 164] on button "Save" at bounding box center [348, 165] width 39 height 15
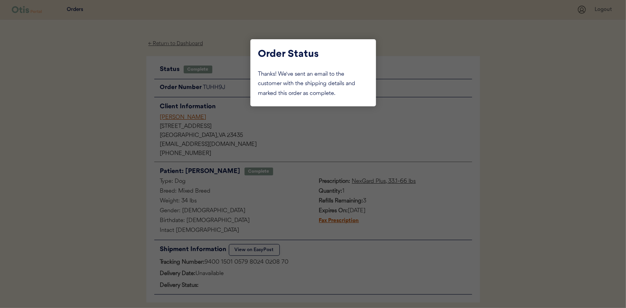
click at [106, 111] on div at bounding box center [313, 154] width 626 height 308
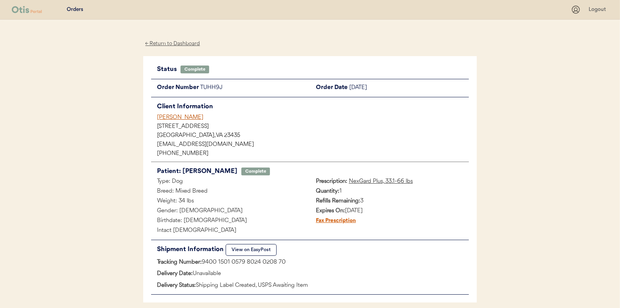
click at [155, 42] on div "← Return to Dashboard" at bounding box center [172, 43] width 59 height 9
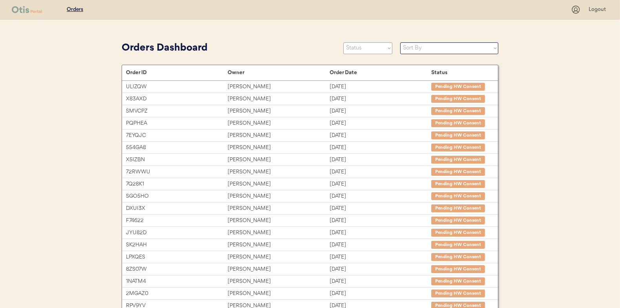
click at [364, 46] on select "Status On Hold New In Progress Complete Pending HW Consent Cancelled" at bounding box center [367, 48] width 49 height 12
select select ""in_progress""
click at [343, 42] on select "Status On Hold New In Progress Complete Pending HW Consent Cancelled" at bounding box center [367, 48] width 49 height 12
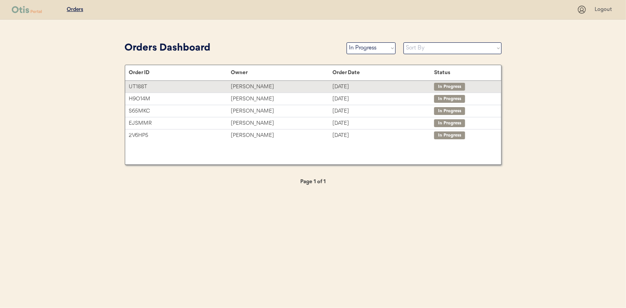
click at [238, 87] on div "[PERSON_NAME]" at bounding box center [282, 86] width 102 height 9
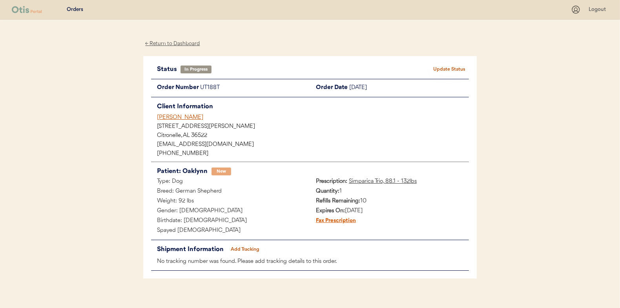
click at [245, 249] on button "Add Tracking" at bounding box center [245, 249] width 39 height 11
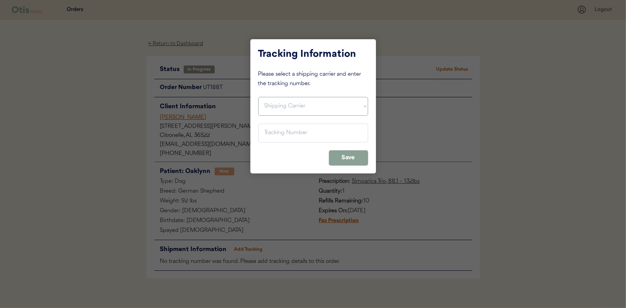
click at [273, 107] on select "Shipping Carrier FedEx FedEx Ground Economy UPS USPS" at bounding box center [313, 106] width 110 height 19
select select ""usps""
click at [258, 97] on select "Shipping Carrier FedEx FedEx Ground Economy UPS USPS" at bounding box center [313, 106] width 110 height 19
click at [275, 130] on input "input" at bounding box center [313, 133] width 110 height 19
type input "9400 1501 0580 0023 9896 11"
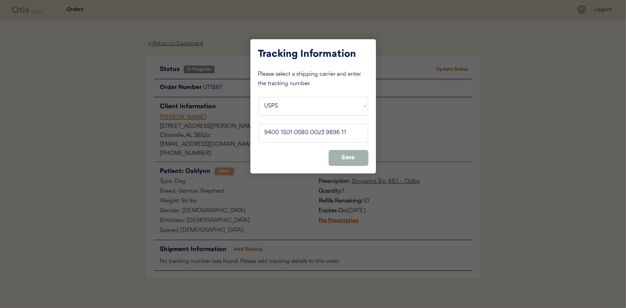
click at [348, 157] on button "Save" at bounding box center [348, 157] width 39 height 15
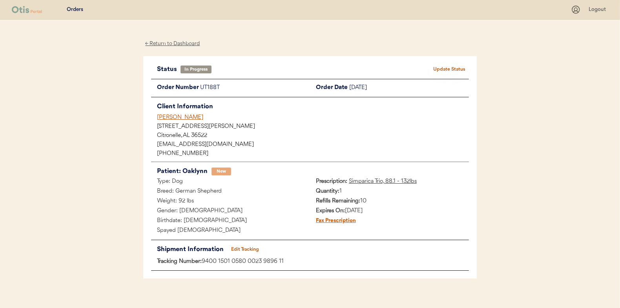
click at [447, 66] on button "Update Status" at bounding box center [449, 69] width 39 height 11
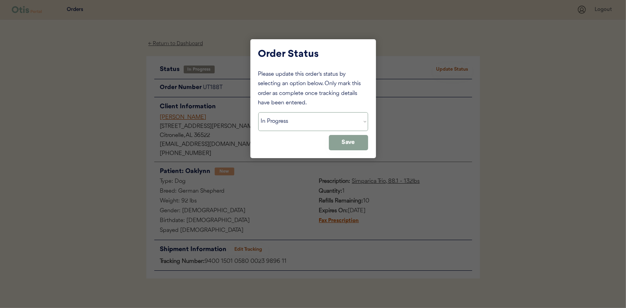
click at [276, 125] on select "Status On Hold New In Progress Complete Pending HW Consent Cancelled" at bounding box center [313, 121] width 110 height 19
select select ""complete""
click at [258, 112] on select "Status On Hold New In Progress Complete Pending HW Consent Cancelled" at bounding box center [313, 121] width 110 height 19
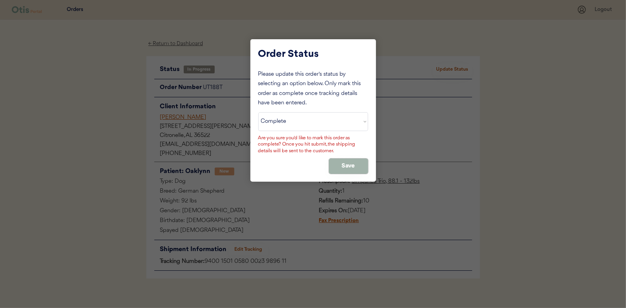
drag, startPoint x: 352, startPoint y: 164, endPoint x: 351, endPoint y: 158, distance: 5.9
click at [352, 164] on button "Save" at bounding box center [348, 165] width 39 height 15
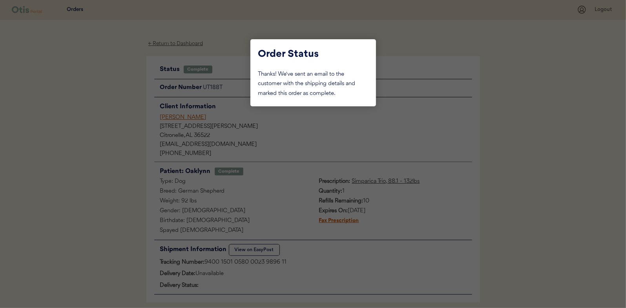
click at [106, 104] on div at bounding box center [313, 154] width 626 height 308
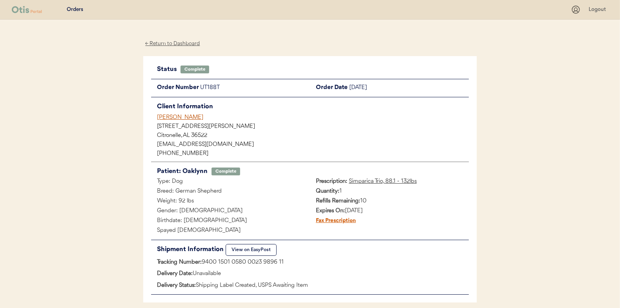
click at [169, 43] on div "← Return to Dashboard" at bounding box center [172, 43] width 59 height 9
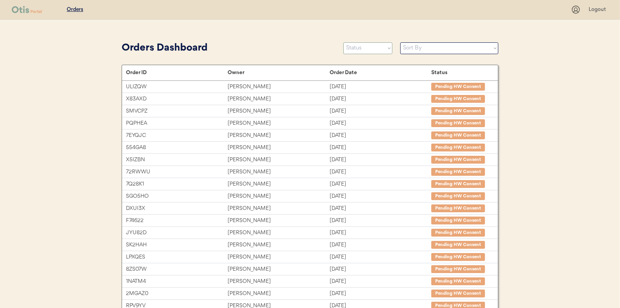
click at [353, 48] on select "Status On Hold New In Progress Complete Pending HW Consent Cancelled" at bounding box center [367, 48] width 49 height 12
select select ""in_progress""
click at [343, 42] on select "Status On Hold New In Progress Complete Pending HW Consent Cancelled" at bounding box center [367, 48] width 49 height 12
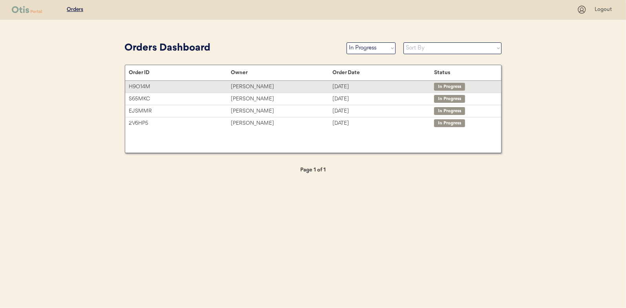
click at [248, 85] on div "[PERSON_NAME]" at bounding box center [282, 86] width 102 height 9
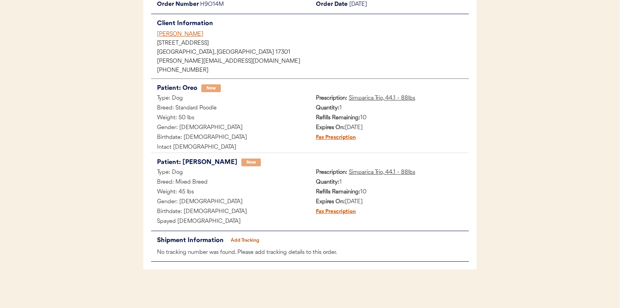
scroll to position [84, 0]
click at [246, 237] on button "Add Tracking" at bounding box center [245, 240] width 39 height 11
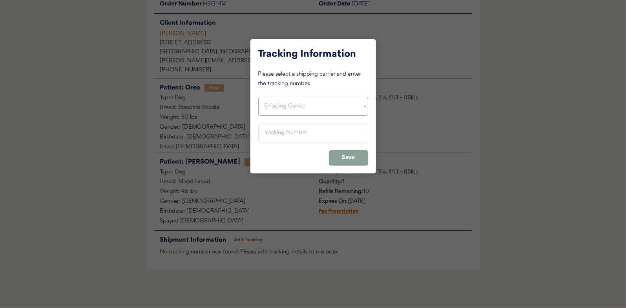
drag, startPoint x: 268, startPoint y: 104, endPoint x: 268, endPoint y: 113, distance: 9.4
click at [268, 104] on select "Shipping Carrier FedEx FedEx Ground Economy UPS USPS" at bounding box center [313, 106] width 110 height 19
select select ""usps""
click at [258, 97] on select "Shipping Carrier FedEx FedEx Ground Economy UPS USPS" at bounding box center [313, 106] width 110 height 19
click at [274, 133] on input "input" at bounding box center [313, 133] width 110 height 19
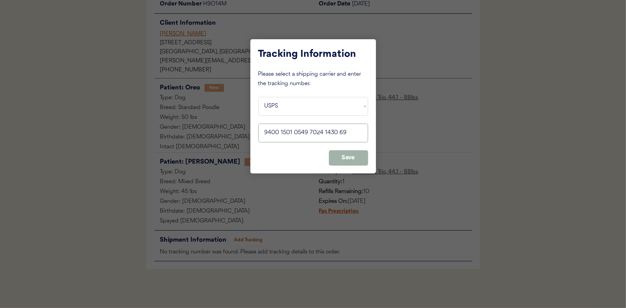
type input "9400 1501 0549 7024 1430 69"
click at [357, 158] on button "Save" at bounding box center [348, 157] width 39 height 15
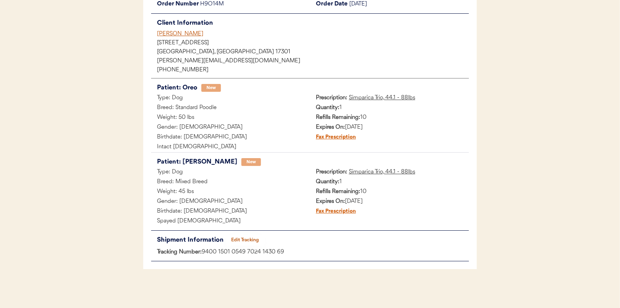
scroll to position [0, 0]
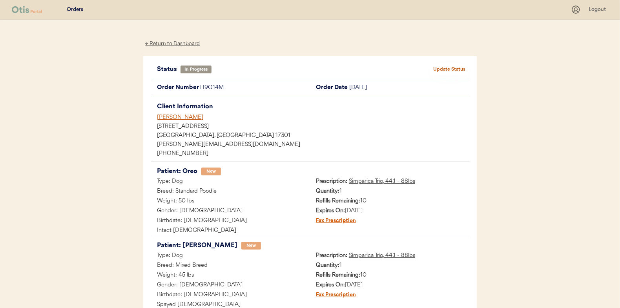
click at [446, 69] on button "Update Status" at bounding box center [449, 69] width 39 height 11
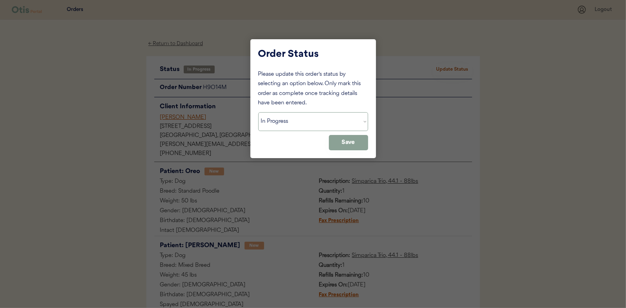
click at [284, 122] on select "Status On Hold New In Progress Complete Pending HW Consent Cancelled" at bounding box center [313, 121] width 110 height 19
select select ""complete""
click at [258, 112] on select "Status On Hold New In Progress Complete Pending HW Consent Cancelled" at bounding box center [313, 121] width 110 height 19
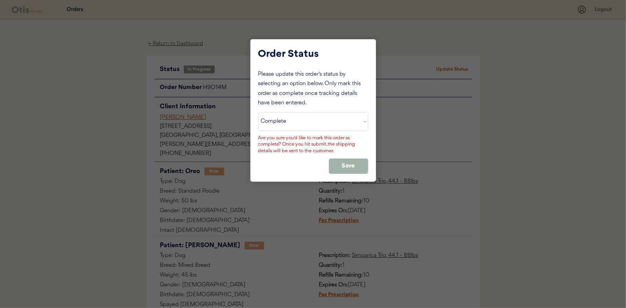
click at [360, 164] on button "Save" at bounding box center [348, 165] width 39 height 15
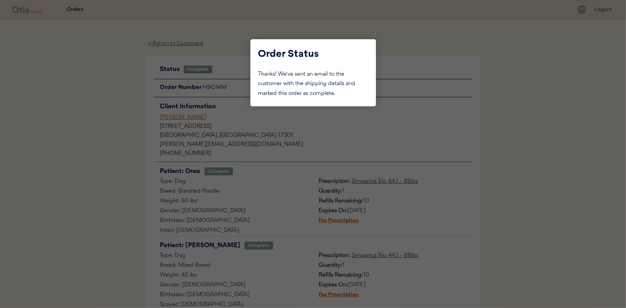
click at [115, 123] on div at bounding box center [313, 154] width 626 height 308
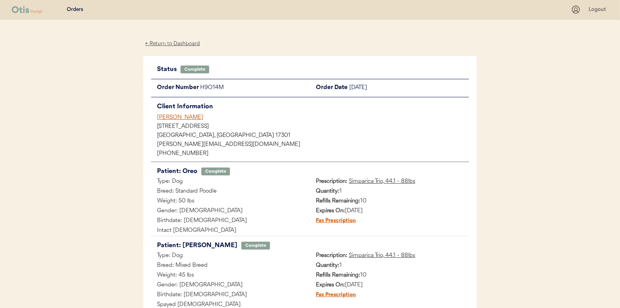
click at [179, 44] on div "← Return to Dashboard" at bounding box center [172, 43] width 59 height 9
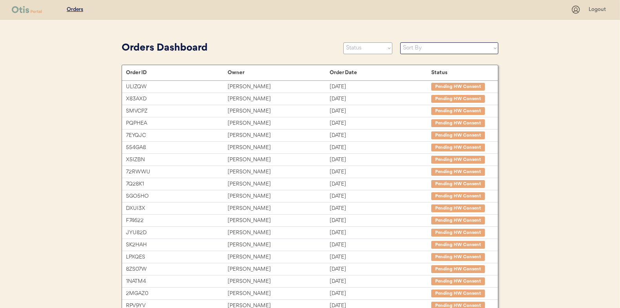
drag, startPoint x: 359, startPoint y: 51, endPoint x: 353, endPoint y: 55, distance: 6.7
click at [359, 51] on select "Status On Hold New In Progress Complete Pending HW Consent Cancelled" at bounding box center [367, 48] width 49 height 12
select select ""in_progress""
click at [343, 42] on select "Status On Hold New In Progress Complete Pending HW Consent Cancelled" at bounding box center [367, 48] width 49 height 12
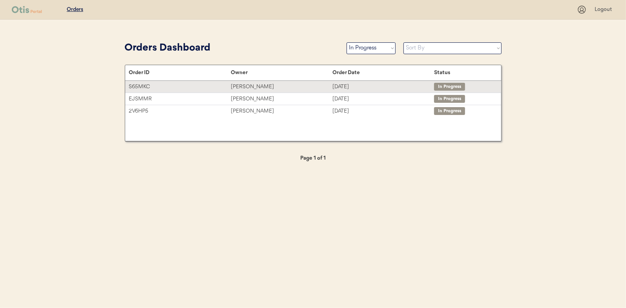
click at [244, 84] on div "[PERSON_NAME]" at bounding box center [282, 86] width 102 height 9
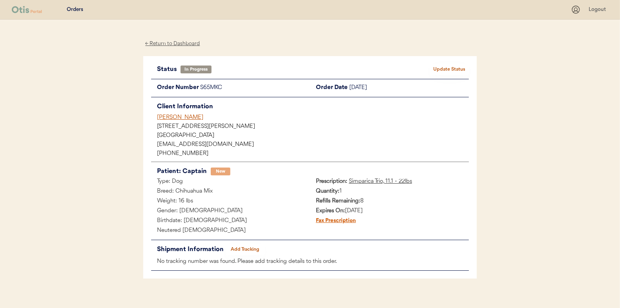
click at [252, 248] on button "Add Tracking" at bounding box center [245, 249] width 39 height 11
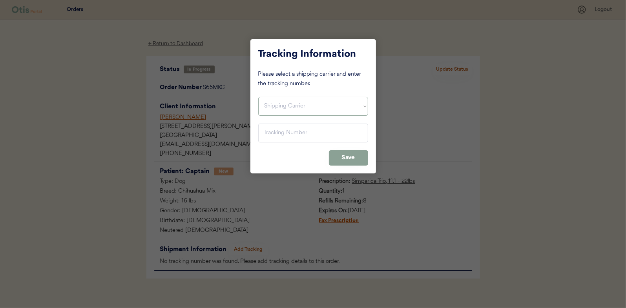
click at [274, 104] on select "Shipping Carrier FedEx FedEx Ground Economy UPS USPS" at bounding box center [313, 106] width 110 height 19
select select ""usps""
click at [258, 97] on select "Shipping Carrier FedEx FedEx Ground Economy UPS USPS" at bounding box center [313, 106] width 110 height 19
click at [272, 135] on input "input" at bounding box center [313, 133] width 110 height 19
type input "9400 1501 0549 6025 6412 53"
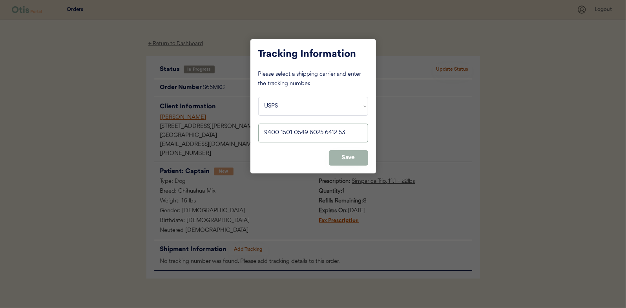
click at [341, 157] on button "Save" at bounding box center [348, 157] width 39 height 15
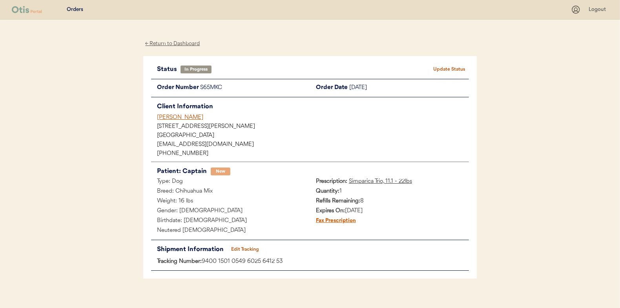
click at [446, 67] on button "Update Status" at bounding box center [449, 69] width 39 height 11
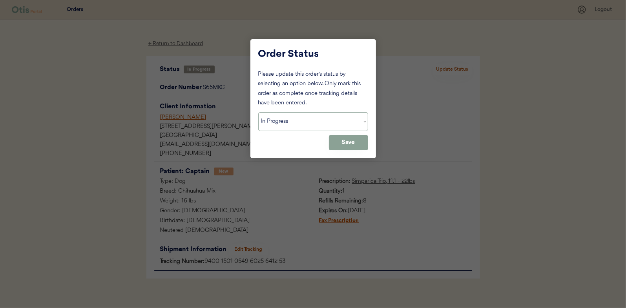
click at [284, 118] on select "Status On Hold New In Progress Complete Pending HW Consent Cancelled" at bounding box center [313, 121] width 110 height 19
select select ""complete""
click at [258, 112] on select "Status On Hold New In Progress Complete Pending HW Consent Cancelled" at bounding box center [313, 121] width 110 height 19
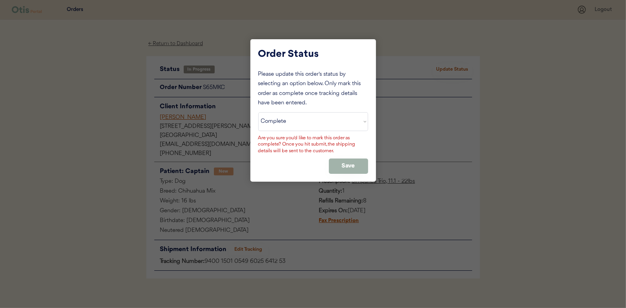
click at [348, 169] on button "Save" at bounding box center [348, 165] width 39 height 15
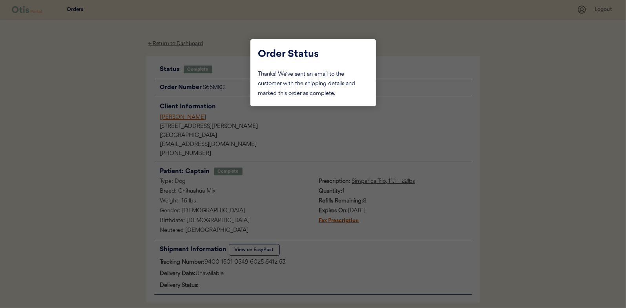
click at [124, 73] on div at bounding box center [313, 154] width 626 height 308
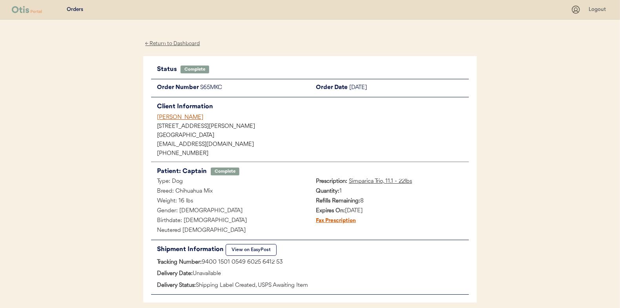
click at [167, 46] on div "← Return to Dashboard" at bounding box center [172, 43] width 59 height 9
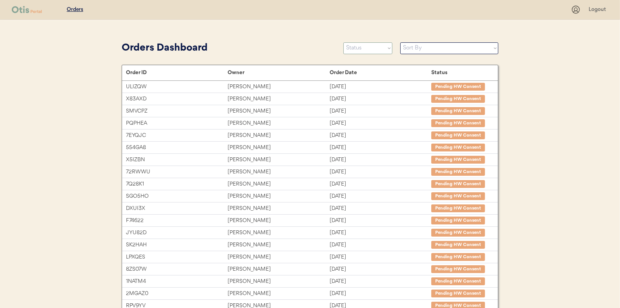
click at [354, 49] on select "Status On Hold New In Progress Complete Pending HW Consent Cancelled" at bounding box center [367, 48] width 49 height 12
select select ""in_progress""
click at [343, 42] on select "Status On Hold New In Progress Complete Pending HW Consent Cancelled" at bounding box center [367, 48] width 49 height 12
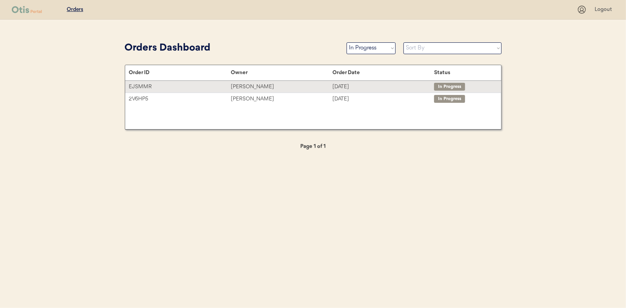
click at [241, 82] on div "[PERSON_NAME]" at bounding box center [282, 86] width 102 height 9
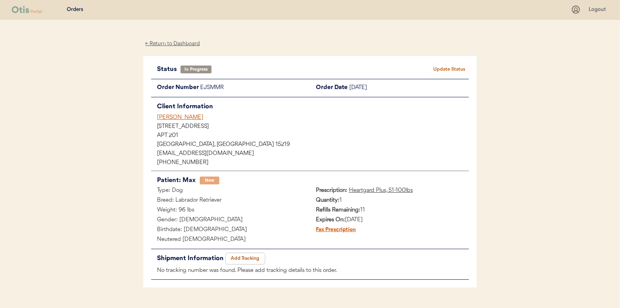
click at [250, 258] on button "Add Tracking" at bounding box center [245, 258] width 39 height 11
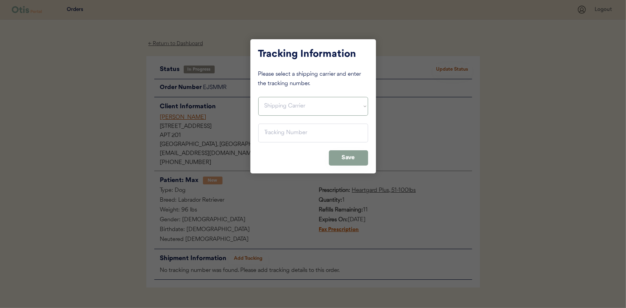
click at [267, 101] on select "Shipping Carrier FedEx FedEx Ground Economy UPS USPS" at bounding box center [313, 106] width 110 height 19
select select ""usps""
click at [258, 97] on select "Shipping Carrier FedEx FedEx Ground Economy UPS USPS" at bounding box center [313, 106] width 110 height 19
click at [271, 134] on input "input" at bounding box center [313, 133] width 110 height 19
type input "9400 1501 0549 6025 6475 45"
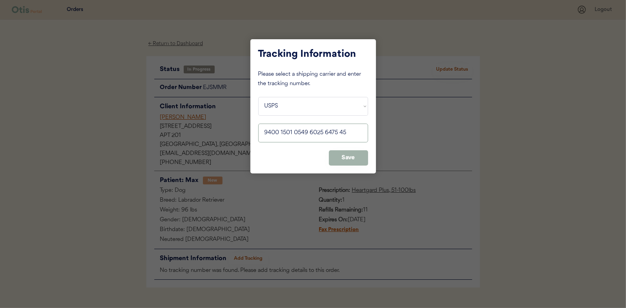
click at [351, 153] on button "Save" at bounding box center [348, 157] width 39 height 15
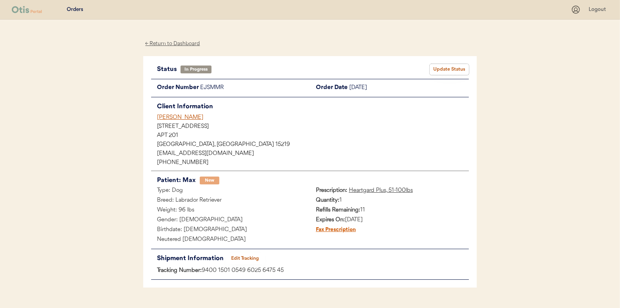
click at [451, 66] on button "Update Status" at bounding box center [449, 69] width 39 height 11
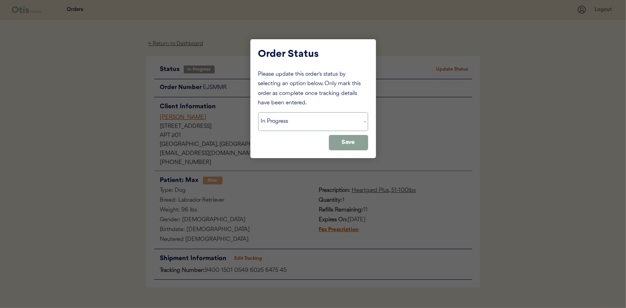
click at [295, 124] on select "Status On Hold New In Progress Complete Pending HW Consent Cancelled" at bounding box center [313, 121] width 110 height 19
select select ""complete""
click at [258, 112] on select "Status On Hold New In Progress Complete Pending HW Consent Cancelled" at bounding box center [313, 121] width 110 height 19
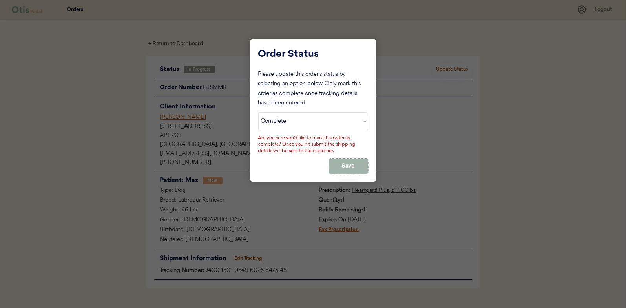
click at [344, 160] on button "Save" at bounding box center [348, 165] width 39 height 15
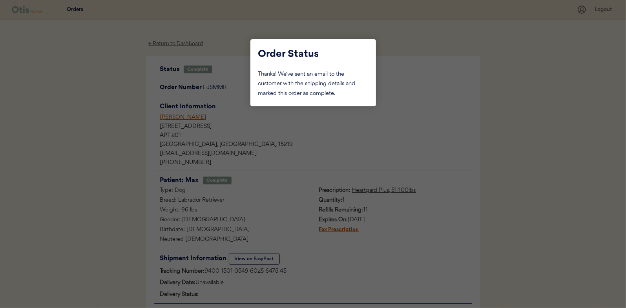
click at [103, 98] on div at bounding box center [313, 154] width 626 height 308
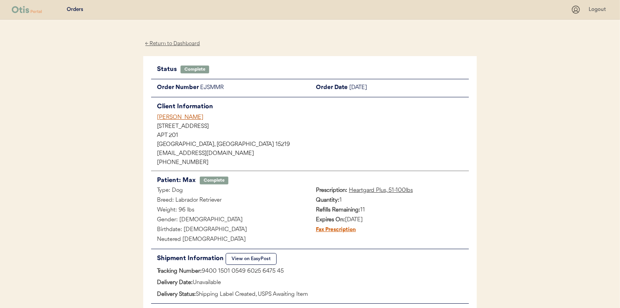
click at [174, 42] on div "← Return to Dashboard" at bounding box center [172, 43] width 59 height 9
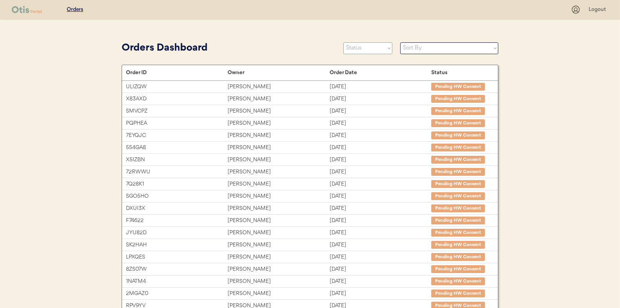
click at [364, 49] on select "Status On Hold New In Progress Complete Pending HW Consent Cancelled" at bounding box center [367, 48] width 49 height 12
select select ""in_progress""
click at [343, 42] on select "Status On Hold New In Progress Complete Pending HW Consent Cancelled" at bounding box center [367, 48] width 49 height 12
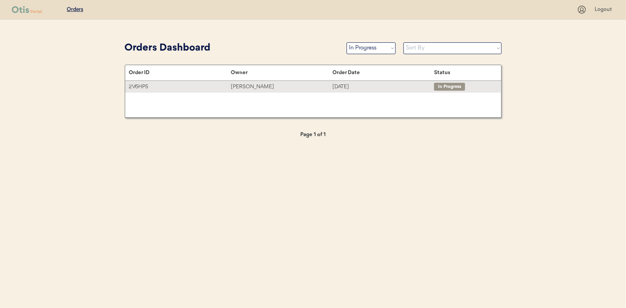
click at [246, 86] on div "[PERSON_NAME]" at bounding box center [282, 86] width 102 height 9
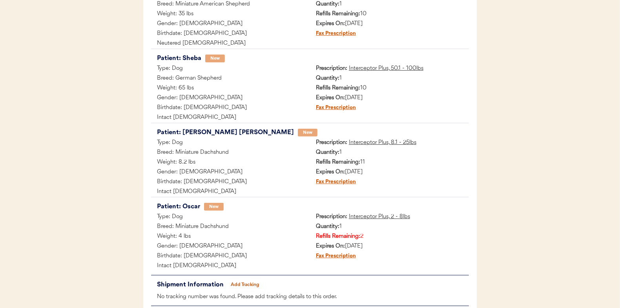
scroll to position [196, 0]
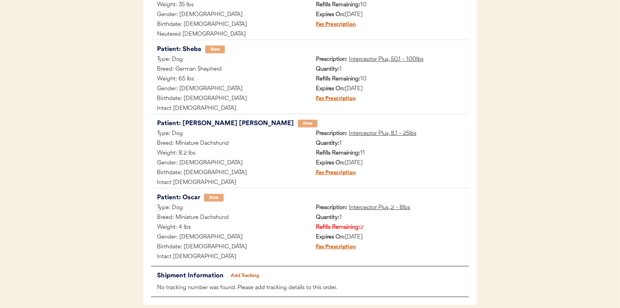
click at [255, 273] on button "Add Tracking" at bounding box center [245, 275] width 39 height 11
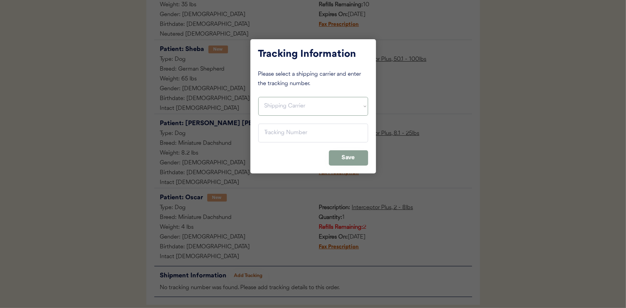
click at [272, 101] on select "Shipping Carrier FedEx FedEx Ground Economy UPS USPS" at bounding box center [313, 106] width 110 height 19
select select ""usps""
click at [258, 97] on select "Shipping Carrier FedEx FedEx Ground Economy UPS USPS" at bounding box center [313, 106] width 110 height 19
click at [273, 137] on input "input" at bounding box center [313, 133] width 110 height 19
type input "9400 1501 0579 9023 9794 35"
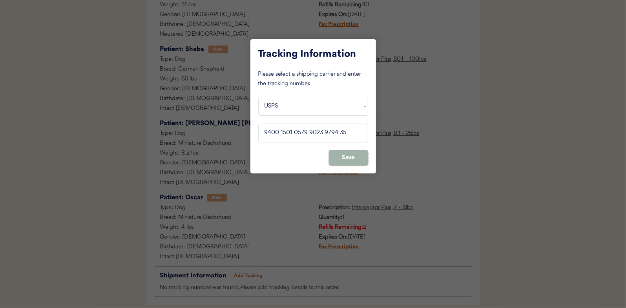
click at [344, 155] on button "Save" at bounding box center [348, 157] width 39 height 15
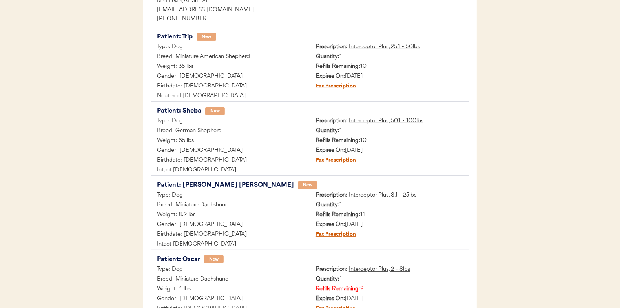
scroll to position [0, 0]
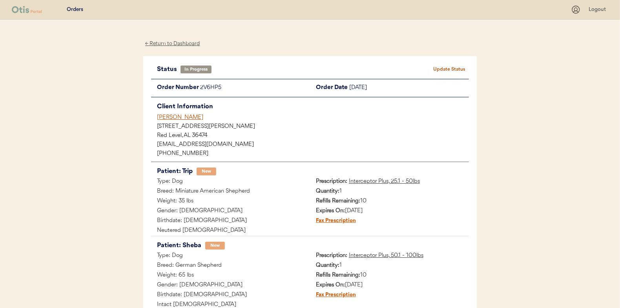
click at [452, 67] on button "Update Status" at bounding box center [449, 69] width 39 height 11
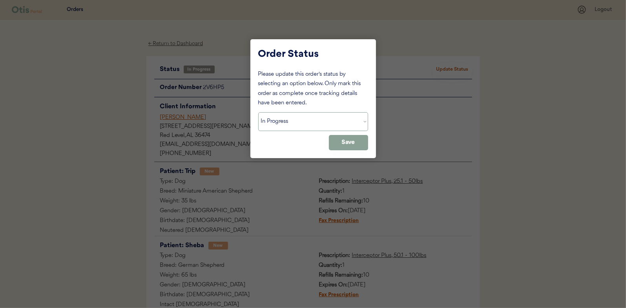
click at [276, 123] on select "Status On Hold New In Progress Complete Pending HW Consent Cancelled" at bounding box center [313, 121] width 110 height 19
select select ""complete""
click at [258, 112] on select "Status On Hold New In Progress Complete Pending HW Consent Cancelled" at bounding box center [313, 121] width 110 height 19
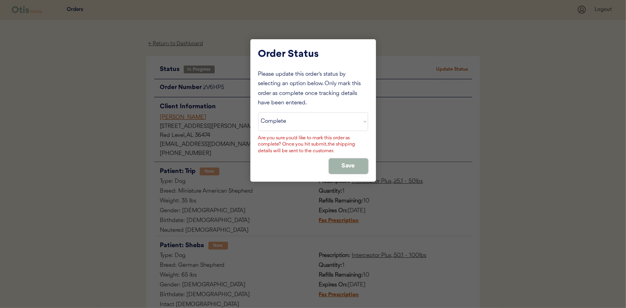
click at [354, 167] on button "Save" at bounding box center [348, 165] width 39 height 15
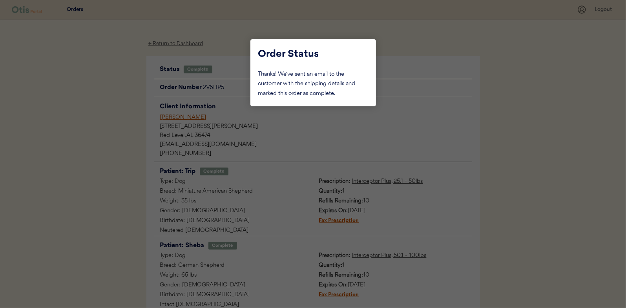
click at [97, 126] on div at bounding box center [313, 154] width 626 height 308
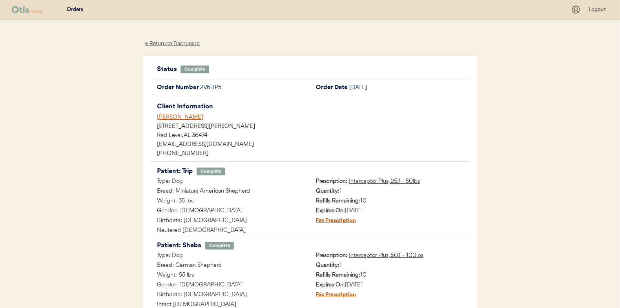
click at [164, 44] on div "← Return to Dashboard" at bounding box center [172, 43] width 59 height 9
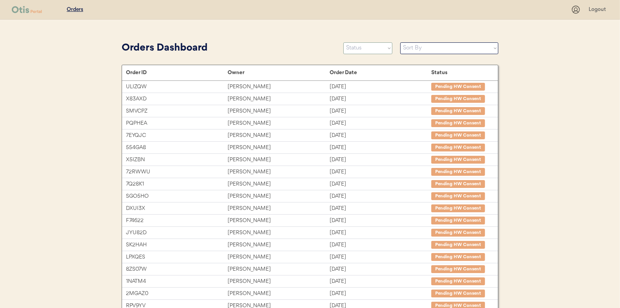
click at [366, 44] on select "Status On Hold New In Progress Complete Pending HW Consent Cancelled" at bounding box center [367, 48] width 49 height 12
click at [343, 42] on select "Status On Hold New In Progress Complete Pending HW Consent Cancelled" at bounding box center [367, 48] width 49 height 12
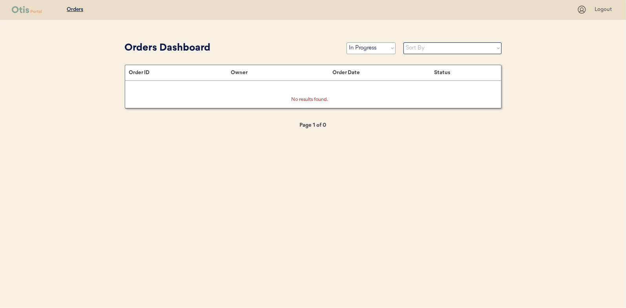
click at [361, 48] on select "Status On Hold New In Progress Complete Pending HW Consent Cancelled" at bounding box center [370, 48] width 49 height 12
click at [346, 42] on select "Status On Hold New In Progress Complete Pending HW Consent Cancelled" at bounding box center [370, 48] width 49 height 12
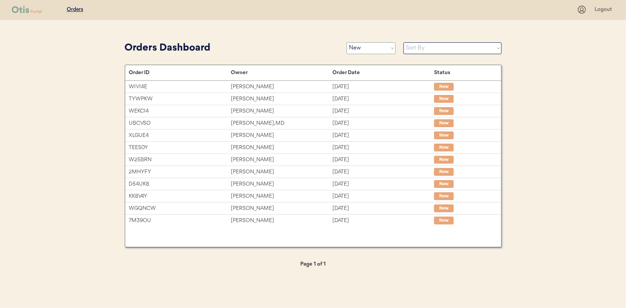
click at [361, 53] on select "Status On Hold New In Progress Complete Pending HW Consent Cancelled" at bounding box center [370, 48] width 49 height 12
click at [346, 42] on select "Status On Hold New In Progress Complete Pending HW Consent Cancelled" at bounding box center [370, 48] width 49 height 12
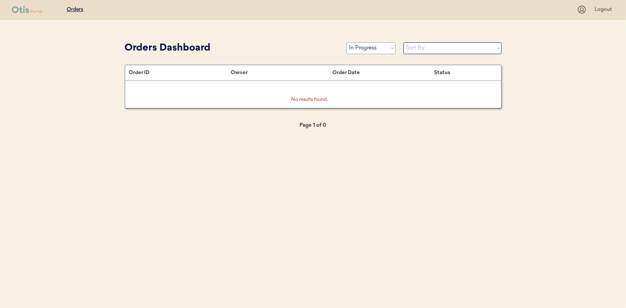
click at [366, 47] on select "Status On Hold New In Progress Complete Pending HW Consent Cancelled" at bounding box center [370, 48] width 49 height 12
select select ""pending_hw_consent""
click at [346, 42] on select "Status On Hold New In Progress Complete Pending HW Consent Cancelled" at bounding box center [370, 48] width 49 height 12
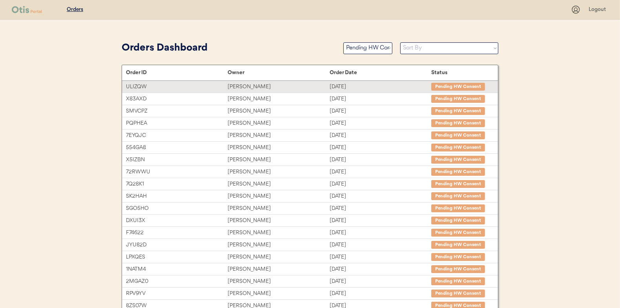
click at [246, 89] on div "Sonya Rodgers" at bounding box center [279, 86] width 102 height 9
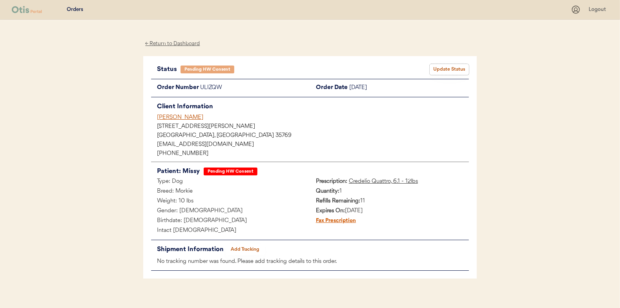
click at [446, 69] on button "Update Status" at bounding box center [449, 69] width 39 height 11
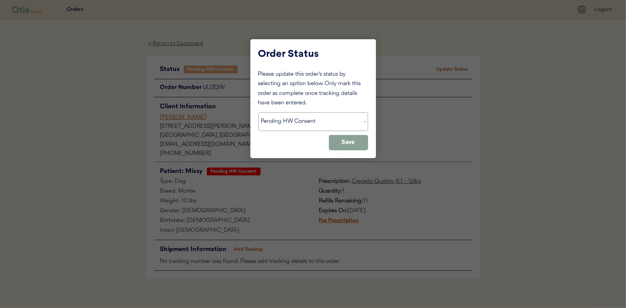
click at [286, 124] on select "Status On Hold New In Progress Complete Pending HW Consent Cancelled" at bounding box center [313, 121] width 110 height 19
select select ""in_progress""
click at [258, 112] on select "Status On Hold New In Progress Complete Pending HW Consent Cancelled" at bounding box center [313, 121] width 110 height 19
click at [354, 143] on button "Save" at bounding box center [348, 142] width 39 height 15
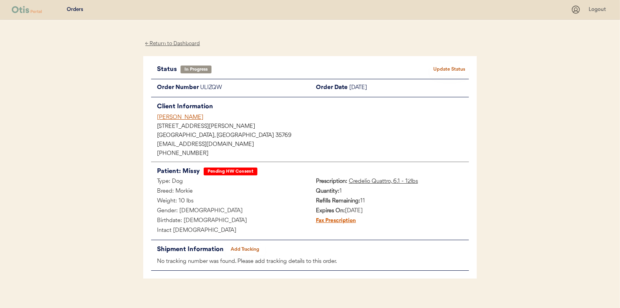
click at [171, 42] on div "← Return to Dashboard" at bounding box center [172, 43] width 59 height 9
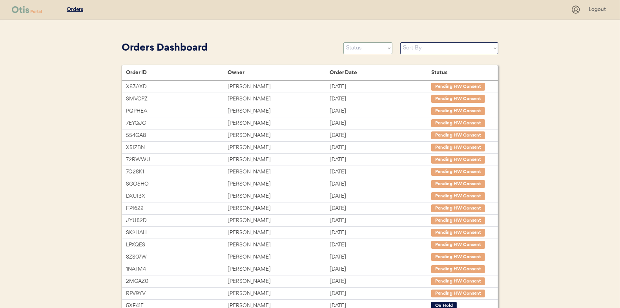
click at [362, 52] on select "Status On Hold New In Progress Complete Pending HW Consent Cancelled" at bounding box center [367, 48] width 49 height 12
select select ""new""
click at [343, 42] on select "Status On Hold New In Progress Complete Pending HW Consent Cancelled" at bounding box center [367, 48] width 49 height 12
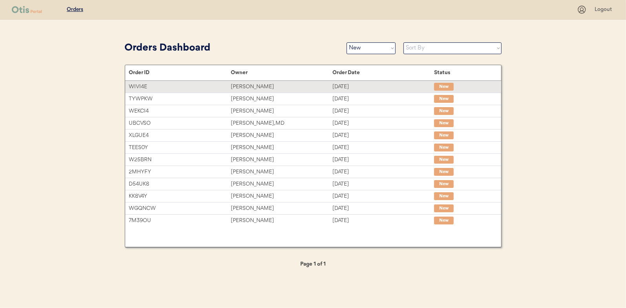
click at [244, 87] on div "Kourtney Olsen" at bounding box center [282, 86] width 102 height 9
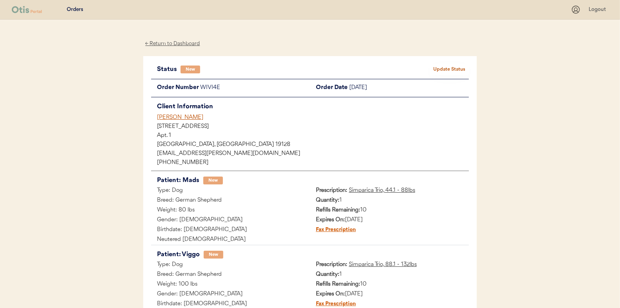
click at [453, 68] on button "Update Status" at bounding box center [449, 69] width 39 height 11
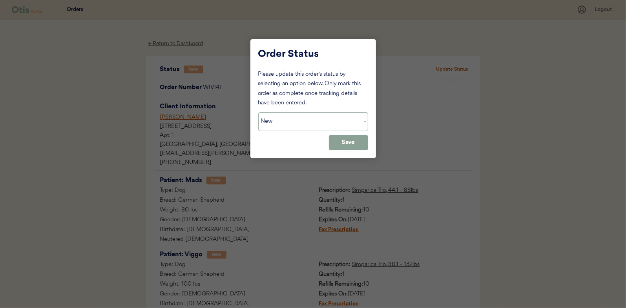
click at [277, 125] on select "Status On Hold New In Progress Complete Pending HW Consent Cancelled" at bounding box center [313, 121] width 110 height 19
select select ""in_progress""
click at [258, 112] on select "Status On Hold New In Progress Complete Pending HW Consent Cancelled" at bounding box center [313, 121] width 110 height 19
click at [348, 141] on button "Save" at bounding box center [348, 142] width 39 height 15
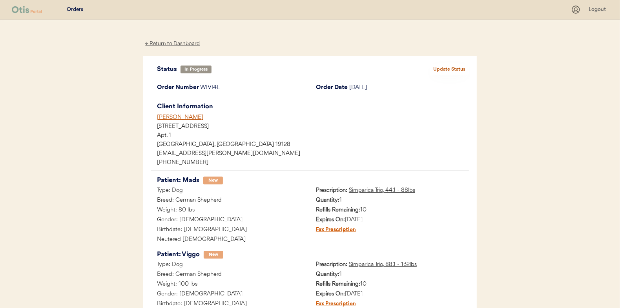
click at [171, 44] on div "← Return to Dashboard" at bounding box center [172, 43] width 59 height 9
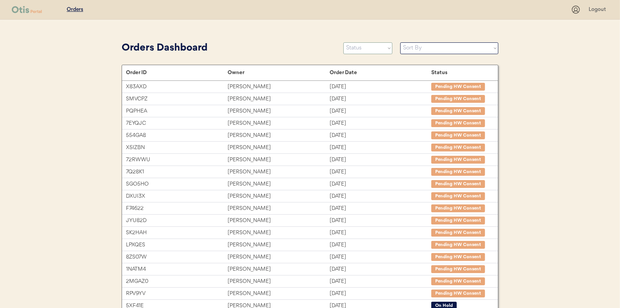
click at [359, 48] on select "Status On Hold New In Progress Complete Pending HW Consent Cancelled" at bounding box center [367, 48] width 49 height 12
select select ""new""
click at [343, 42] on select "Status On Hold New In Progress Complete Pending HW Consent Cancelled" at bounding box center [367, 48] width 49 height 12
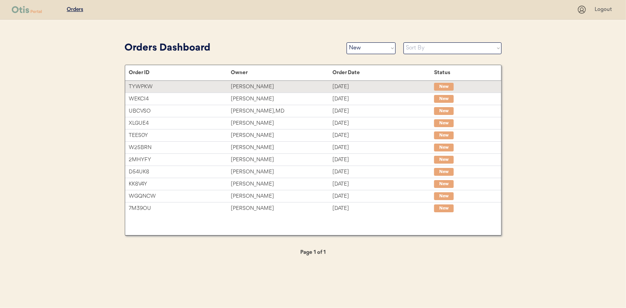
click at [249, 86] on div "[PERSON_NAME]" at bounding box center [282, 86] width 102 height 9
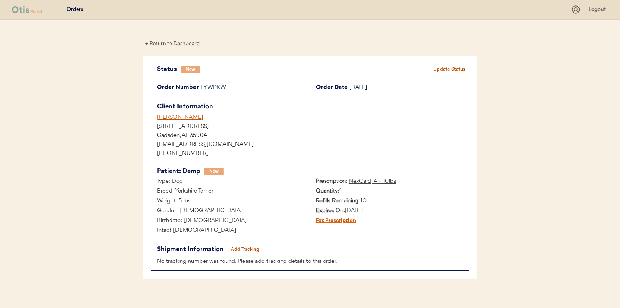
click at [434, 68] on button "Update Status" at bounding box center [449, 69] width 39 height 11
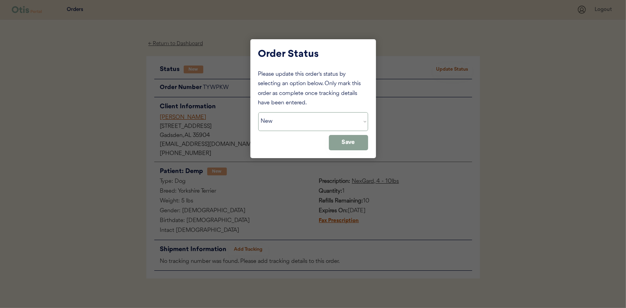
click at [300, 122] on select "Status On Hold New In Progress Complete Pending HW Consent Cancelled" at bounding box center [313, 121] width 110 height 19
select select ""in_progress""
click at [258, 112] on select "Status On Hold New In Progress Complete Pending HW Consent Cancelled" at bounding box center [313, 121] width 110 height 19
click at [355, 140] on button "Save" at bounding box center [348, 142] width 39 height 15
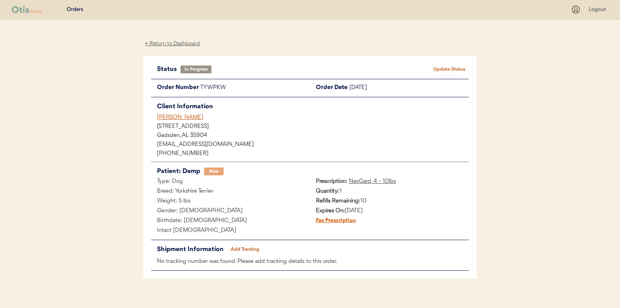
click at [175, 43] on div "← Return to Dashboard" at bounding box center [172, 43] width 59 height 9
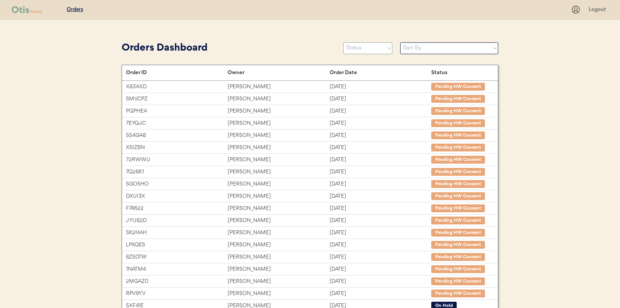
click at [368, 49] on select "Status On Hold New In Progress Complete Pending HW Consent Cancelled" at bounding box center [367, 48] width 49 height 12
click at [343, 42] on select "Status On Hold New In Progress Complete Pending HW Consent Cancelled" at bounding box center [367, 48] width 49 height 12
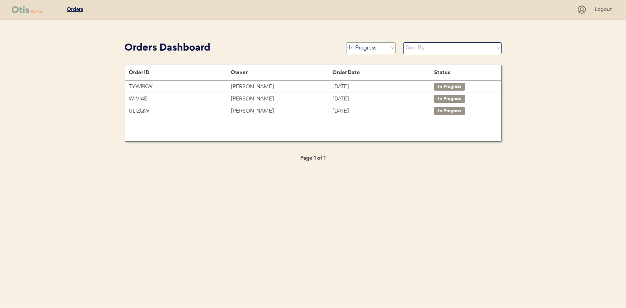
click at [355, 51] on select "Status On Hold New In Progress Complete Pending HW Consent Cancelled" at bounding box center [370, 48] width 49 height 12
select select ""new""
click at [346, 42] on select "Status On Hold New In Progress Complete Pending HW Consent Cancelled" at bounding box center [370, 48] width 49 height 12
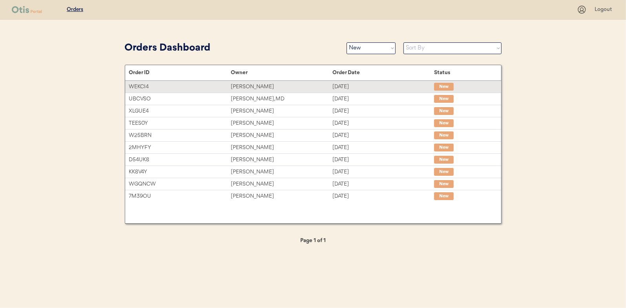
click at [246, 84] on div "Michael T Fortino" at bounding box center [282, 86] width 102 height 9
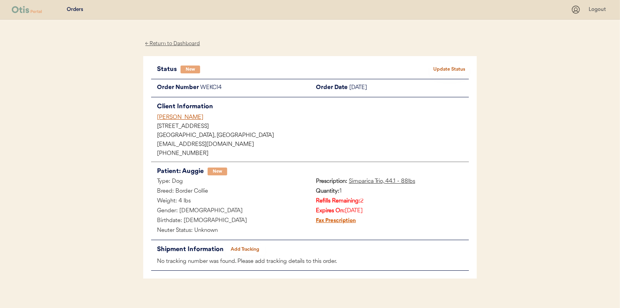
click at [454, 67] on button "Update Status" at bounding box center [449, 69] width 39 height 11
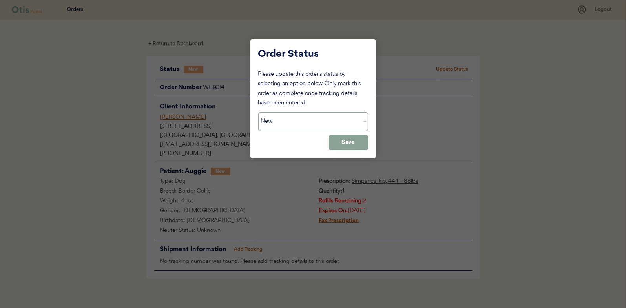
click at [272, 118] on select "Status On Hold New In Progress Complete Pending HW Consent Cancelled" at bounding box center [313, 121] width 110 height 19
select select ""in_progress""
click at [258, 112] on select "Status On Hold New In Progress Complete Pending HW Consent Cancelled" at bounding box center [313, 121] width 110 height 19
click at [352, 141] on button "Save" at bounding box center [348, 142] width 39 height 15
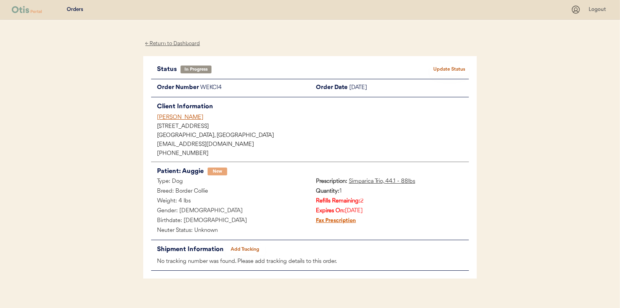
click at [170, 46] on div "← Return to Dashboard" at bounding box center [172, 43] width 59 height 9
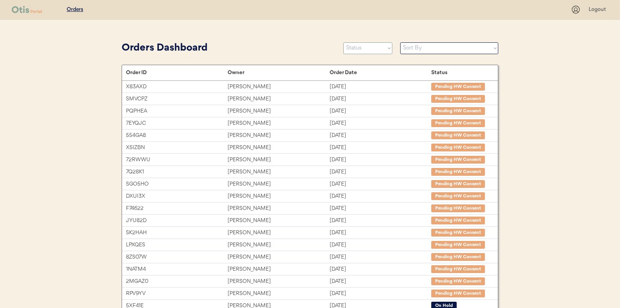
click at [353, 47] on select "Status On Hold New In Progress Complete Pending HW Consent Cancelled" at bounding box center [367, 48] width 49 height 12
select select ""new""
click at [343, 42] on select "Status On Hold New In Progress Complete Pending HW Consent Cancelled" at bounding box center [367, 48] width 49 height 12
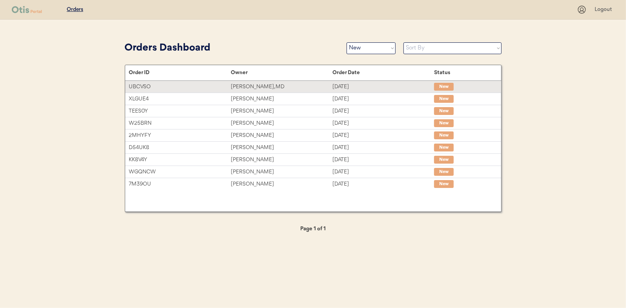
click at [242, 87] on div "[PERSON_NAME], MD" at bounding box center [282, 86] width 102 height 9
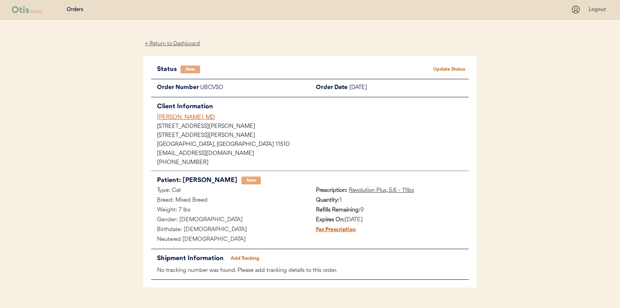
click at [438, 65] on button "Update Status" at bounding box center [449, 69] width 39 height 11
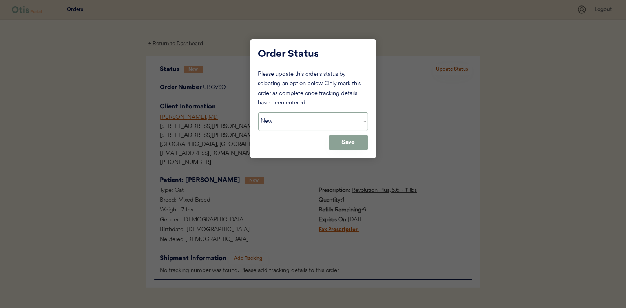
click at [292, 115] on select "Status On Hold New In Progress Complete Pending HW Consent Cancelled" at bounding box center [313, 121] width 110 height 19
select select ""in_progress""
click at [258, 112] on select "Status On Hold New In Progress Complete Pending HW Consent Cancelled" at bounding box center [313, 121] width 110 height 19
click at [350, 142] on button "Save" at bounding box center [348, 142] width 39 height 15
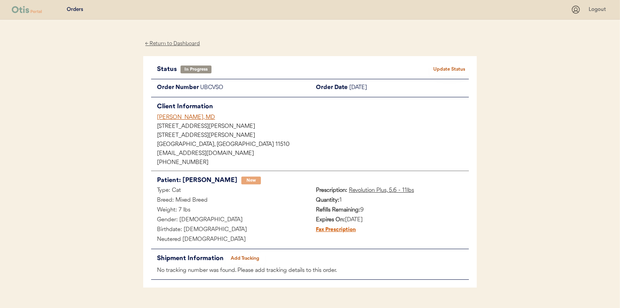
click at [182, 44] on div "← Return to Dashboard" at bounding box center [172, 43] width 59 height 9
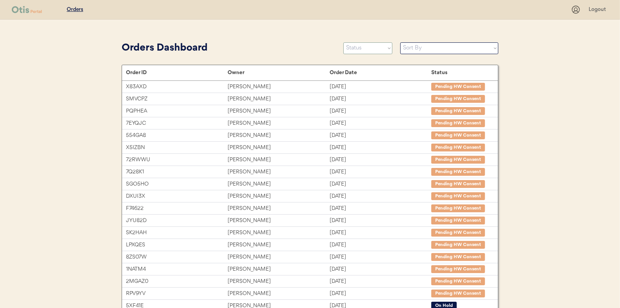
click at [361, 49] on select "Status On Hold New In Progress Complete Pending HW Consent Cancelled" at bounding box center [367, 48] width 49 height 12
select select ""new""
click at [343, 42] on select "Status On Hold New In Progress Complete Pending HW Consent Cancelled" at bounding box center [367, 48] width 49 height 12
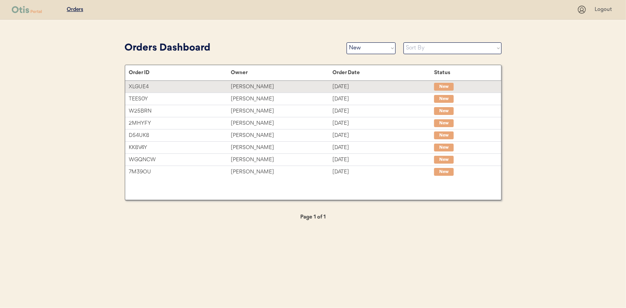
click at [254, 88] on div "Brittany Dycus" at bounding box center [282, 86] width 102 height 9
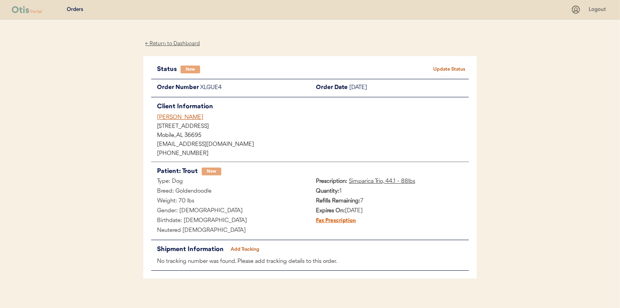
click at [446, 69] on button "Update Status" at bounding box center [449, 69] width 39 height 11
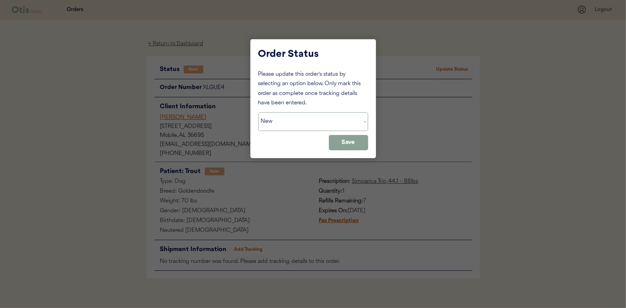
click at [291, 119] on select "Status On Hold New In Progress Complete Pending HW Consent Cancelled" at bounding box center [313, 121] width 110 height 19
select select ""in_progress""
click at [258, 112] on select "Status On Hold New In Progress Complete Pending HW Consent Cancelled" at bounding box center [313, 121] width 110 height 19
click at [344, 141] on button "Save" at bounding box center [348, 142] width 39 height 15
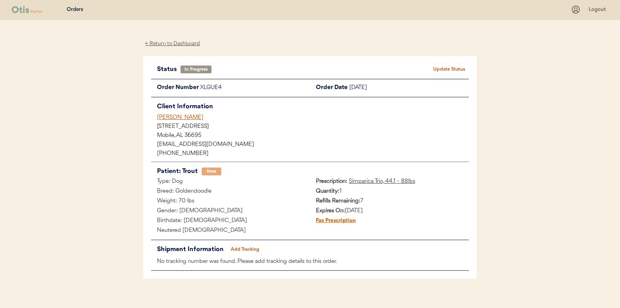
click at [180, 44] on div "← Return to Dashboard" at bounding box center [172, 43] width 59 height 9
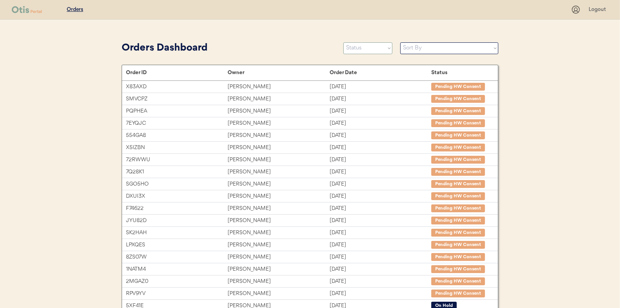
click at [359, 48] on select "Status On Hold New In Progress Complete Pending HW Consent Cancelled" at bounding box center [367, 48] width 49 height 12
select select ""new""
click at [343, 42] on select "Status On Hold New In Progress Complete Pending HW Consent Cancelled" at bounding box center [367, 48] width 49 height 12
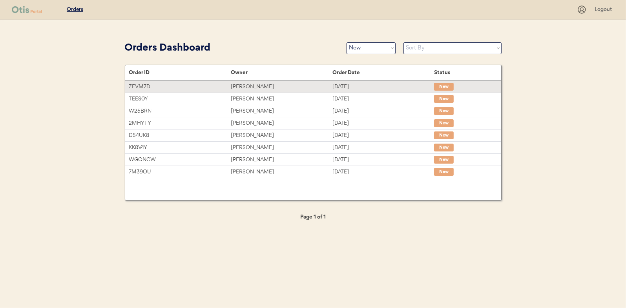
click at [249, 87] on div "[PERSON_NAME]" at bounding box center [282, 86] width 102 height 9
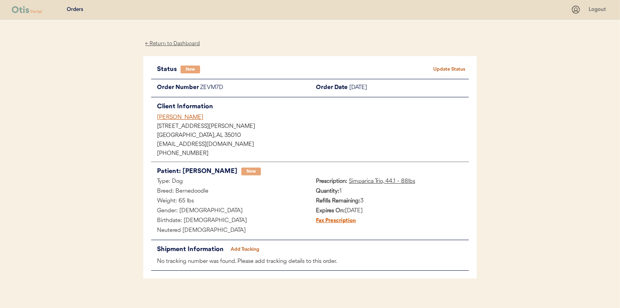
click at [453, 68] on button "Update Status" at bounding box center [449, 69] width 39 height 11
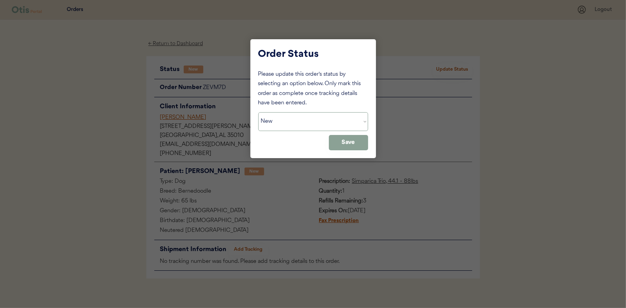
click at [280, 123] on select "Status On Hold New In Progress Complete Pending HW Consent Cancelled" at bounding box center [313, 121] width 110 height 19
select select ""in_progress""
click at [258, 112] on select "Status On Hold New In Progress Complete Pending HW Consent Cancelled" at bounding box center [313, 121] width 110 height 19
click at [340, 143] on button "Save" at bounding box center [348, 142] width 39 height 15
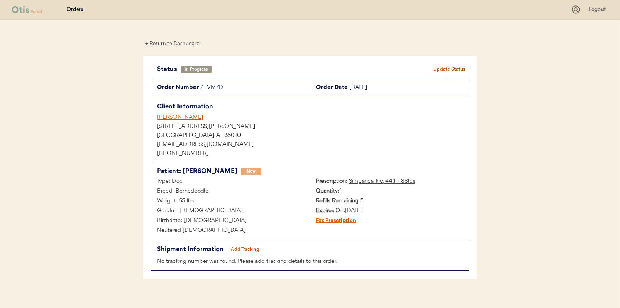
click at [175, 43] on div "← Return to Dashboard" at bounding box center [172, 43] width 59 height 9
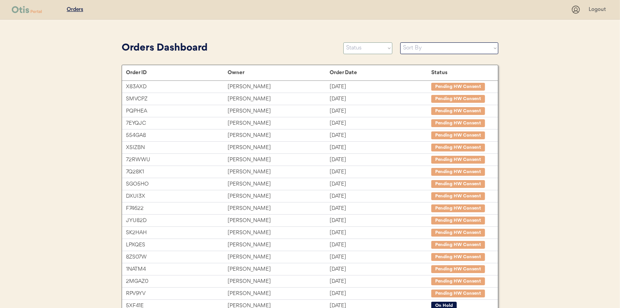
click at [358, 44] on select "Status On Hold New In Progress Complete Pending HW Consent Cancelled" at bounding box center [367, 48] width 49 height 12
select select ""new""
click at [343, 42] on select "Status On Hold New In Progress Complete Pending HW Consent Cancelled" at bounding box center [367, 48] width 49 height 12
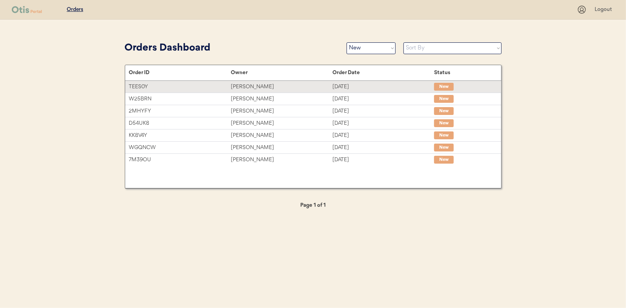
click at [245, 88] on div "Meagan Palmer" at bounding box center [282, 86] width 102 height 9
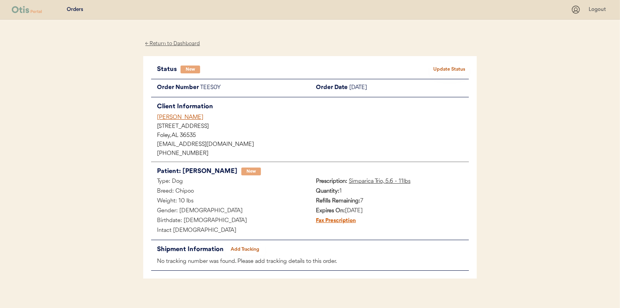
click at [442, 67] on button "Update Status" at bounding box center [449, 69] width 39 height 11
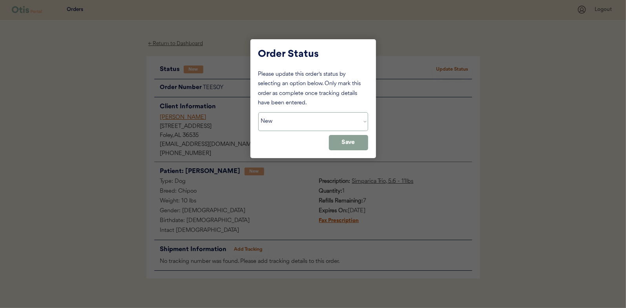
drag, startPoint x: 276, startPoint y: 120, endPoint x: 276, endPoint y: 129, distance: 9.8
click at [276, 120] on select "Status On Hold New In Progress Complete Pending HW Consent Cancelled" at bounding box center [313, 121] width 110 height 19
select select ""in_progress""
click at [258, 112] on select "Status On Hold New In Progress Complete Pending HW Consent Cancelled" at bounding box center [313, 121] width 110 height 19
click at [353, 142] on button "Save" at bounding box center [348, 142] width 39 height 15
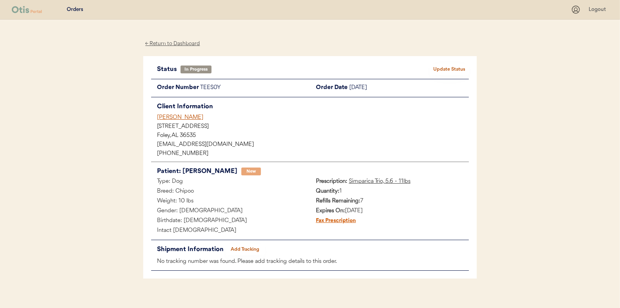
click at [189, 44] on div "← Return to Dashboard" at bounding box center [172, 43] width 59 height 9
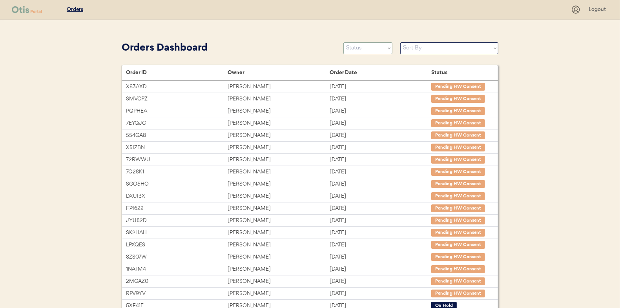
click at [361, 50] on select "Status On Hold New In Progress Complete Pending HW Consent Cancelled" at bounding box center [367, 48] width 49 height 12
select select ""new""
click at [343, 42] on select "Status On Hold New In Progress Complete Pending HW Consent Cancelled" at bounding box center [367, 48] width 49 height 12
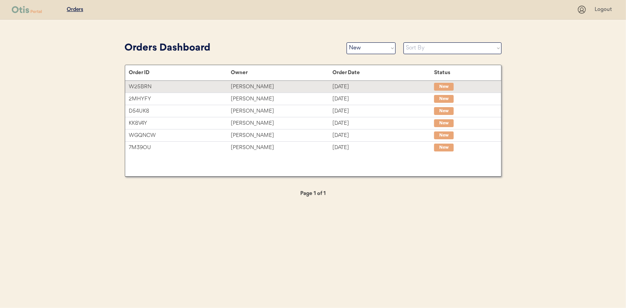
click at [249, 86] on div "[PERSON_NAME]" at bounding box center [282, 86] width 102 height 9
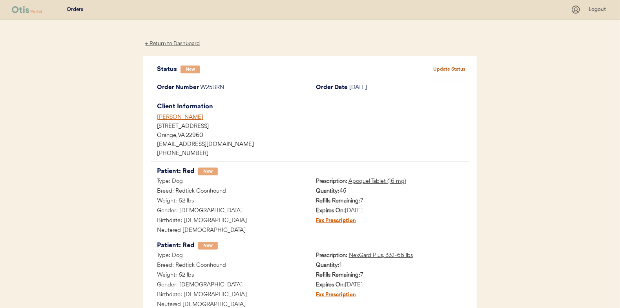
click at [452, 66] on button "Update Status" at bounding box center [449, 69] width 39 height 11
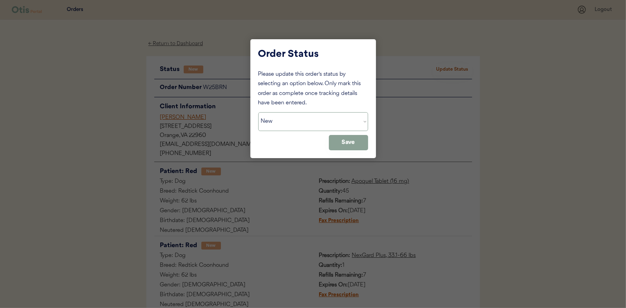
click at [293, 124] on select "Status On Hold New In Progress Complete Pending HW Consent Cancelled" at bounding box center [313, 121] width 110 height 19
select select ""in_progress""
click at [258, 112] on select "Status On Hold New In Progress Complete Pending HW Consent Cancelled" at bounding box center [313, 121] width 110 height 19
click at [343, 141] on button "Save" at bounding box center [348, 142] width 39 height 15
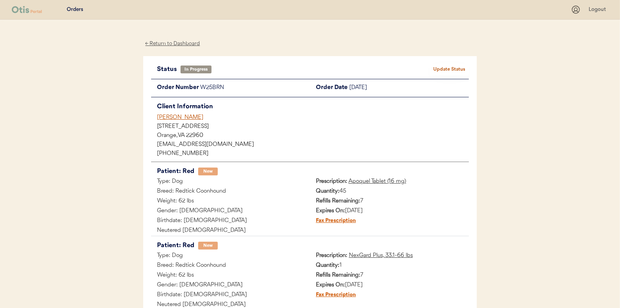
click at [173, 44] on div "← Return to Dashboard" at bounding box center [172, 43] width 59 height 9
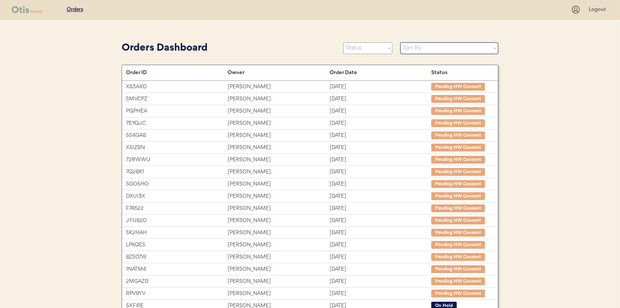
click at [360, 47] on select "Status On Hold New In Progress Complete Pending HW Consent Cancelled" at bounding box center [367, 48] width 49 height 12
select select ""new""
click at [343, 42] on select "Status On Hold New In Progress Complete Pending HW Consent Cancelled" at bounding box center [367, 48] width 49 height 12
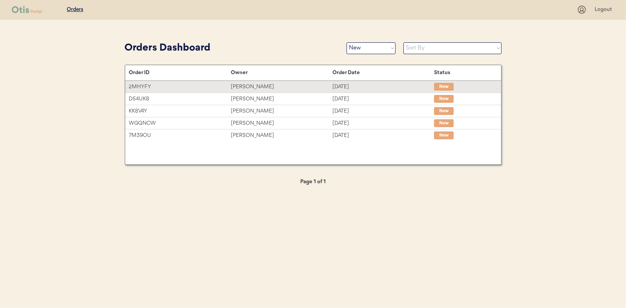
click at [251, 84] on div "[PERSON_NAME]" at bounding box center [282, 86] width 102 height 9
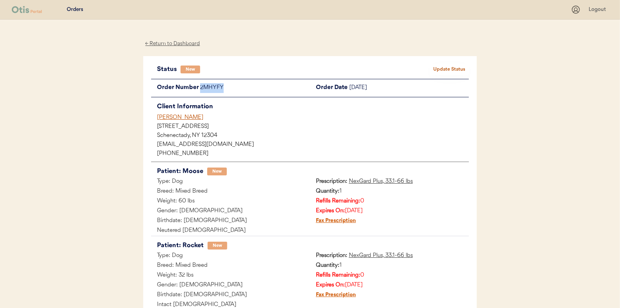
drag, startPoint x: 224, startPoint y: 88, endPoint x: 200, endPoint y: 89, distance: 23.5
click at [200, 89] on div "2MHYFY" at bounding box center [255, 88] width 110 height 10
copy div "2MHYFY"
click at [448, 68] on button "Update Status" at bounding box center [449, 69] width 39 height 11
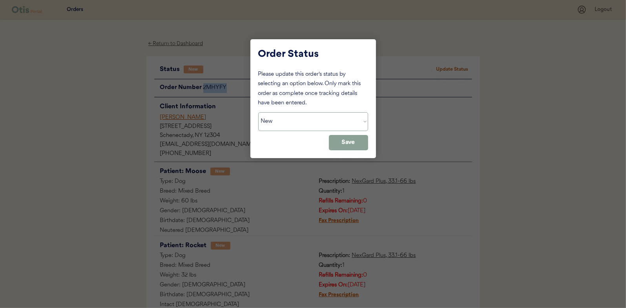
click at [293, 120] on select "Status On Hold New In Progress Complete Pending HW Consent Cancelled" at bounding box center [313, 121] width 110 height 19
select select ""on_hold""
click at [258, 112] on select "Status On Hold New In Progress Complete Pending HW Consent Cancelled" at bounding box center [313, 121] width 110 height 19
click at [349, 135] on button "Save" at bounding box center [348, 142] width 39 height 15
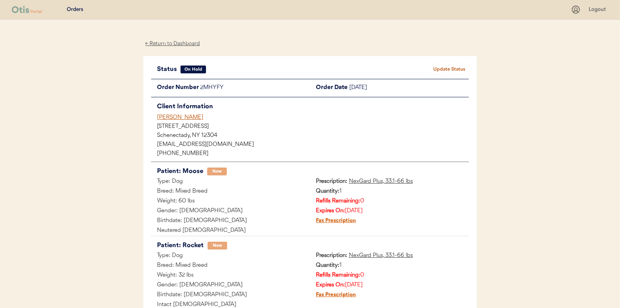
click at [173, 44] on div "← Return to Dashboard" at bounding box center [172, 43] width 59 height 9
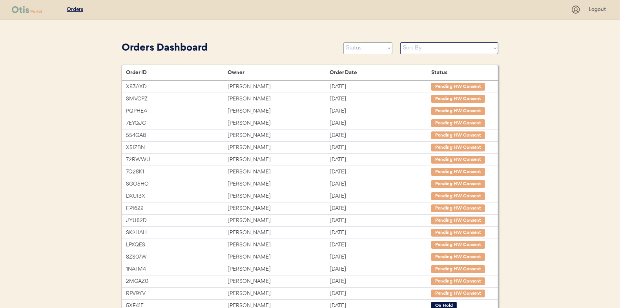
click at [365, 46] on select "Status On Hold New In Progress Complete Pending HW Consent Cancelled" at bounding box center [367, 48] width 49 height 12
select select ""new""
click at [343, 42] on select "Status On Hold New In Progress Complete Pending HW Consent Cancelled" at bounding box center [367, 48] width 49 height 12
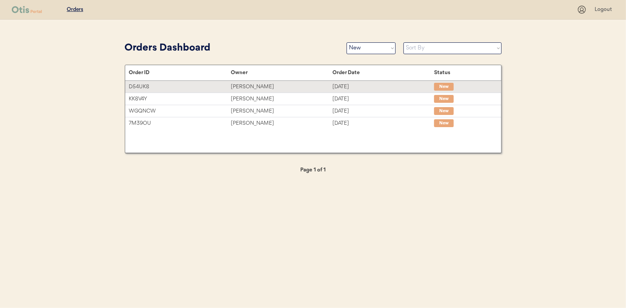
click at [244, 87] on div "[PERSON_NAME]" at bounding box center [282, 86] width 102 height 9
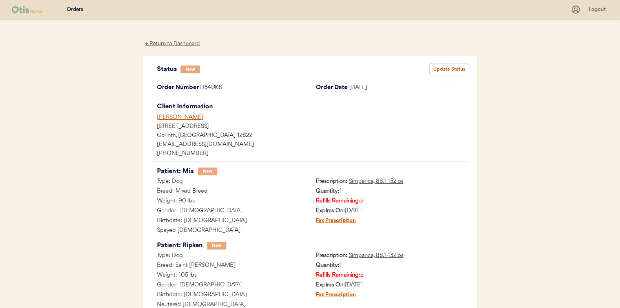
click at [444, 72] on button "Update Status" at bounding box center [449, 69] width 39 height 11
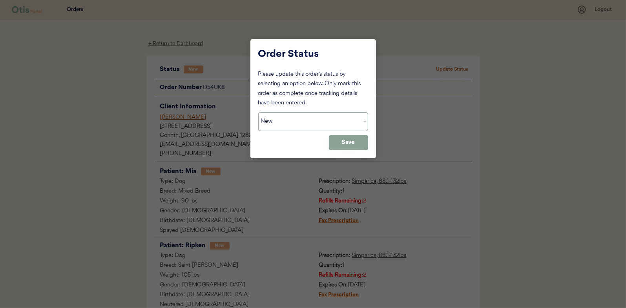
click at [306, 122] on select "Status On Hold New In Progress Complete Pending HW Consent Cancelled" at bounding box center [313, 121] width 110 height 19
select select ""in_progress""
click at [258, 112] on select "Status On Hold New In Progress Complete Pending HW Consent Cancelled" at bounding box center [313, 121] width 110 height 19
click at [348, 140] on button "Save" at bounding box center [348, 142] width 39 height 15
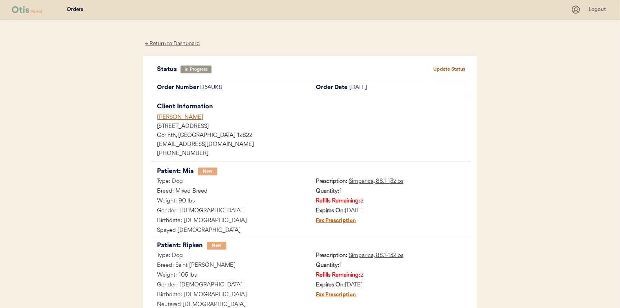
click at [184, 42] on div "← Return to Dashboard" at bounding box center [172, 43] width 59 height 9
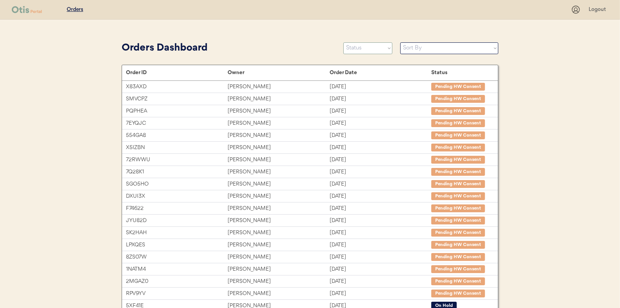
click at [371, 50] on select "Status On Hold New In Progress Complete Pending HW Consent Cancelled" at bounding box center [367, 48] width 49 height 12
select select ""new""
click at [343, 42] on select "Status On Hold New In Progress Complete Pending HW Consent Cancelled" at bounding box center [367, 48] width 49 height 12
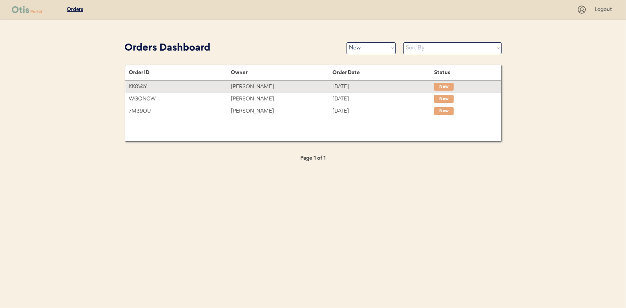
click at [251, 82] on div "Susan DeLuca" at bounding box center [282, 86] width 102 height 9
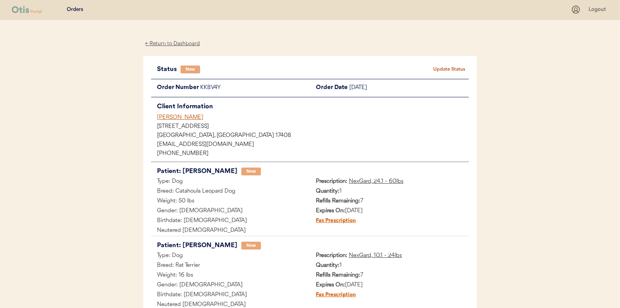
click at [459, 69] on button "Update Status" at bounding box center [449, 69] width 39 height 11
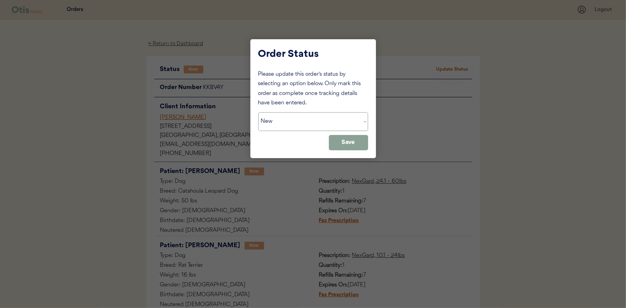
click at [293, 119] on select "Status On Hold New In Progress Complete Pending HW Consent Cancelled" at bounding box center [313, 121] width 110 height 19
select select ""in_progress""
click at [258, 112] on select "Status On Hold New In Progress Complete Pending HW Consent Cancelled" at bounding box center [313, 121] width 110 height 19
click at [347, 135] on button "Save" at bounding box center [348, 142] width 39 height 15
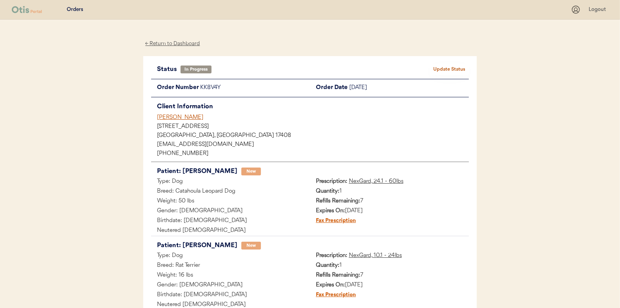
click at [170, 44] on div "← Return to Dashboard" at bounding box center [172, 43] width 59 height 9
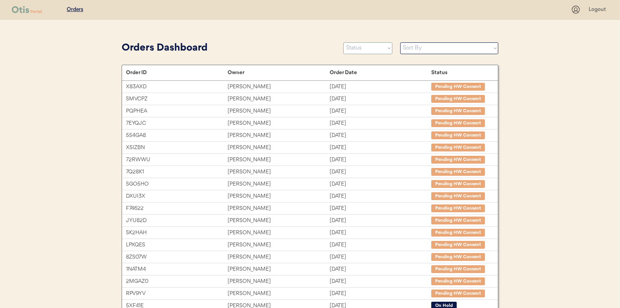
click at [363, 48] on select "Status On Hold New In Progress Complete Pending HW Consent Cancelled" at bounding box center [367, 48] width 49 height 12
select select ""new""
click at [343, 42] on select "Status On Hold New In Progress Complete Pending HW Consent Cancelled" at bounding box center [367, 48] width 49 height 12
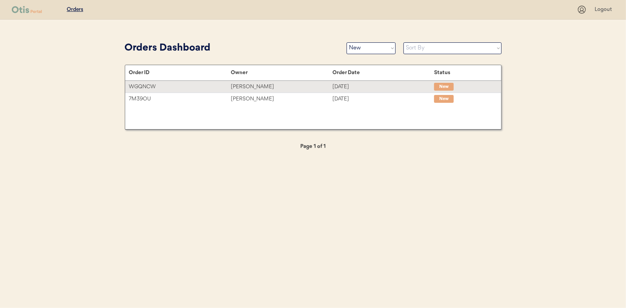
click at [246, 86] on div "[PERSON_NAME]" at bounding box center [282, 86] width 102 height 9
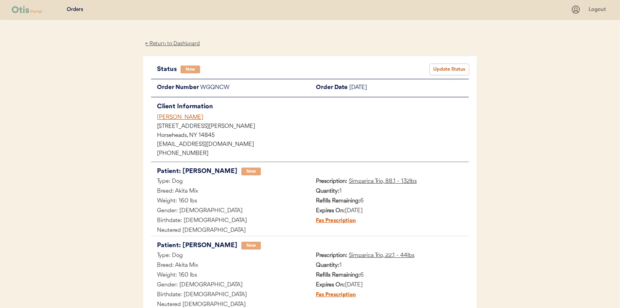
click at [448, 64] on button "Update Status" at bounding box center [449, 69] width 39 height 11
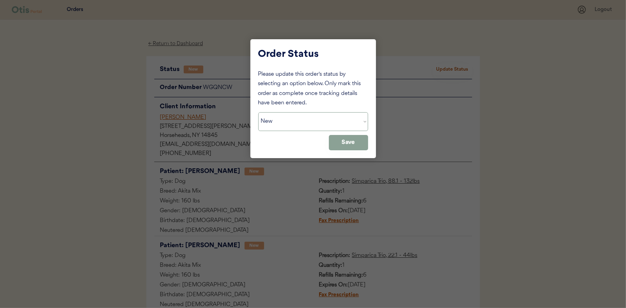
click at [294, 119] on select "Status On Hold New In Progress Complete Pending HW Consent Cancelled" at bounding box center [313, 121] width 110 height 19
select select ""in_progress""
click at [258, 112] on select "Status On Hold New In Progress Complete Pending HW Consent Cancelled" at bounding box center [313, 121] width 110 height 19
click at [333, 143] on button "Save" at bounding box center [348, 142] width 39 height 15
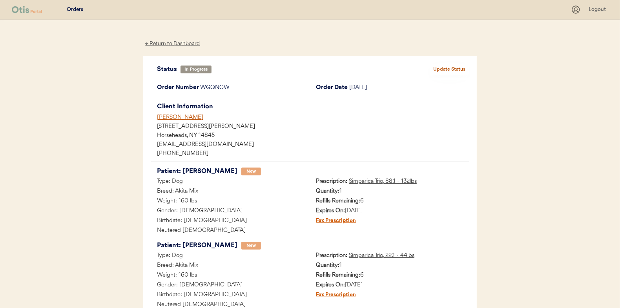
click at [169, 45] on div "← Return to Dashboard" at bounding box center [172, 43] width 59 height 9
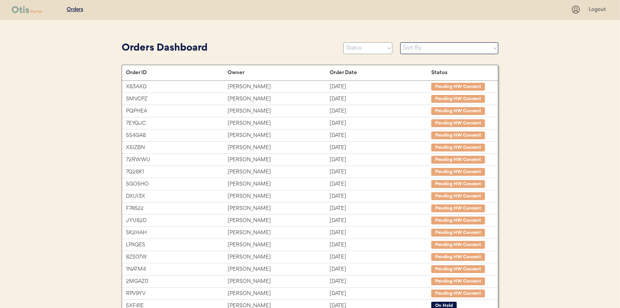
click at [370, 46] on select "Status On Hold New In Progress Complete Pending HW Consent Cancelled" at bounding box center [367, 48] width 49 height 12
select select ""new""
click at [343, 42] on select "Status On Hold New In Progress Complete Pending HW Consent Cancelled" at bounding box center [367, 48] width 49 height 12
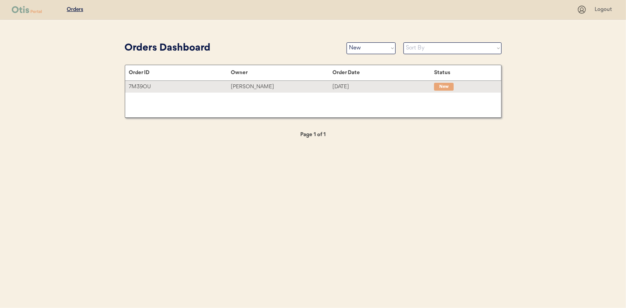
click at [250, 84] on div "[PERSON_NAME]" at bounding box center [282, 86] width 102 height 9
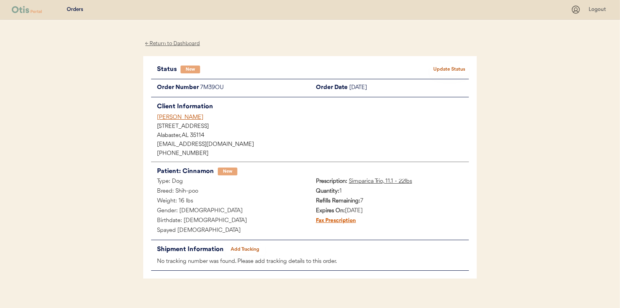
click at [452, 67] on button "Update Status" at bounding box center [449, 69] width 39 height 11
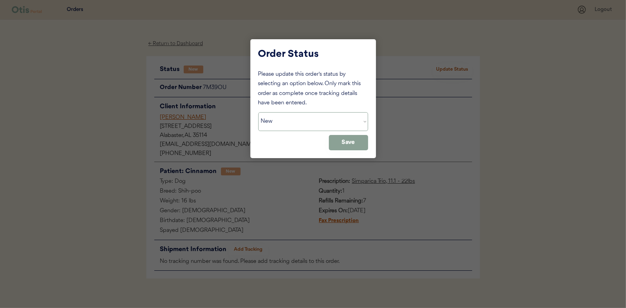
click at [278, 122] on select "Status On Hold New In Progress Complete Pending HW Consent Cancelled" at bounding box center [313, 121] width 110 height 19
select select ""in_progress""
click at [258, 112] on select "Status On Hold New In Progress Complete Pending HW Consent Cancelled" at bounding box center [313, 121] width 110 height 19
click at [339, 141] on button "Save" at bounding box center [348, 142] width 39 height 15
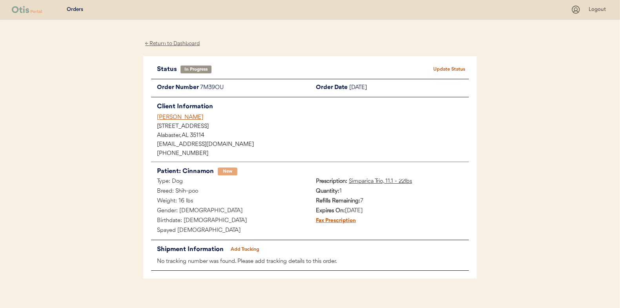
click at [168, 44] on div "← Return to Dashboard" at bounding box center [172, 43] width 59 height 9
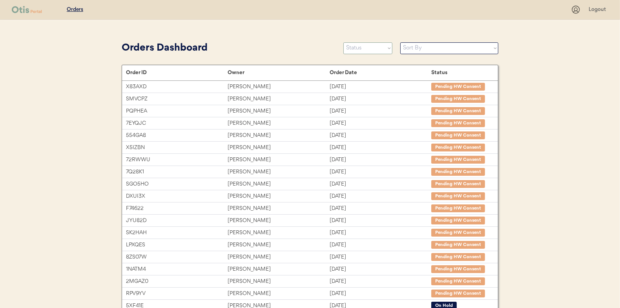
click at [351, 53] on select "Status On Hold New In Progress Complete Pending HW Consent Cancelled" at bounding box center [367, 48] width 49 height 12
click at [343, 42] on select "Status On Hold New In Progress Complete Pending HW Consent Cancelled" at bounding box center [367, 48] width 49 height 12
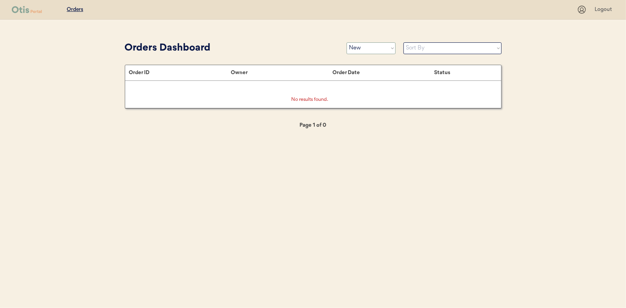
click at [372, 49] on select "Status On Hold New In Progress Complete Pending HW Consent Cancelled" at bounding box center [370, 48] width 49 height 12
select select ""in_progress""
click at [346, 42] on select "Status On Hold New In Progress Complete Pending HW Consent Cancelled" at bounding box center [370, 48] width 49 height 12
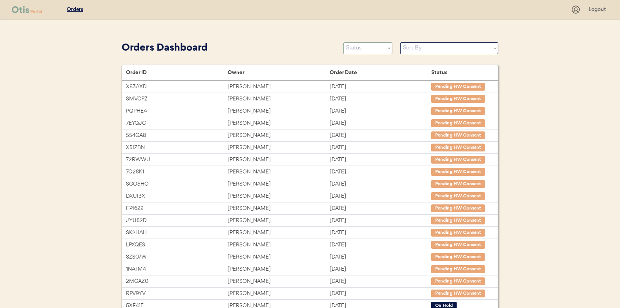
drag, startPoint x: 374, startPoint y: 47, endPoint x: 368, endPoint y: 48, distance: 5.9
click at [374, 47] on select "Status On Hold New In Progress Complete Pending HW Consent Cancelled" at bounding box center [367, 48] width 49 height 12
select select ""new""
click at [343, 42] on select "Status On Hold New In Progress Complete Pending HW Consent Cancelled" at bounding box center [367, 48] width 49 height 12
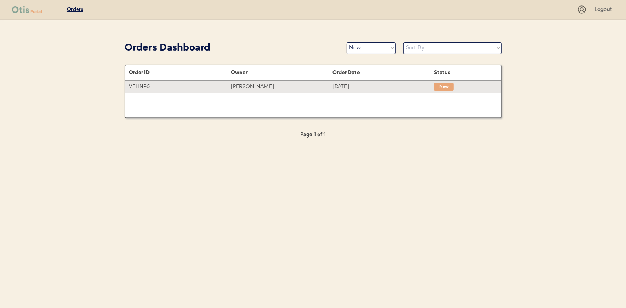
click at [246, 83] on div "Anita Walls" at bounding box center [282, 86] width 102 height 9
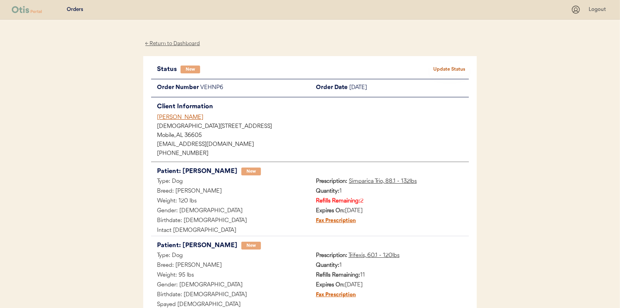
click at [447, 66] on button "Update Status" at bounding box center [449, 69] width 39 height 11
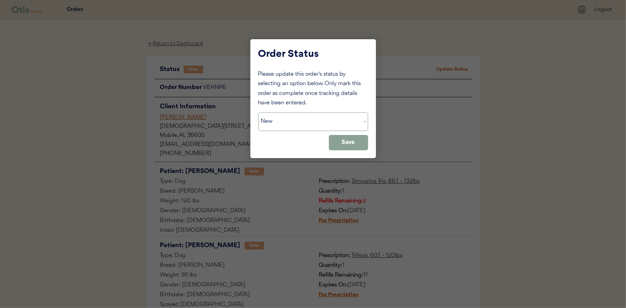
click at [299, 120] on select "Status On Hold New In Progress Complete Pending HW Consent Cancelled" at bounding box center [313, 121] width 110 height 19
select select ""in_progress""
click at [258, 112] on select "Status On Hold New In Progress Complete Pending HW Consent Cancelled" at bounding box center [313, 121] width 110 height 19
click at [341, 143] on button "Save" at bounding box center [348, 142] width 39 height 15
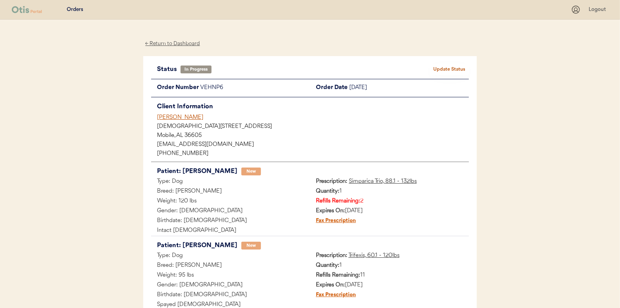
click at [173, 44] on div "← Return to Dashboard" at bounding box center [172, 43] width 59 height 9
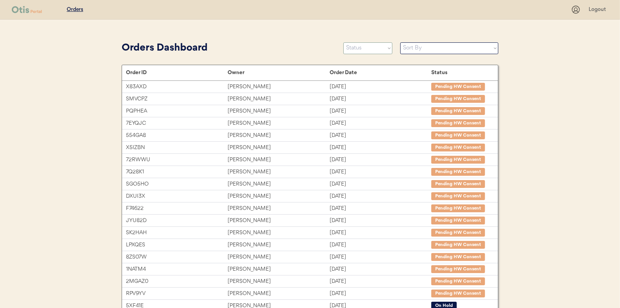
click at [357, 51] on select "Status On Hold New In Progress Complete Pending HW Consent Cancelled" at bounding box center [367, 48] width 49 height 12
select select ""new""
click at [343, 42] on select "Status On Hold New In Progress Complete Pending HW Consent Cancelled" at bounding box center [367, 48] width 49 height 12
click at [368, 53] on select "Status On Hold New In Progress Complete Pending HW Consent Cancelled" at bounding box center [367, 48] width 49 height 12
select select ""new""
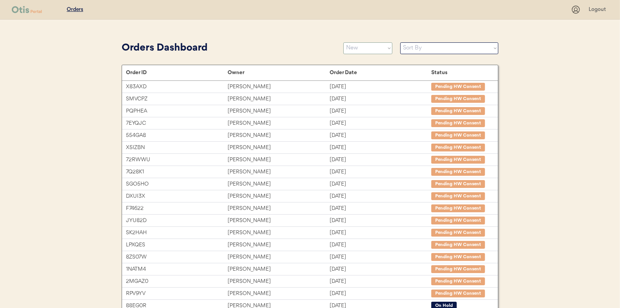
click at [343, 42] on select "Status On Hold New In Progress Complete Pending HW Consent Cancelled" at bounding box center [367, 48] width 49 height 12
